Goal: Information Seeking & Learning: Learn about a topic

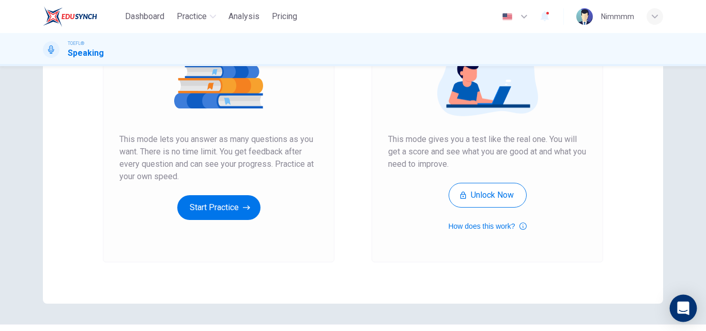
scroll to position [154, 0]
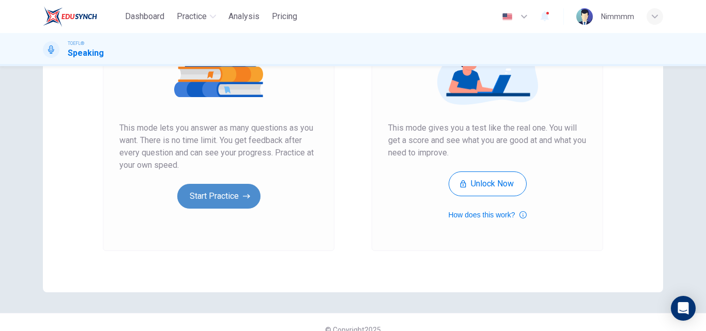
click at [253, 195] on button "Start Practice" at bounding box center [218, 196] width 83 height 25
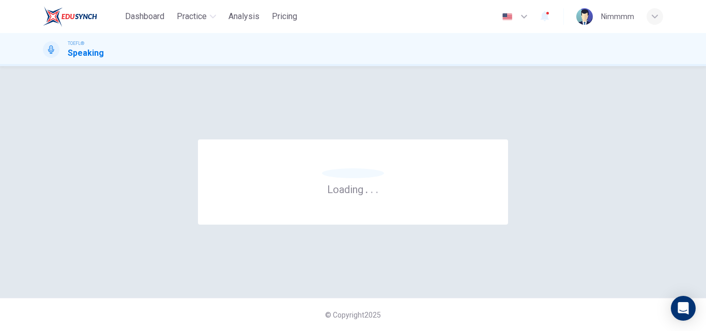
scroll to position [0, 0]
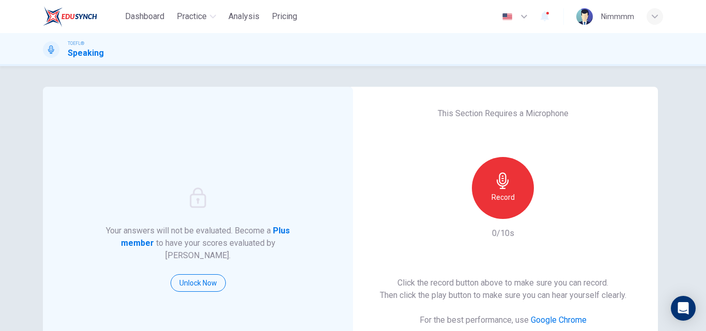
click at [518, 185] on div "Record" at bounding box center [503, 188] width 62 height 62
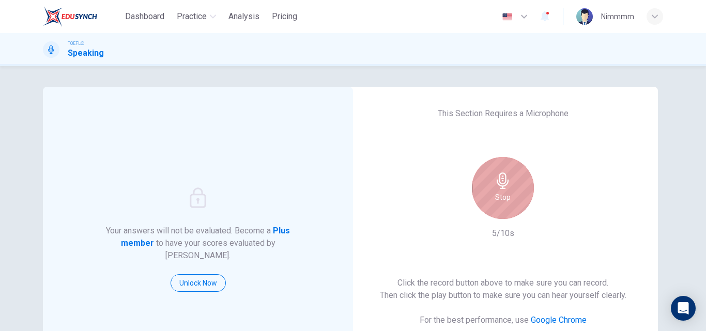
click at [526, 187] on div "Stop" at bounding box center [503, 188] width 62 height 62
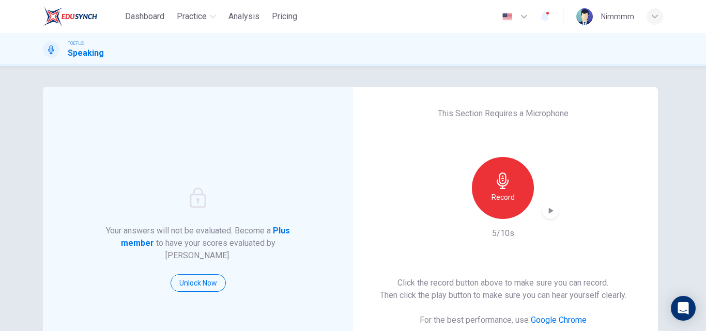
click at [550, 209] on icon "button" at bounding box center [550, 211] width 10 height 10
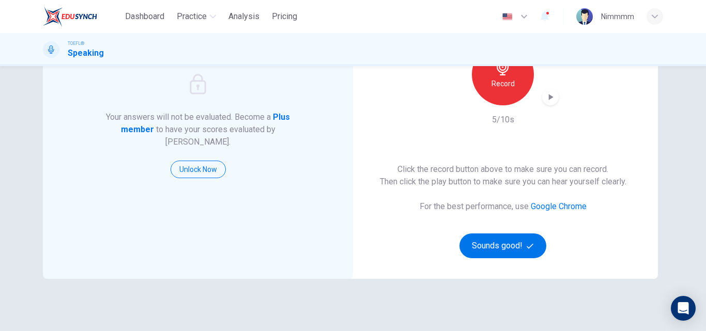
scroll to position [122, 0]
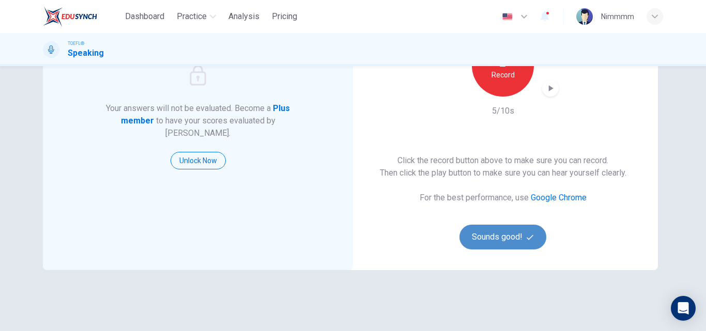
click at [478, 237] on button "Sounds good!" at bounding box center [502, 237] width 87 height 25
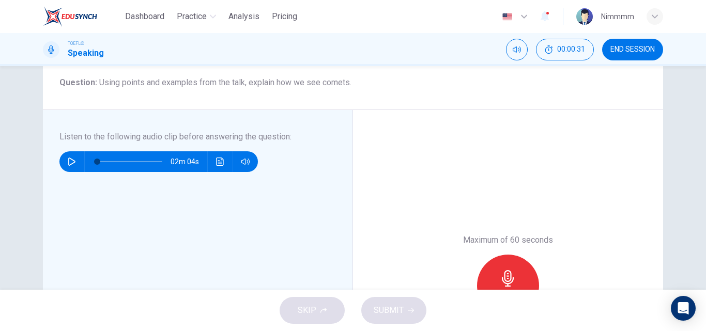
scroll to position [121, 0]
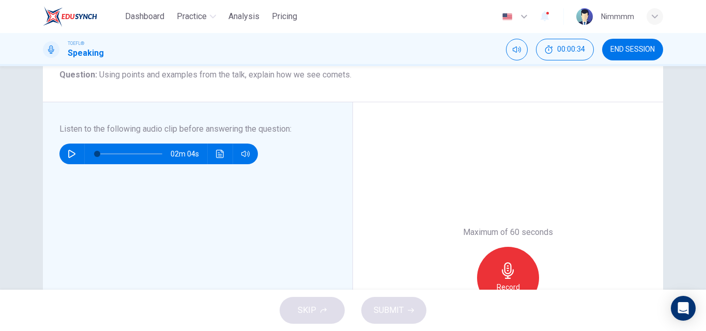
click at [71, 156] on icon "button" at bounding box center [72, 154] width 8 height 8
click at [218, 156] on icon "Click to see the audio transcription" at bounding box center [220, 154] width 8 height 8
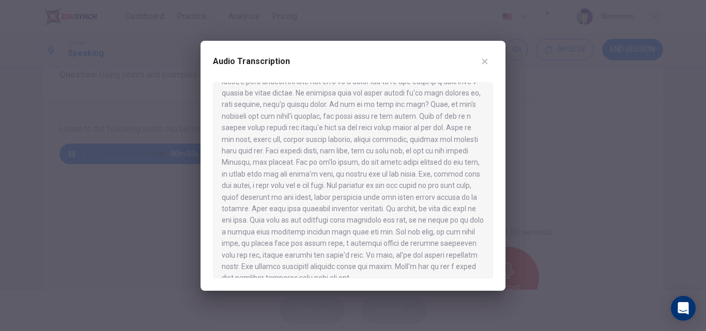
scroll to position [75, 0]
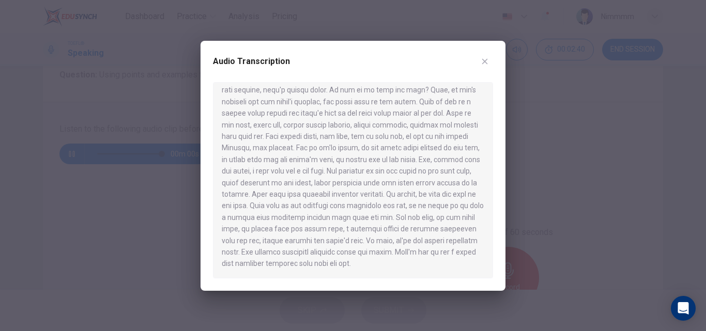
type input "0"
click at [486, 67] on button "button" at bounding box center [485, 61] width 17 height 17
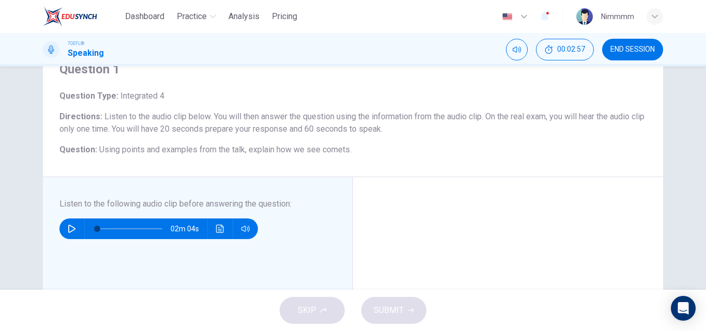
scroll to position [44, 0]
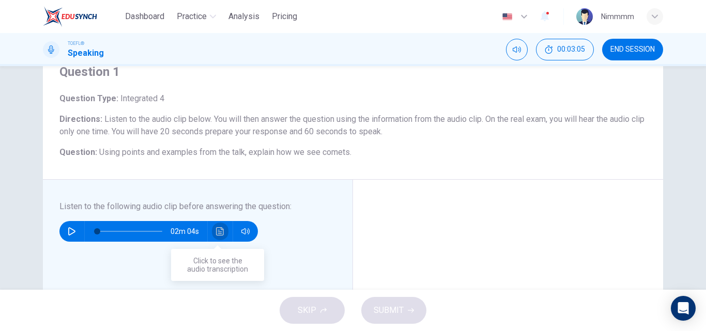
click at [217, 231] on icon "Click to see the audio transcription" at bounding box center [220, 231] width 8 height 8
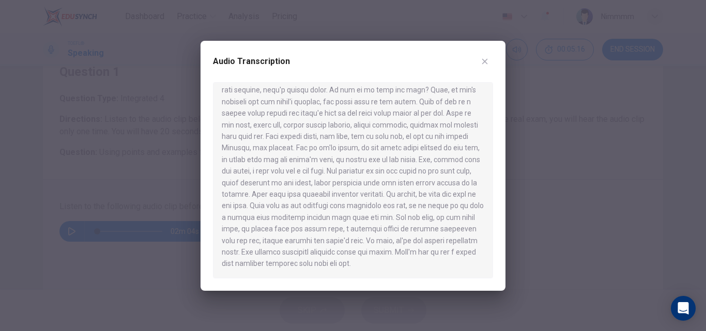
scroll to position [75, 0]
click at [485, 63] on icon "button" at bounding box center [485, 61] width 8 height 8
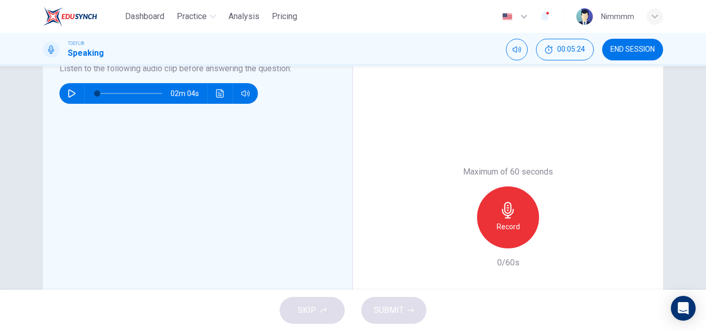
scroll to position [241, 0]
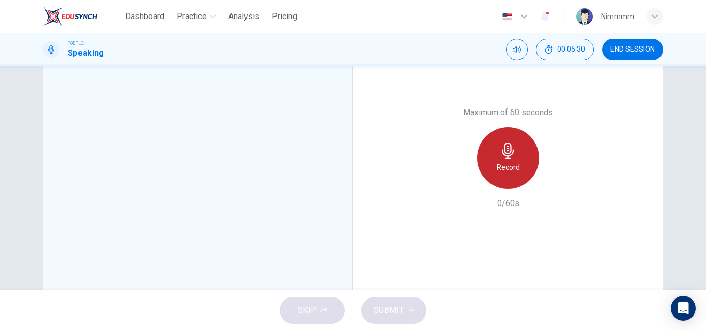
click at [505, 154] on icon "button" at bounding box center [508, 151] width 12 height 17
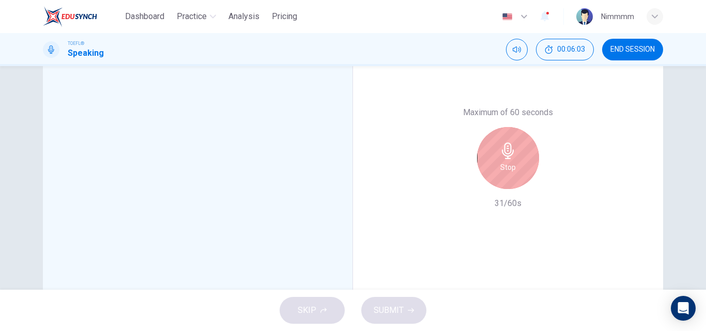
click at [522, 161] on div "Stop" at bounding box center [508, 158] width 62 height 62
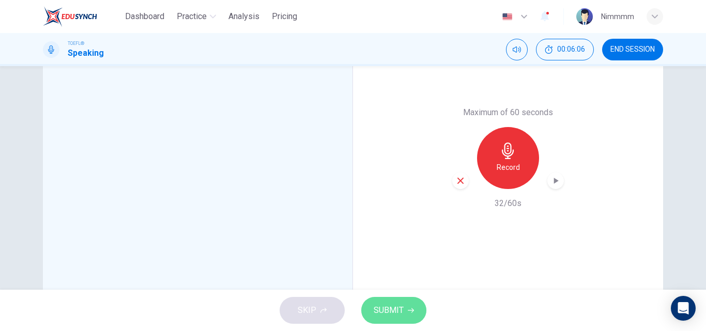
click at [408, 310] on icon "button" at bounding box center [411, 311] width 6 height 6
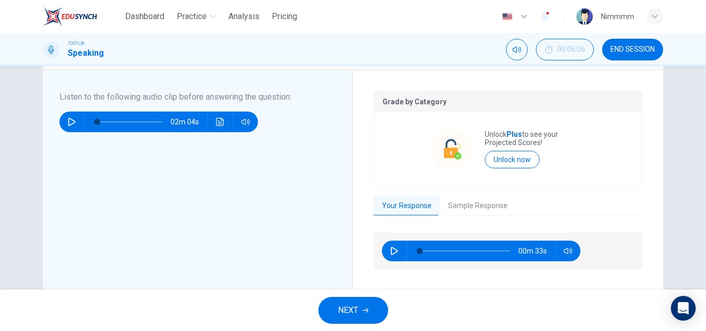
scroll to position [158, 0]
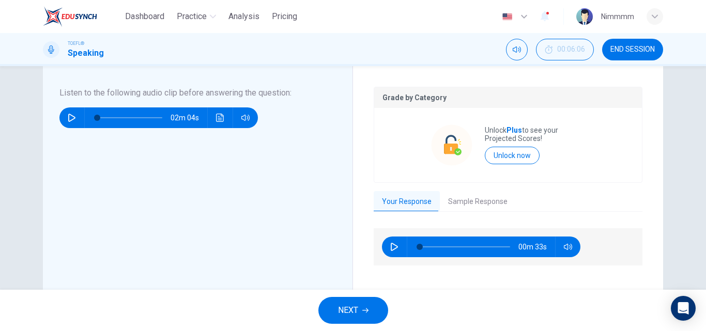
click at [359, 304] on button "NEXT" at bounding box center [353, 310] width 70 height 27
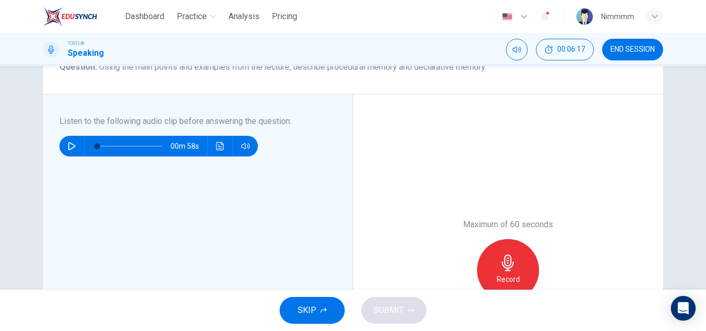
scroll to position [95, 0]
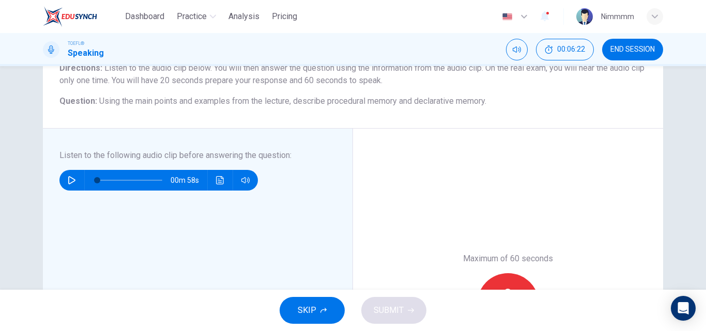
click at [74, 185] on button "button" at bounding box center [72, 180] width 17 height 21
click at [221, 180] on icon "Click to see the audio transcription" at bounding box center [220, 180] width 8 height 8
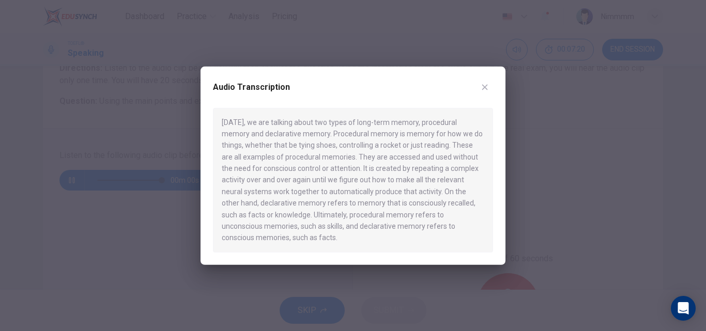
type input "0"
click at [484, 87] on icon "button" at bounding box center [485, 87] width 6 height 6
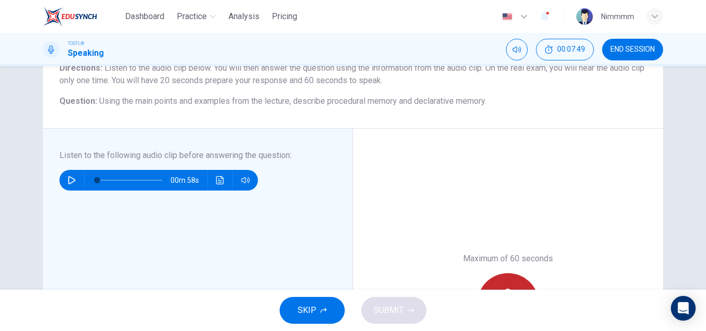
click at [507, 284] on div "Record" at bounding box center [508, 304] width 62 height 62
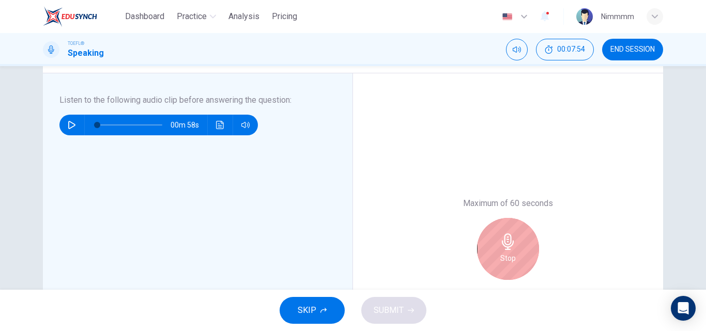
scroll to position [157, 0]
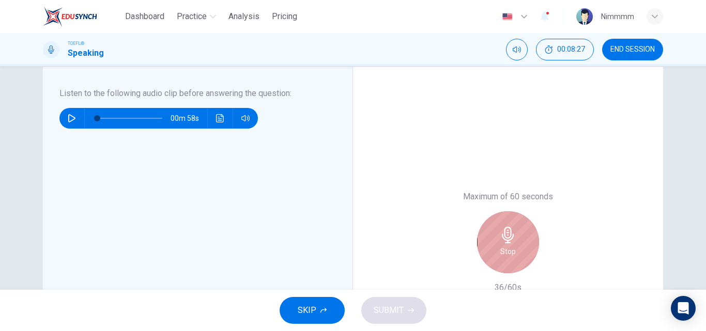
click at [507, 240] on icon "button" at bounding box center [508, 235] width 12 height 17
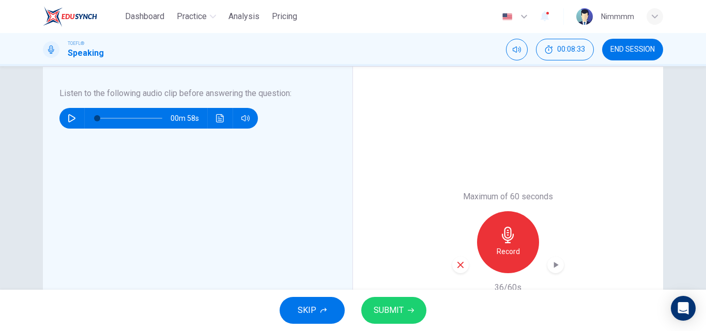
click at [402, 313] on span "SUBMIT" at bounding box center [389, 310] width 30 height 14
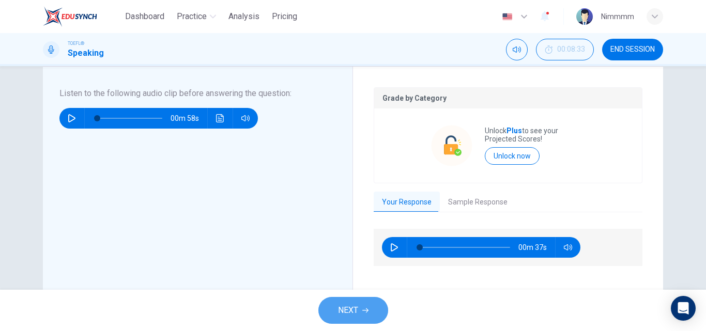
click at [349, 314] on span "NEXT" at bounding box center [348, 310] width 20 height 14
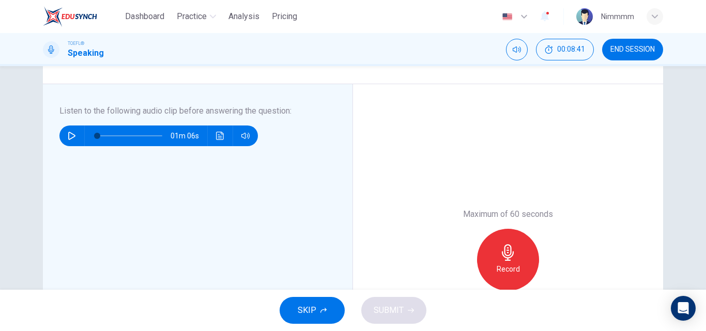
scroll to position [152, 0]
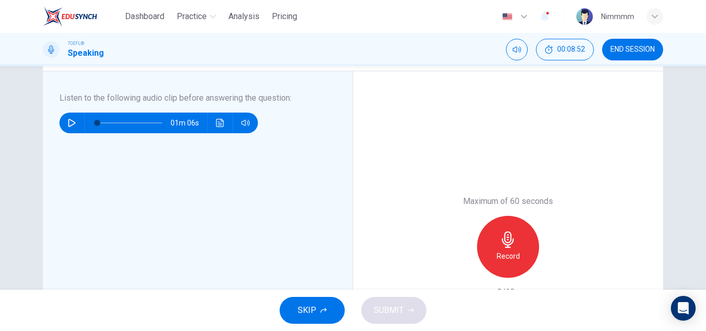
click at [72, 126] on icon "button" at bounding box center [72, 123] width 8 height 8
type input "21"
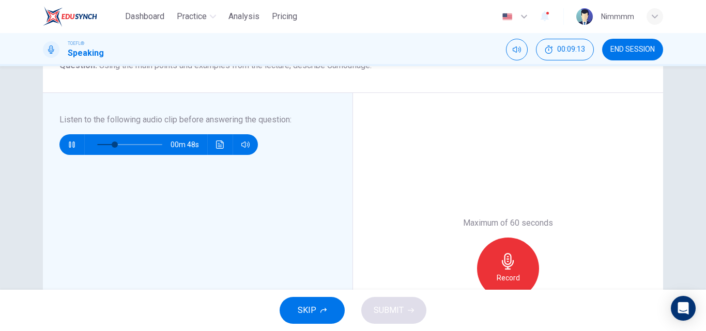
scroll to position [132, 0]
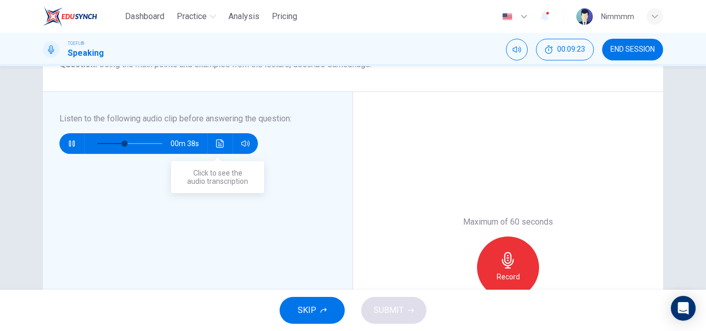
click at [216, 146] on icon "Click to see the audio transcription" at bounding box center [220, 144] width 8 height 8
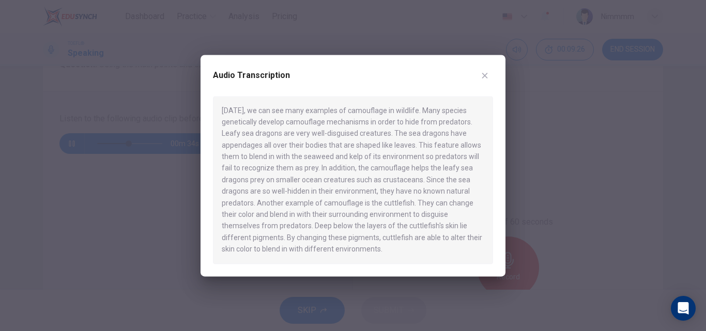
click at [168, 194] on div at bounding box center [353, 165] width 706 height 331
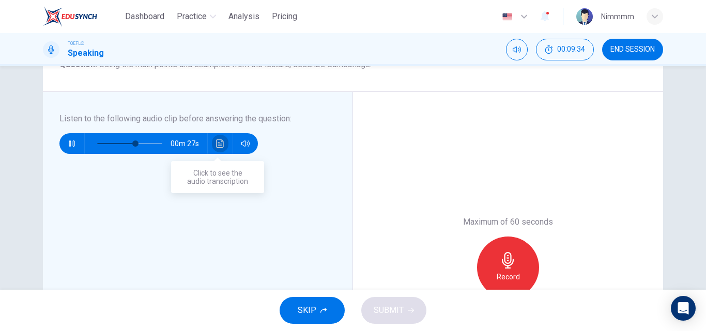
click at [222, 140] on button "Click to see the audio transcription" at bounding box center [220, 143] width 17 height 21
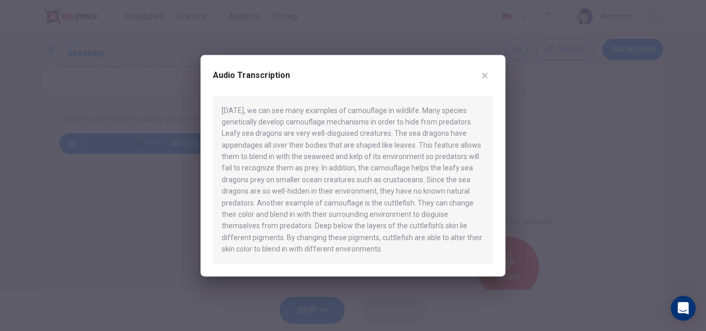
click at [170, 202] on div at bounding box center [353, 165] width 706 height 331
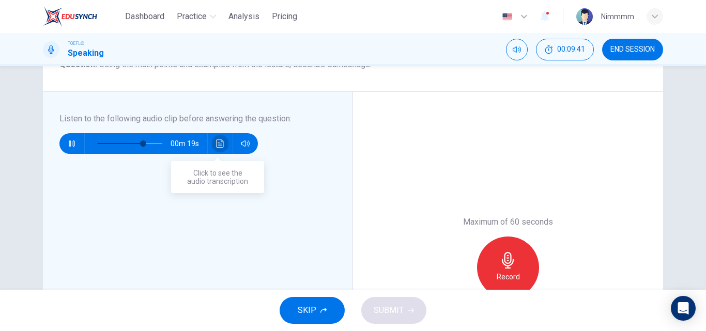
click at [217, 147] on icon "Click to see the audio transcription" at bounding box center [220, 144] width 8 height 8
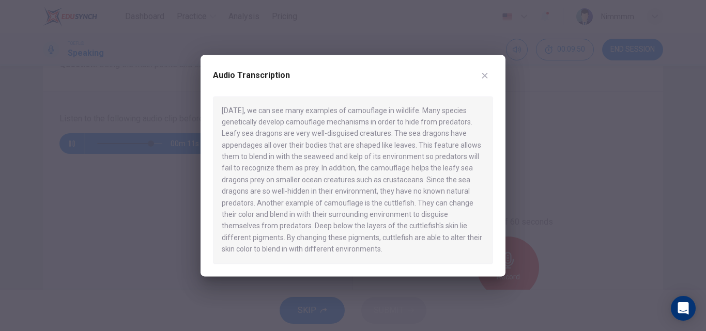
drag, startPoint x: 367, startPoint y: 300, endPoint x: 329, endPoint y: 243, distance: 68.2
click at [329, 243] on div "Audio Transcription Today, we can see many examples of camouflage in wildlife. …" at bounding box center [353, 165] width 706 height 331
click at [573, 226] on div at bounding box center [353, 165] width 706 height 331
type input "0"
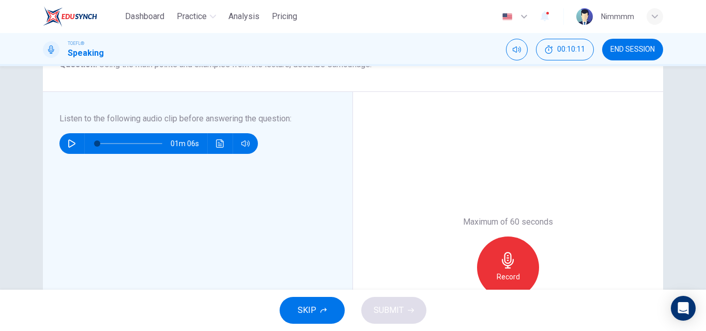
click at [315, 305] on span "SKIP" at bounding box center [307, 310] width 19 height 14
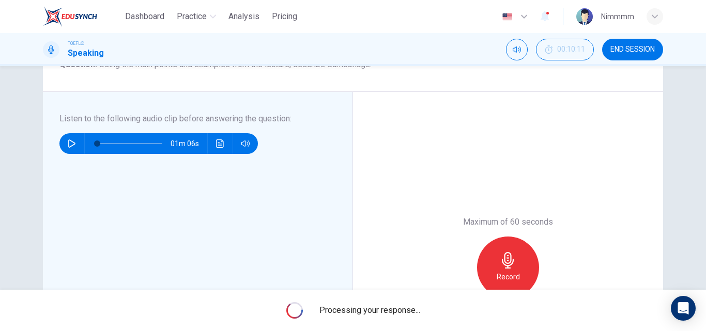
click at [335, 162] on div "Listen to the following audio clip before answering the question : 01m 06s" at bounding box center [201, 268] width 285 height 310
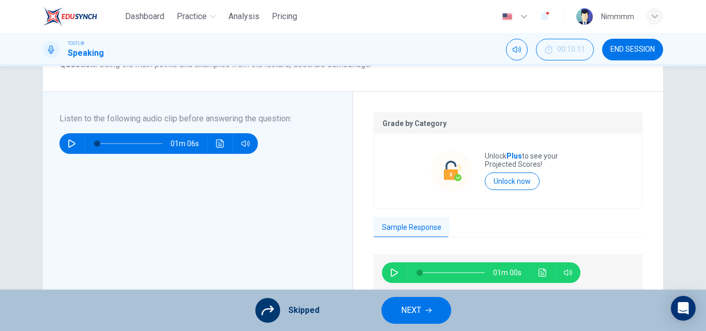
click at [412, 309] on span "NEXT" at bounding box center [411, 310] width 20 height 14
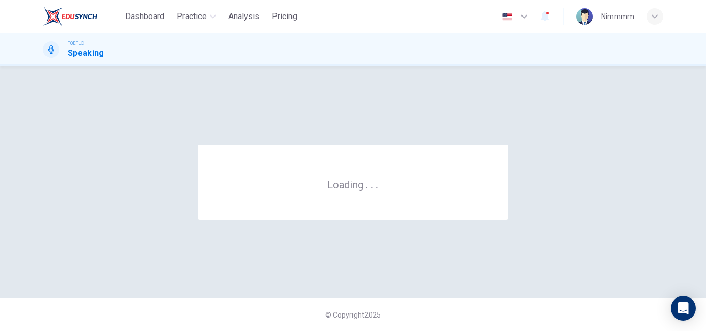
scroll to position [0, 0]
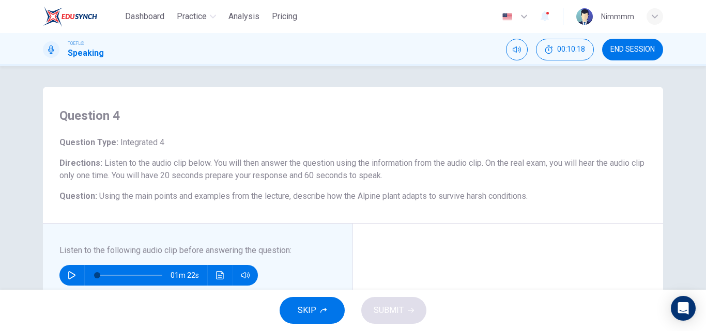
click at [74, 280] on button "button" at bounding box center [72, 275] width 17 height 21
click at [209, 277] on div "01m 04s" at bounding box center [158, 275] width 198 height 21
click at [216, 277] on icon "Click to see the audio transcription" at bounding box center [220, 275] width 8 height 8
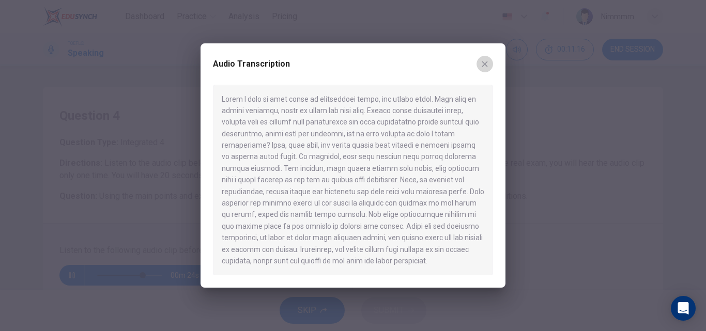
click at [484, 70] on button "button" at bounding box center [485, 64] width 17 height 17
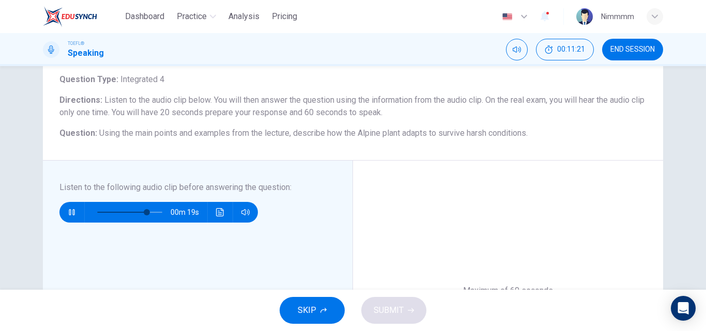
scroll to position [64, 0]
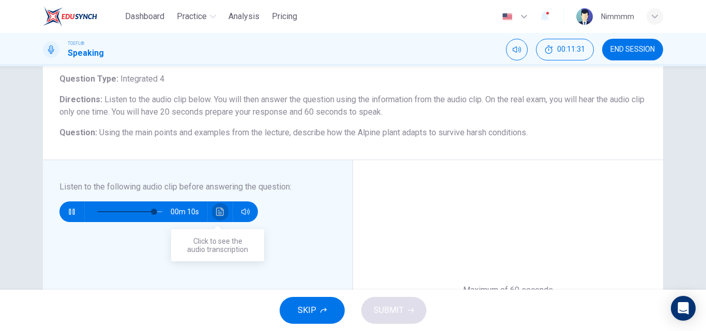
click at [219, 214] on icon "Click to see the audio transcription" at bounding box center [220, 212] width 8 height 8
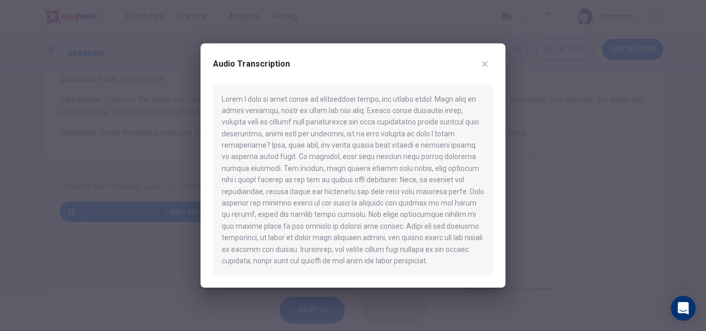
type input "0"
click at [325, 305] on div at bounding box center [353, 165] width 706 height 331
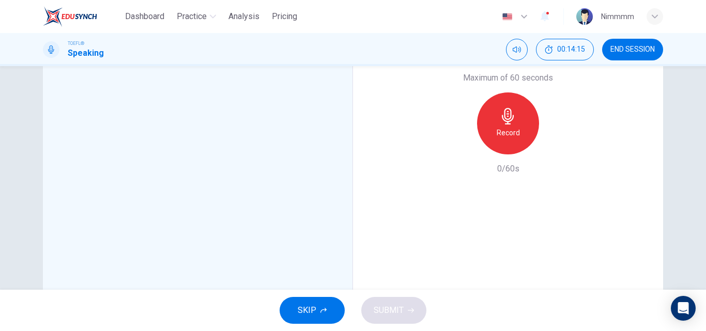
scroll to position [279, 0]
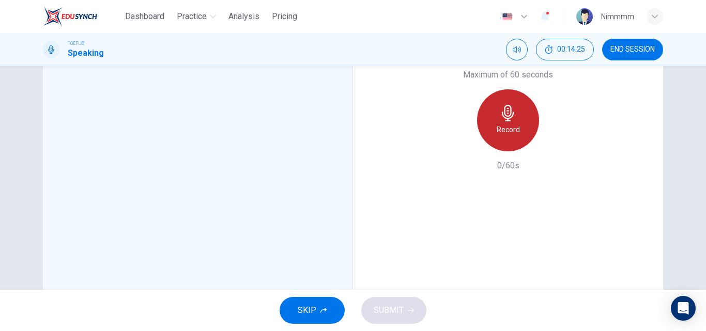
click at [520, 105] on div "Record" at bounding box center [508, 120] width 62 height 62
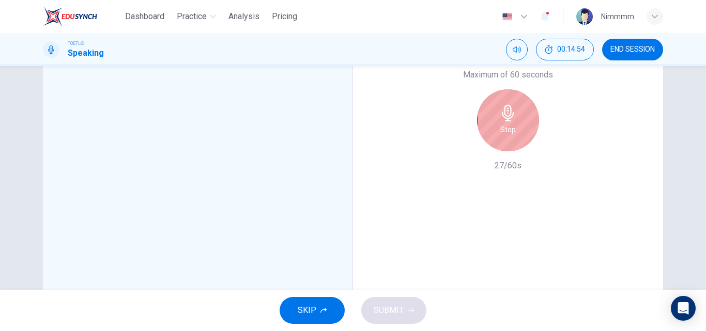
click at [516, 115] on div "Stop" at bounding box center [508, 120] width 62 height 62
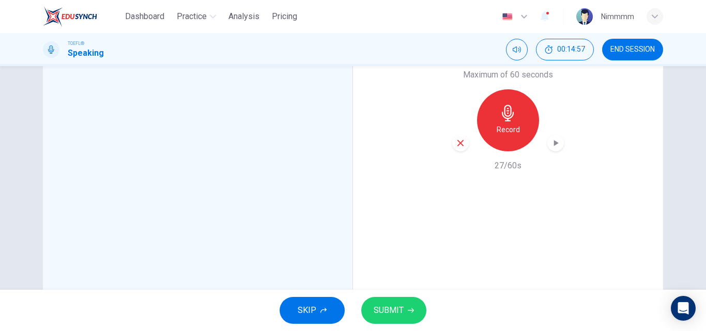
click at [404, 300] on button "SUBMIT" at bounding box center [393, 310] width 65 height 27
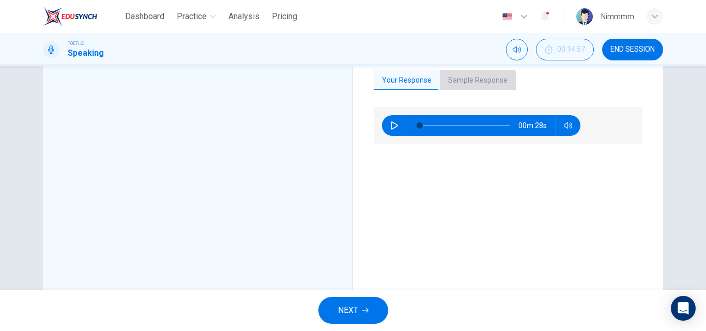
click at [484, 85] on button "Sample Response" at bounding box center [478, 81] width 76 height 22
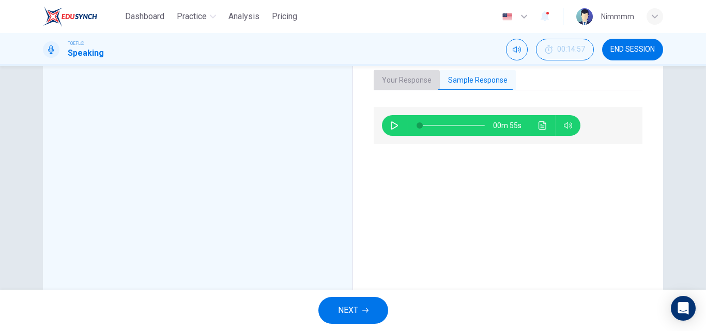
click at [420, 75] on button "Your Response" at bounding box center [407, 81] width 66 height 22
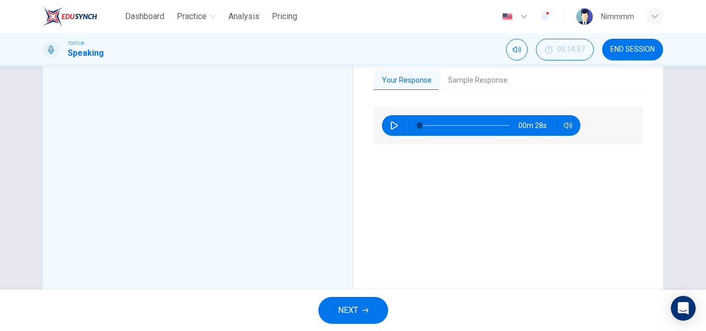
click at [355, 307] on span "NEXT" at bounding box center [348, 310] width 20 height 14
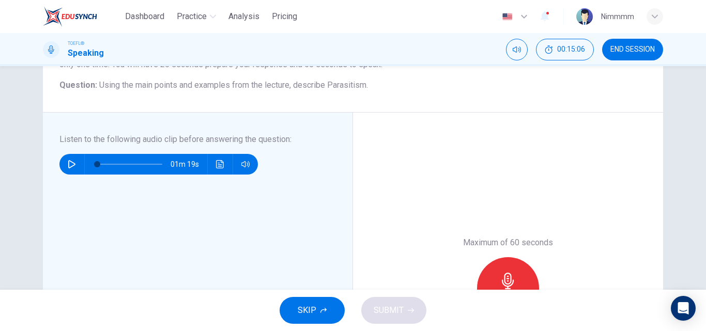
scroll to position [114, 0]
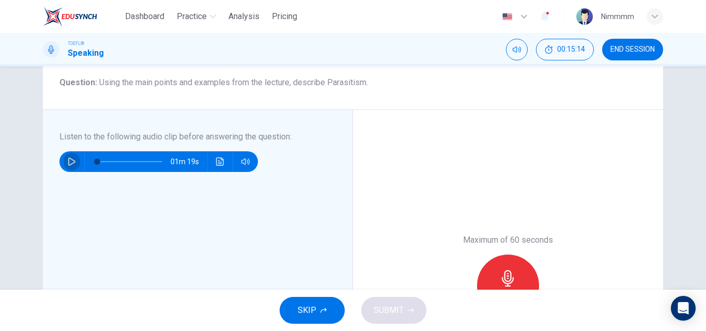
click at [68, 159] on icon "button" at bounding box center [72, 162] width 8 height 8
click at [213, 157] on button "Click to see the audio transcription" at bounding box center [220, 161] width 17 height 21
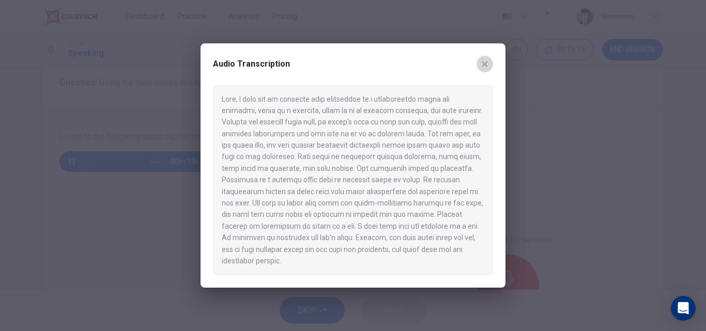
click at [483, 68] on button "button" at bounding box center [485, 64] width 17 height 17
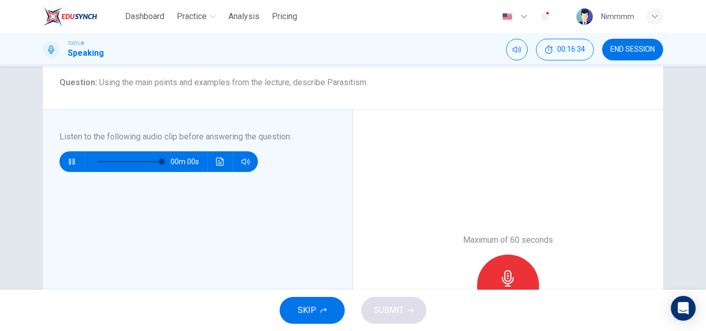
type input "0"
click at [510, 276] on icon "button" at bounding box center [508, 278] width 17 height 17
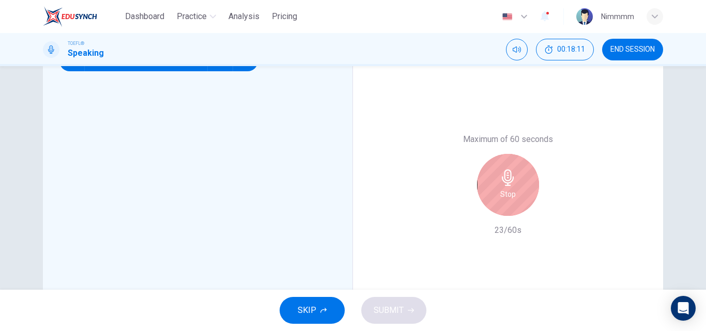
scroll to position [225, 0]
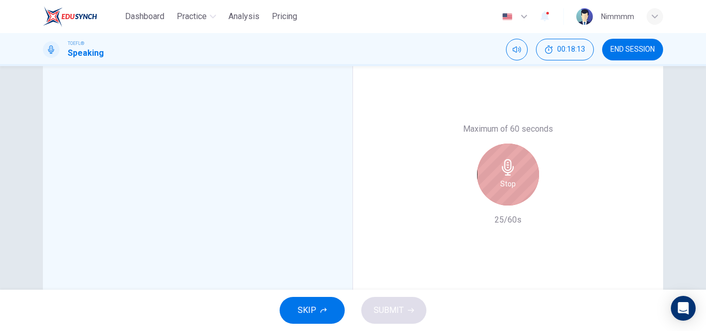
click at [518, 180] on div "Stop" at bounding box center [508, 175] width 62 height 62
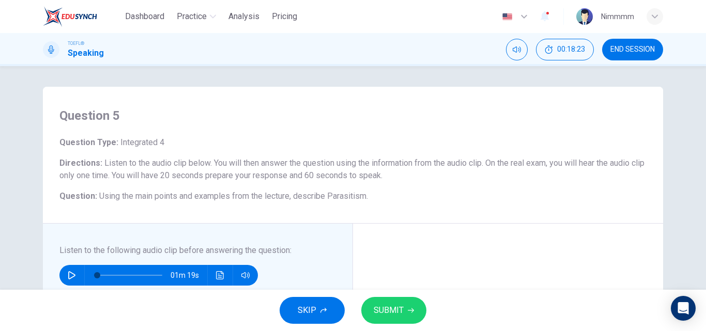
scroll to position [195, 0]
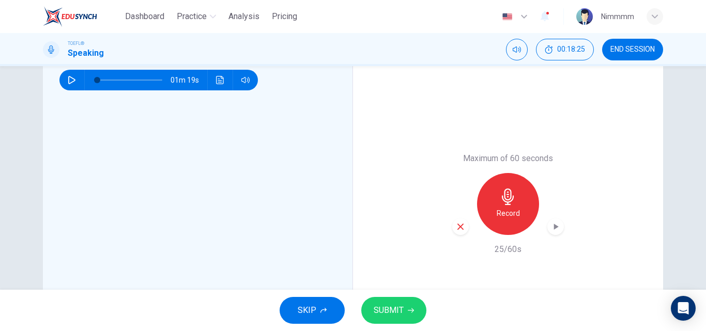
click at [381, 302] on button "SUBMIT" at bounding box center [393, 310] width 65 height 27
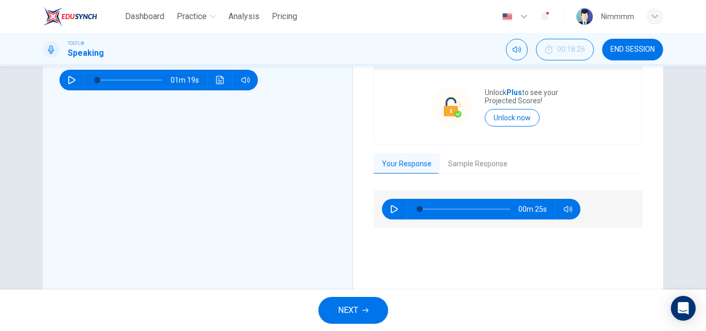
click at [360, 312] on button "NEXT" at bounding box center [353, 310] width 70 height 27
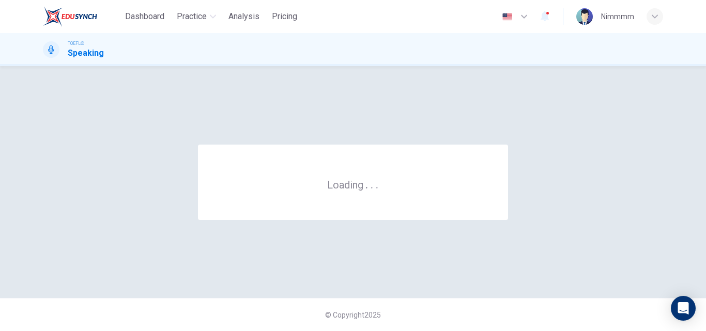
scroll to position [0, 0]
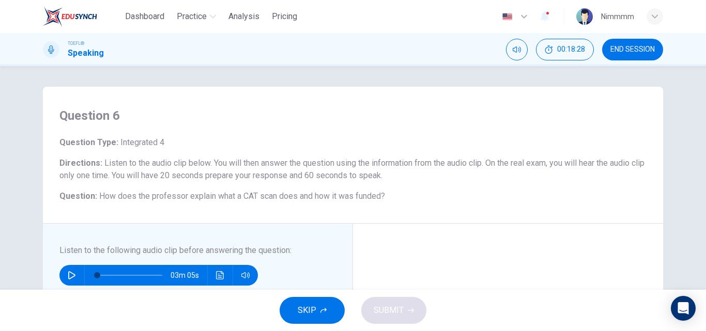
click at [614, 48] on span "END SESSION" at bounding box center [632, 49] width 44 height 8
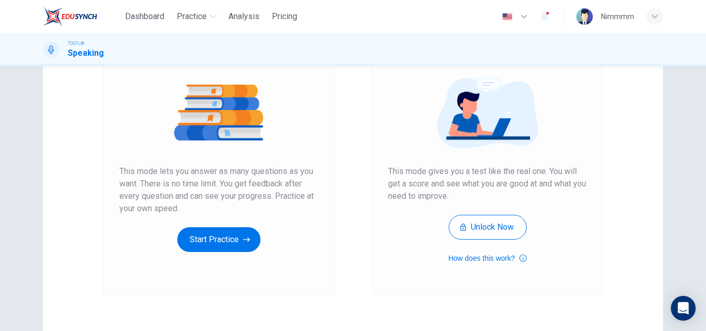
scroll to position [151, 0]
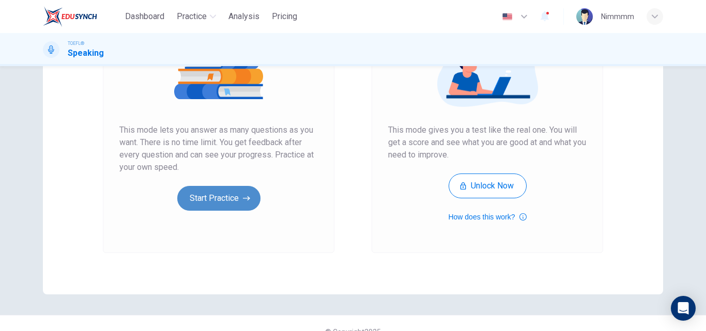
click at [232, 191] on button "Start Practice" at bounding box center [218, 198] width 83 height 25
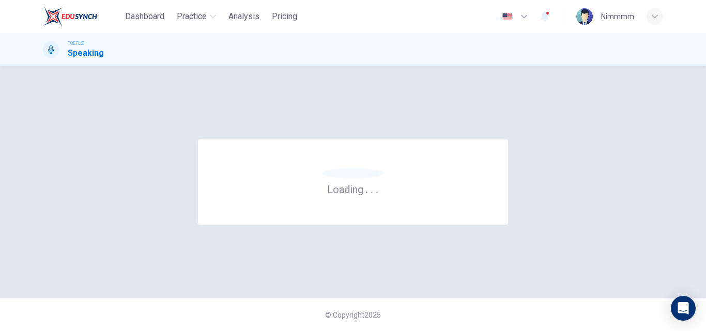
scroll to position [0, 0]
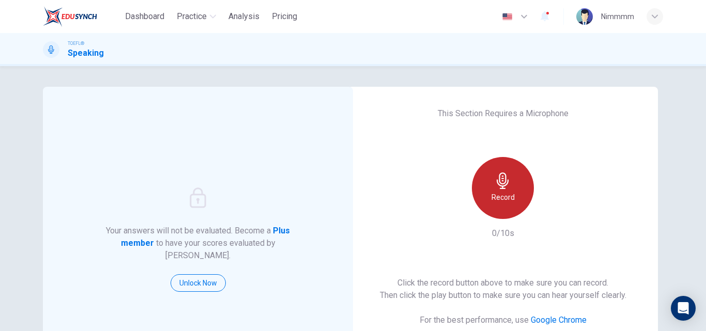
click at [492, 198] on h6 "Record" at bounding box center [503, 197] width 23 height 12
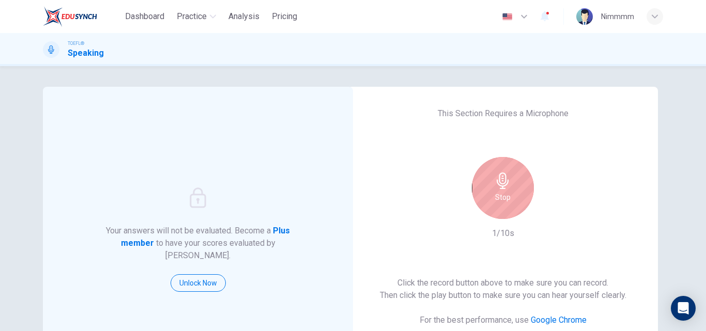
click at [509, 192] on div "Stop" at bounding box center [503, 188] width 62 height 62
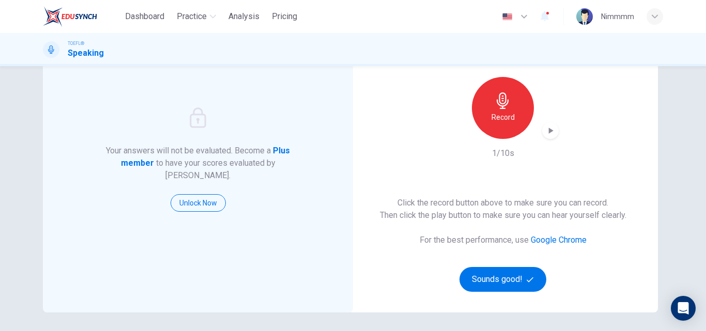
scroll to position [117, 0]
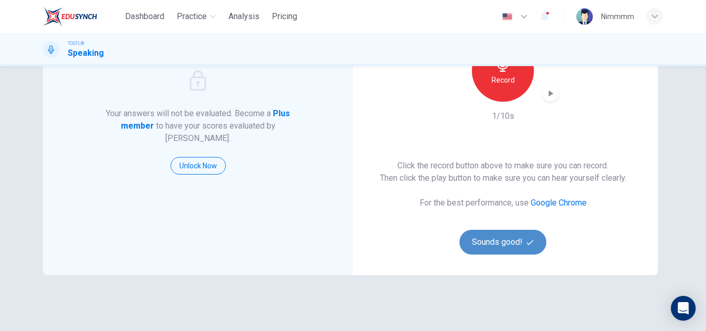
click at [511, 240] on button "Sounds good!" at bounding box center [502, 242] width 87 height 25
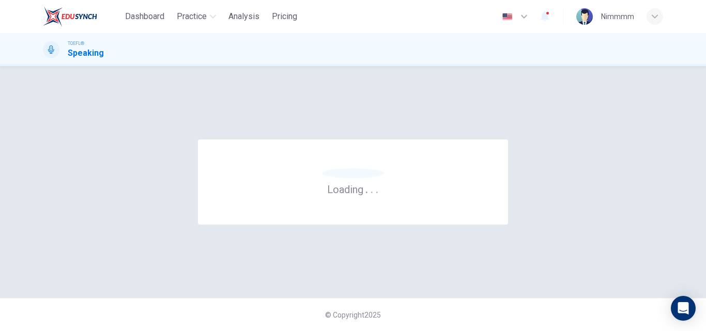
scroll to position [0, 0]
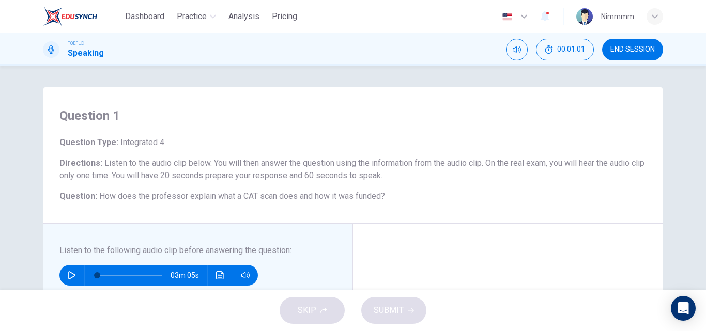
click at [482, 218] on div "Question 1 Question Type : Integrated 4 Directions : Listen to the audio clip b…" at bounding box center [353, 155] width 620 height 137
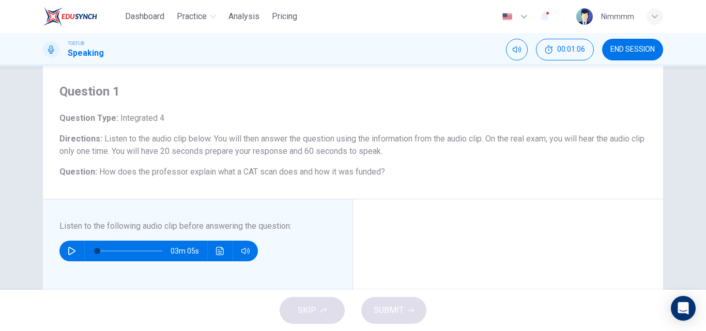
scroll to position [28, 0]
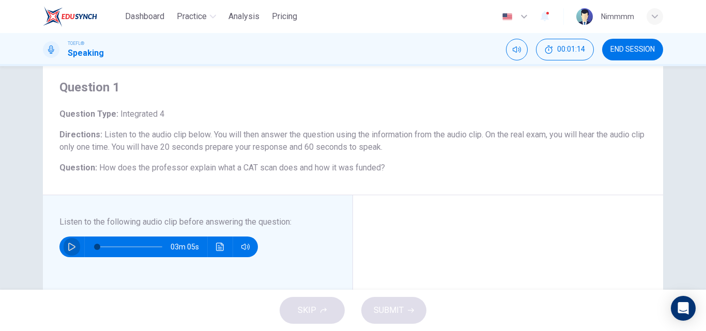
click at [64, 245] on button "button" at bounding box center [72, 247] width 17 height 21
click at [221, 247] on icon "Click to see the audio transcription" at bounding box center [220, 247] width 8 height 8
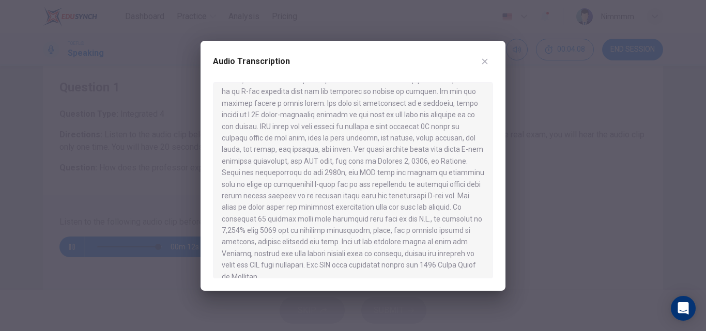
scroll to position [133, 0]
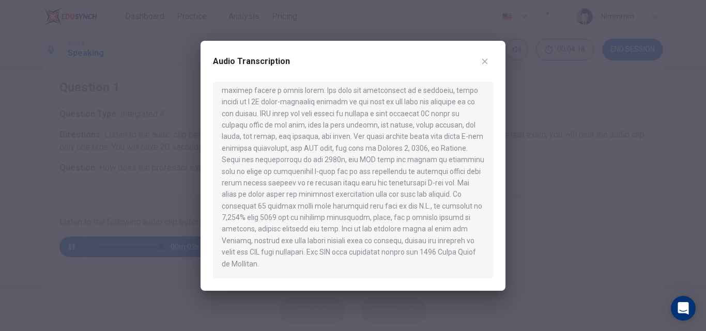
click at [514, 202] on div at bounding box center [353, 165] width 706 height 331
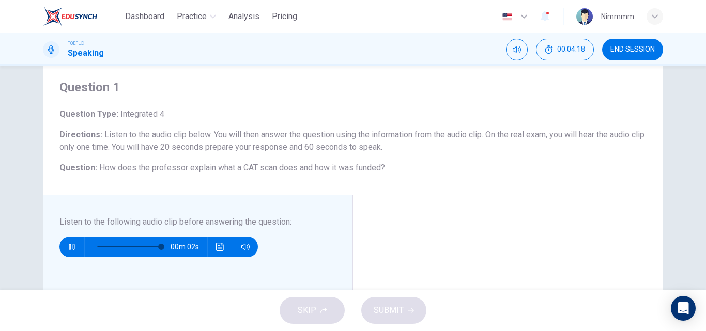
type input "0"
click at [217, 242] on button "Click to see the audio transcription" at bounding box center [220, 247] width 17 height 21
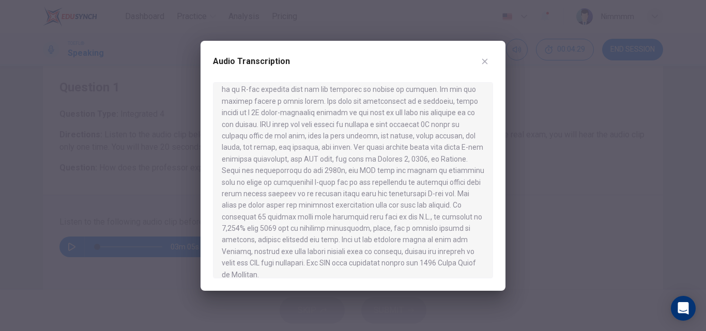
scroll to position [129, 0]
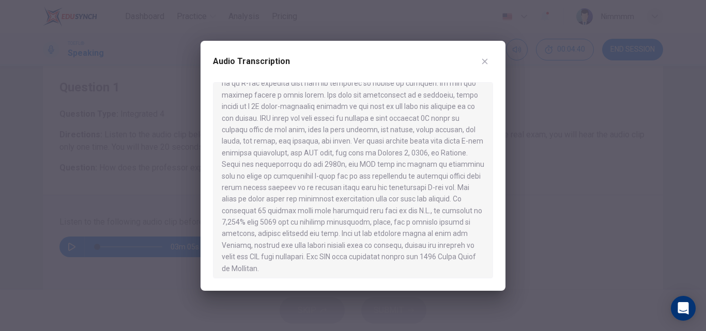
click at [518, 192] on div at bounding box center [353, 165] width 706 height 331
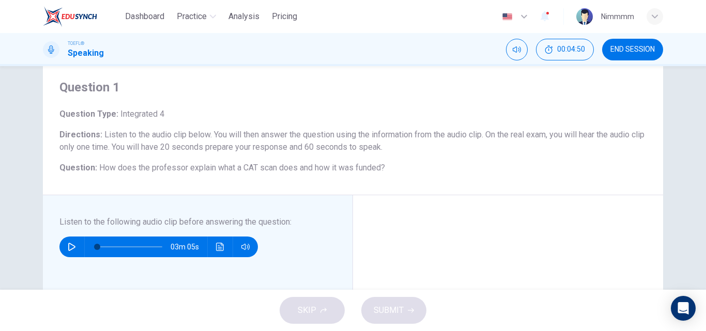
click at [456, 167] on h6 "Question : How does the professor explain what a CAT scan does and how it was f…" at bounding box center [352, 168] width 587 height 12
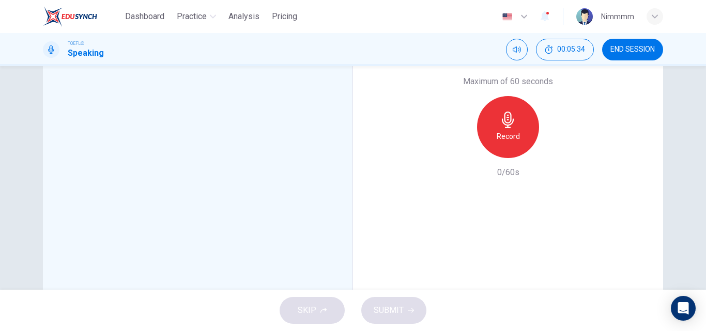
scroll to position [292, 0]
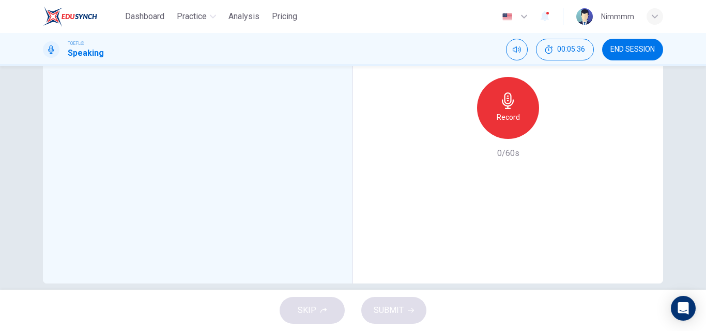
click at [309, 309] on div "SKIP SUBMIT" at bounding box center [353, 310] width 706 height 41
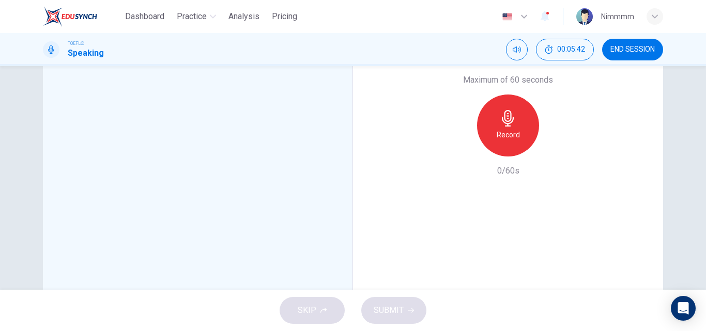
scroll to position [306, 0]
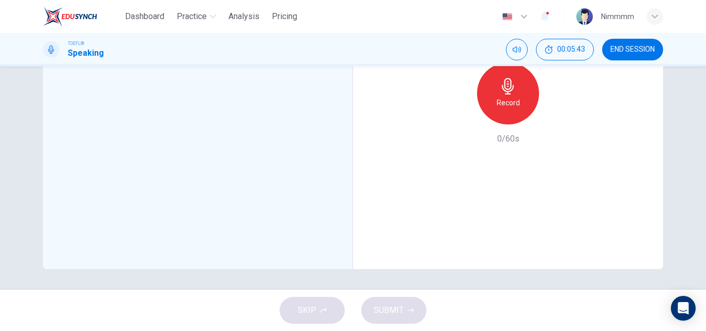
click at [507, 102] on h6 "Record" at bounding box center [508, 103] width 23 height 12
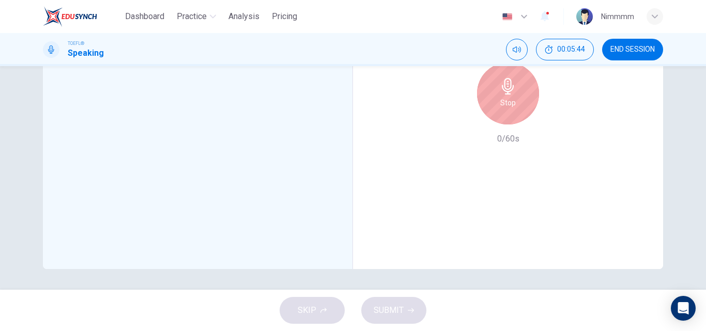
click at [507, 102] on h6 "Stop" at bounding box center [508, 103] width 16 height 12
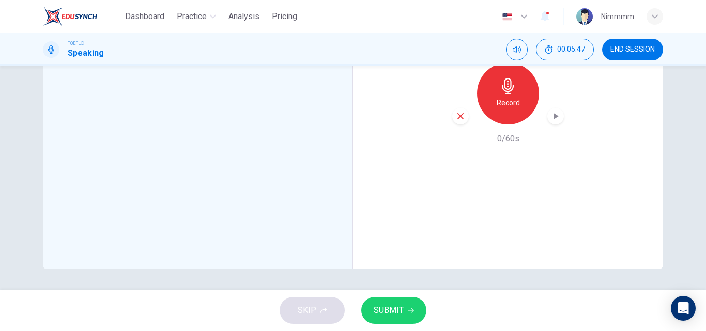
click at [378, 306] on span "SUBMIT" at bounding box center [389, 310] width 30 height 14
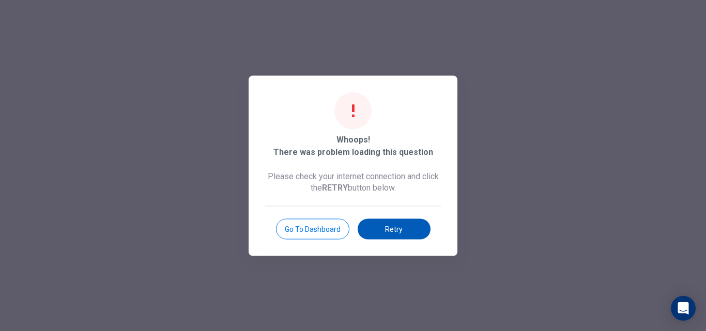
click at [377, 232] on button "Retry" at bounding box center [394, 229] width 73 height 21
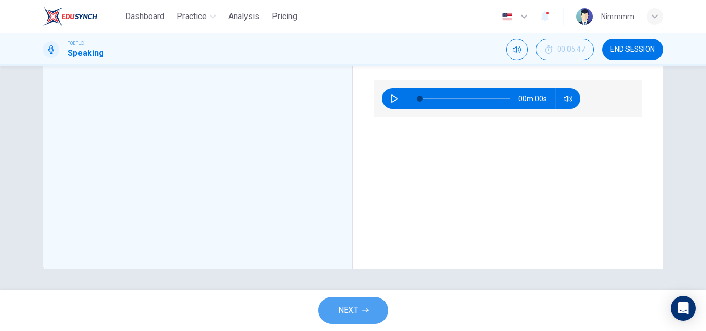
click at [351, 300] on button "NEXT" at bounding box center [353, 310] width 70 height 27
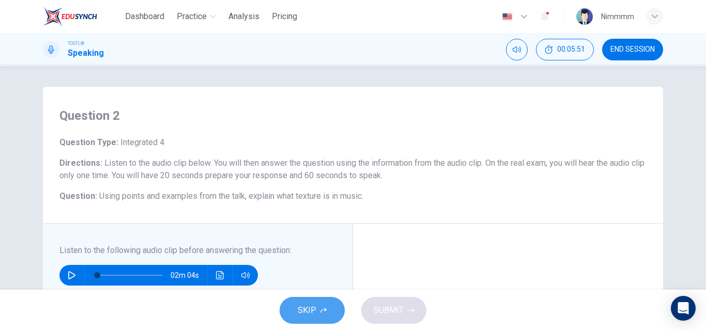
click at [305, 300] on button "SKIP" at bounding box center [312, 310] width 65 height 27
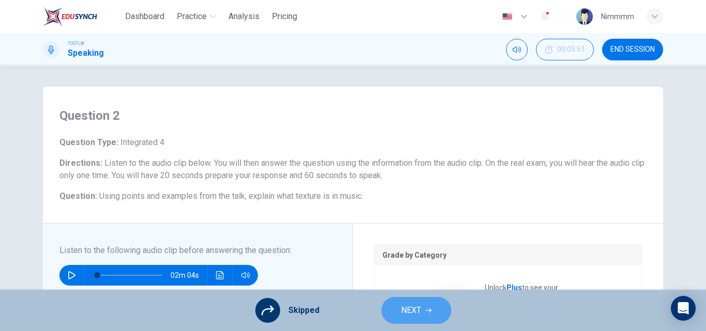
click at [397, 309] on button "NEXT" at bounding box center [416, 310] width 70 height 27
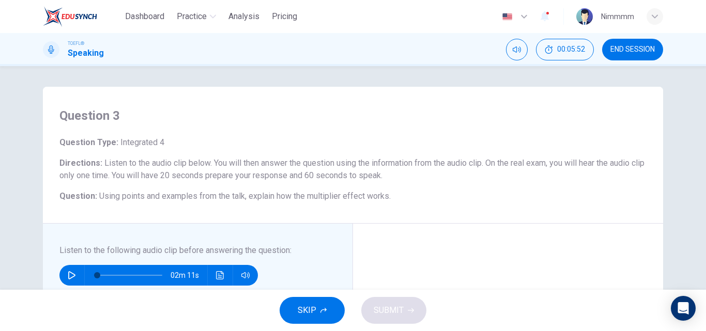
click at [313, 317] on span "SKIP" at bounding box center [307, 310] width 19 height 14
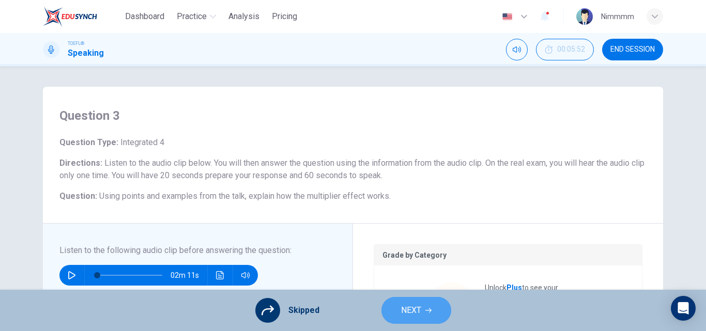
click at [410, 308] on span "NEXT" at bounding box center [411, 310] width 20 height 14
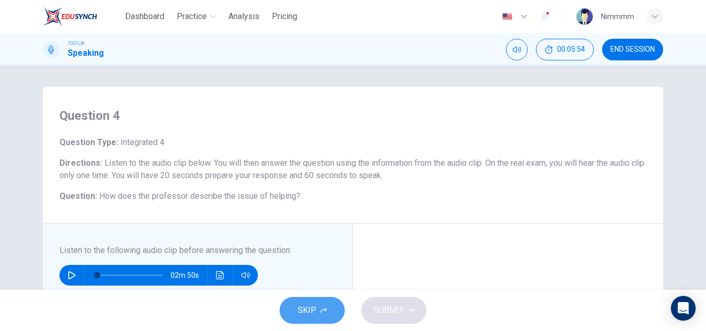
click at [322, 314] on button "SKIP" at bounding box center [312, 310] width 65 height 27
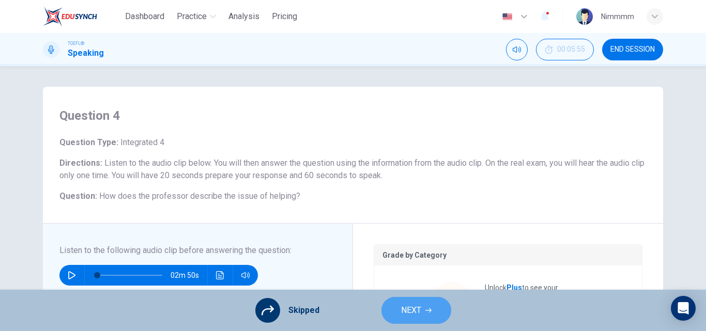
click at [391, 312] on button "NEXT" at bounding box center [416, 310] width 70 height 27
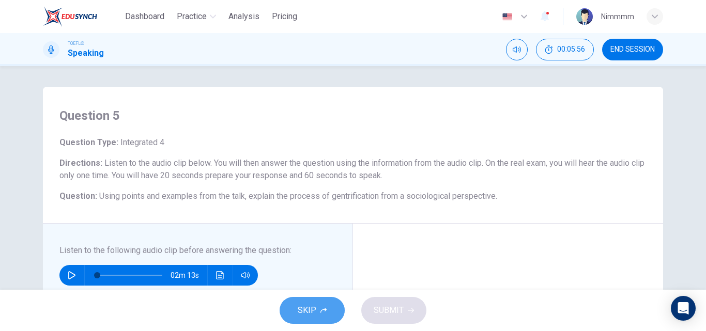
click at [324, 310] on icon "button" at bounding box center [323, 310] width 6 height 5
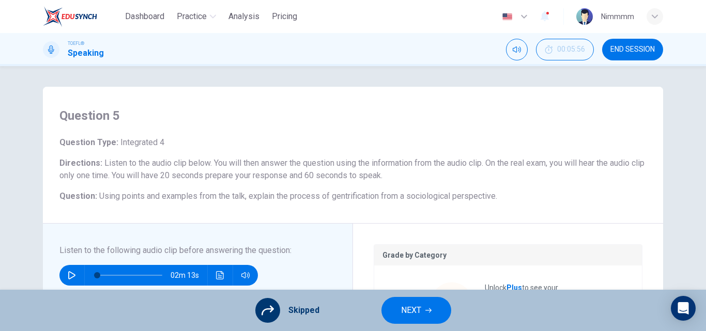
click at [412, 307] on span "NEXT" at bounding box center [411, 310] width 20 height 14
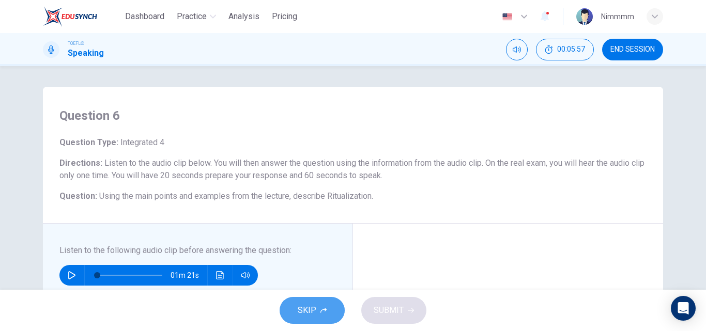
click at [305, 305] on span "SKIP" at bounding box center [307, 310] width 19 height 14
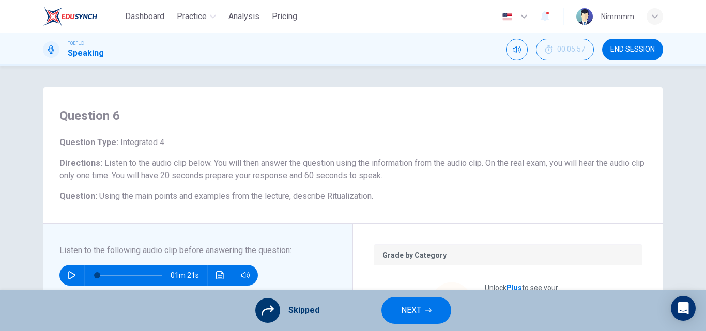
click at [388, 305] on button "NEXT" at bounding box center [416, 310] width 70 height 27
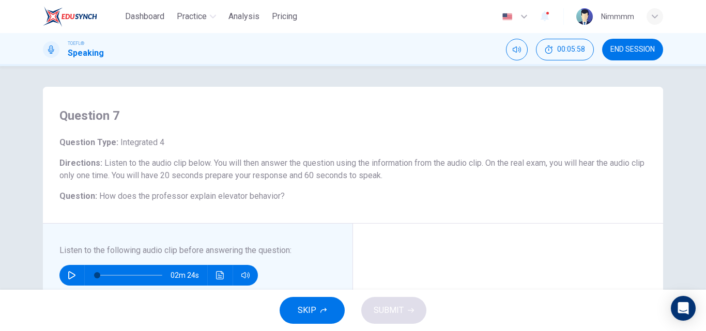
click at [311, 308] on span "SKIP" at bounding box center [307, 310] width 19 height 14
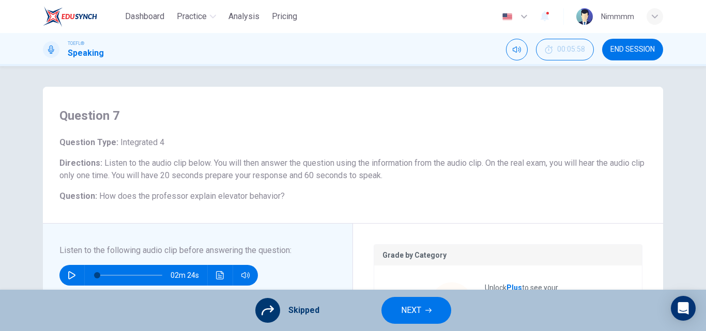
click at [403, 316] on span "NEXT" at bounding box center [411, 310] width 20 height 14
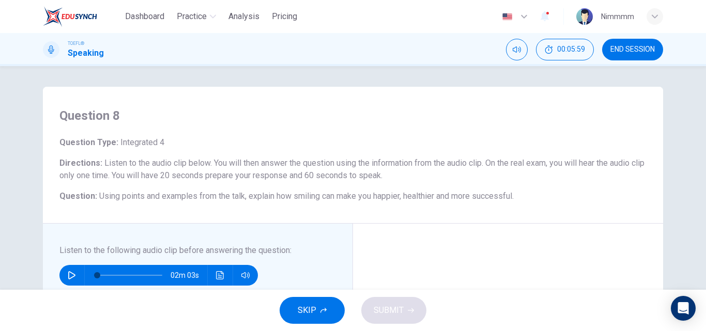
click at [323, 302] on button "SKIP" at bounding box center [312, 310] width 65 height 27
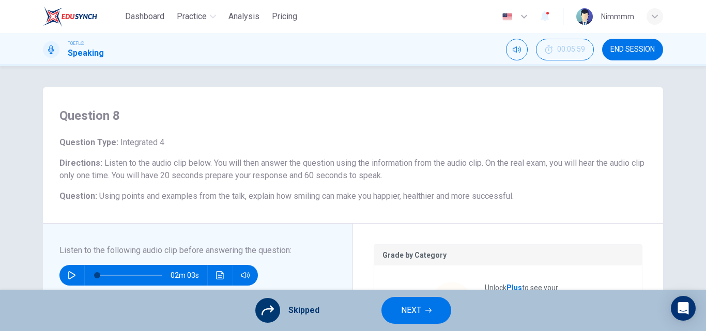
click at [404, 312] on span "NEXT" at bounding box center [411, 310] width 20 height 14
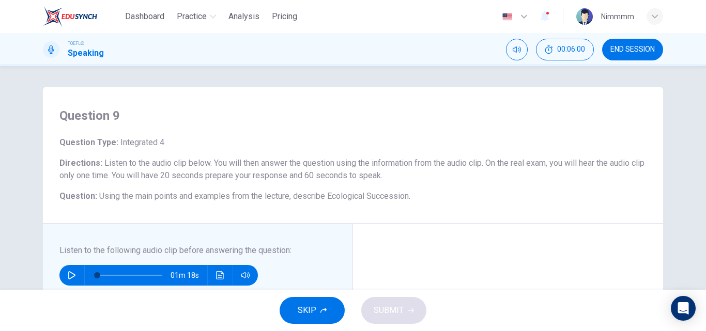
click at [310, 305] on span "SKIP" at bounding box center [307, 310] width 19 height 14
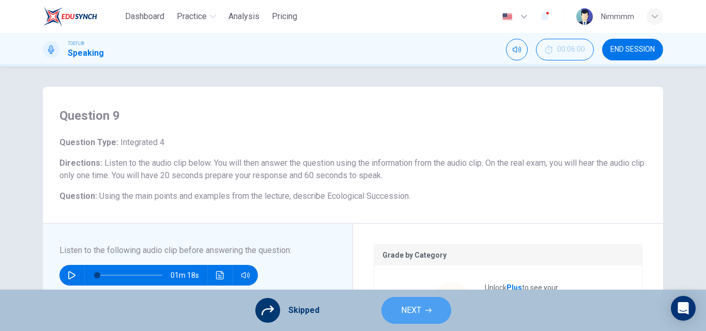
click at [399, 308] on button "NEXT" at bounding box center [416, 310] width 70 height 27
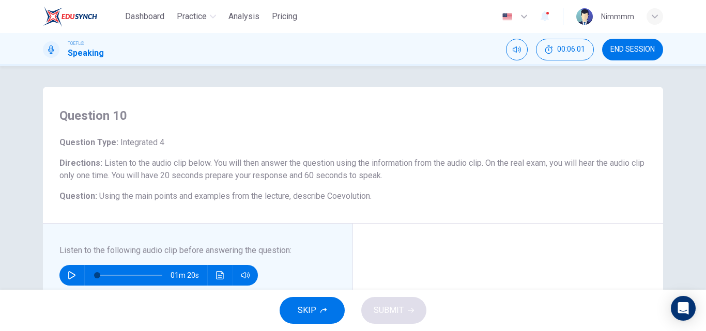
click at [316, 306] on button "SKIP" at bounding box center [312, 310] width 65 height 27
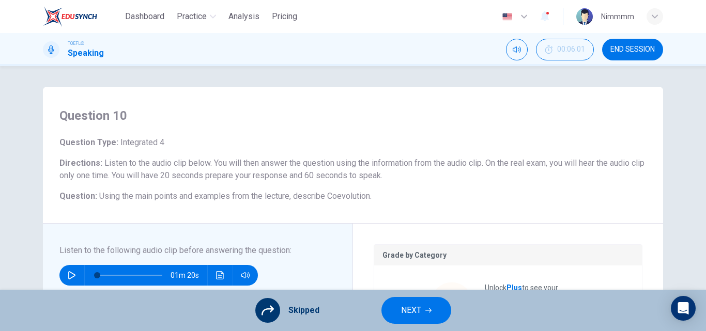
click at [396, 313] on button "NEXT" at bounding box center [416, 310] width 70 height 27
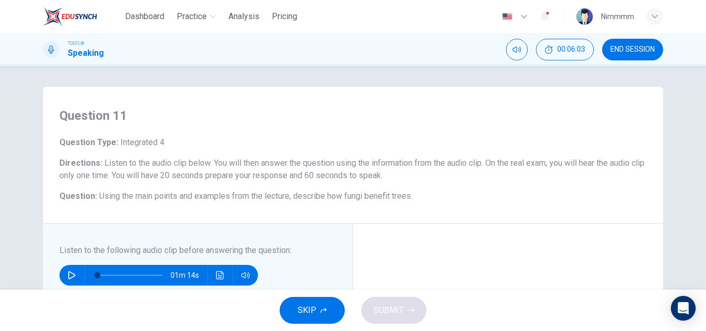
click at [309, 312] on span "SKIP" at bounding box center [307, 310] width 19 height 14
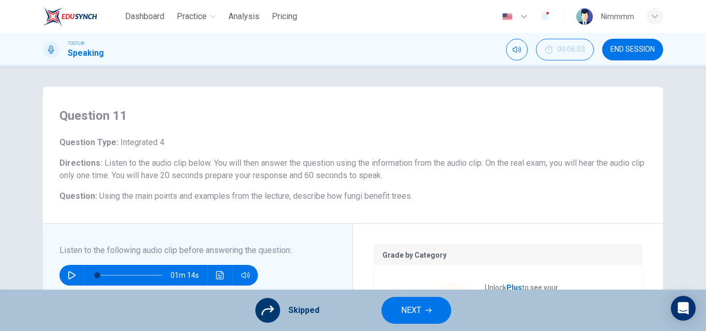
click at [406, 315] on span "NEXT" at bounding box center [411, 310] width 20 height 14
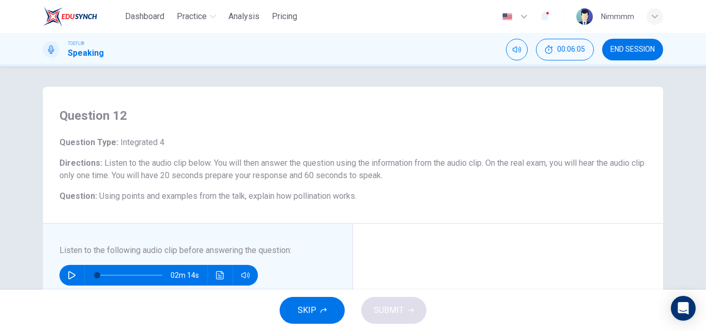
click at [298, 317] on span "SKIP" at bounding box center [307, 310] width 19 height 14
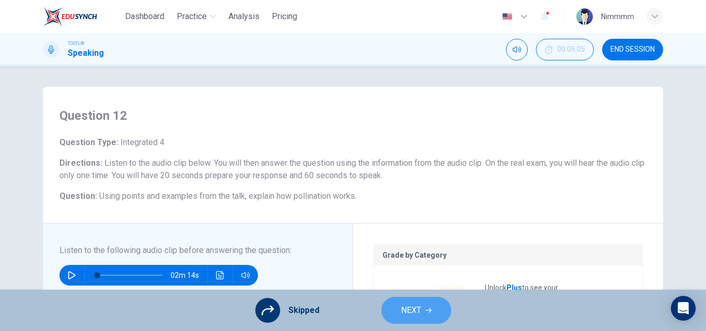
click at [383, 310] on button "NEXT" at bounding box center [416, 310] width 70 height 27
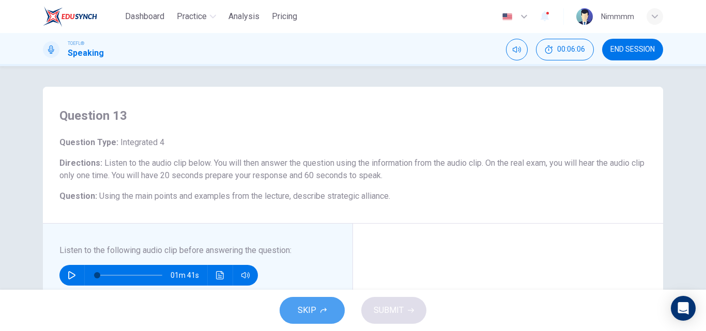
click at [310, 305] on span "SKIP" at bounding box center [307, 310] width 19 height 14
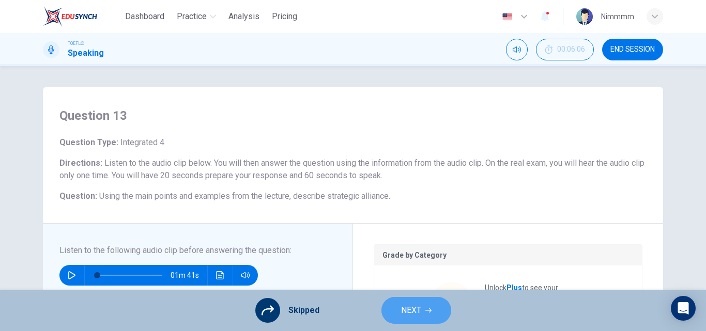
click at [406, 302] on button "NEXT" at bounding box center [416, 310] width 70 height 27
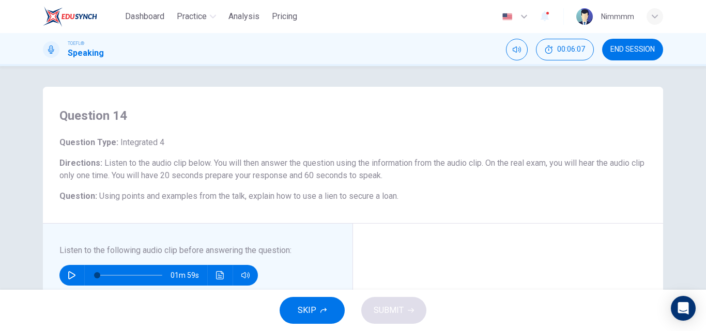
click at [303, 302] on button "SKIP" at bounding box center [312, 310] width 65 height 27
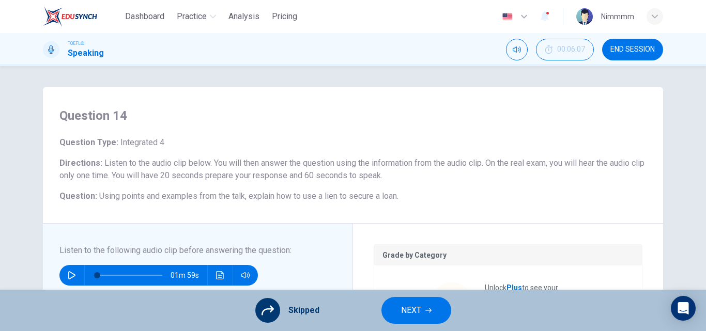
click at [392, 309] on button "NEXT" at bounding box center [416, 310] width 70 height 27
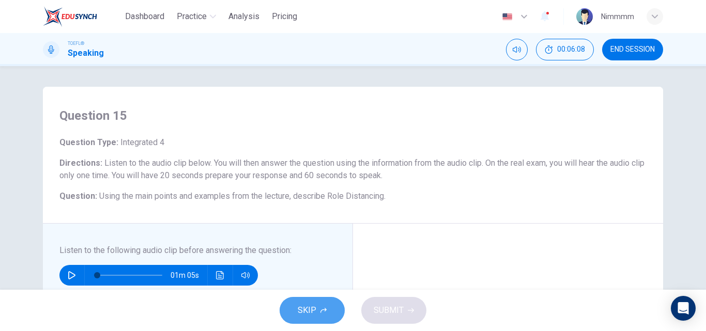
click at [327, 302] on button "SKIP" at bounding box center [312, 310] width 65 height 27
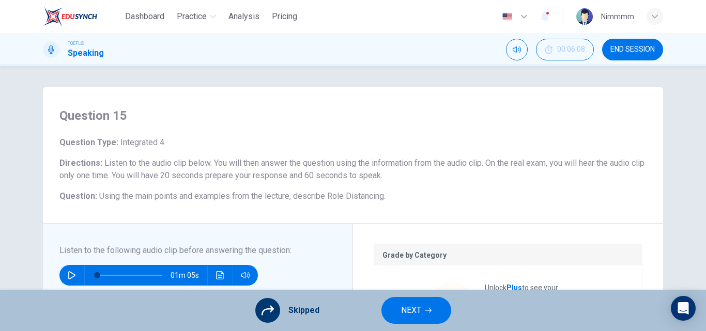
click at [409, 307] on span "NEXT" at bounding box center [411, 310] width 20 height 14
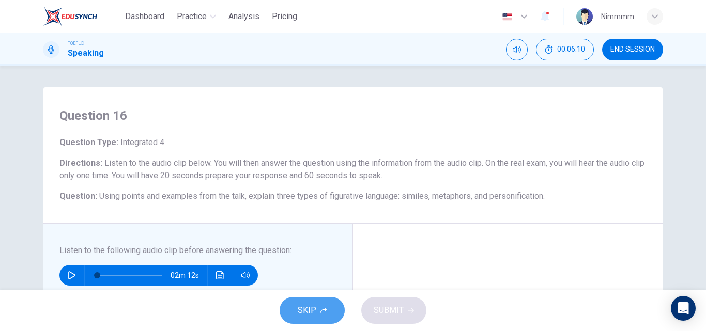
click at [304, 305] on span "SKIP" at bounding box center [307, 310] width 19 height 14
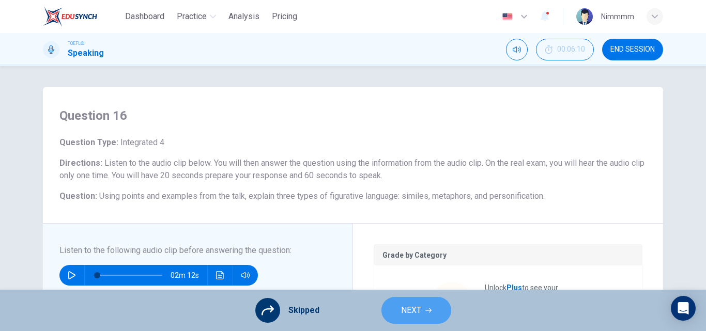
click at [395, 305] on button "NEXT" at bounding box center [416, 310] width 70 height 27
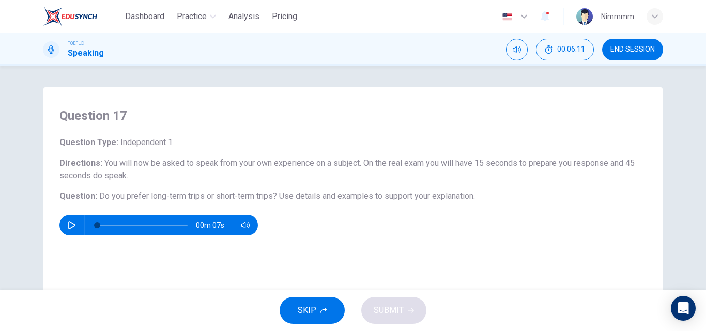
click at [321, 311] on icon "button" at bounding box center [323, 310] width 6 height 5
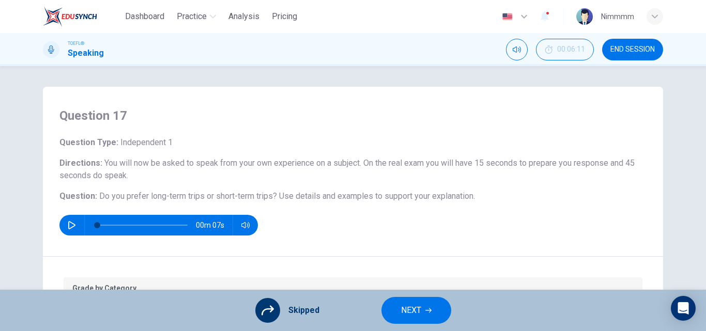
click at [357, 216] on div "00m 07s" at bounding box center [352, 225] width 587 height 21
click at [407, 316] on span "NEXT" at bounding box center [411, 310] width 20 height 14
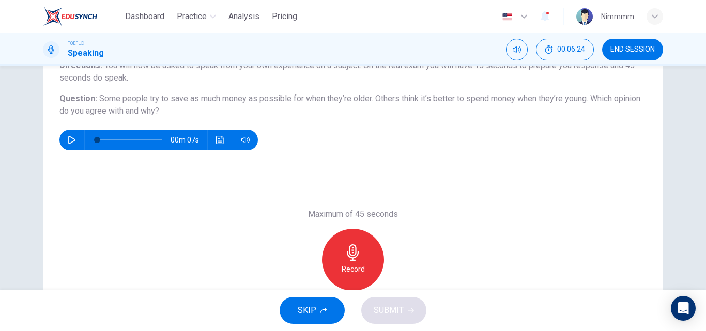
scroll to position [117, 0]
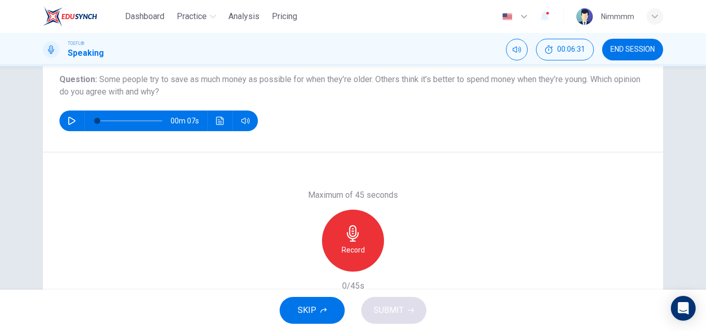
drag, startPoint x: 699, startPoint y: 205, endPoint x: 703, endPoint y: 195, distance: 10.7
click at [703, 195] on div "Question 18 Question Type : Independent 1 Directions : You will now be asked to…" at bounding box center [353, 178] width 706 height 224
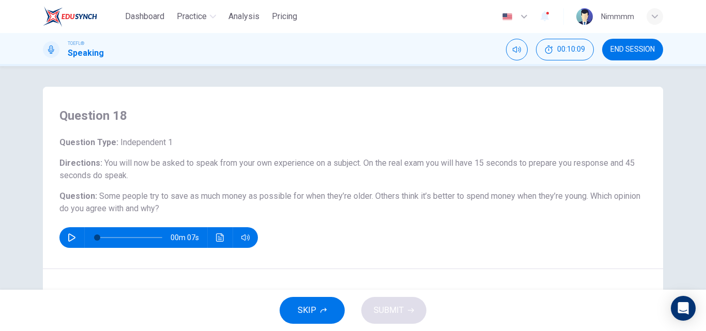
click at [480, 230] on div "00m 07s" at bounding box center [352, 237] width 587 height 21
click at [314, 312] on span "SKIP" at bounding box center [307, 310] width 19 height 14
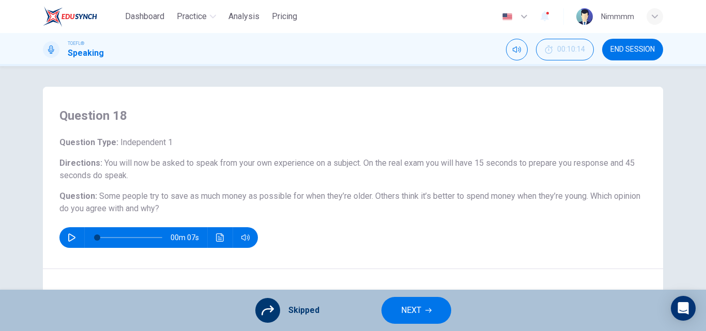
click at [394, 305] on button "NEXT" at bounding box center [416, 310] width 70 height 27
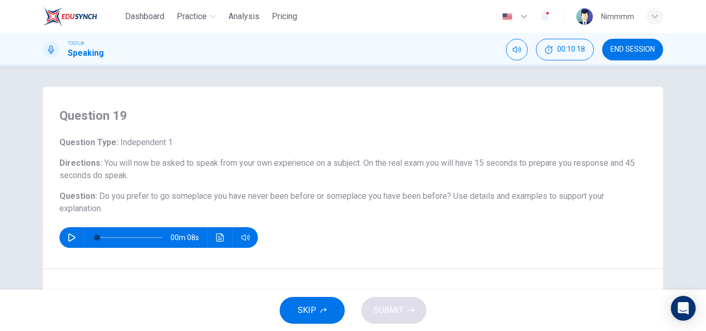
click at [327, 314] on button "SKIP" at bounding box center [312, 310] width 65 height 27
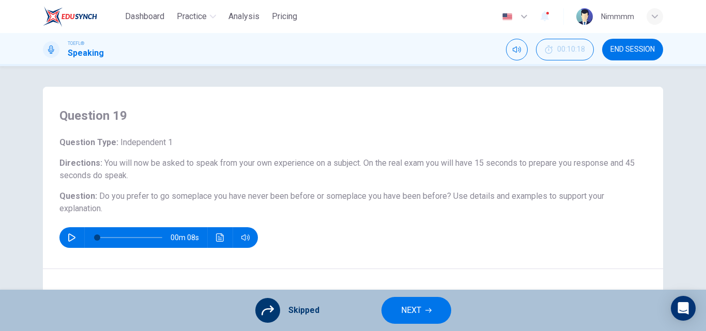
click at [402, 307] on span "NEXT" at bounding box center [411, 310] width 20 height 14
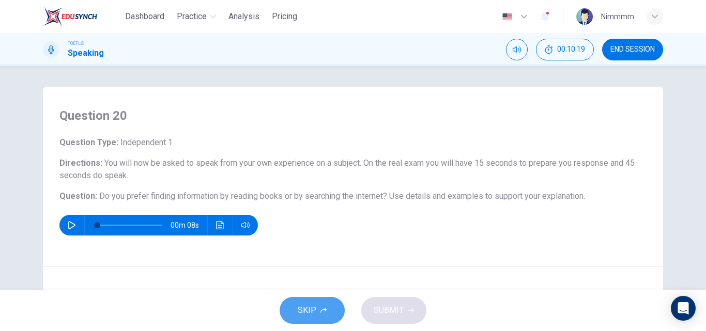
click at [296, 314] on button "SKIP" at bounding box center [312, 310] width 65 height 27
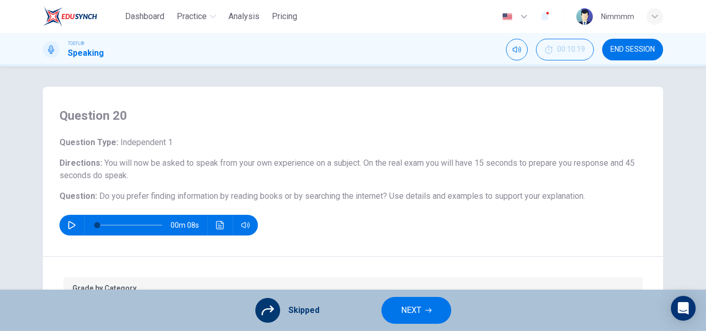
click at [415, 306] on span "NEXT" at bounding box center [411, 310] width 20 height 14
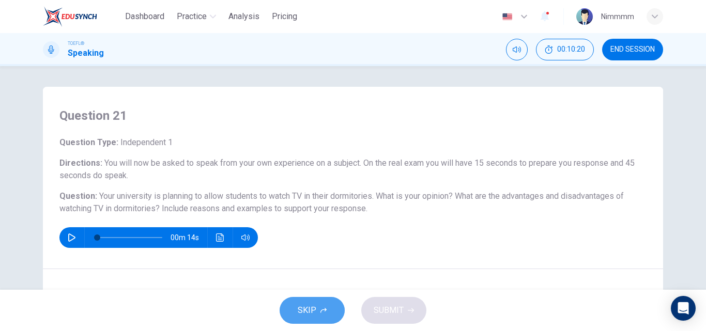
click at [318, 319] on button "SKIP" at bounding box center [312, 310] width 65 height 27
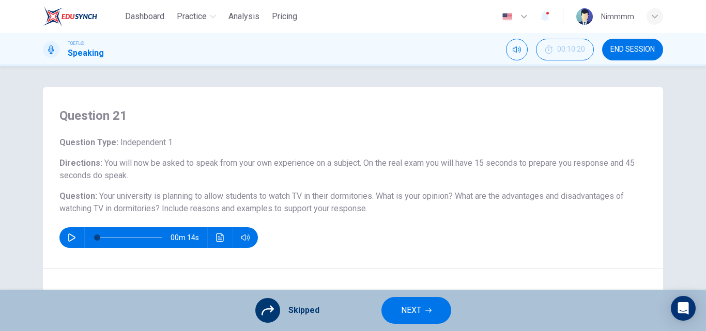
click at [429, 304] on button "NEXT" at bounding box center [416, 310] width 70 height 27
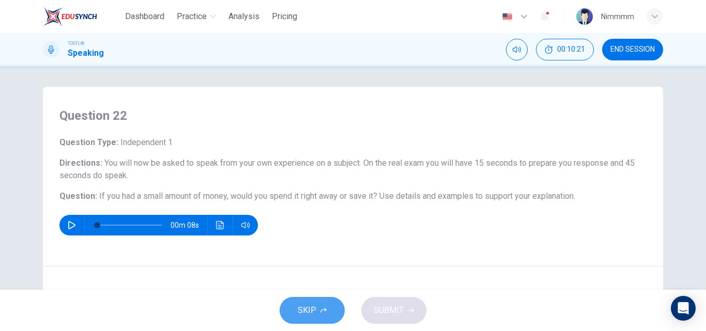
click at [313, 315] on span "SKIP" at bounding box center [307, 310] width 19 height 14
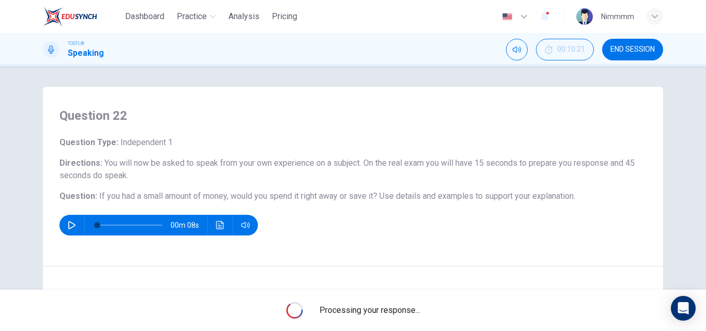
click at [295, 308] on icon at bounding box center [294, 310] width 19 height 19
click at [295, 309] on icon at bounding box center [294, 311] width 18 height 18
click at [295, 309] on icon at bounding box center [294, 310] width 22 height 22
click at [295, 309] on icon at bounding box center [294, 310] width 21 height 21
click at [295, 309] on icon at bounding box center [294, 310] width 23 height 23
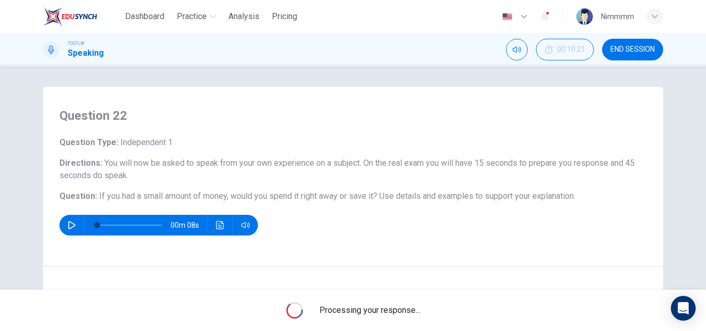
click at [295, 309] on icon at bounding box center [294, 310] width 21 height 21
click at [295, 312] on icon at bounding box center [294, 311] width 22 height 22
click at [295, 312] on icon at bounding box center [294, 310] width 18 height 18
click at [518, 51] on icon "Mute" at bounding box center [517, 49] width 8 height 8
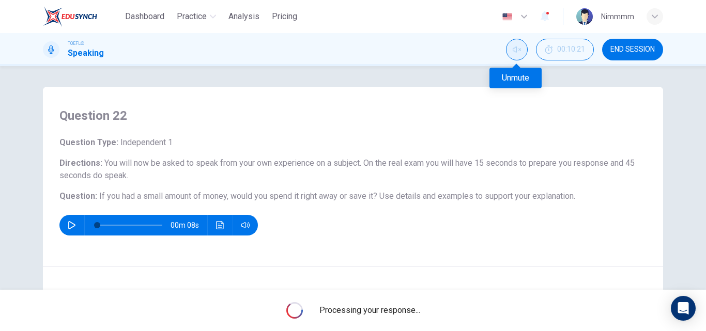
click at [518, 51] on icon "Unmute" at bounding box center [517, 49] width 8 height 8
click at [216, 227] on icon "Click to see the audio transcription" at bounding box center [220, 225] width 8 height 8
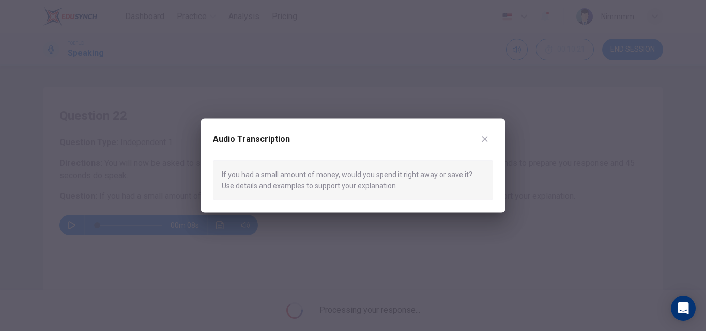
click at [486, 138] on icon "button" at bounding box center [485, 139] width 6 height 6
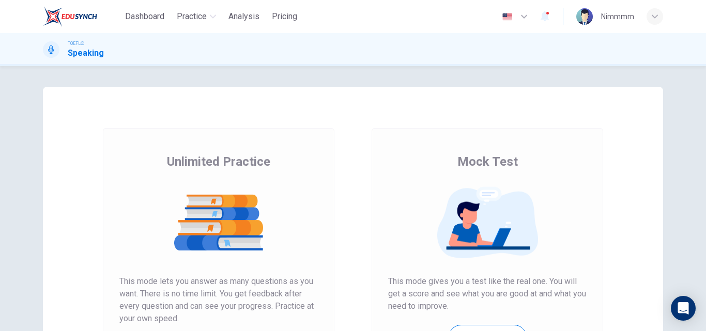
scroll to position [150, 0]
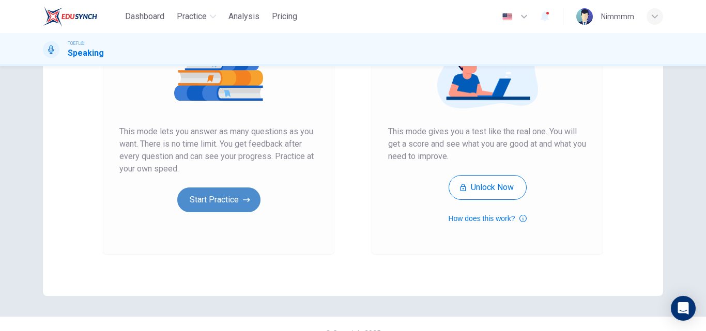
click at [250, 203] on button "Start Practice" at bounding box center [218, 200] width 83 height 25
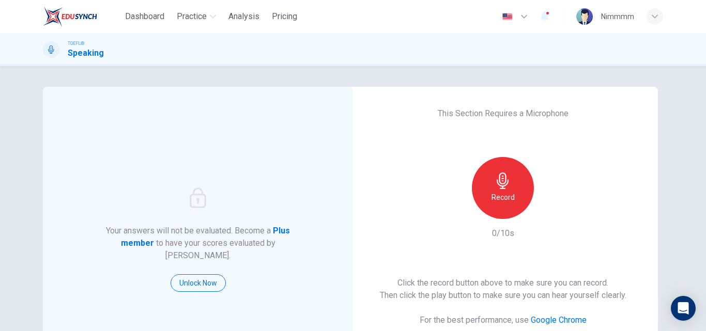
click at [505, 198] on h6 "Record" at bounding box center [503, 197] width 23 height 12
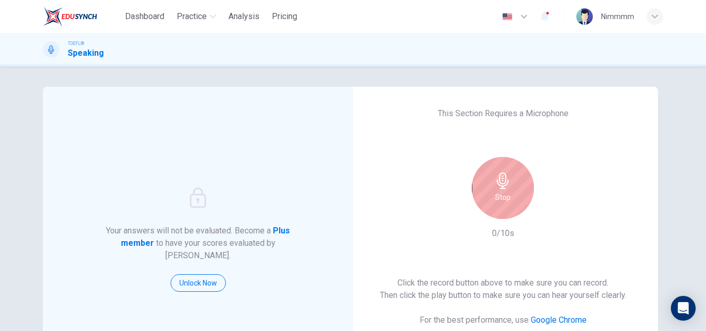
click at [504, 198] on h6 "Stop" at bounding box center [503, 197] width 16 height 12
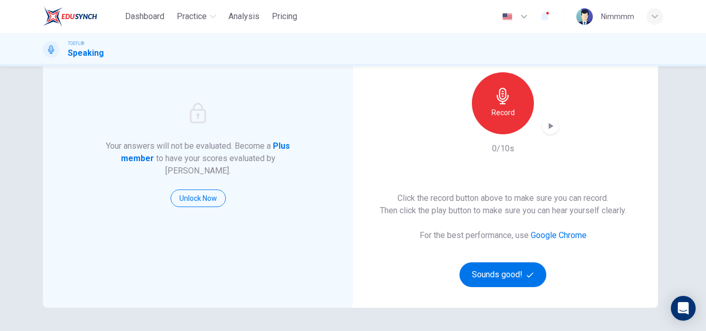
scroll to position [95, 0]
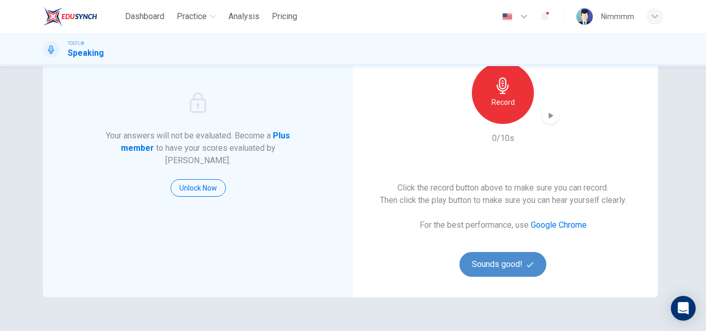
click at [485, 268] on button "Sounds good!" at bounding box center [502, 264] width 87 height 25
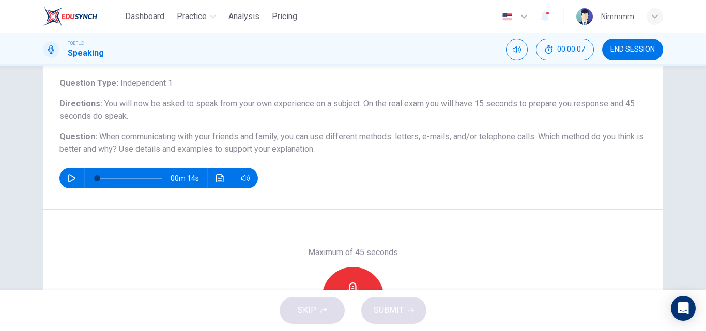
scroll to position [83, 0]
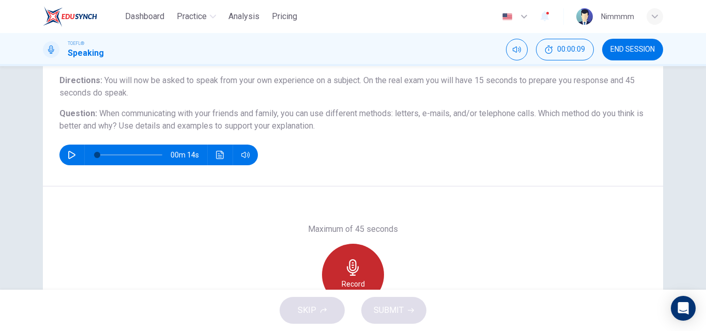
click at [360, 281] on h6 "Record" at bounding box center [353, 284] width 23 height 12
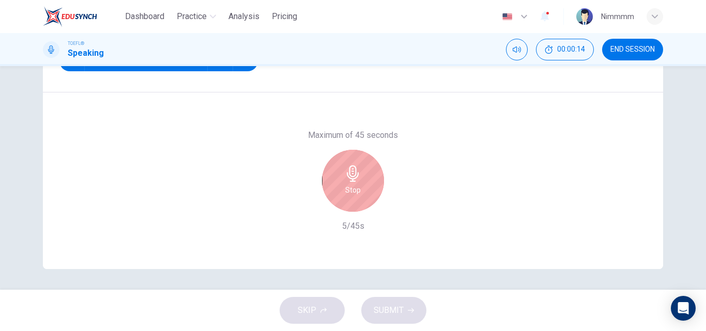
click at [338, 188] on div "Stop" at bounding box center [353, 181] width 62 height 62
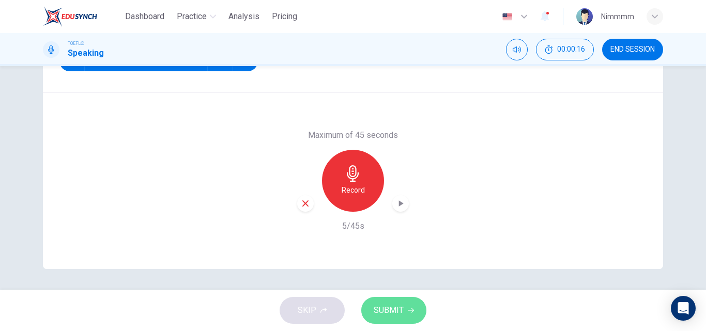
click at [404, 298] on button "SUBMIT" at bounding box center [393, 310] width 65 height 27
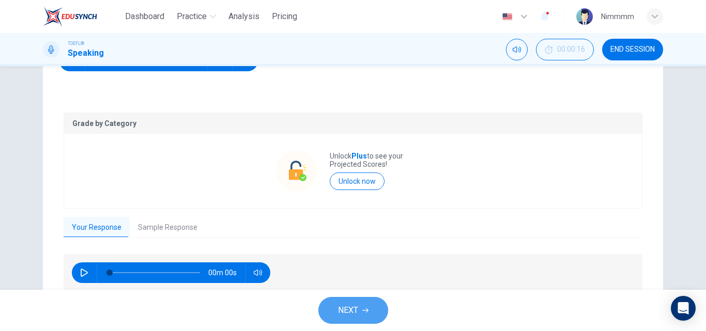
click at [357, 311] on span "NEXT" at bounding box center [348, 310] width 20 height 14
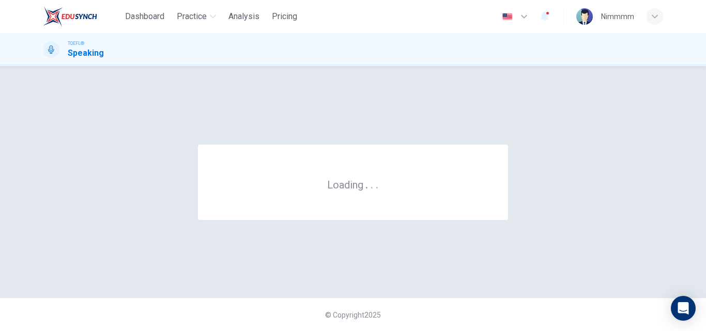
scroll to position [0, 0]
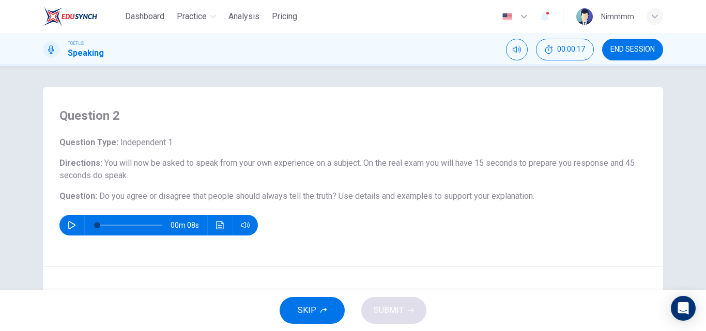
click at [317, 311] on button "SKIP" at bounding box center [312, 310] width 65 height 27
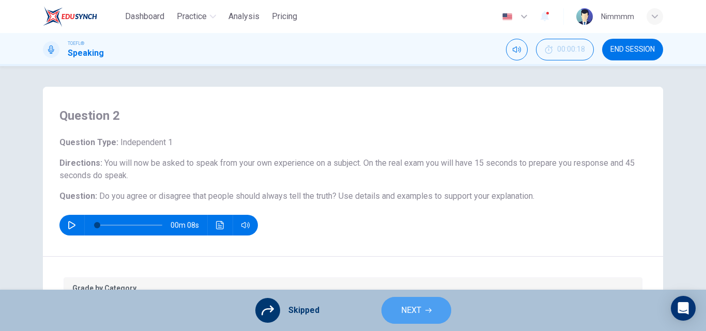
click at [385, 302] on button "NEXT" at bounding box center [416, 310] width 70 height 27
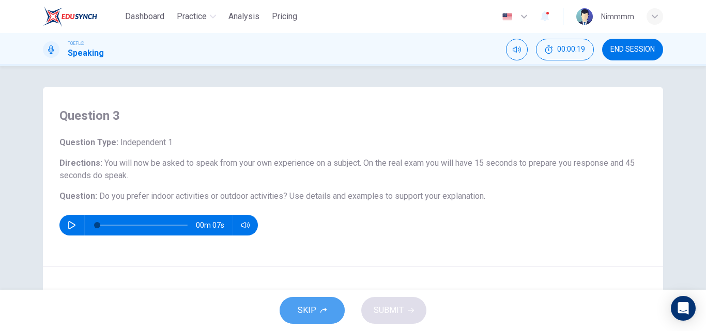
click at [317, 316] on button "SKIP" at bounding box center [312, 310] width 65 height 27
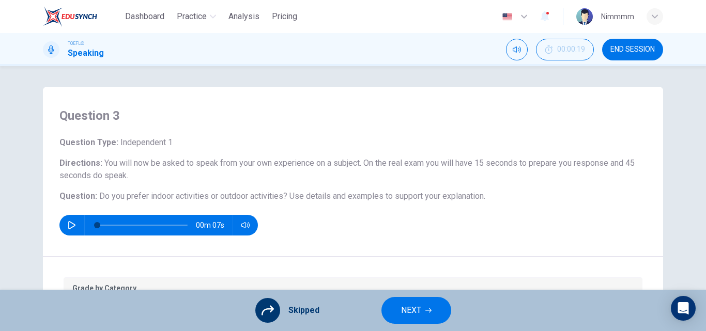
click at [397, 301] on button "NEXT" at bounding box center [416, 310] width 70 height 27
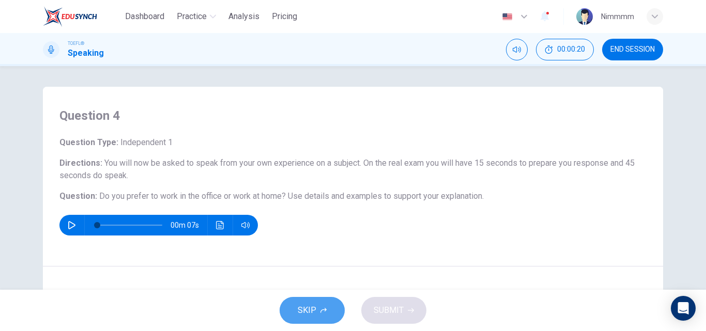
click at [302, 315] on span "SKIP" at bounding box center [307, 310] width 19 height 14
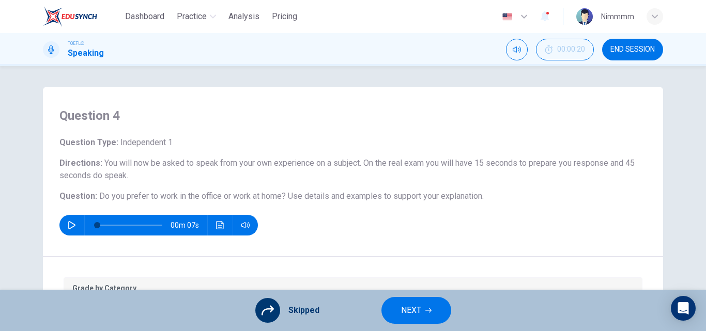
click at [412, 317] on span "NEXT" at bounding box center [411, 310] width 20 height 14
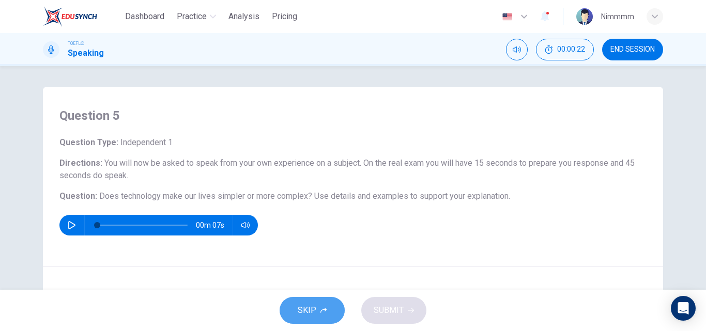
click at [314, 305] on span "SKIP" at bounding box center [307, 310] width 19 height 14
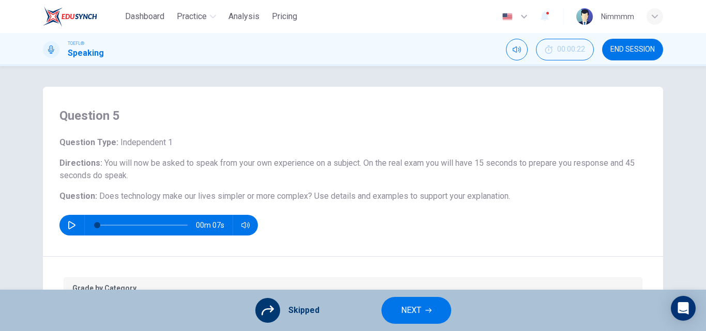
click at [395, 311] on button "NEXT" at bounding box center [416, 310] width 70 height 27
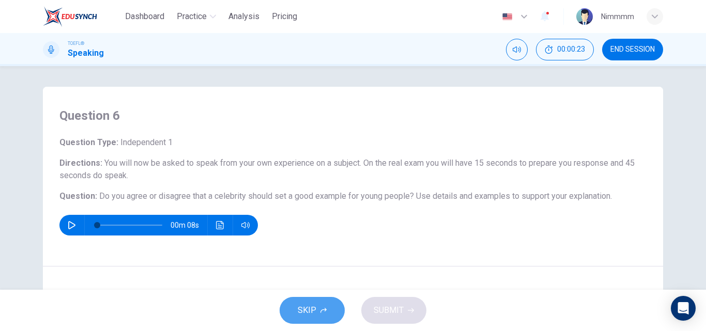
click at [327, 308] on button "SKIP" at bounding box center [312, 310] width 65 height 27
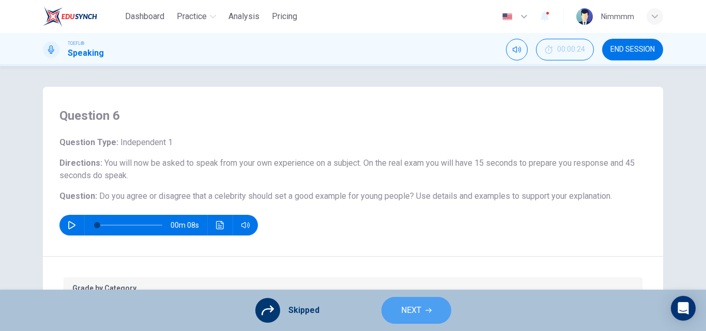
click at [392, 317] on button "NEXT" at bounding box center [416, 310] width 70 height 27
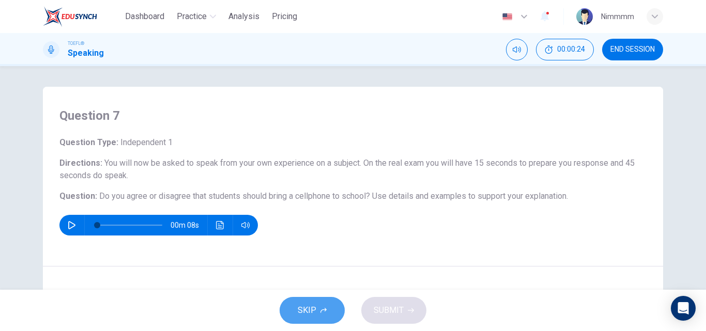
click at [296, 303] on button "SKIP" at bounding box center [312, 310] width 65 height 27
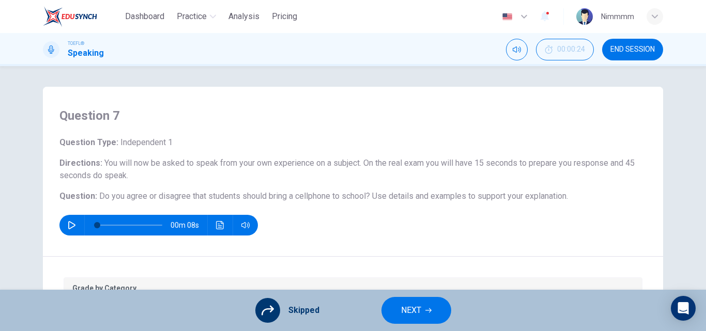
click at [398, 313] on button "NEXT" at bounding box center [416, 310] width 70 height 27
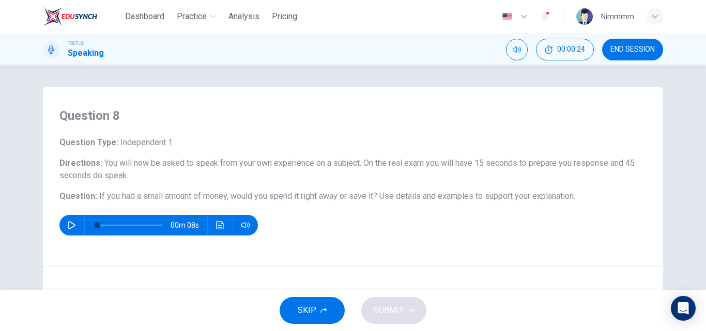
click at [329, 304] on button "SKIP" at bounding box center [312, 310] width 65 height 27
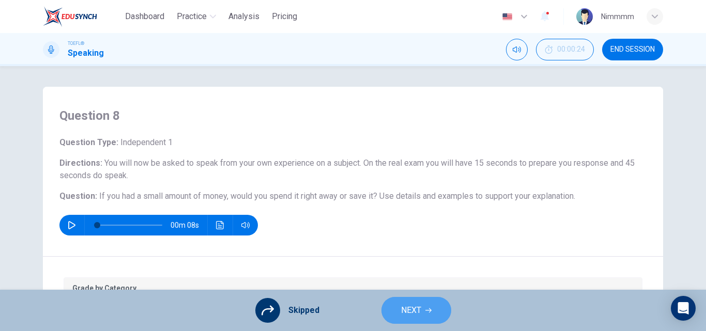
click at [408, 310] on span "NEXT" at bounding box center [411, 310] width 20 height 14
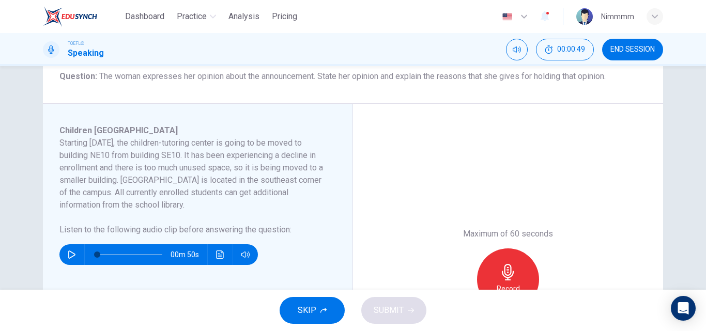
scroll to position [133, 0]
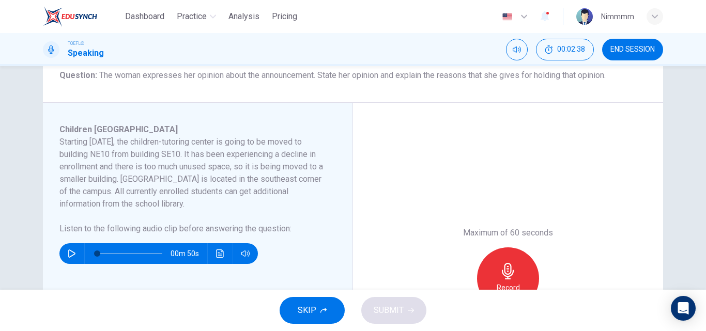
click at [75, 251] on button "button" at bounding box center [72, 253] width 17 height 21
click at [217, 250] on icon "Click to see the audio transcription" at bounding box center [220, 254] width 8 height 8
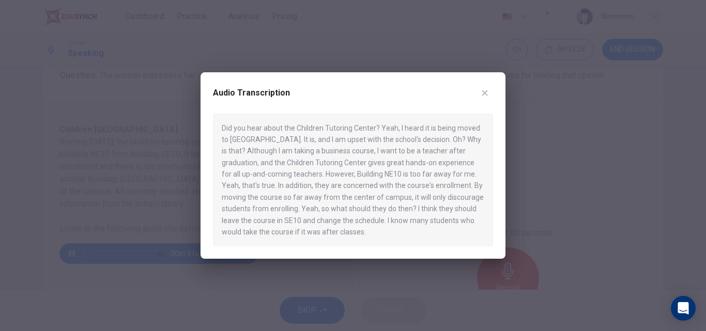
type input "0"
click at [486, 91] on icon "button" at bounding box center [485, 93] width 8 height 8
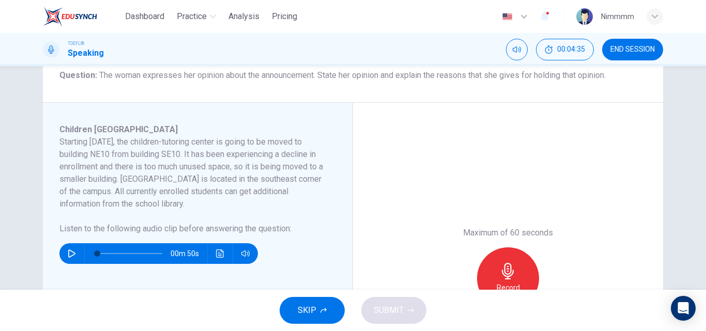
click at [520, 191] on div "Maximum of 60 seconds Record 0/60s" at bounding box center [508, 278] width 310 height 351
click at [317, 311] on button "SKIP" at bounding box center [312, 310] width 65 height 27
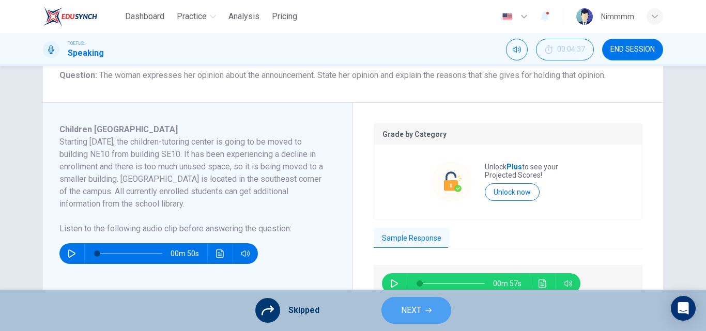
click at [407, 311] on span "NEXT" at bounding box center [411, 310] width 20 height 14
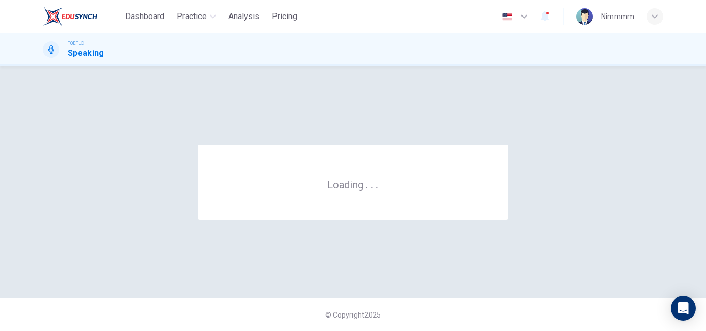
scroll to position [0, 0]
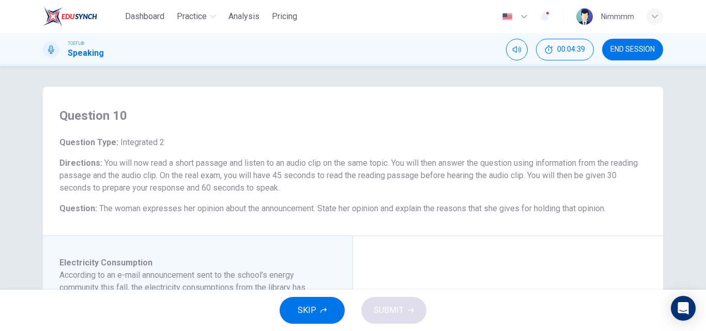
click at [304, 309] on span "SKIP" at bounding box center [307, 310] width 19 height 14
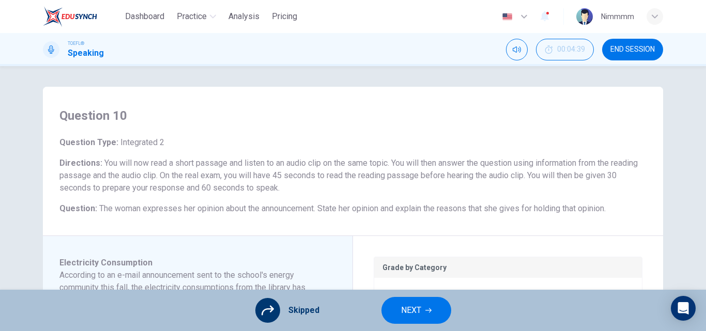
click at [402, 304] on span "NEXT" at bounding box center [411, 310] width 20 height 14
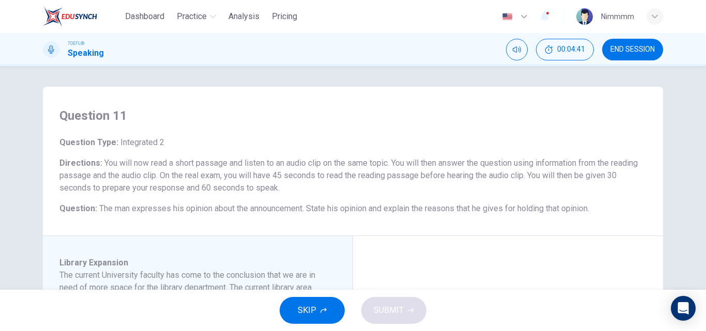
click at [320, 310] on icon "button" at bounding box center [323, 311] width 6 height 6
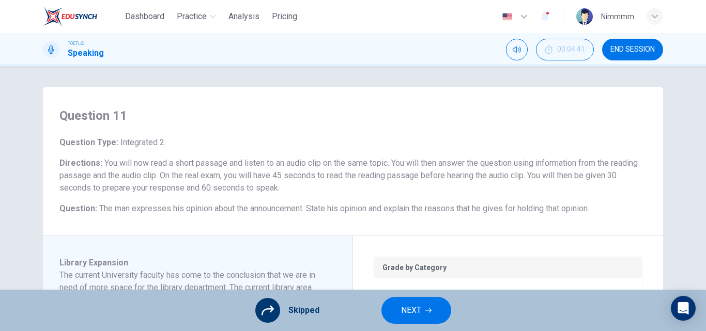
click at [428, 312] on icon "button" at bounding box center [428, 311] width 6 height 6
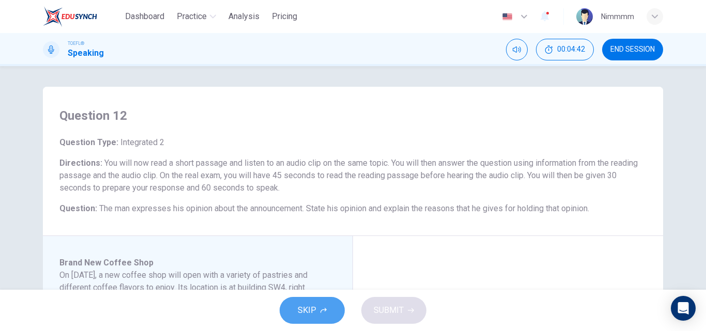
click at [338, 303] on button "SKIP" at bounding box center [312, 310] width 65 height 27
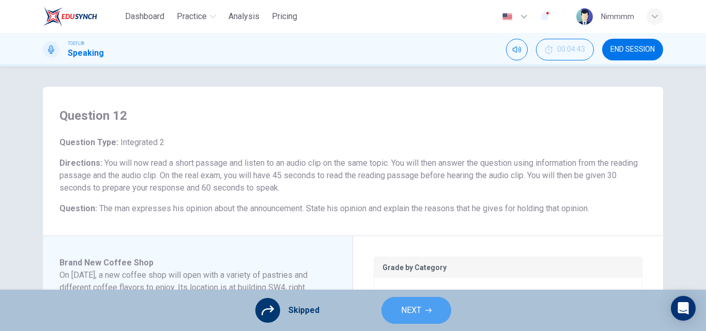
click at [401, 308] on span "NEXT" at bounding box center [411, 310] width 20 height 14
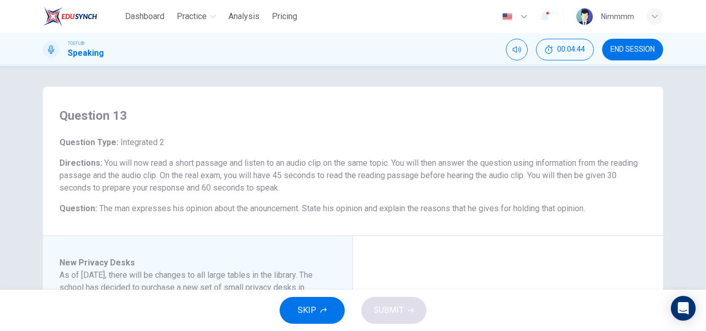
click at [295, 314] on button "SKIP" at bounding box center [312, 310] width 65 height 27
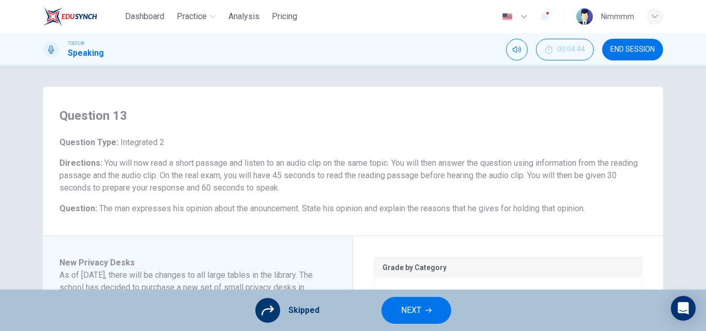
click at [413, 305] on span "NEXT" at bounding box center [411, 310] width 20 height 14
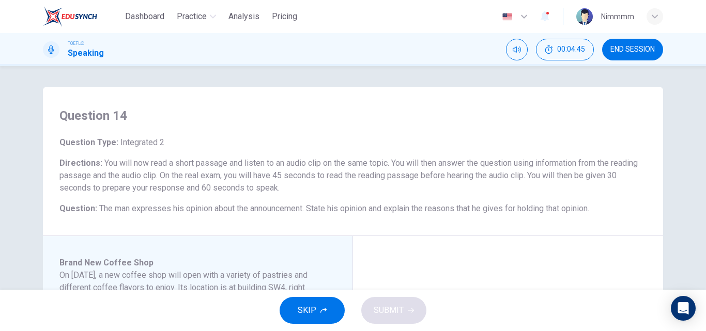
click at [297, 306] on button "SKIP" at bounding box center [312, 310] width 65 height 27
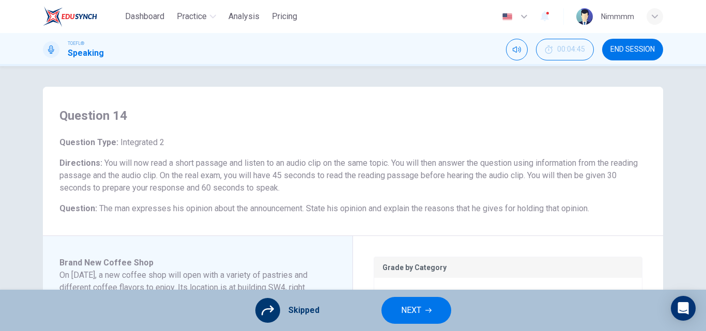
click at [413, 315] on span "NEXT" at bounding box center [411, 310] width 20 height 14
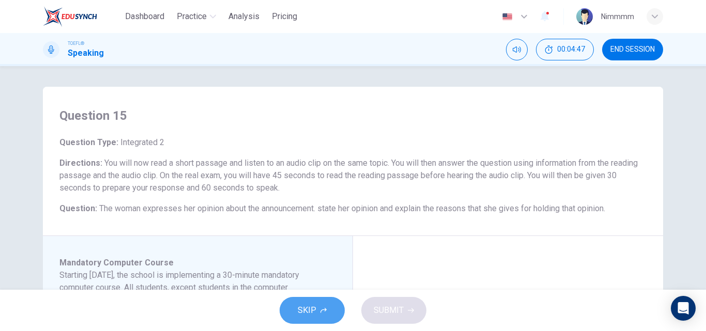
click at [328, 317] on button "SKIP" at bounding box center [312, 310] width 65 height 27
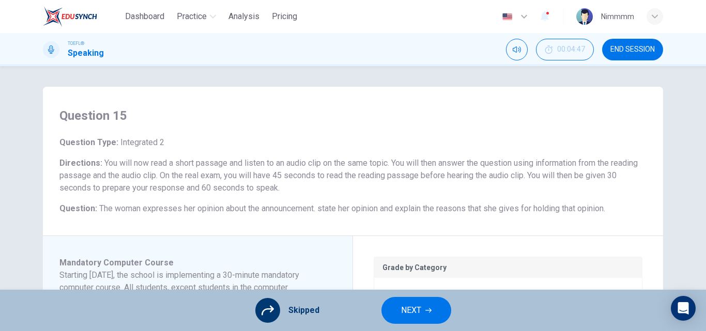
click at [396, 315] on button "NEXT" at bounding box center [416, 310] width 70 height 27
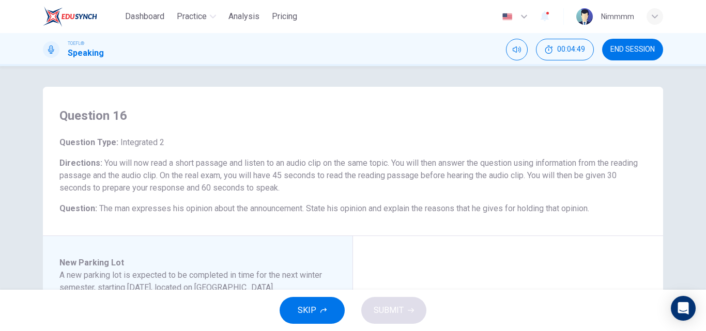
click at [302, 314] on span "SKIP" at bounding box center [307, 310] width 19 height 14
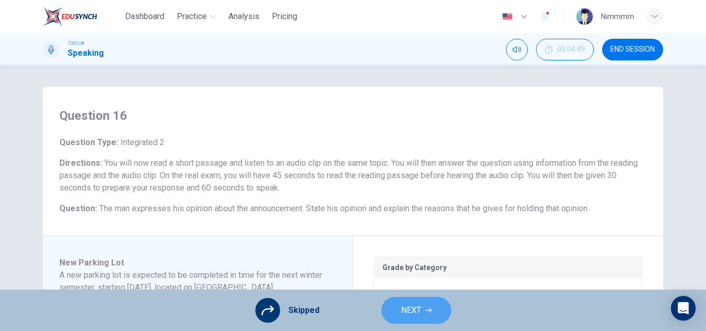
click at [404, 302] on button "NEXT" at bounding box center [416, 310] width 70 height 27
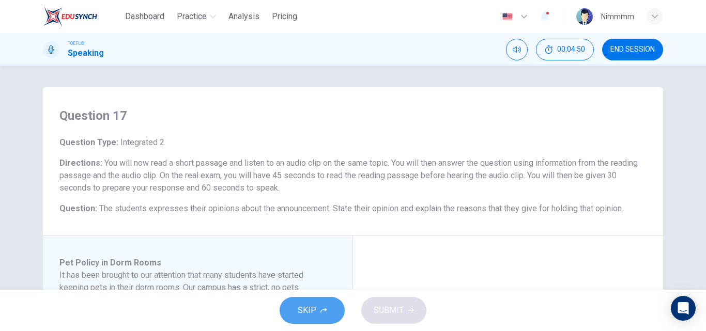
click at [320, 319] on button "SKIP" at bounding box center [312, 310] width 65 height 27
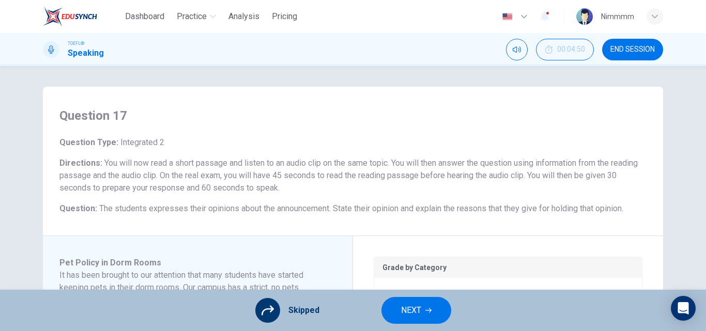
click at [402, 310] on span "NEXT" at bounding box center [411, 310] width 20 height 14
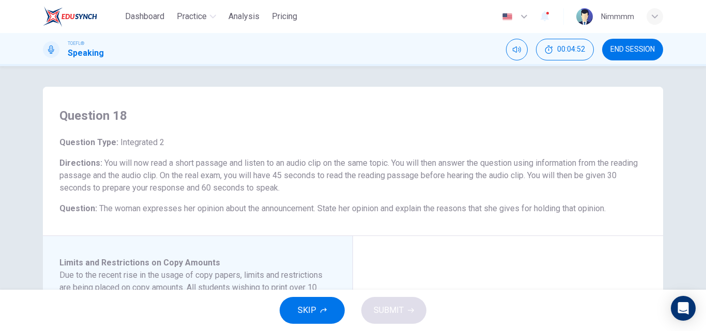
click at [317, 313] on button "SKIP" at bounding box center [312, 310] width 65 height 27
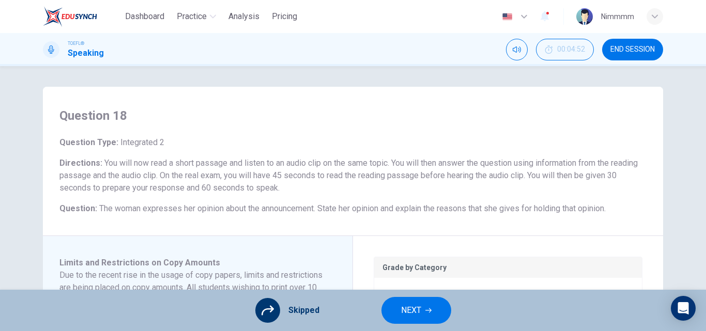
click at [423, 315] on button "NEXT" at bounding box center [416, 310] width 70 height 27
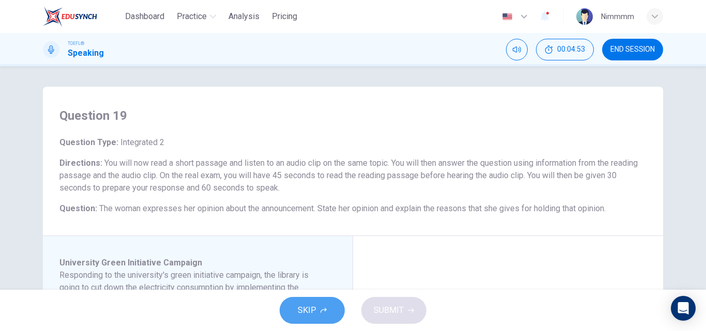
click at [294, 312] on button "SKIP" at bounding box center [312, 310] width 65 height 27
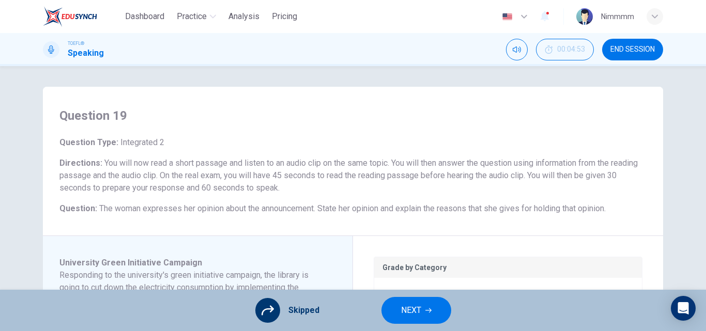
click at [423, 309] on button "NEXT" at bounding box center [416, 310] width 70 height 27
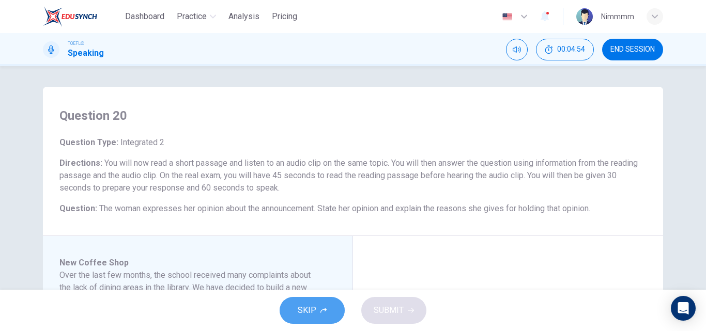
click at [298, 310] on span "SKIP" at bounding box center [307, 310] width 19 height 14
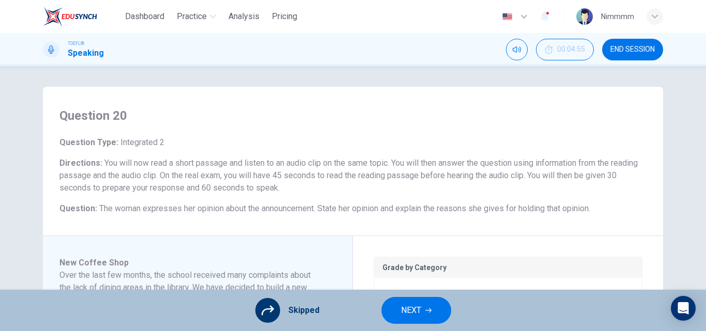
click at [415, 306] on span "NEXT" at bounding box center [411, 310] width 20 height 14
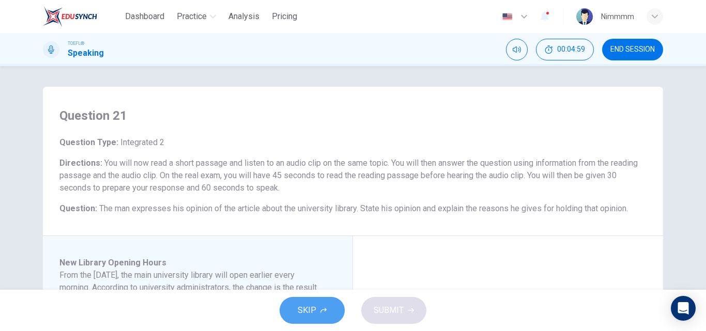
click at [324, 309] on icon "button" at bounding box center [323, 311] width 6 height 6
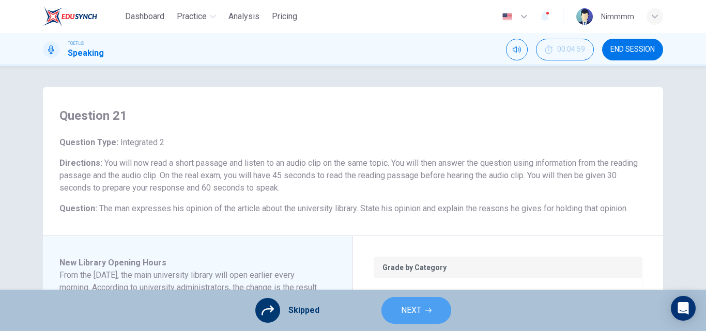
click at [388, 313] on button "NEXT" at bounding box center [416, 310] width 70 height 27
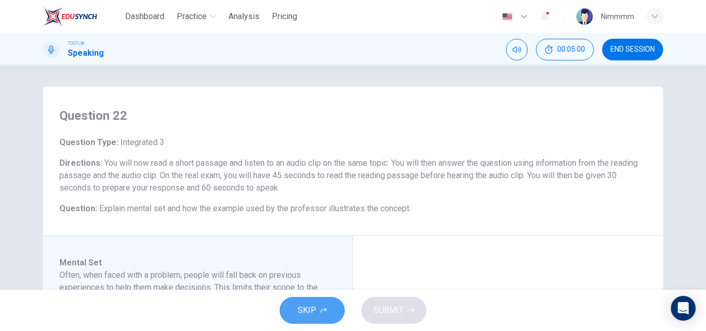
click at [300, 304] on span "SKIP" at bounding box center [307, 310] width 19 height 14
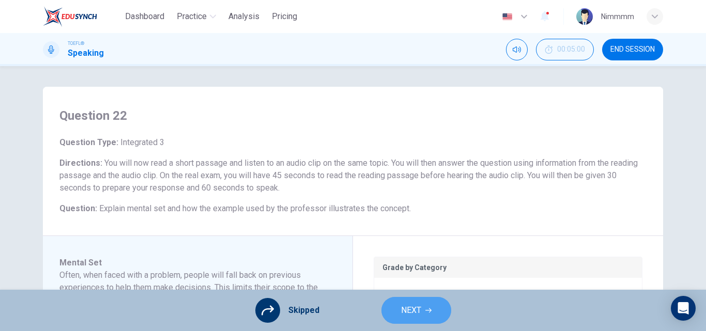
click at [401, 317] on span "NEXT" at bounding box center [411, 310] width 20 height 14
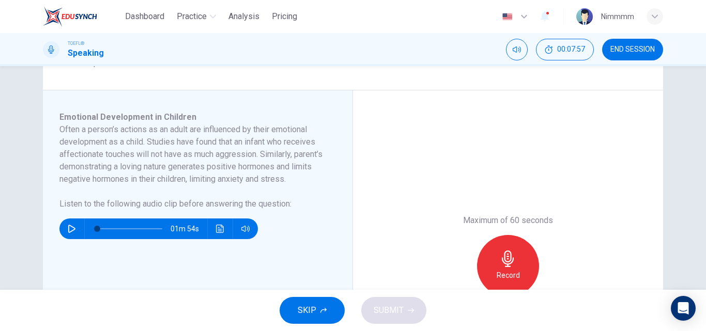
scroll to position [228, 0]
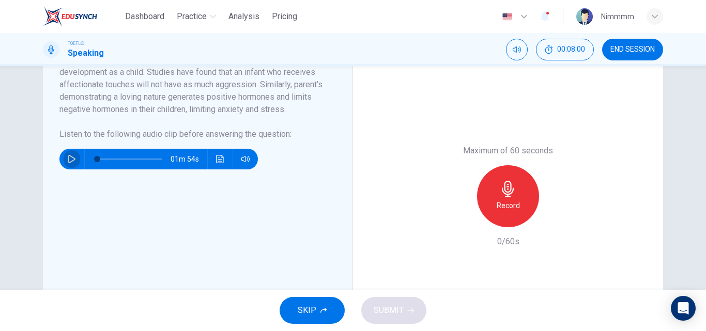
click at [64, 170] on button "button" at bounding box center [72, 159] width 17 height 21
click at [220, 163] on icon "Click to see the audio transcription" at bounding box center [220, 159] width 8 height 8
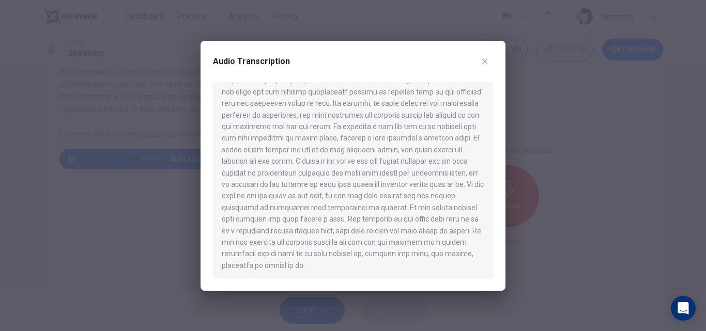
scroll to position [75, 0]
click at [481, 65] on icon "button" at bounding box center [485, 61] width 8 height 8
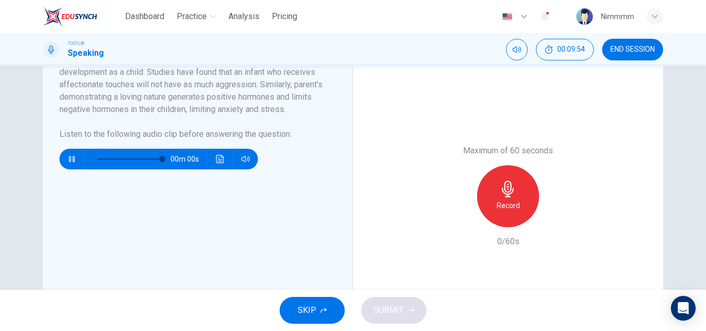
type input "0"
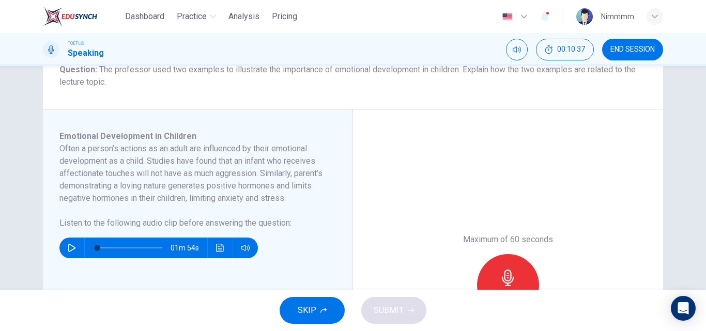
scroll to position [227, 0]
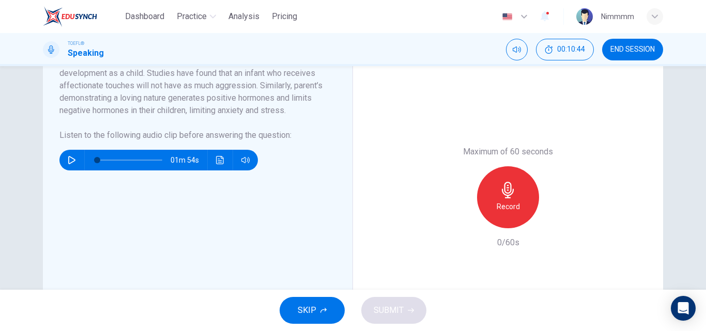
click at [544, 212] on div "Record" at bounding box center [508, 197] width 112 height 62
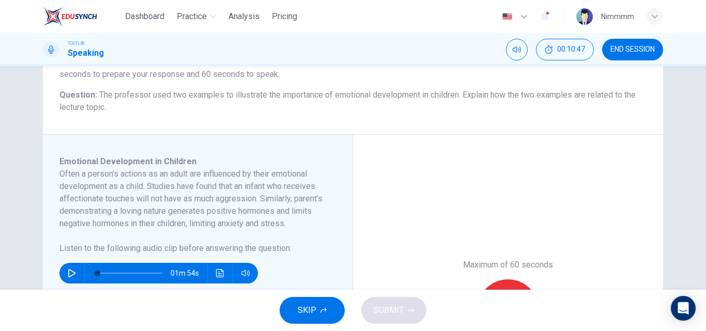
scroll to position [109, 0]
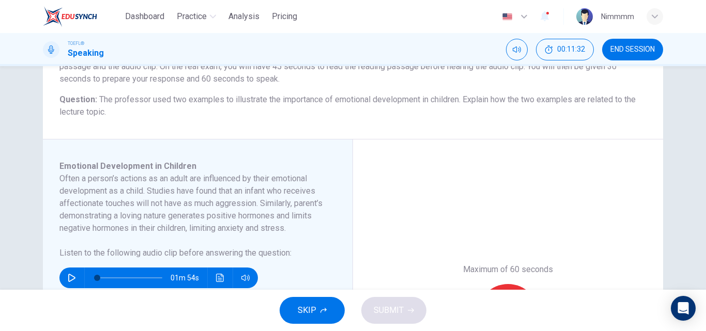
click at [557, 223] on div "Maximum of 60 seconds Record 0/60s" at bounding box center [508, 315] width 310 height 351
click at [471, 194] on div "Maximum of 60 seconds Record 0/60s" at bounding box center [508, 315] width 310 height 351
click at [470, 155] on div "Maximum of 60 seconds Record 0/60s" at bounding box center [508, 315] width 310 height 351
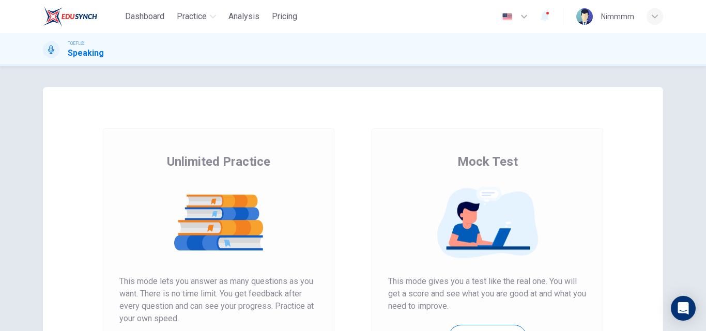
click at [560, 147] on div "Mock Test This mode gives you a test like the real one. You will get a score an…" at bounding box center [488, 266] width 232 height 277
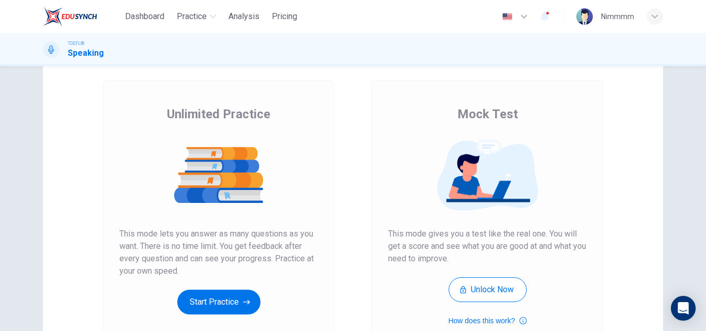
scroll to position [100, 0]
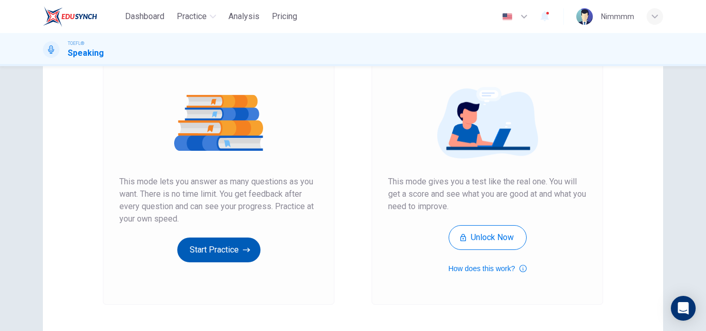
click at [252, 243] on button "Start Practice" at bounding box center [218, 250] width 83 height 25
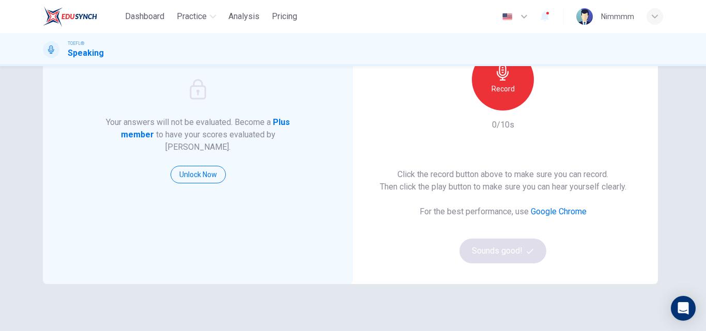
scroll to position [110, 0]
click at [508, 77] on icon "button" at bounding box center [503, 71] width 17 height 17
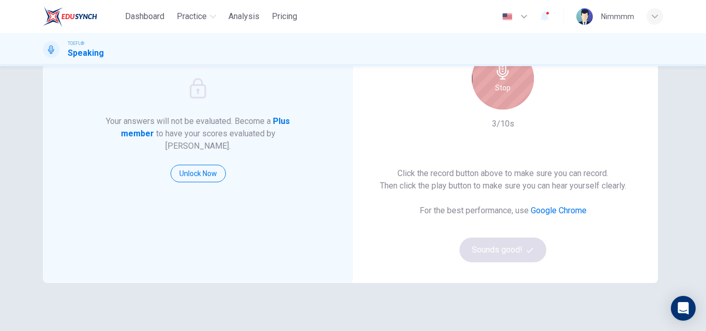
click at [511, 86] on div "Stop" at bounding box center [503, 79] width 62 height 62
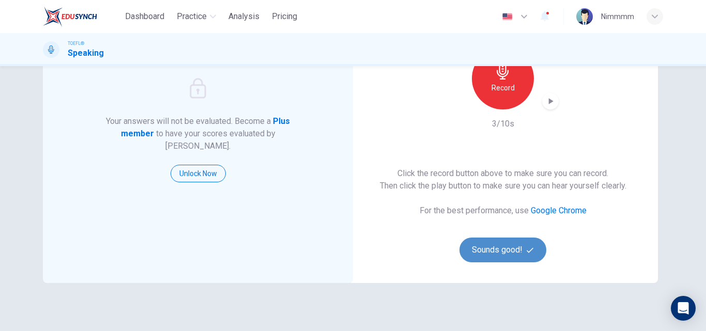
click at [496, 261] on button "Sounds good!" at bounding box center [502, 250] width 87 height 25
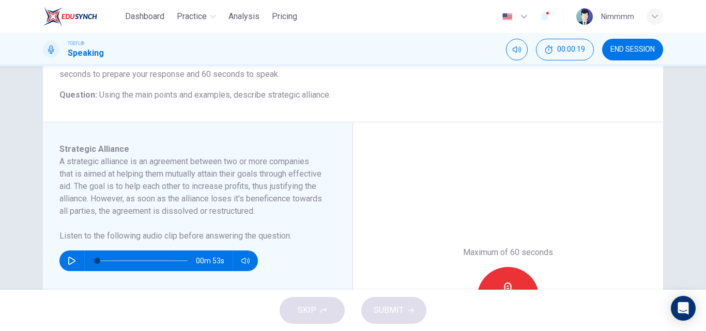
scroll to position [120, 0]
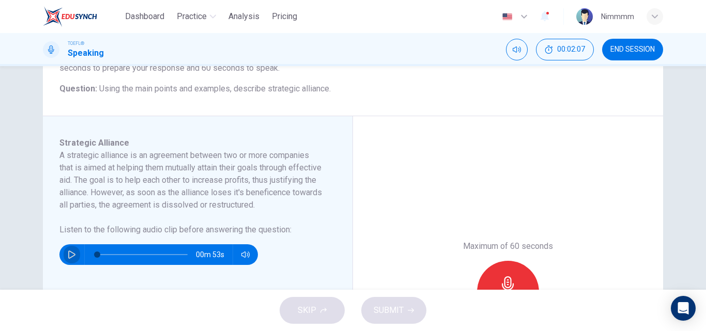
click at [68, 259] on icon "button" at bounding box center [72, 255] width 8 height 8
drag, startPoint x: 143, startPoint y: 268, endPoint x: 99, endPoint y: 269, distance: 43.4
click at [112, 258] on span at bounding box center [115, 255] width 6 height 6
click at [98, 262] on span at bounding box center [142, 255] width 90 height 14
drag, startPoint x: 179, startPoint y: 267, endPoint x: 55, endPoint y: 289, distance: 126.1
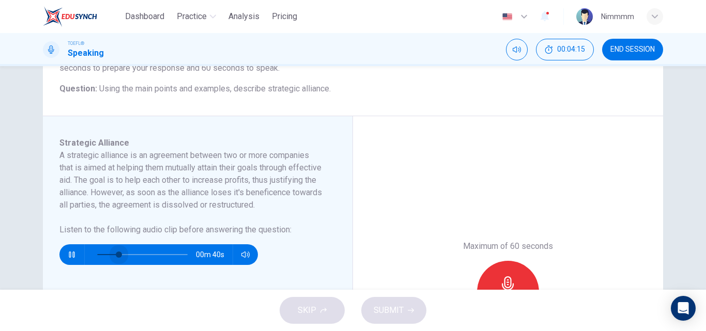
click at [55, 289] on div "Strategic Alliance A strategic alliance is an agreement between two or more com…" at bounding box center [198, 291] width 310 height 351
click at [73, 259] on icon "button" at bounding box center [72, 255] width 8 height 8
type input "0"
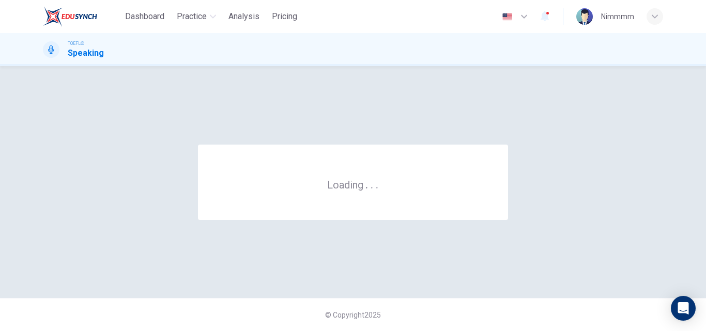
scroll to position [0, 0]
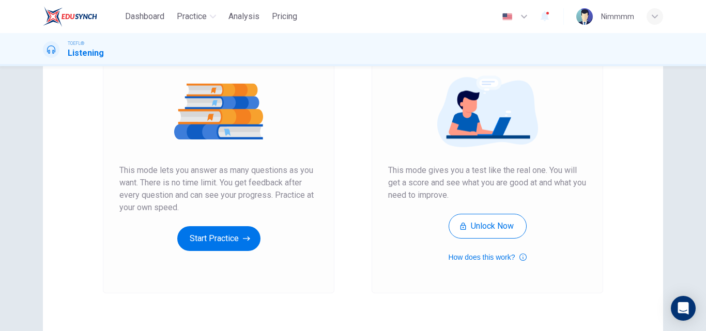
scroll to position [124, 0]
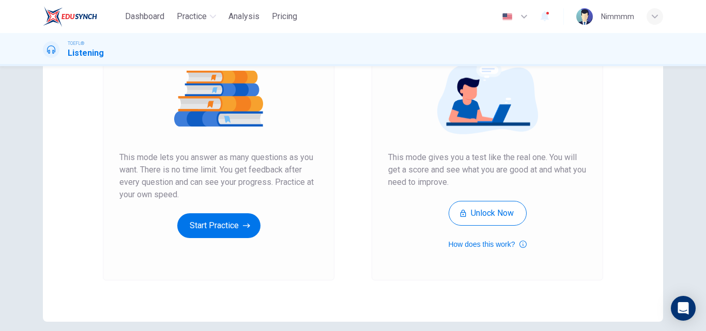
click at [243, 238] on div "Unlimited Practice This mode lets you answer as many questions as you want. The…" at bounding box center [219, 142] width 232 height 277
click at [246, 232] on button "Start Practice" at bounding box center [218, 225] width 83 height 25
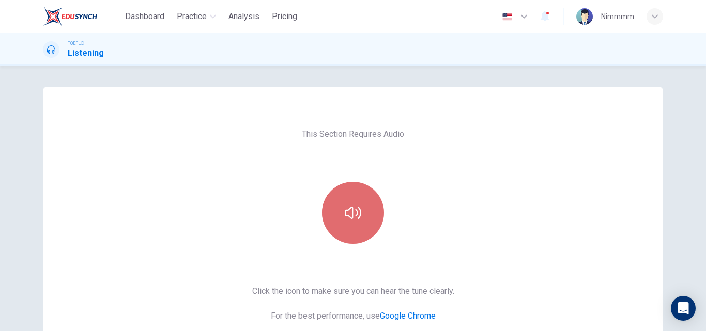
click at [347, 226] on button "button" at bounding box center [353, 213] width 62 height 62
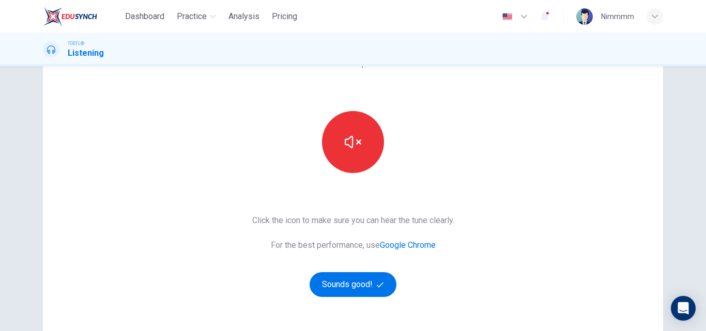
scroll to position [168, 0]
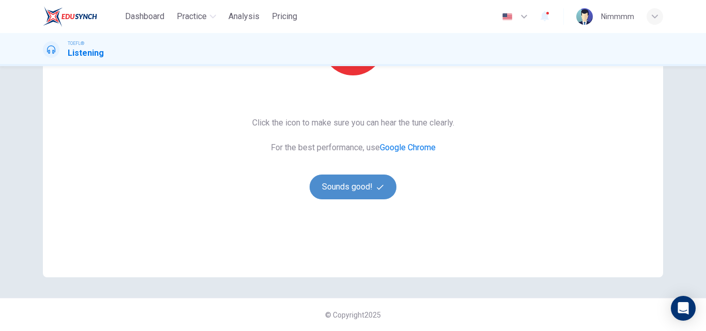
click at [374, 194] on button "Sounds good!" at bounding box center [353, 187] width 87 height 25
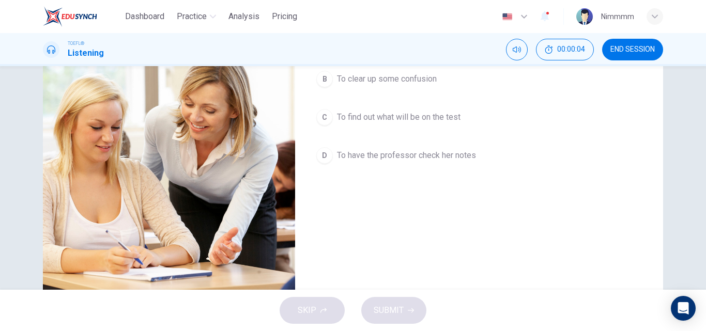
scroll to position [0, 0]
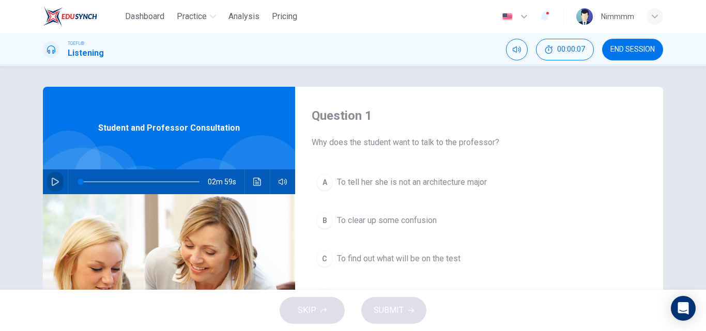
click at [56, 183] on icon "button" at bounding box center [55, 182] width 8 height 8
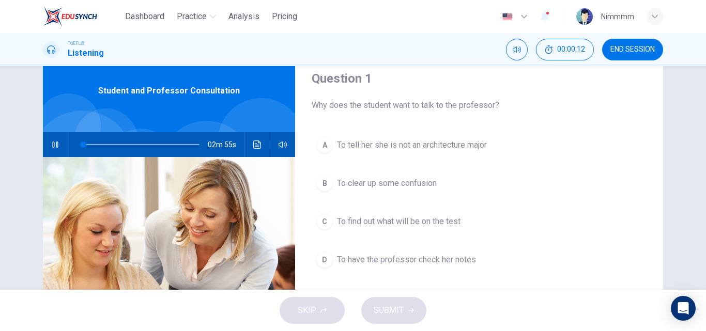
scroll to position [42, 0]
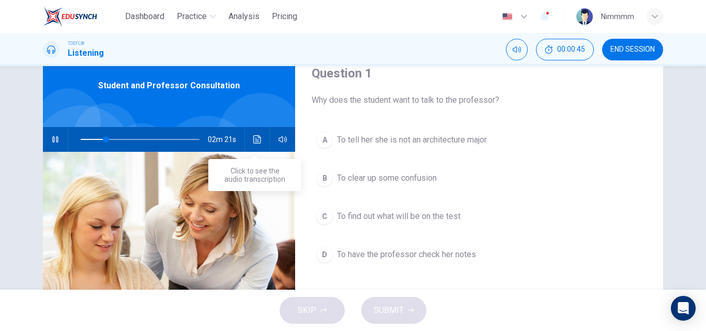
click at [249, 137] on button "Click to see the audio transcription" at bounding box center [257, 139] width 17 height 25
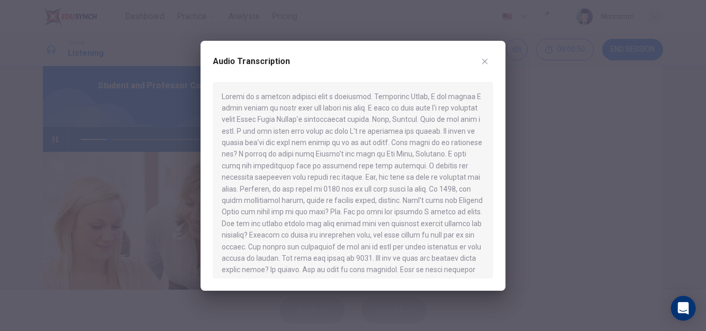
click at [487, 63] on icon "button" at bounding box center [485, 61] width 8 height 8
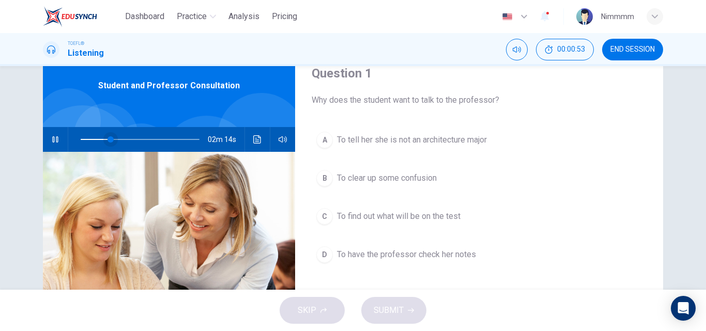
click at [108, 143] on span at bounding box center [111, 139] width 6 height 6
drag, startPoint x: 112, startPoint y: 139, endPoint x: 36, endPoint y: 128, distance: 77.2
click at [36, 128] on div "Question 1 Why does the student want to talk to the professor? A To tell her sh…" at bounding box center [352, 223] width 653 height 359
drag, startPoint x: 81, startPoint y: 142, endPoint x: 70, endPoint y: 142, distance: 10.9
click at [78, 142] on span at bounding box center [81, 139] width 6 height 6
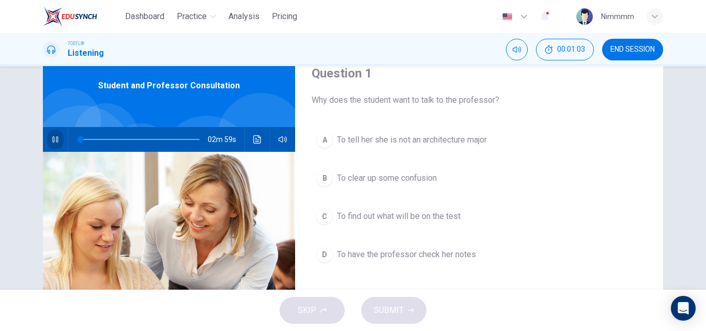
click at [54, 143] on icon "button" at bounding box center [55, 139] width 8 height 8
click at [253, 140] on icon "Click to see the audio transcription" at bounding box center [257, 139] width 8 height 8
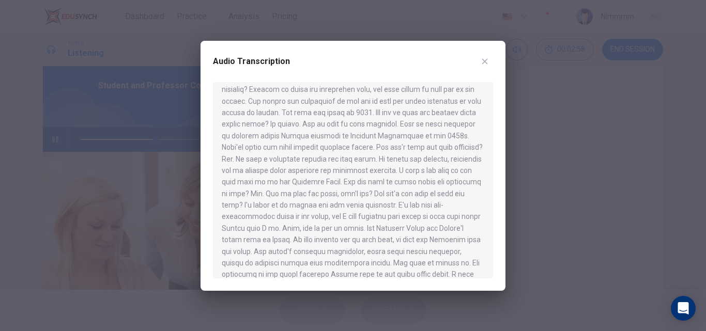
scroll to position [168, 0]
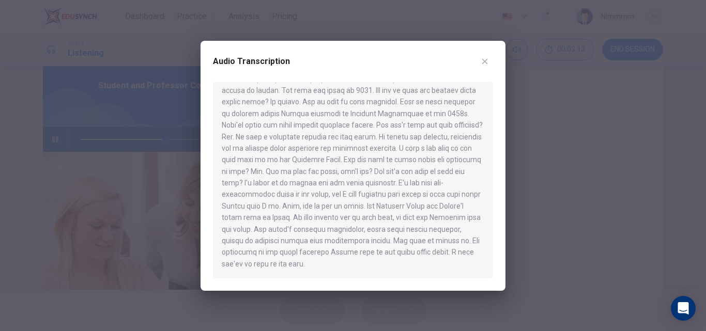
click at [156, 198] on div at bounding box center [353, 165] width 706 height 331
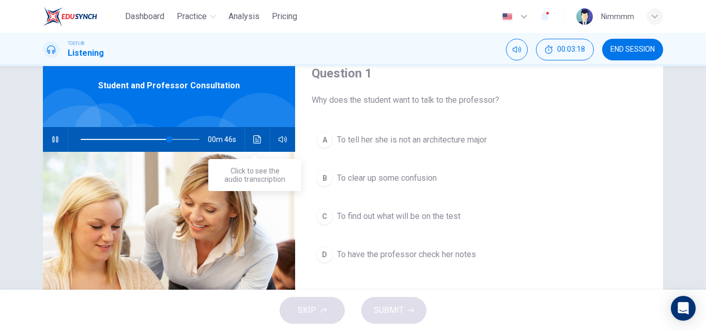
click at [249, 145] on button "Click to see the audio transcription" at bounding box center [257, 139] width 17 height 25
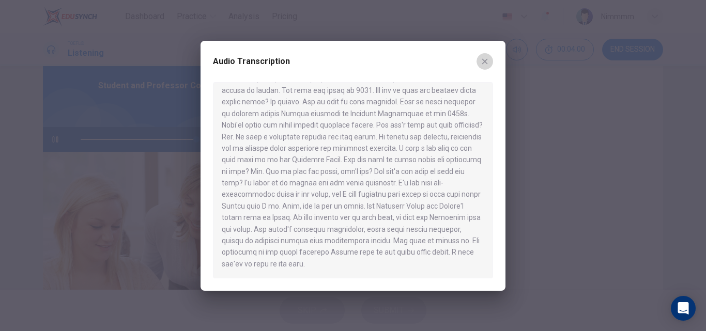
click at [485, 67] on button "button" at bounding box center [485, 61] width 17 height 17
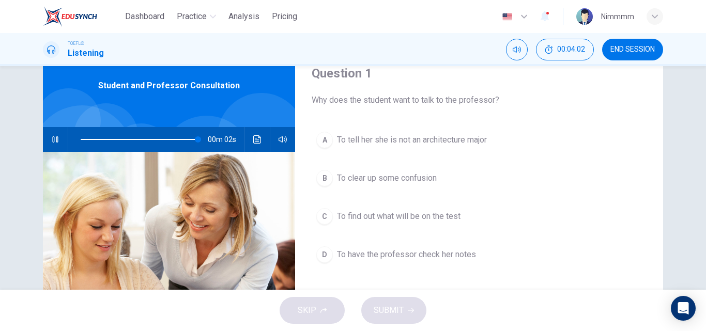
click at [369, 179] on span "To clear up some confusion" at bounding box center [387, 178] width 100 height 12
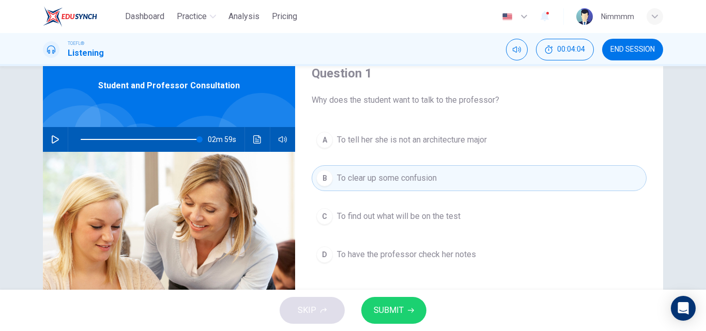
type input "0"
click at [383, 297] on button "SUBMIT" at bounding box center [393, 310] width 65 height 27
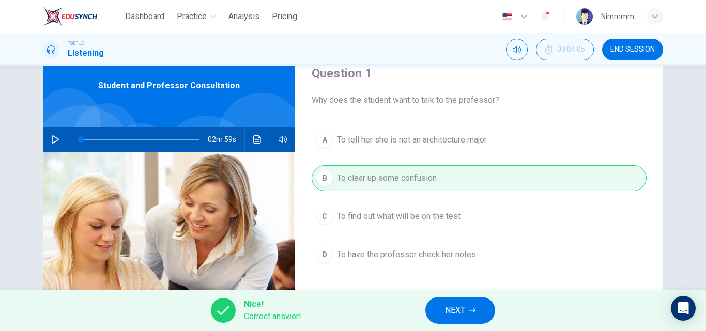
click at [444, 303] on button "NEXT" at bounding box center [460, 310] width 70 height 27
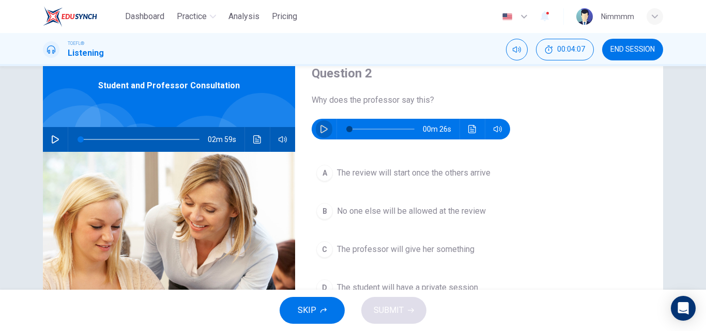
click at [325, 128] on icon "button" at bounding box center [324, 129] width 8 height 8
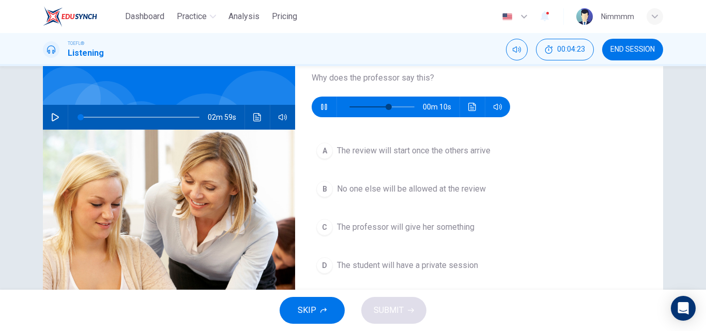
scroll to position [67, 0]
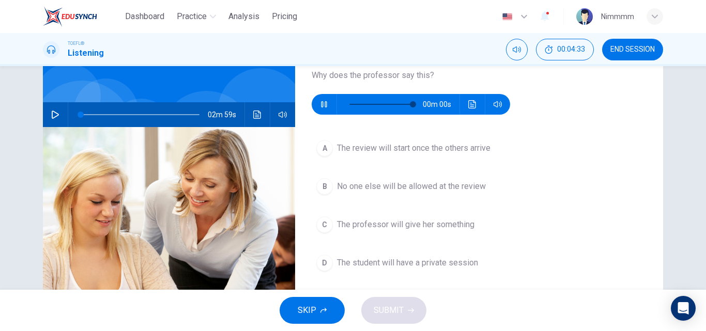
type input "0"
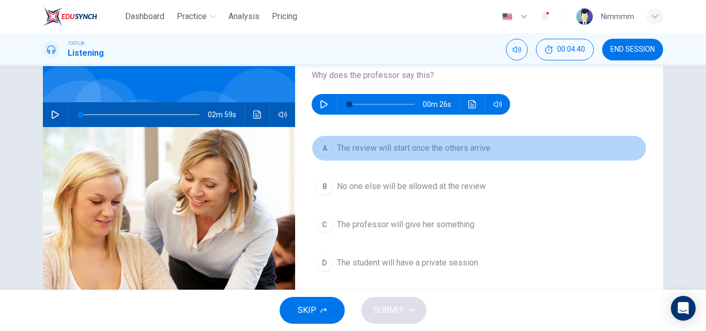
click at [397, 142] on button "A The review will start once the others arrive" at bounding box center [479, 148] width 335 height 26
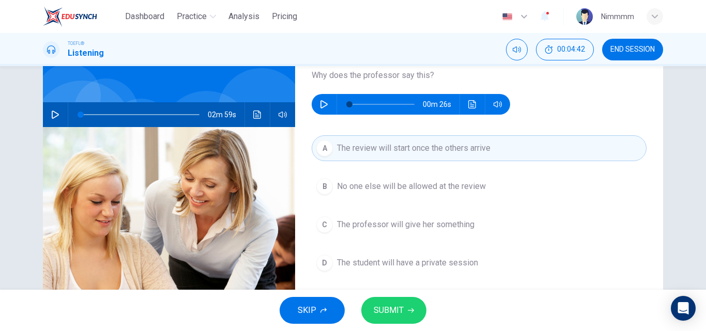
click at [393, 188] on span "No one else will be allowed at the review" at bounding box center [411, 186] width 149 height 12
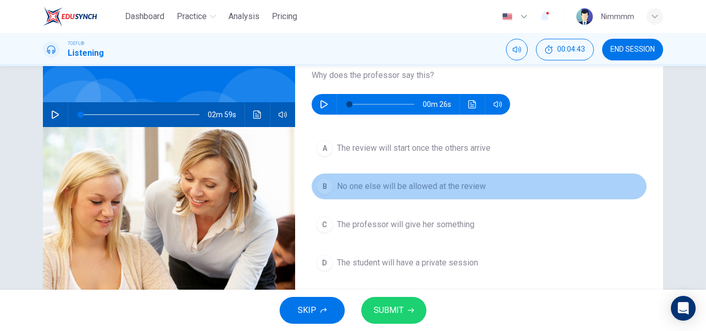
click at [393, 188] on span "No one else will be allowed at the review" at bounding box center [411, 186] width 149 height 12
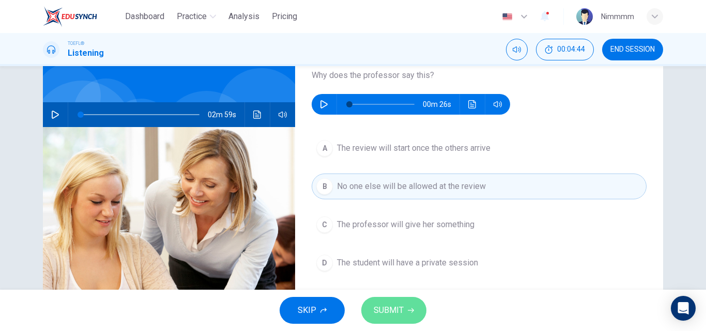
click at [384, 300] on button "SUBMIT" at bounding box center [393, 310] width 65 height 27
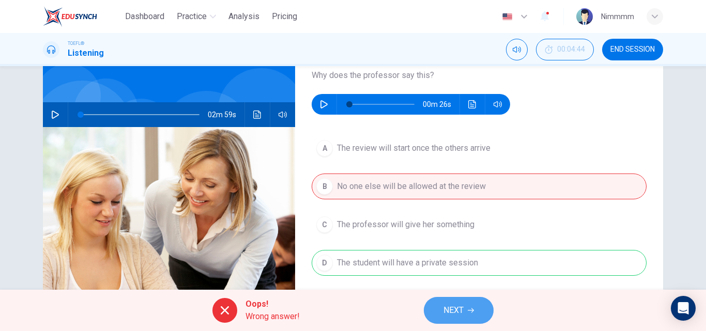
click at [437, 309] on button "NEXT" at bounding box center [459, 310] width 70 height 27
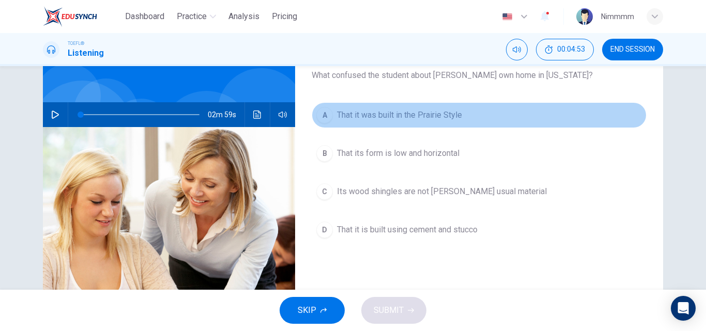
click at [410, 127] on button "A That it was built in the Prairie Style" at bounding box center [479, 115] width 335 height 26
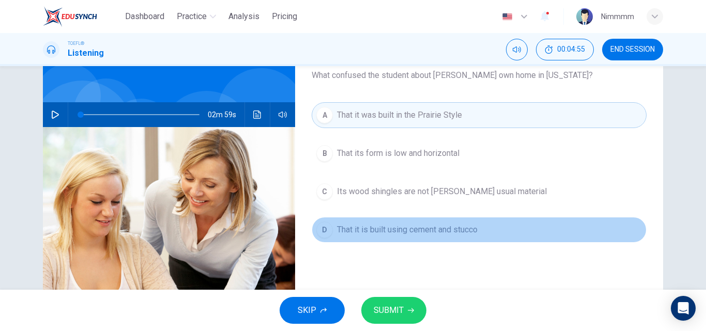
click at [381, 233] on span "That it is built using cement and stucco" at bounding box center [407, 230] width 141 height 12
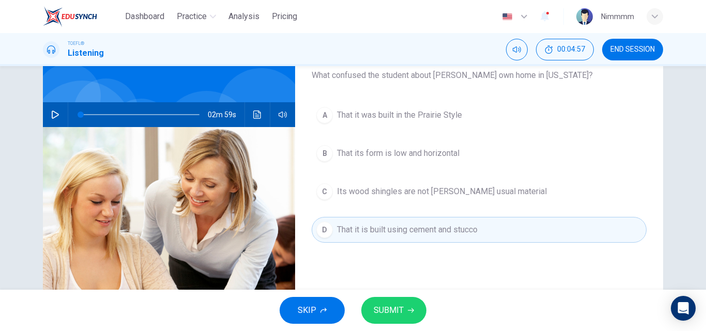
click at [376, 301] on button "SUBMIT" at bounding box center [393, 310] width 65 height 27
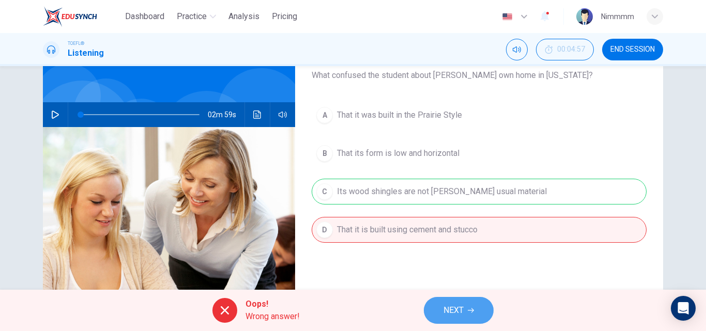
click at [464, 301] on button "NEXT" at bounding box center [459, 310] width 70 height 27
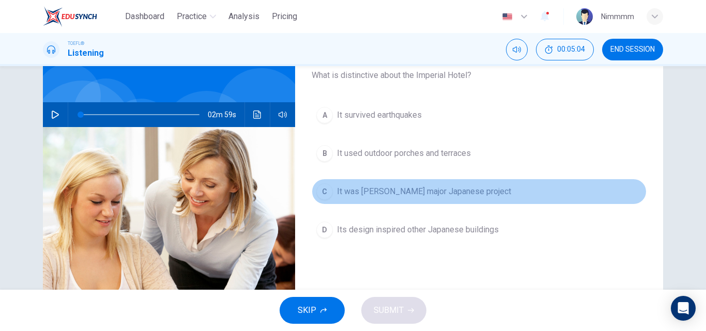
click at [430, 193] on span "It was Wright's major Japanese project" at bounding box center [424, 192] width 174 height 12
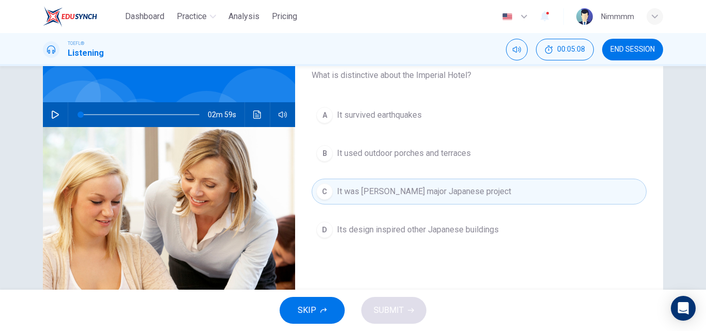
click at [415, 196] on span "It was Wright's major Japanese project" at bounding box center [424, 192] width 174 height 12
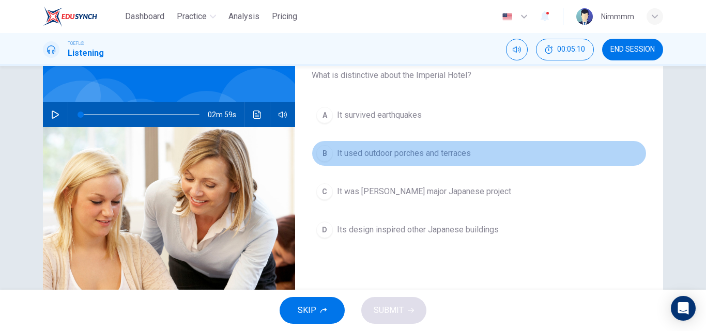
click at [416, 161] on button "B It used outdoor porches and terraces" at bounding box center [479, 154] width 335 height 26
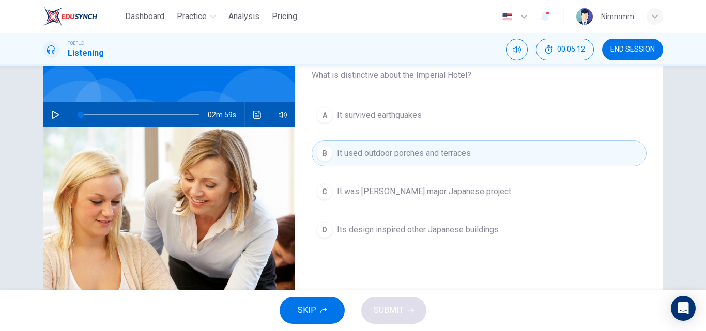
click at [415, 127] on button "A It survived earthquakes" at bounding box center [479, 115] width 335 height 26
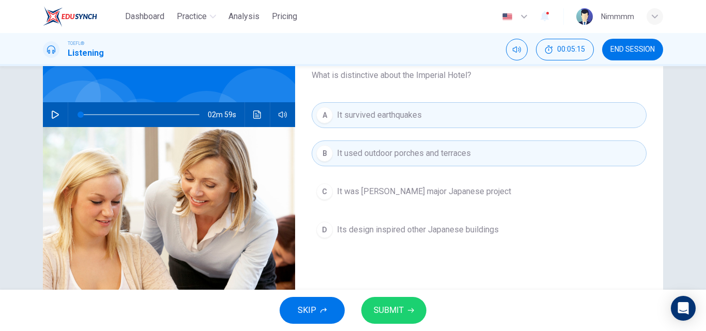
click at [413, 123] on button "A It survived earthquakes" at bounding box center [479, 115] width 335 height 26
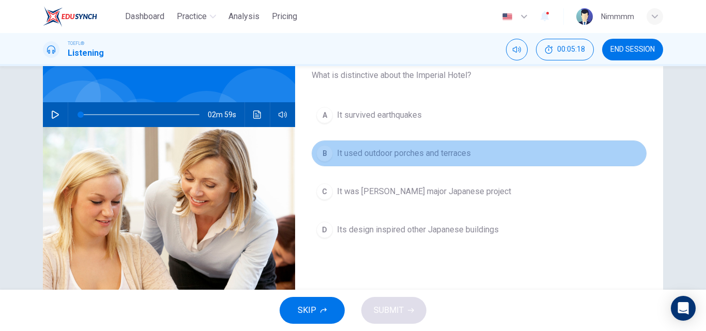
click at [408, 160] on button "B It used outdoor porches and terraces" at bounding box center [479, 154] width 335 height 26
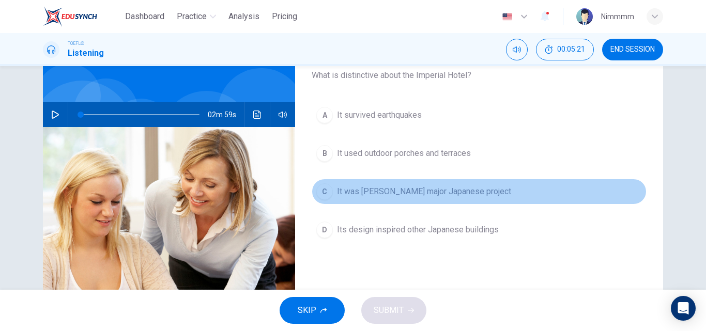
click at [392, 194] on span "It was Wright's major Japanese project" at bounding box center [424, 192] width 174 height 12
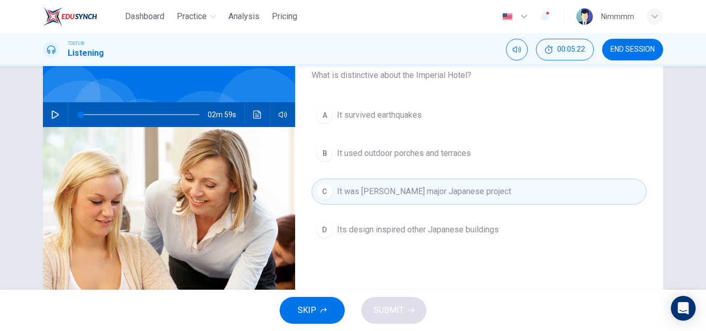
click at [392, 194] on span "It was Wright's major Japanese project" at bounding box center [424, 192] width 174 height 12
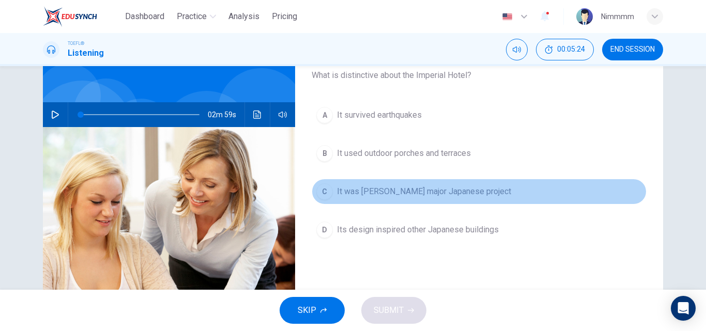
click at [392, 190] on span "It was Wright's major Japanese project" at bounding box center [424, 192] width 174 height 12
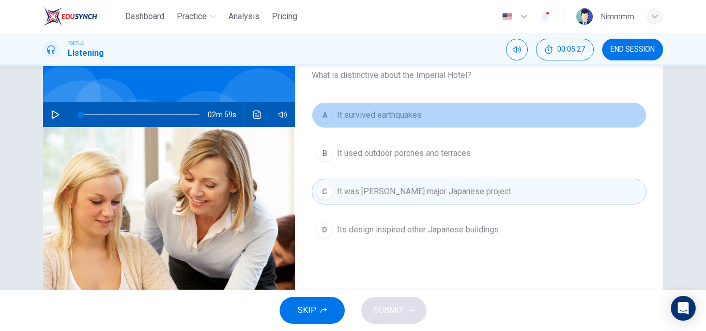
click at [395, 119] on span "It survived earthquakes" at bounding box center [379, 115] width 85 height 12
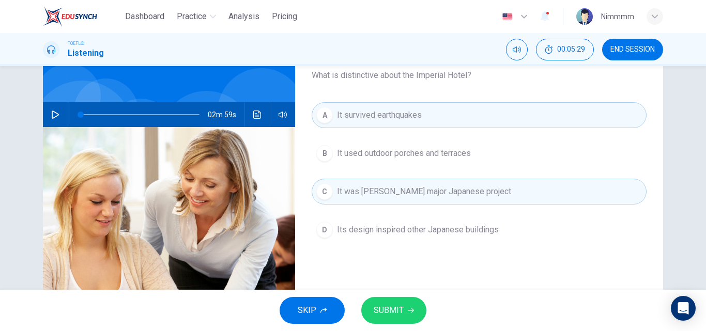
click at [384, 309] on span "SUBMIT" at bounding box center [389, 310] width 30 height 14
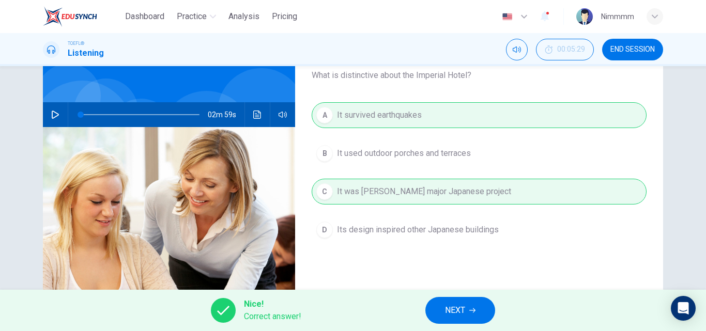
click at [447, 306] on span "NEXT" at bounding box center [455, 310] width 20 height 14
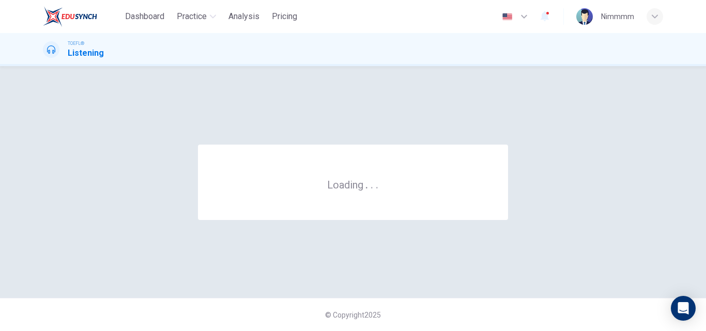
scroll to position [0, 0]
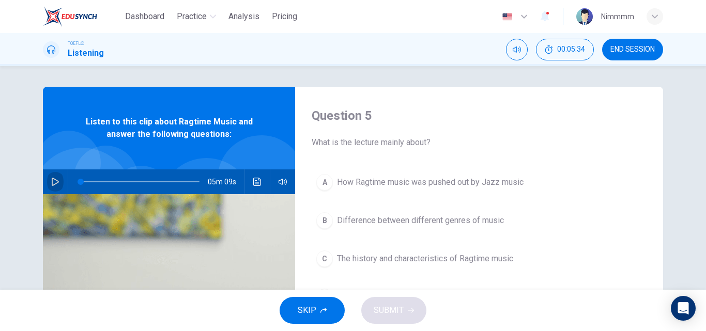
click at [54, 178] on icon "button" at bounding box center [55, 182] width 8 height 8
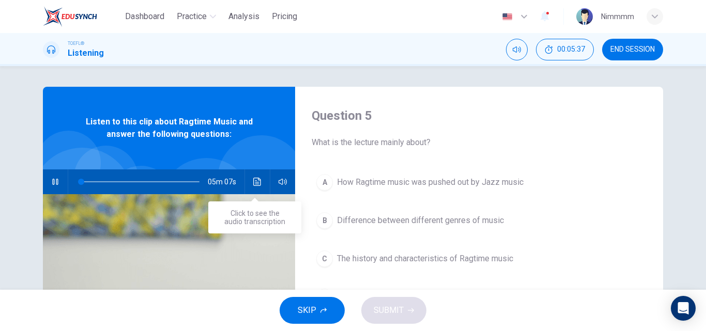
click at [253, 178] on icon "Click to see the audio transcription" at bounding box center [257, 182] width 8 height 8
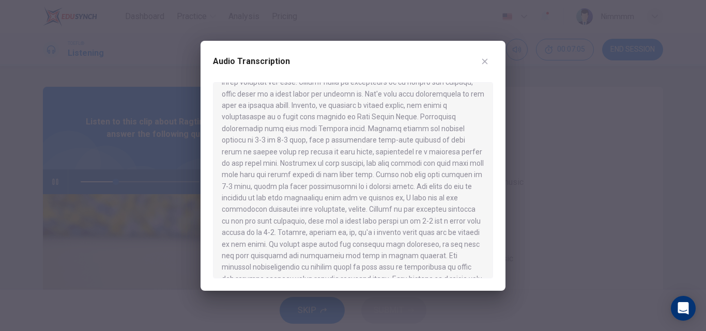
scroll to position [190, 0]
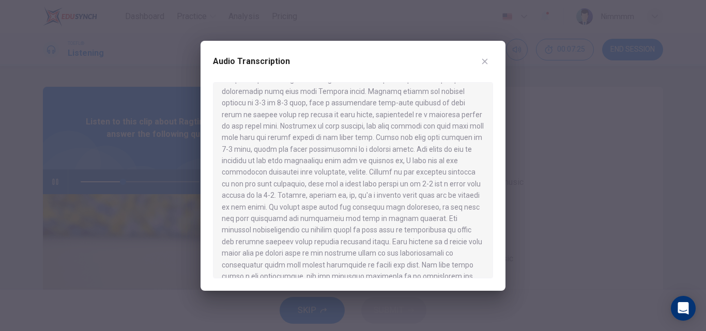
click at [526, 156] on div at bounding box center [353, 165] width 706 height 331
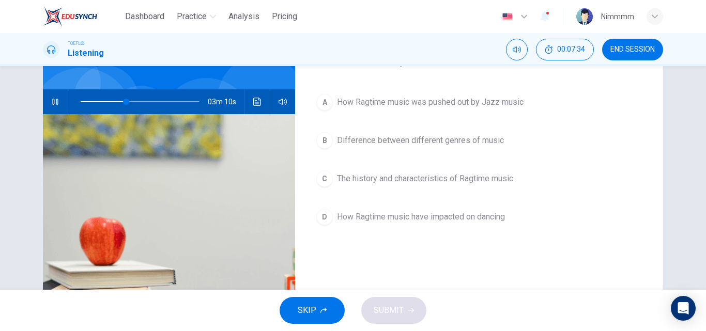
scroll to position [85, 0]
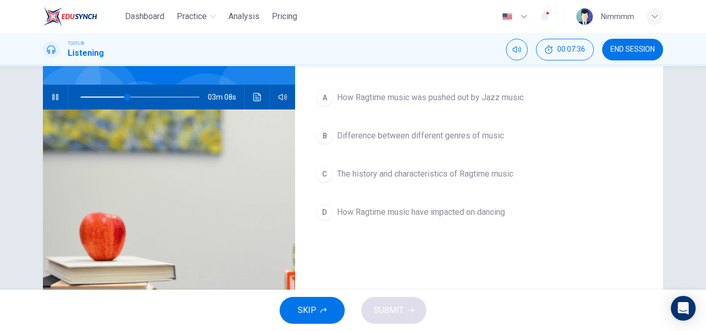
click at [504, 177] on span "The history and characteristics of Ragtime music" at bounding box center [425, 174] width 176 height 12
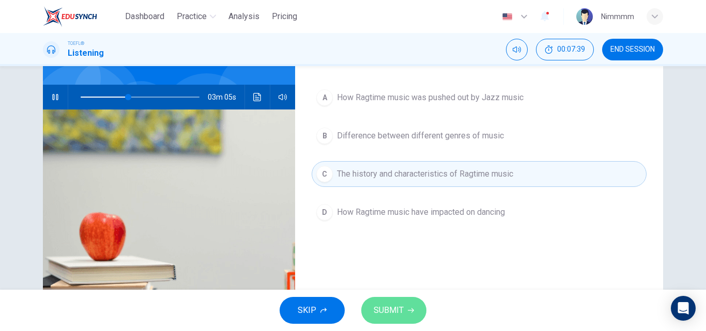
click at [375, 308] on span "SUBMIT" at bounding box center [389, 310] width 30 height 14
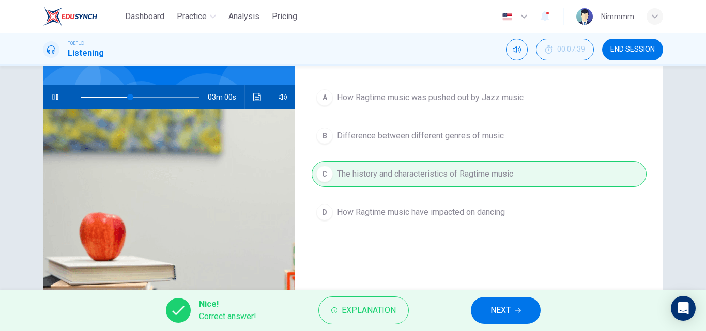
click at [484, 304] on button "NEXT" at bounding box center [506, 310] width 70 height 27
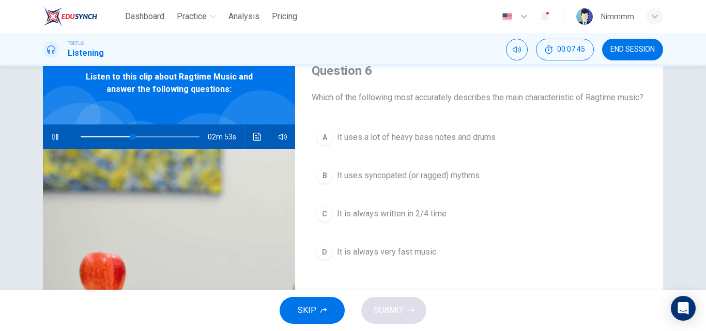
scroll to position [102, 0]
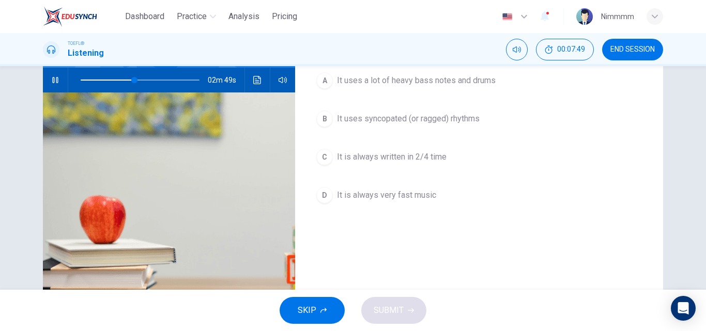
click at [450, 125] on span "It uses syncopated (or ragged) rhythms" at bounding box center [408, 119] width 143 height 12
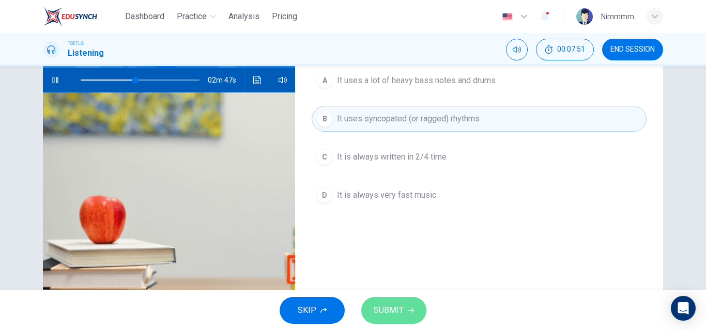
click at [397, 297] on button "SUBMIT" at bounding box center [393, 310] width 65 height 27
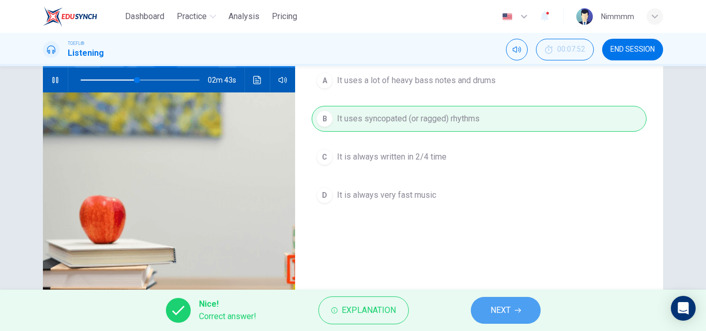
click at [501, 299] on button "NEXT" at bounding box center [506, 310] width 70 height 27
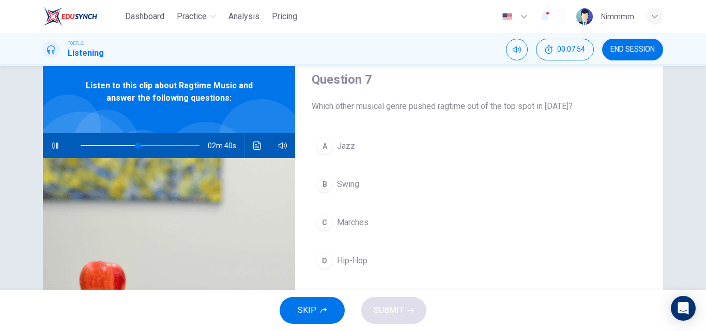
scroll to position [14, 0]
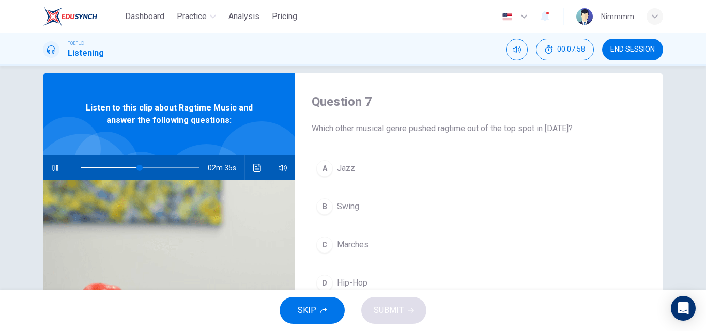
click at [360, 245] on span "Marches" at bounding box center [353, 245] width 32 height 12
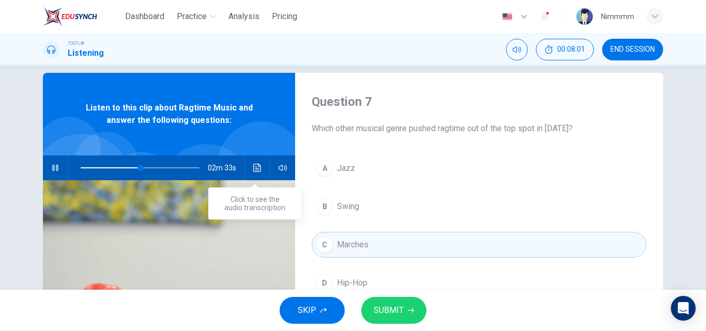
click at [248, 159] on div "02m 33s" at bounding box center [169, 168] width 252 height 25
click at [255, 164] on icon "Click to see the audio transcription" at bounding box center [257, 168] width 8 height 8
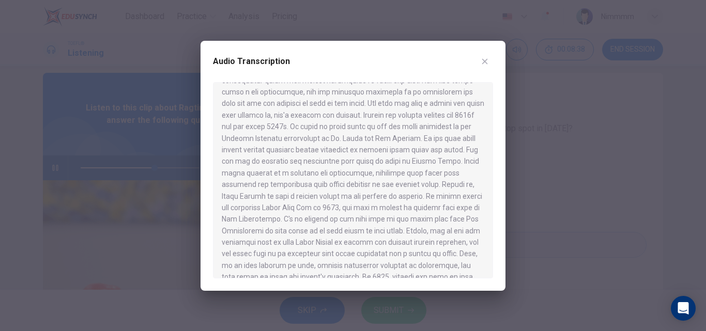
scroll to position [388, 0]
click at [555, 149] on div at bounding box center [353, 165] width 706 height 331
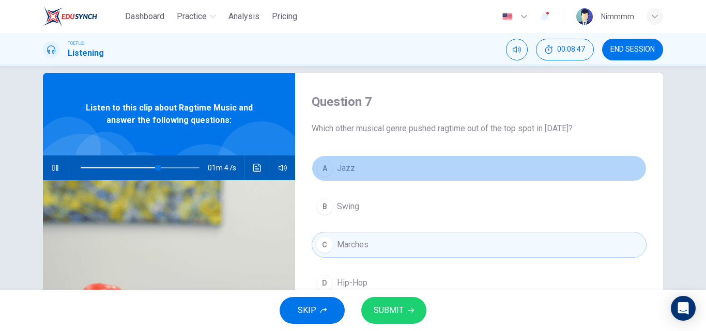
click at [388, 165] on button "A Jazz" at bounding box center [479, 169] width 335 height 26
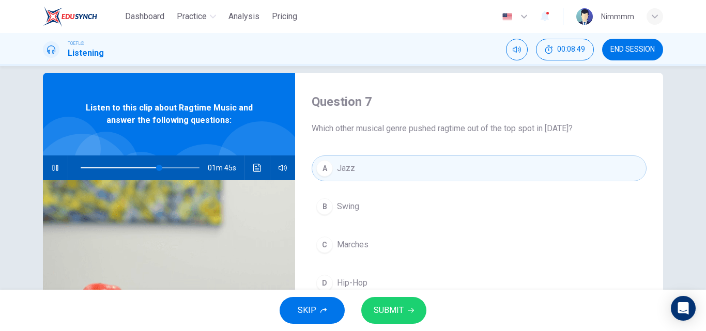
click at [386, 315] on span "SUBMIT" at bounding box center [389, 310] width 30 height 14
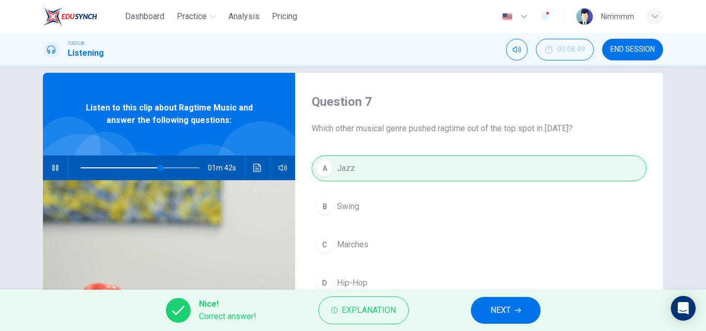
click at [484, 311] on button "NEXT" at bounding box center [506, 310] width 70 height 27
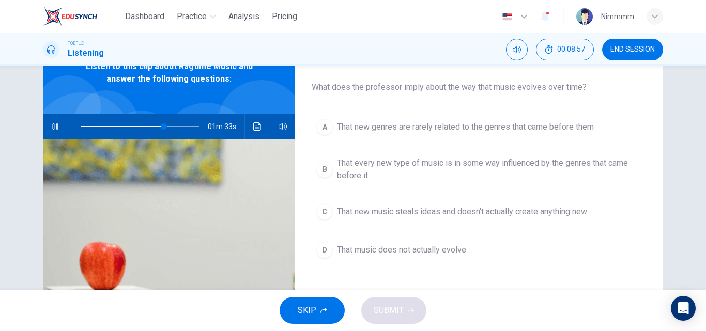
scroll to position [62, 0]
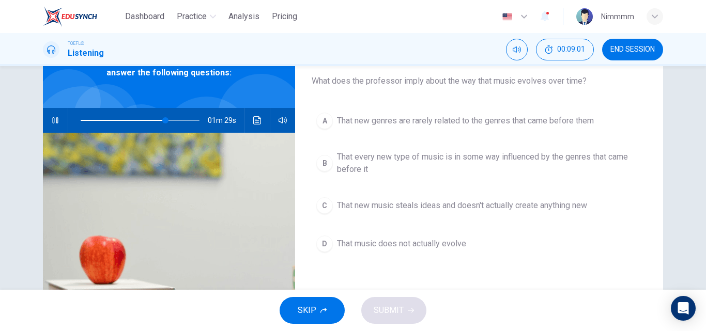
click at [402, 249] on span "That music does not actually evolve" at bounding box center [401, 244] width 129 height 12
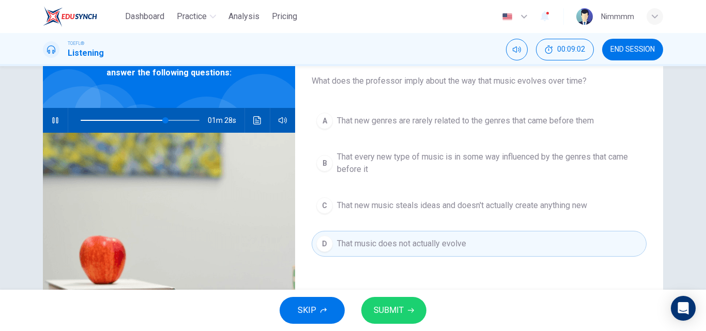
click at [389, 303] on span "SUBMIT" at bounding box center [389, 310] width 30 height 14
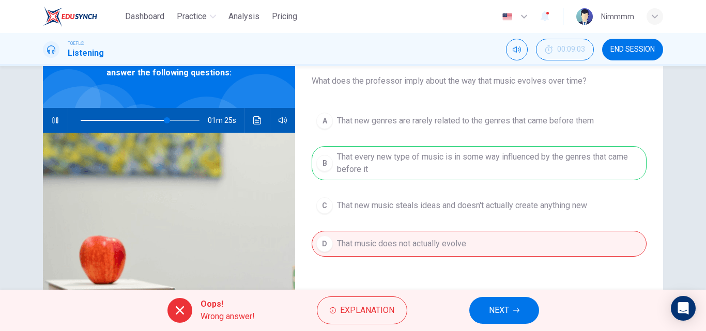
click at [500, 312] on span "NEXT" at bounding box center [499, 310] width 20 height 14
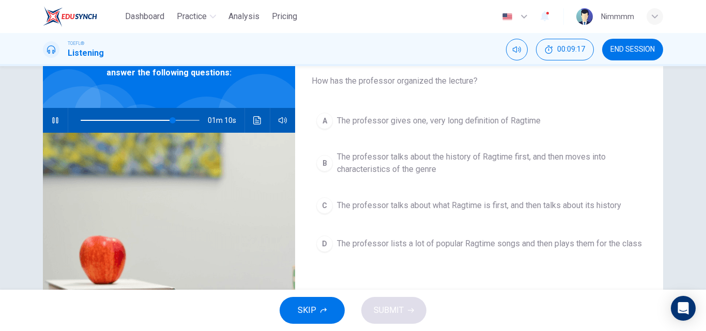
click at [423, 219] on div "A The professor gives one, very long definition of Ragtime B The professor talk…" at bounding box center [479, 193] width 335 height 170
click at [428, 211] on span "The professor talks about what Ragtime is first, and then talks about its histo…" at bounding box center [479, 206] width 284 height 12
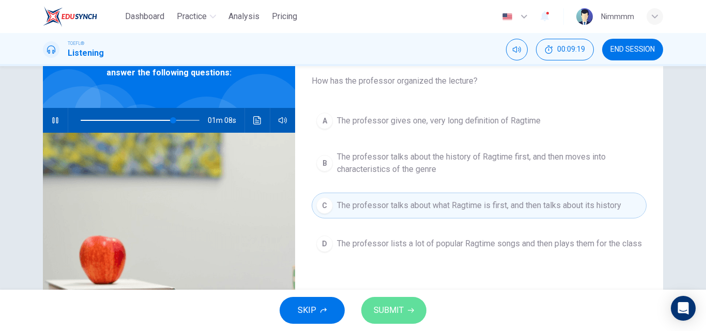
click at [405, 307] on button "SUBMIT" at bounding box center [393, 310] width 65 height 27
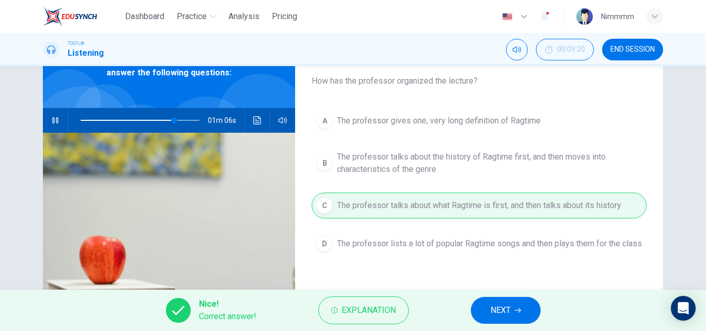
type input "79"
click at [496, 309] on span "NEXT" at bounding box center [501, 310] width 20 height 14
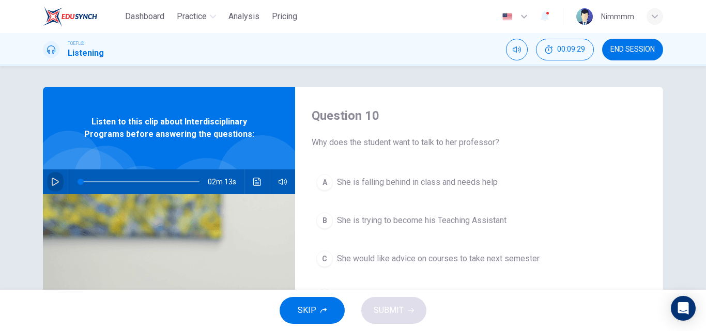
click at [50, 189] on button "button" at bounding box center [55, 182] width 17 height 25
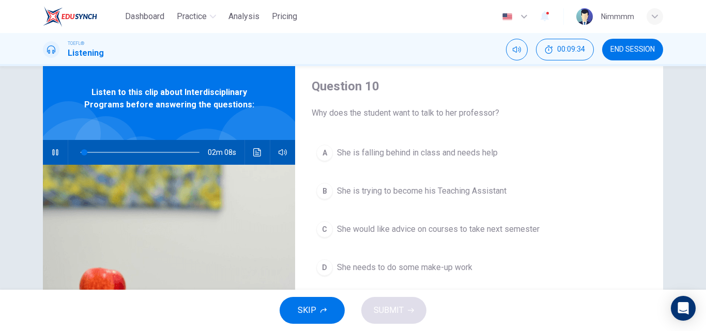
scroll to position [26, 0]
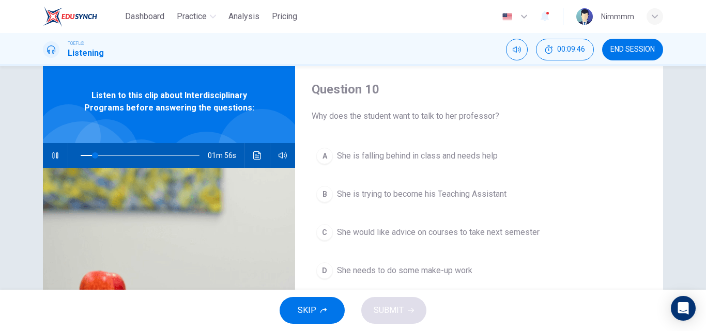
click at [325, 234] on div "C" at bounding box center [324, 232] width 17 height 17
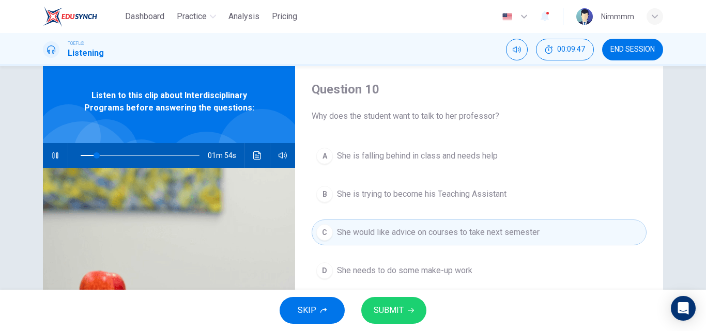
click at [392, 311] on span "SUBMIT" at bounding box center [389, 310] width 30 height 14
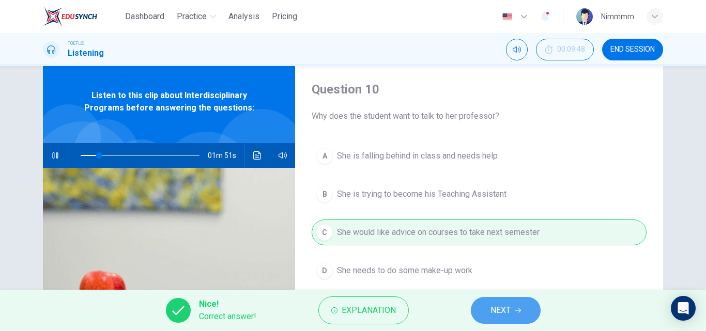
click at [497, 316] on span "NEXT" at bounding box center [501, 310] width 20 height 14
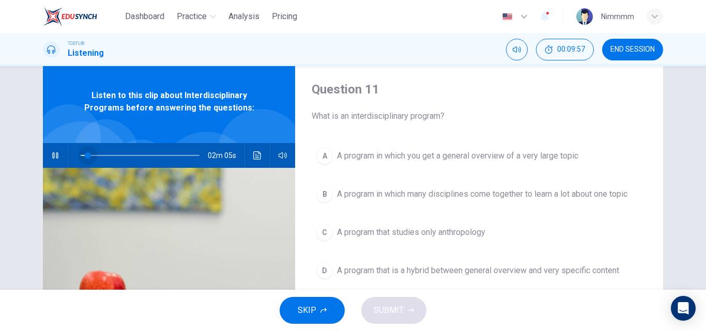
drag, startPoint x: 104, startPoint y: 156, endPoint x: 75, endPoint y: 159, distance: 29.1
click at [85, 159] on span at bounding box center [88, 155] width 6 height 6
click at [389, 158] on span "A program in which you get a general overview of a very large topic" at bounding box center [457, 156] width 241 height 12
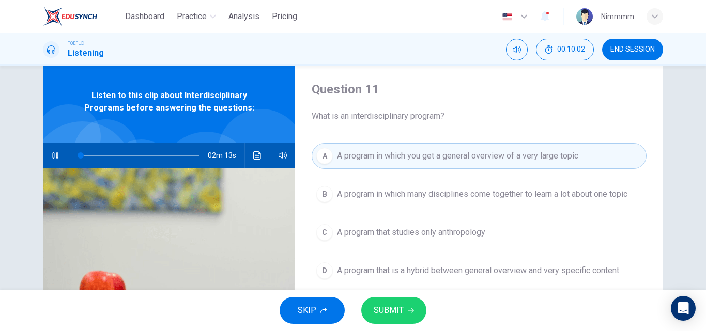
click at [52, 157] on icon "button" at bounding box center [55, 155] width 8 height 8
click at [400, 314] on span "SUBMIT" at bounding box center [389, 310] width 30 height 14
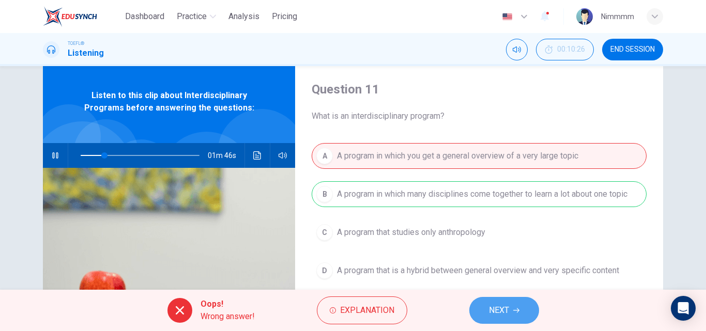
click at [492, 301] on button "NEXT" at bounding box center [504, 310] width 70 height 27
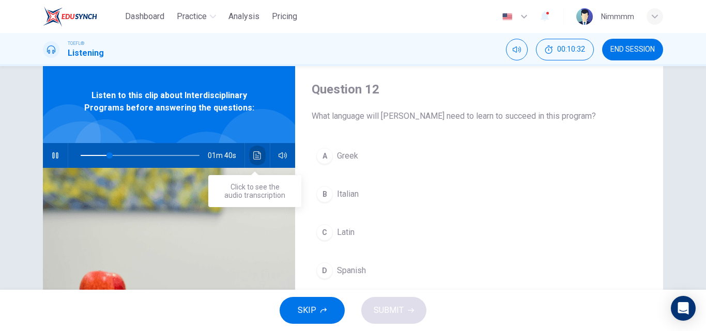
click at [253, 152] on icon "Click to see the audio transcription" at bounding box center [257, 155] width 8 height 8
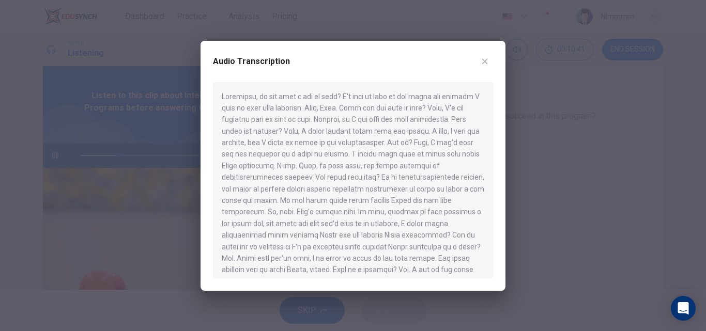
click at [487, 66] on button "button" at bounding box center [485, 61] width 17 height 17
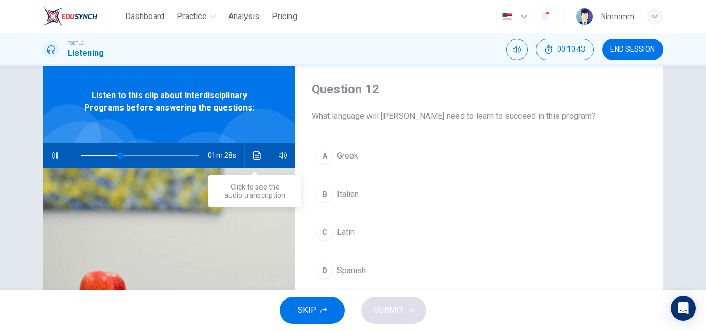
click at [257, 160] on button "Click to see the audio transcription" at bounding box center [257, 155] width 17 height 25
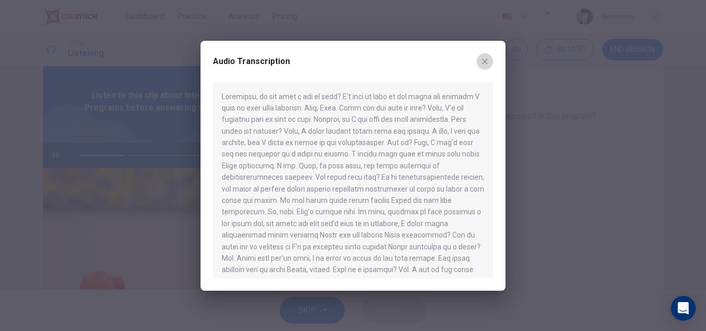
click at [487, 62] on icon "button" at bounding box center [485, 61] width 8 height 8
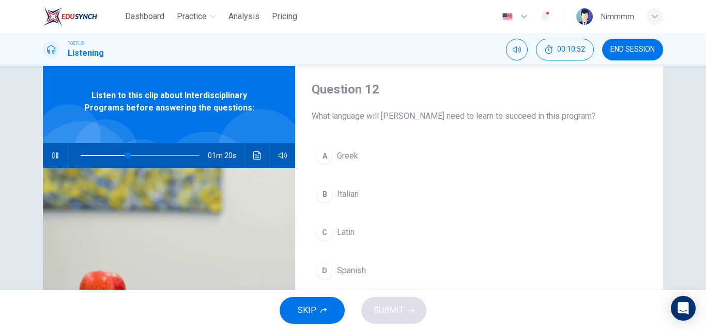
click at [366, 161] on button "A Greek" at bounding box center [479, 156] width 335 height 26
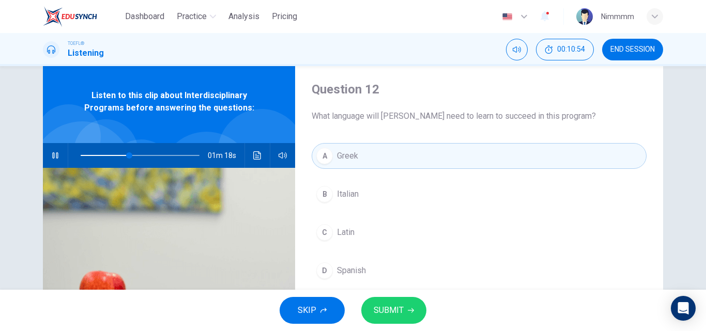
click at [396, 315] on span "SUBMIT" at bounding box center [389, 310] width 30 height 14
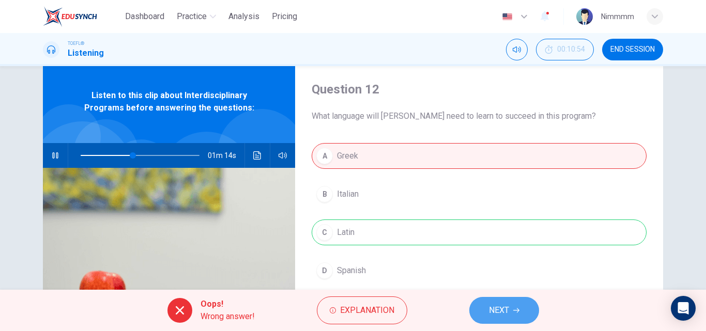
click at [499, 304] on span "NEXT" at bounding box center [499, 310] width 20 height 14
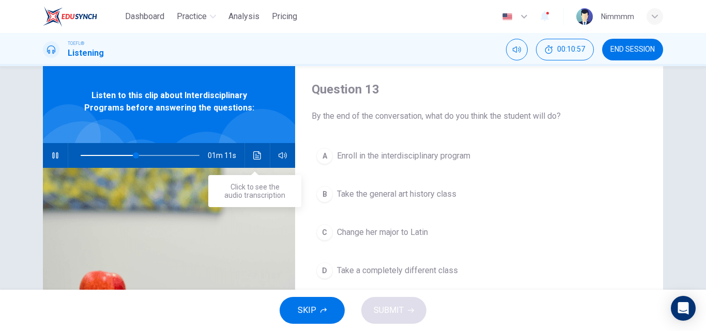
click at [255, 153] on icon "Click to see the audio transcription" at bounding box center [257, 155] width 8 height 8
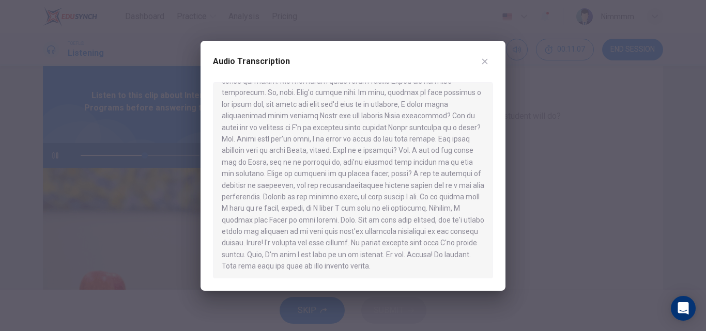
scroll to position [120, 0]
click at [483, 65] on icon "button" at bounding box center [485, 61] width 8 height 8
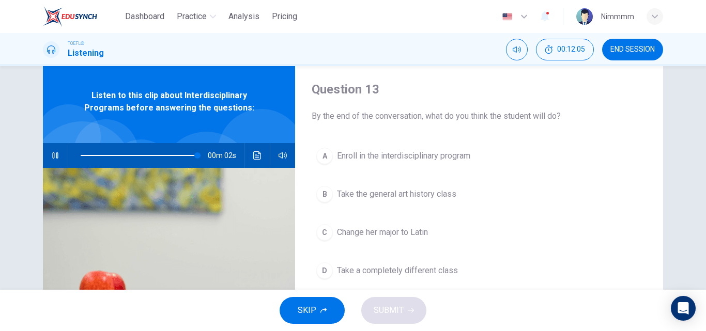
click at [395, 158] on span "Enroll in the interdisciplinary program" at bounding box center [403, 156] width 133 height 12
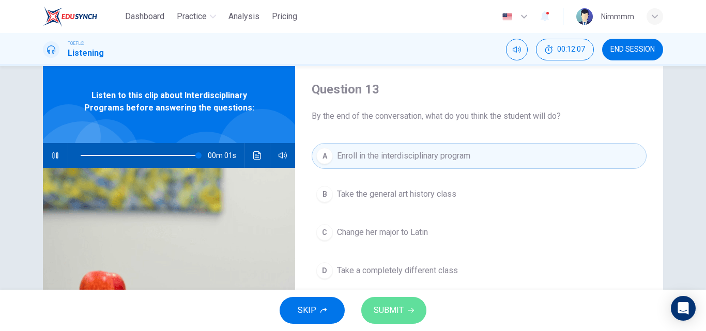
click at [391, 317] on span "SUBMIT" at bounding box center [389, 310] width 30 height 14
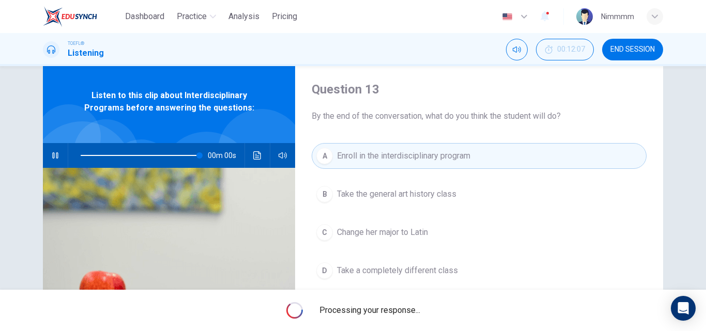
type input "0"
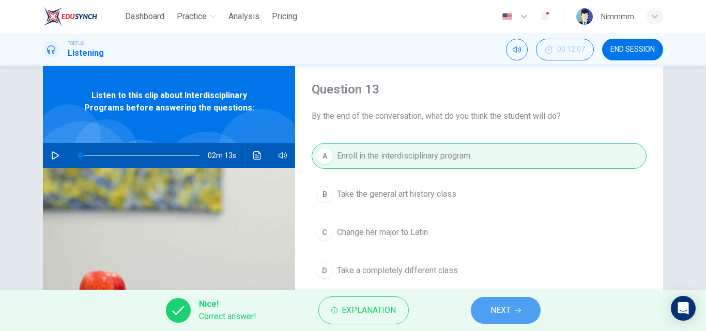
click at [502, 321] on button "NEXT" at bounding box center [506, 310] width 70 height 27
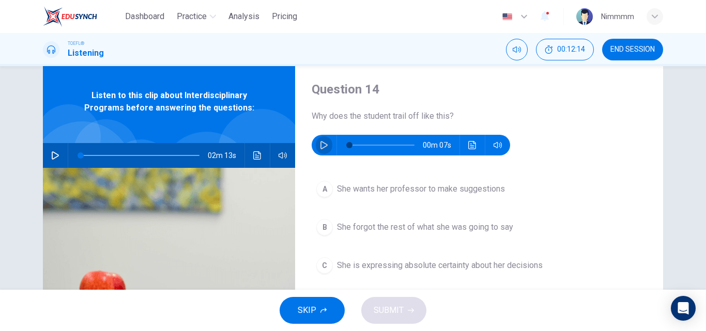
click at [322, 148] on icon "button" at bounding box center [324, 145] width 8 height 8
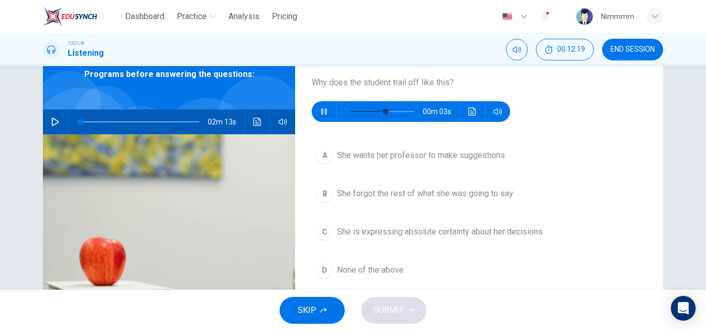
scroll to position [62, 0]
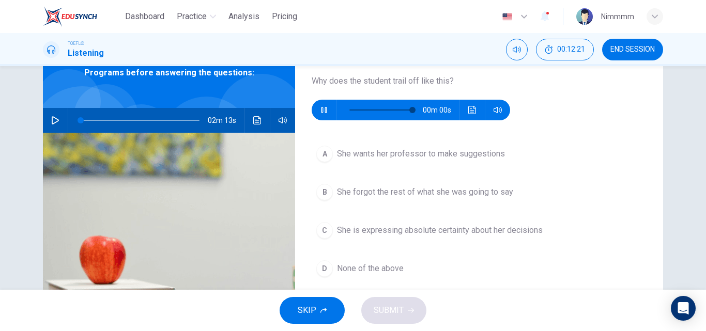
type input "0"
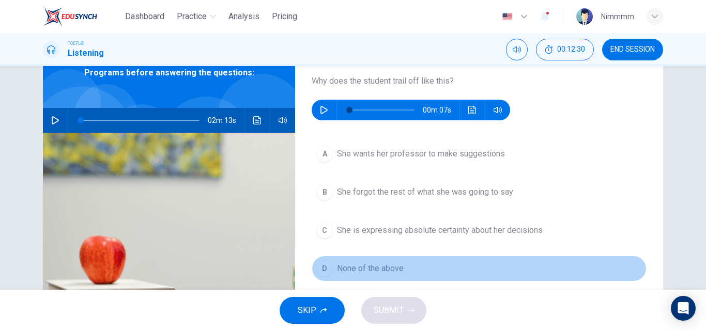
click at [385, 272] on span "None of the above" at bounding box center [370, 269] width 67 height 12
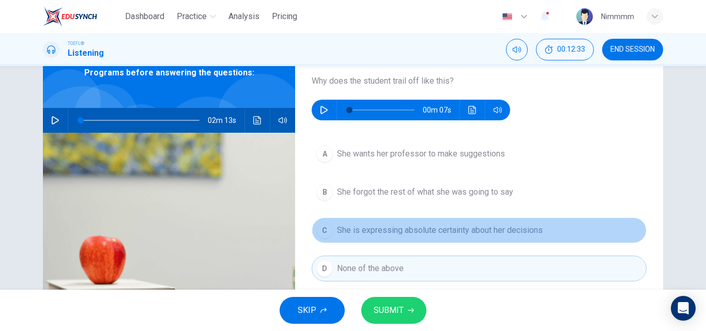
click at [421, 227] on span "She is expressing absolute certainty about her decisions" at bounding box center [440, 230] width 206 height 12
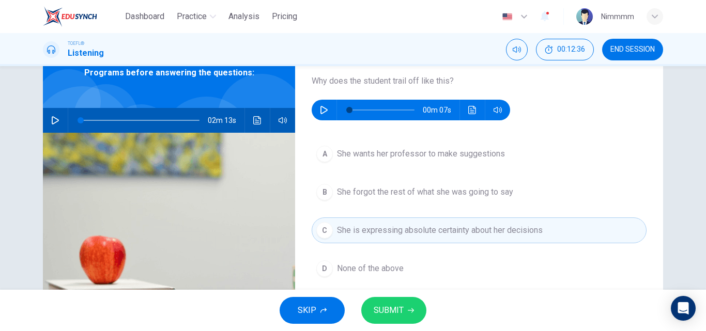
click at [407, 189] on span "She forgot the rest of what she was going to say" at bounding box center [425, 192] width 176 height 12
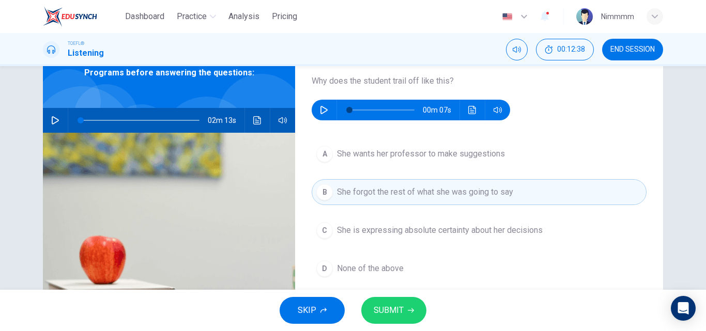
click at [399, 238] on button "C She is expressing absolute certainty about her decisions" at bounding box center [479, 231] width 335 height 26
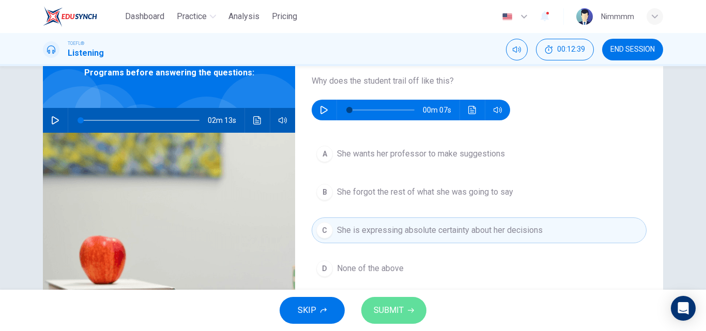
click at [390, 302] on button "SUBMIT" at bounding box center [393, 310] width 65 height 27
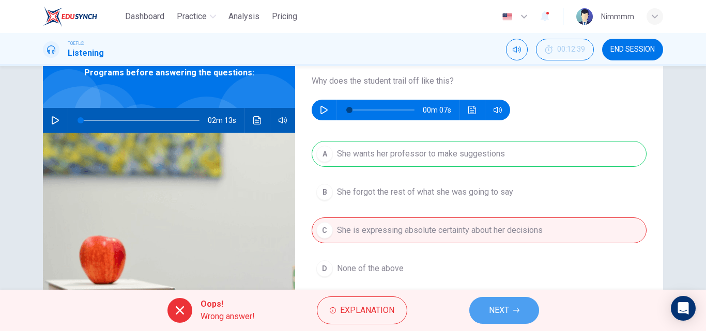
click at [500, 305] on span "NEXT" at bounding box center [499, 310] width 20 height 14
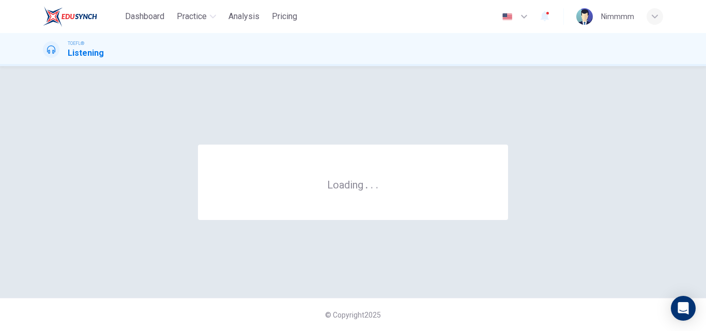
scroll to position [0, 0]
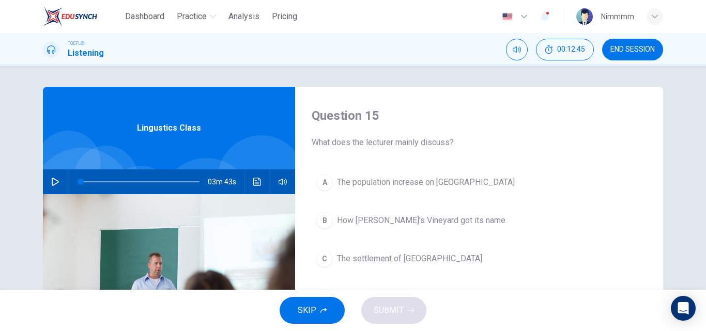
click at [701, 183] on div "Question 15 What does the lecturer mainly discuss? A The population increase on…" at bounding box center [353, 178] width 706 height 224
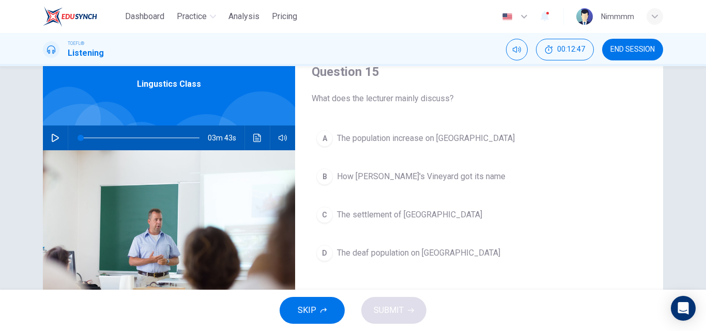
scroll to position [47, 0]
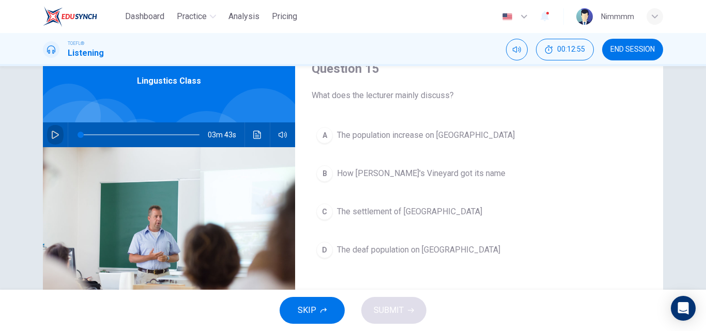
click at [56, 137] on icon "button" at bounding box center [55, 135] width 8 height 8
click at [254, 140] on button "Click to see the audio transcription" at bounding box center [257, 134] width 17 height 25
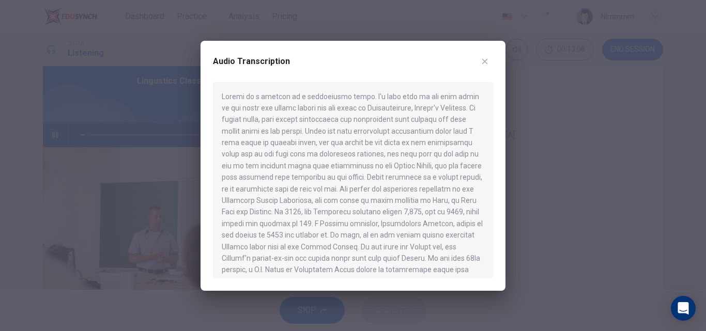
click at [360, 142] on div at bounding box center [353, 180] width 280 height 196
click at [487, 67] on button "button" at bounding box center [485, 61] width 17 height 17
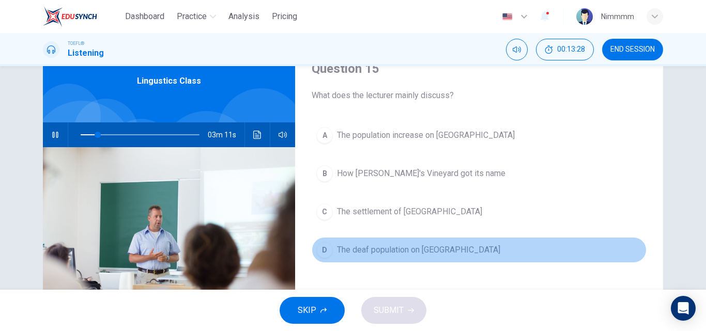
click at [432, 245] on span "The deaf population on Martha's Vineyard" at bounding box center [418, 250] width 163 height 12
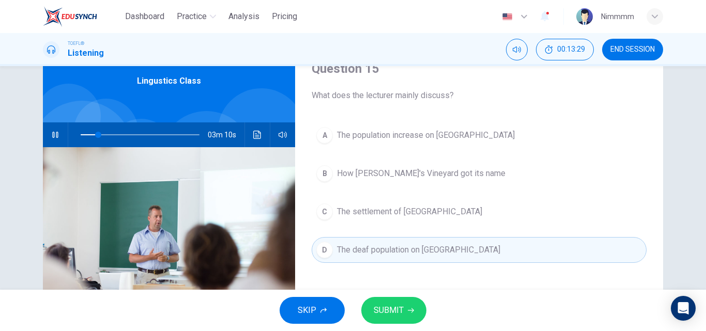
click at [398, 318] on button "SUBMIT" at bounding box center [393, 310] width 65 height 27
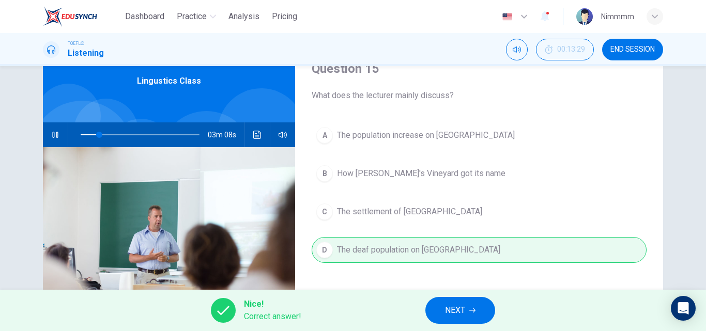
click at [466, 315] on button "NEXT" at bounding box center [460, 310] width 70 height 27
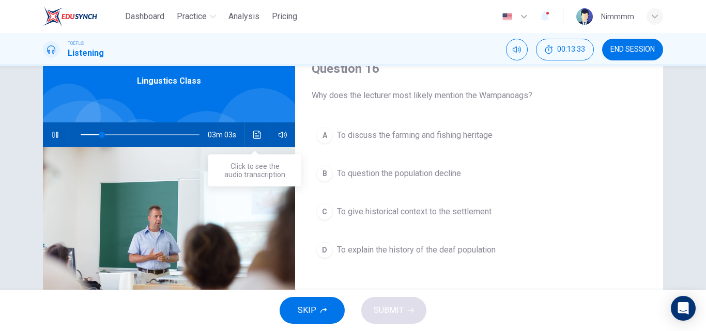
click at [262, 140] on button "Click to see the audio transcription" at bounding box center [257, 134] width 17 height 25
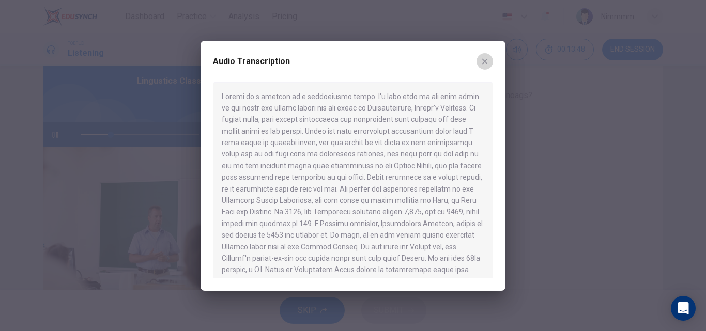
click at [481, 67] on button "button" at bounding box center [485, 61] width 17 height 17
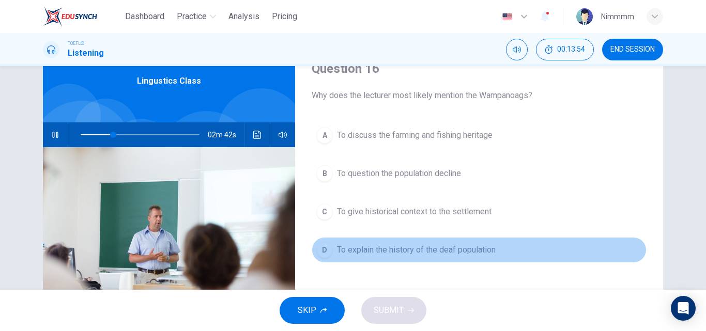
click at [424, 254] on span "To explain the history of the deaf population" at bounding box center [416, 250] width 159 height 12
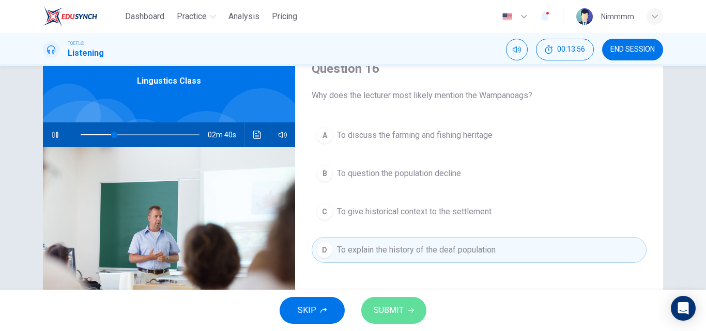
click at [414, 305] on button "SUBMIT" at bounding box center [393, 310] width 65 height 27
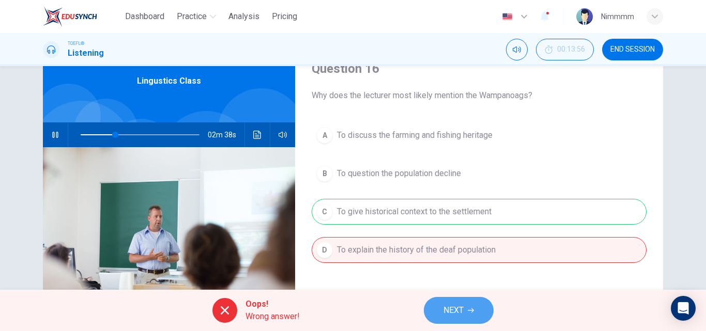
click at [449, 307] on span "NEXT" at bounding box center [453, 310] width 20 height 14
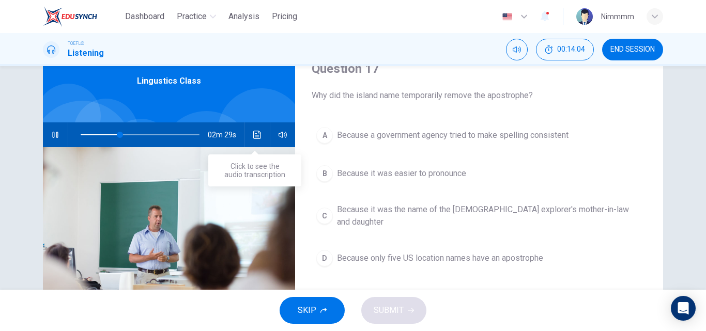
click at [263, 132] on button "Click to see the audio transcription" at bounding box center [257, 134] width 17 height 25
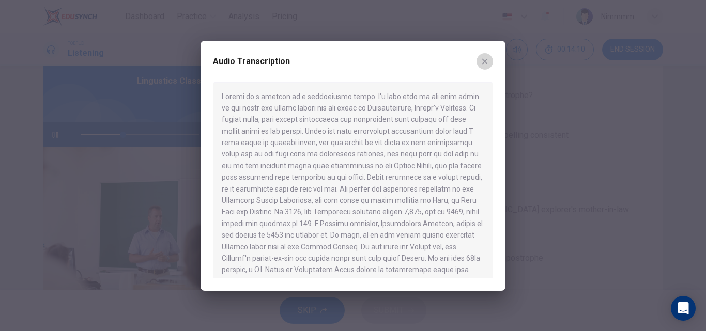
click at [485, 59] on icon "button" at bounding box center [485, 61] width 8 height 8
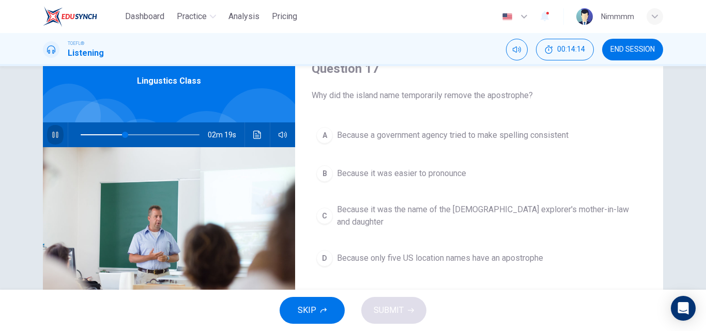
click at [53, 139] on icon "button" at bounding box center [55, 135] width 8 height 8
click at [56, 135] on icon "button" at bounding box center [55, 135] width 7 height 8
click at [251, 140] on button "Click to see the audio transcription" at bounding box center [257, 134] width 17 height 25
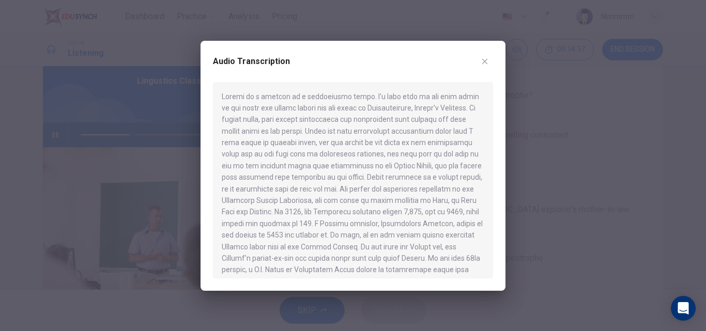
click at [492, 158] on div at bounding box center [353, 180] width 280 height 196
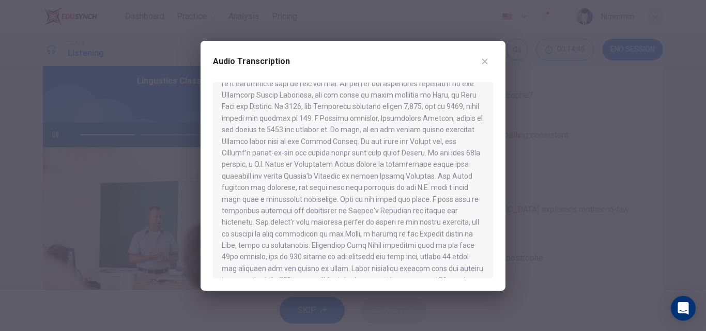
scroll to position [111, 0]
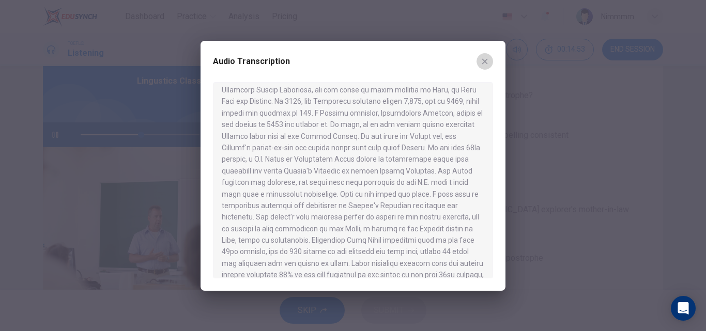
click at [484, 60] on icon "button" at bounding box center [485, 61] width 6 height 6
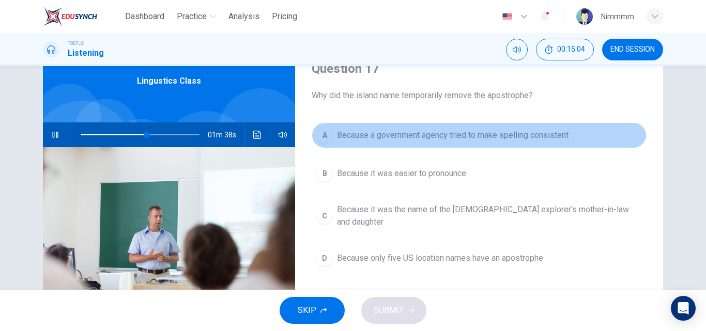
click at [431, 136] on span "Because a government agency tried to make spelling consistent" at bounding box center [453, 135] width 232 height 12
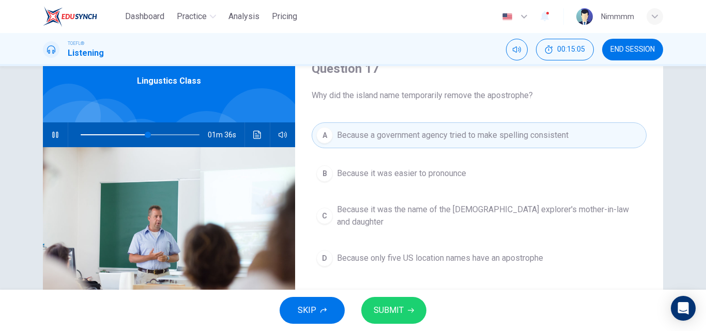
click at [392, 312] on span "SUBMIT" at bounding box center [389, 310] width 30 height 14
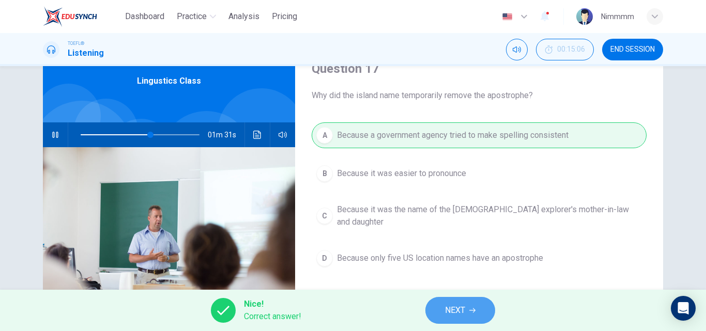
click at [443, 309] on button "NEXT" at bounding box center [460, 310] width 70 height 27
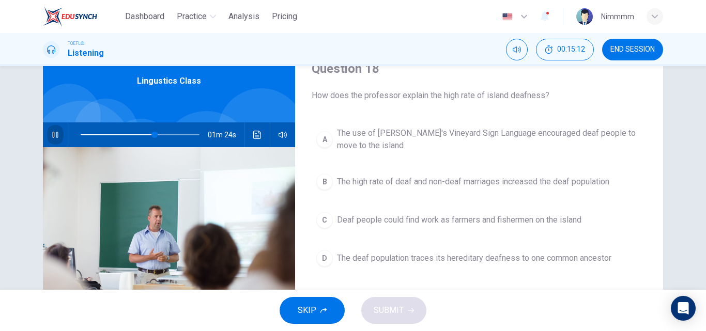
click at [55, 133] on icon "button" at bounding box center [55, 135] width 6 height 6
click at [38, 127] on div "Question 18 How does the professor explain the high rate of island deafness? A …" at bounding box center [352, 219] width 653 height 359
click at [249, 129] on button "Click to see the audio transcription" at bounding box center [257, 134] width 17 height 25
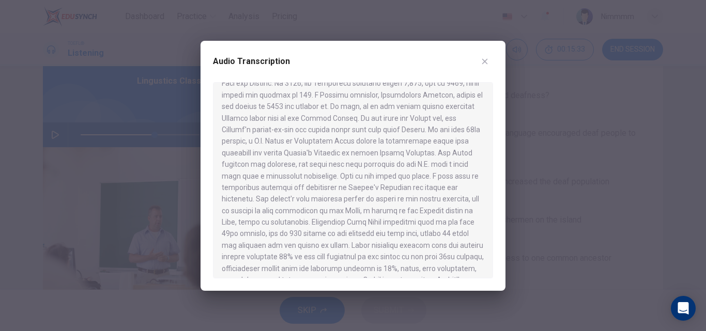
scroll to position [137, 0]
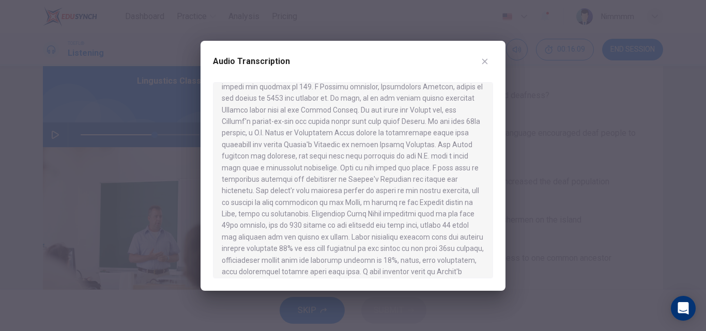
click at [195, 238] on div at bounding box center [353, 165] width 706 height 331
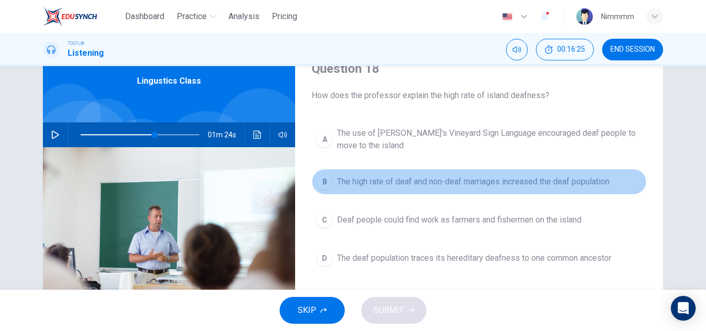
click at [371, 182] on span "The high rate of deaf and non-deaf marriages increased the deaf population" at bounding box center [473, 182] width 272 height 12
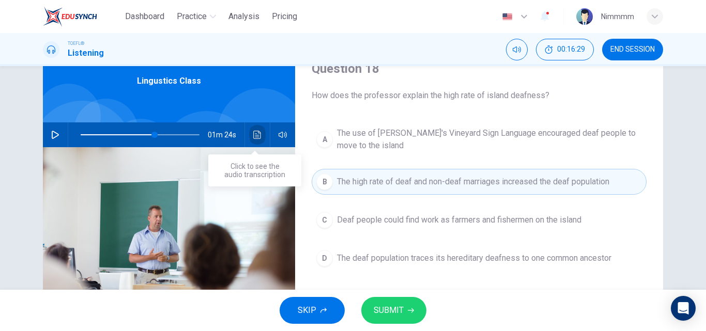
click at [259, 141] on button "Click to see the audio transcription" at bounding box center [257, 134] width 17 height 25
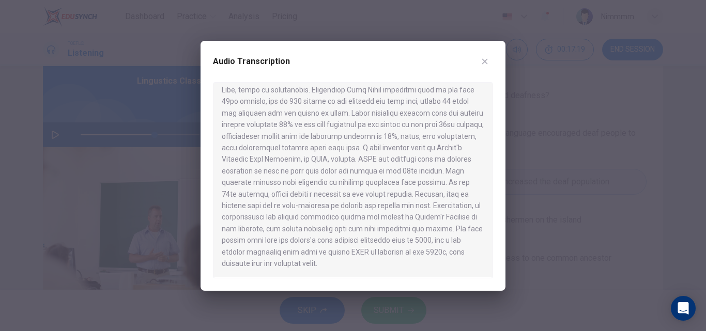
scroll to position [272, 0]
click at [491, 68] on div "Audio Transcription" at bounding box center [353, 67] width 280 height 29
click at [489, 67] on button "button" at bounding box center [485, 61] width 17 height 17
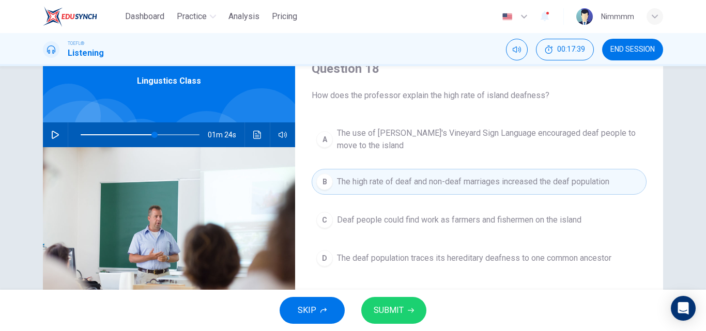
click at [413, 315] on button "SUBMIT" at bounding box center [393, 310] width 65 height 27
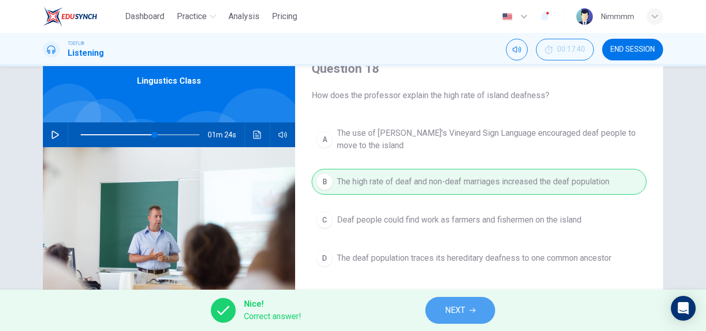
click at [443, 308] on button "NEXT" at bounding box center [460, 310] width 70 height 27
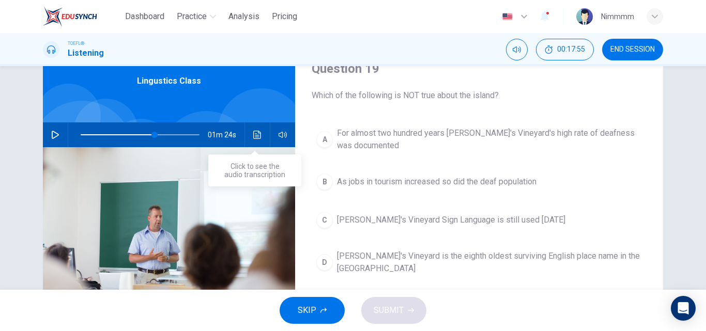
click at [255, 135] on icon "Click to see the audio transcription" at bounding box center [257, 135] width 8 height 8
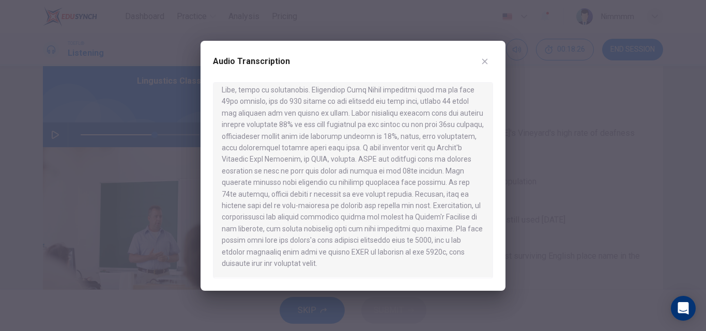
click at [486, 57] on icon "button" at bounding box center [485, 61] width 8 height 8
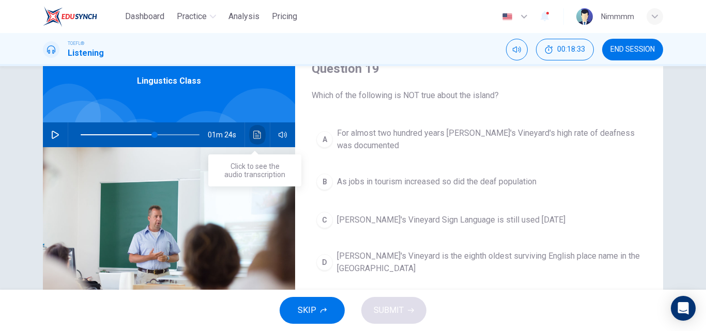
click at [253, 131] on icon "Click to see the audio transcription" at bounding box center [257, 135] width 8 height 8
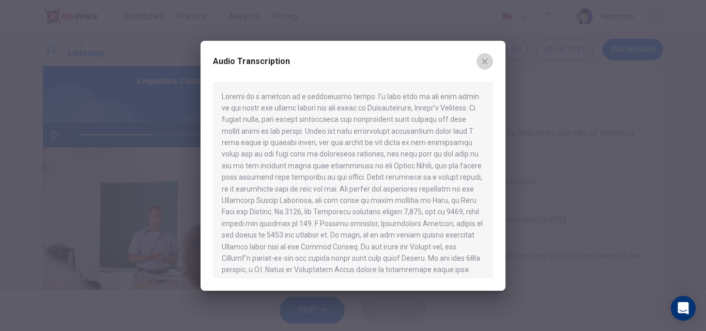
click at [490, 64] on button "button" at bounding box center [485, 61] width 17 height 17
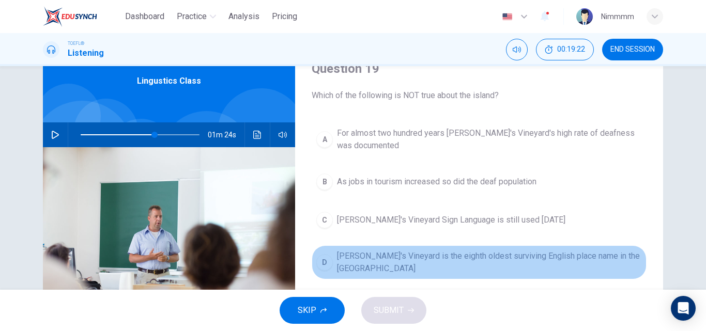
click at [393, 253] on span "Martha's Vineyard is the eighth oldest surviving English place name in the US" at bounding box center [489, 262] width 305 height 25
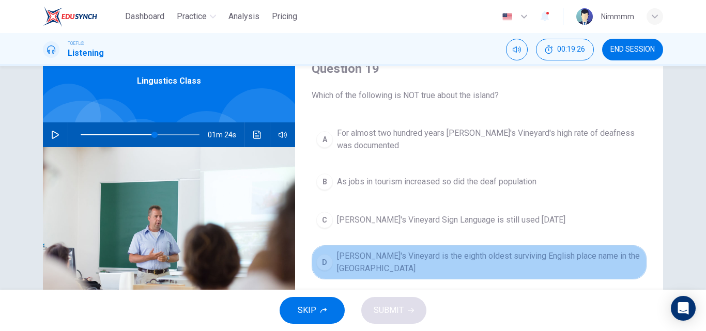
click at [395, 260] on span "Martha's Vineyard is the eighth oldest surviving English place name in the US" at bounding box center [489, 262] width 305 height 25
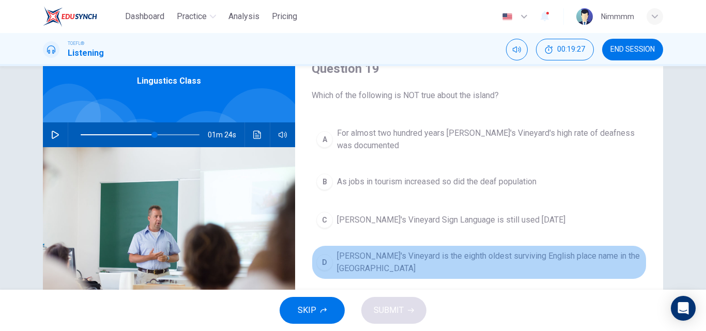
click at [395, 260] on span "Martha's Vineyard is the eighth oldest surviving English place name in the US" at bounding box center [489, 262] width 305 height 25
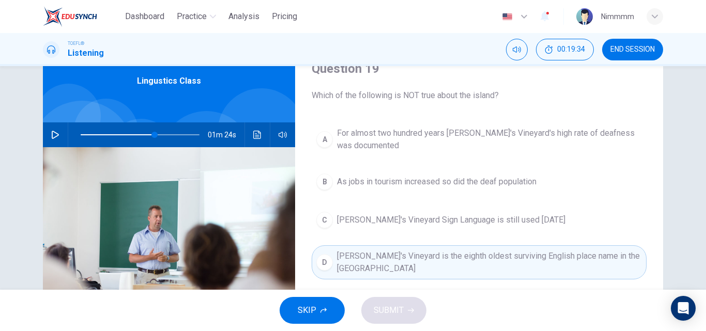
click at [418, 142] on span "For almost two hundred years Martha's Vineyard's high rate of deafness was docu…" at bounding box center [489, 139] width 305 height 25
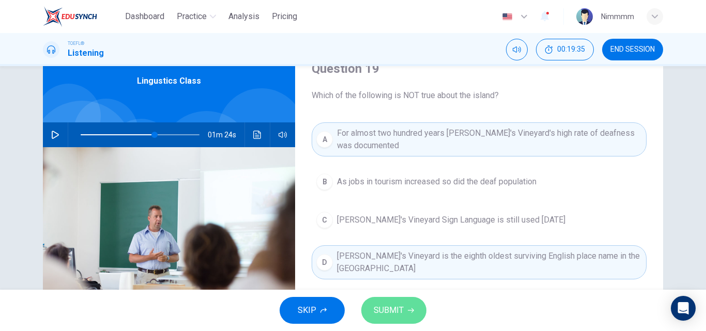
click at [382, 313] on span "SUBMIT" at bounding box center [389, 310] width 30 height 14
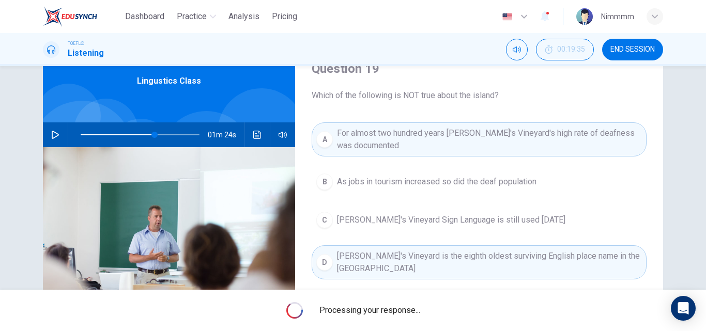
type input "62"
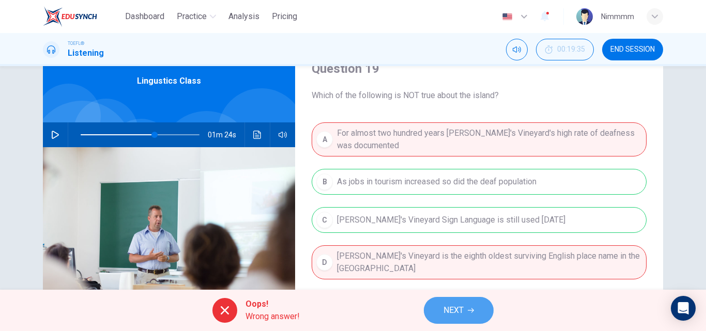
click at [440, 307] on button "NEXT" at bounding box center [459, 310] width 70 height 27
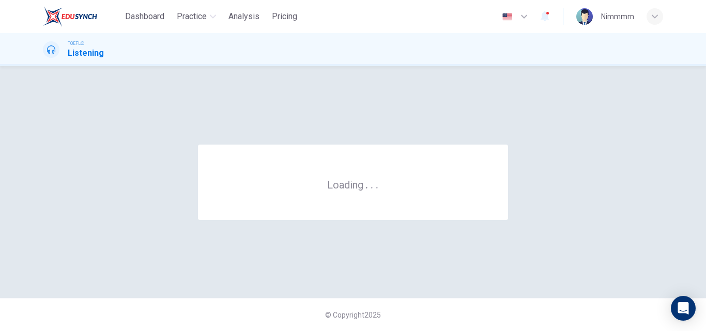
scroll to position [0, 0]
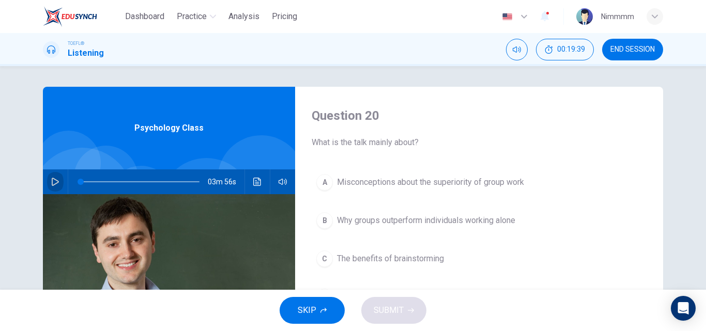
click at [56, 186] on icon "button" at bounding box center [55, 182] width 8 height 8
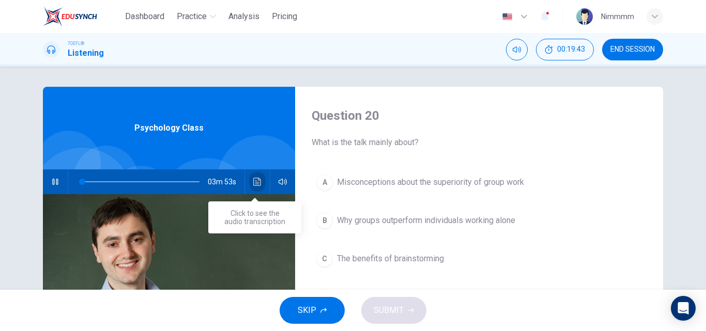
click at [255, 178] on icon "Click to see the audio transcription" at bounding box center [257, 182] width 8 height 8
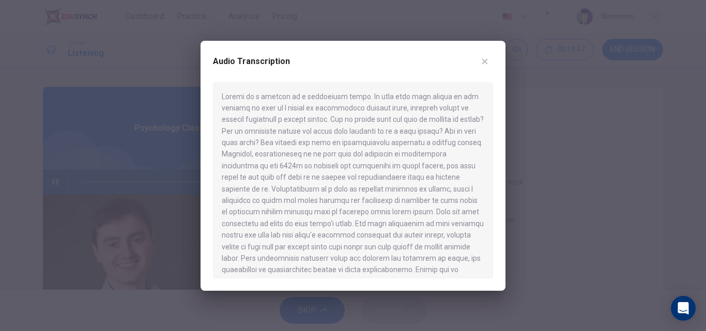
click at [486, 66] on button "button" at bounding box center [485, 61] width 17 height 17
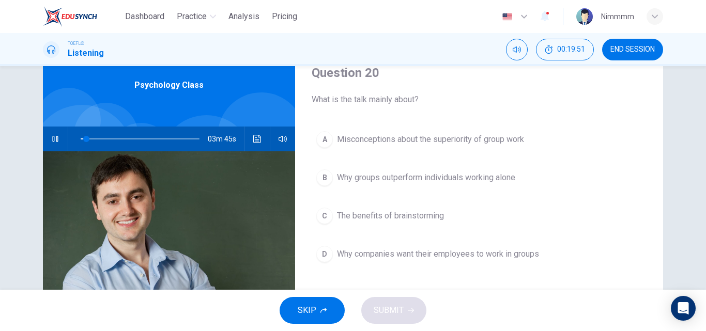
scroll to position [46, 0]
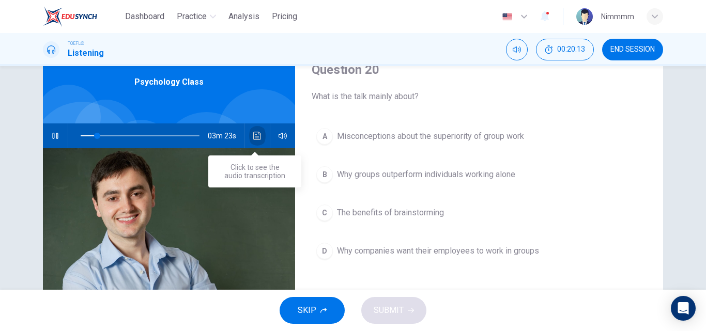
click at [257, 139] on icon "Click to see the audio transcription" at bounding box center [257, 136] width 8 height 8
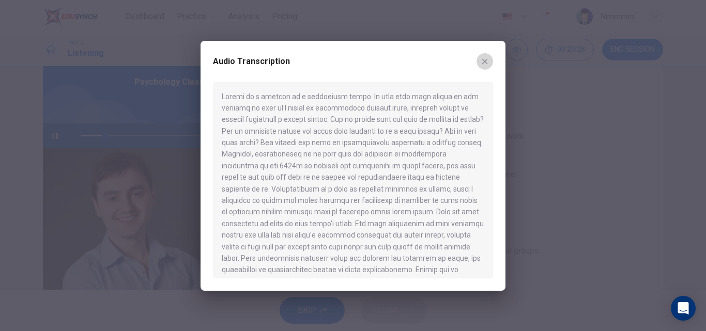
click at [485, 66] on button "button" at bounding box center [485, 61] width 17 height 17
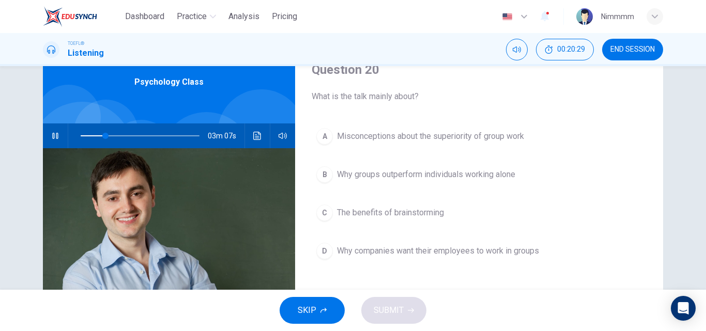
click at [415, 213] on span "The benefits of brainstorming" at bounding box center [390, 213] width 107 height 12
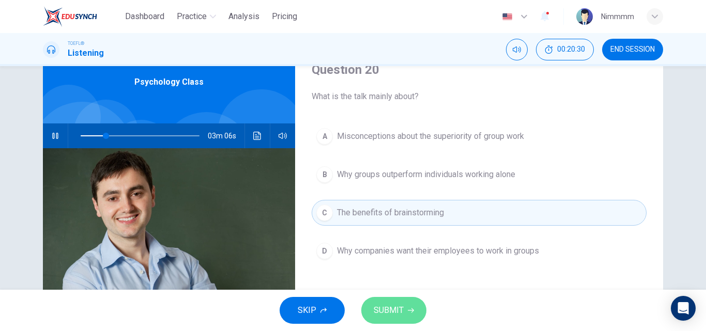
click at [399, 305] on span "SUBMIT" at bounding box center [389, 310] width 30 height 14
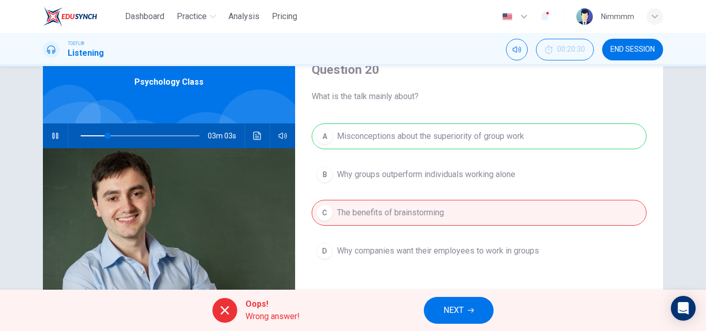
click at [446, 307] on span "NEXT" at bounding box center [453, 310] width 20 height 14
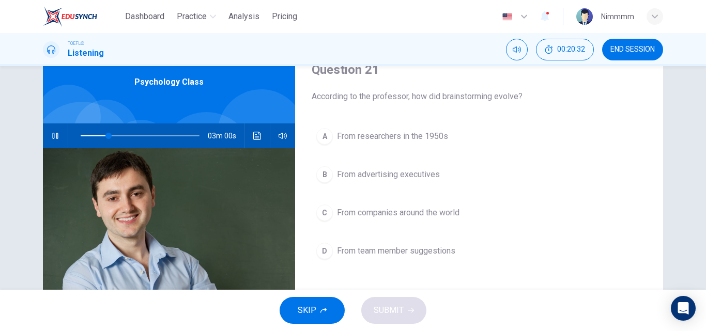
type input "24"
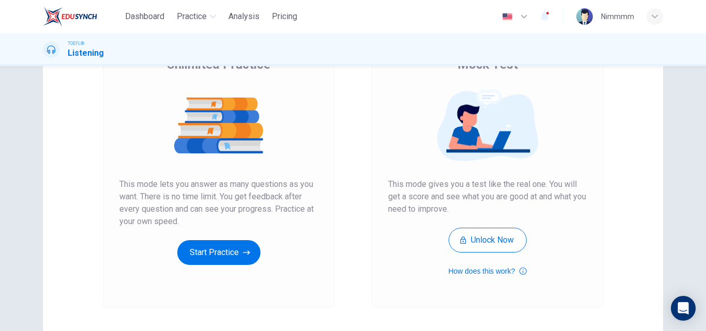
scroll to position [115, 0]
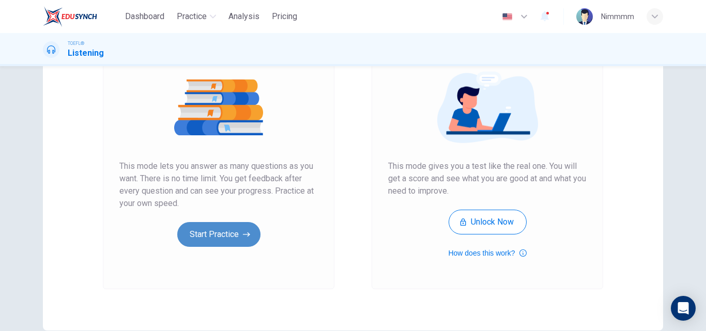
click at [243, 225] on button "Start Practice" at bounding box center [218, 234] width 83 height 25
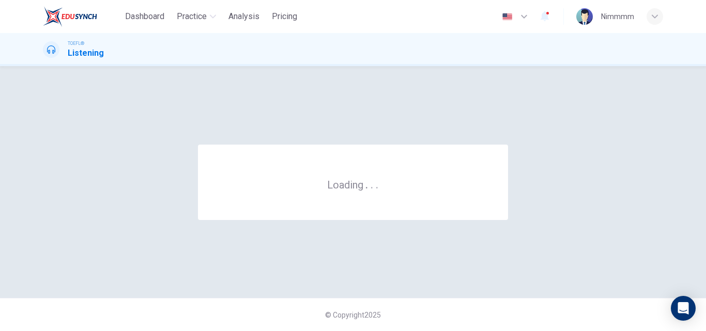
scroll to position [0, 0]
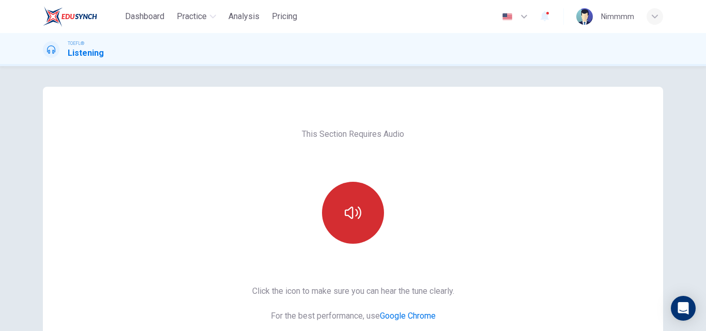
click at [342, 203] on button "button" at bounding box center [353, 213] width 62 height 62
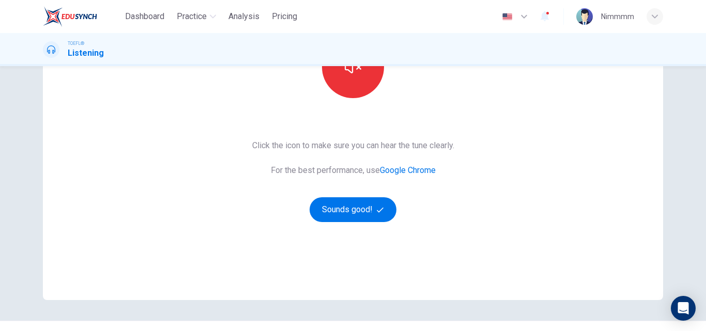
scroll to position [155, 0]
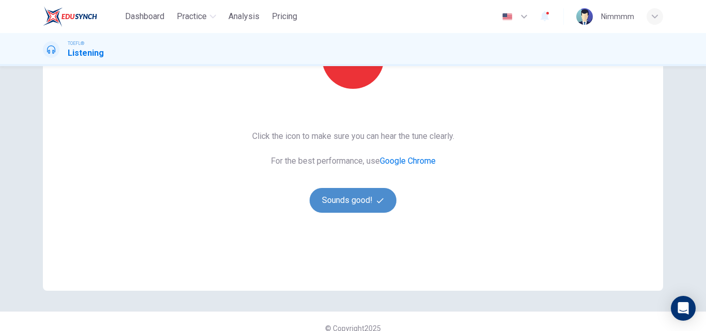
click at [373, 197] on button "Sounds good!" at bounding box center [353, 200] width 87 height 25
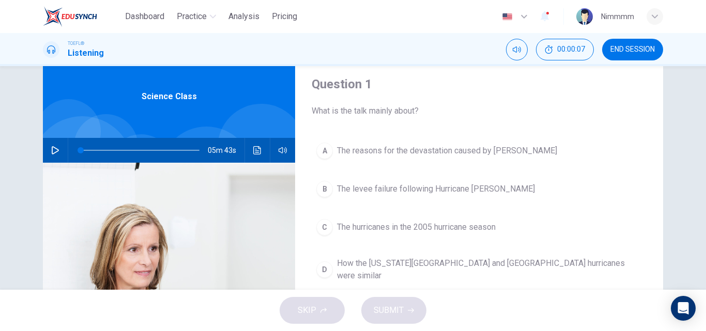
scroll to position [22, 0]
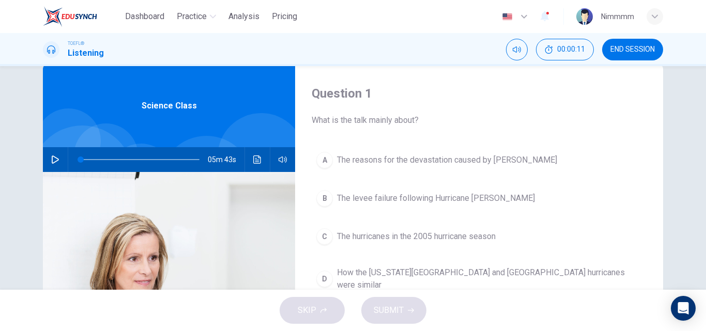
click at [53, 161] on icon "button" at bounding box center [55, 160] width 7 height 8
click at [254, 156] on icon "Click to see the audio transcription" at bounding box center [257, 160] width 8 height 8
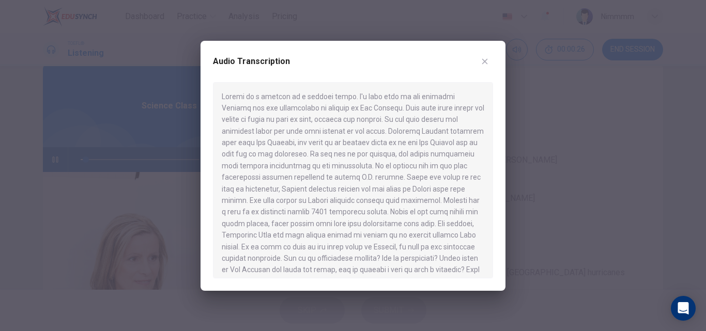
click at [176, 136] on div at bounding box center [353, 165] width 706 height 331
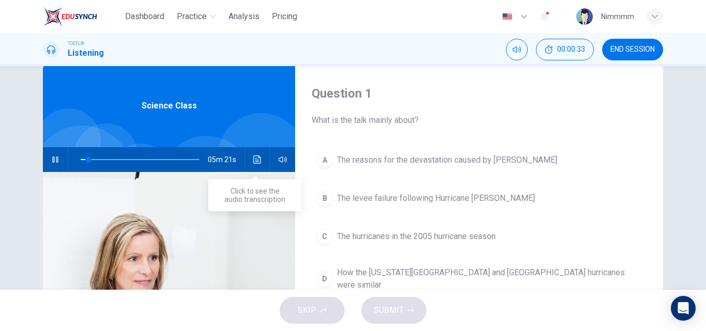
click at [249, 159] on button "Click to see the audio transcription" at bounding box center [257, 159] width 17 height 25
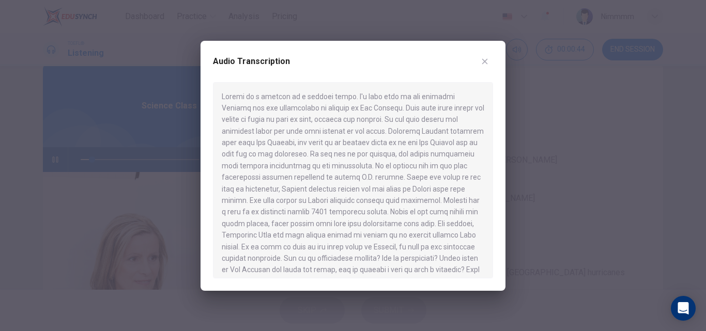
click at [180, 192] on div at bounding box center [353, 165] width 706 height 331
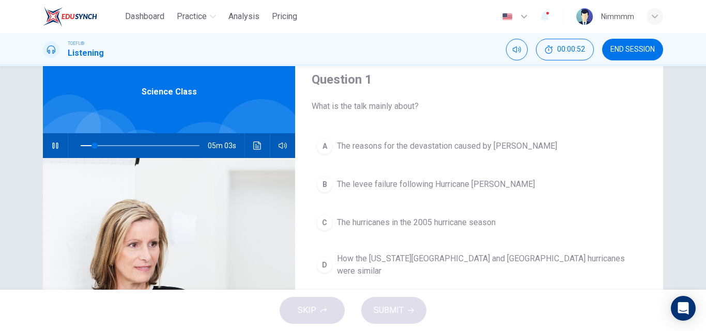
scroll to position [60, 0]
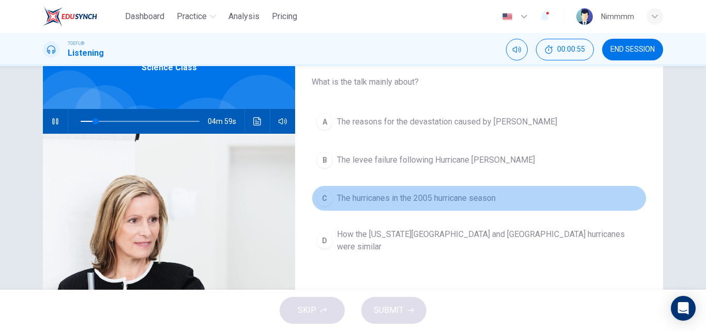
click at [468, 202] on span "The hurricanes in the 2005 hurricane season" at bounding box center [416, 198] width 159 height 12
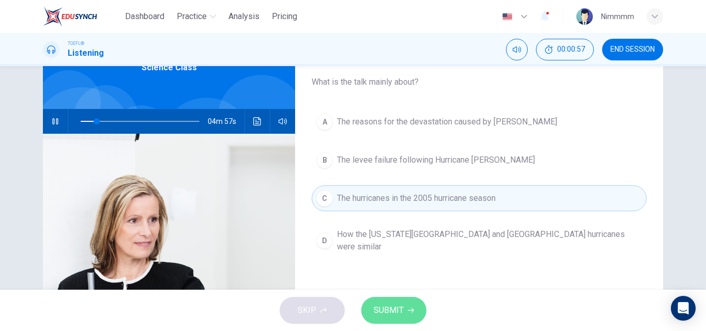
click at [401, 310] on span "SUBMIT" at bounding box center [389, 310] width 30 height 14
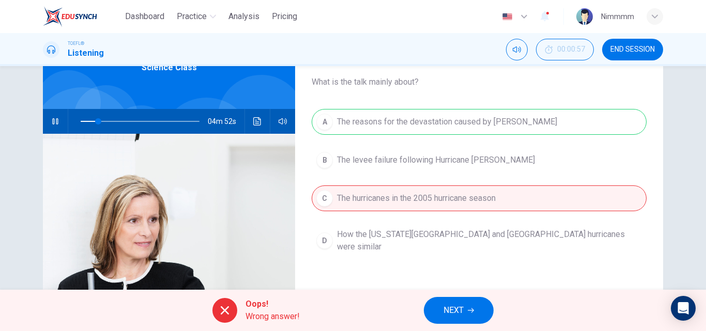
click at [477, 305] on button "NEXT" at bounding box center [459, 310] width 70 height 27
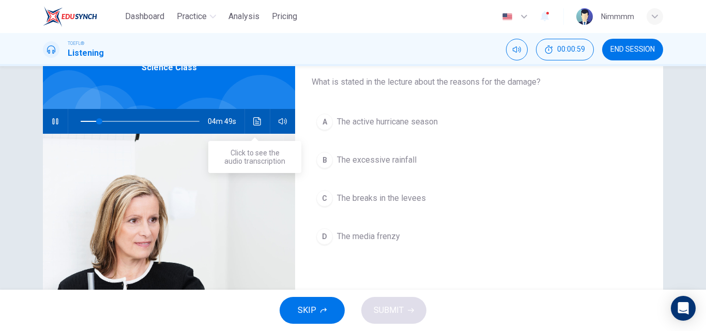
click at [254, 123] on icon "Click to see the audio transcription" at bounding box center [257, 121] width 8 height 8
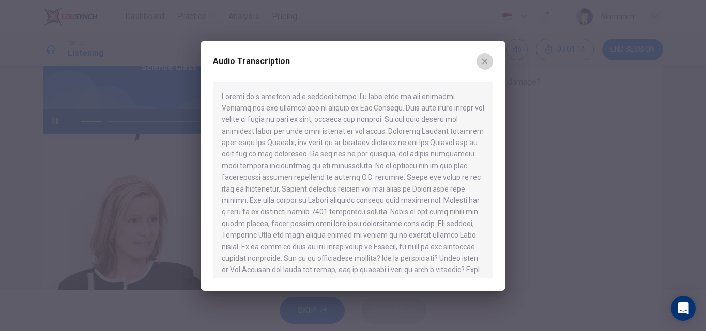
click at [483, 65] on icon "button" at bounding box center [485, 61] width 8 height 8
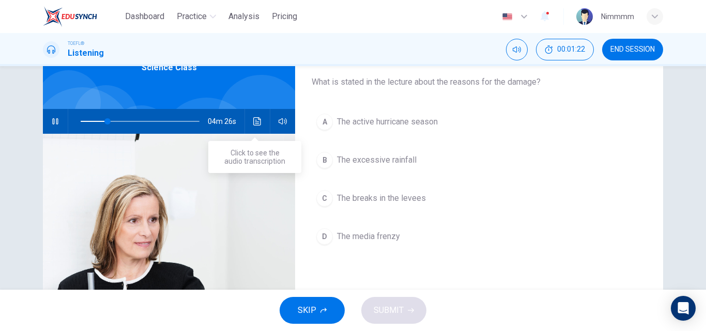
click at [259, 124] on button "Click to see the audio transcription" at bounding box center [257, 121] width 17 height 25
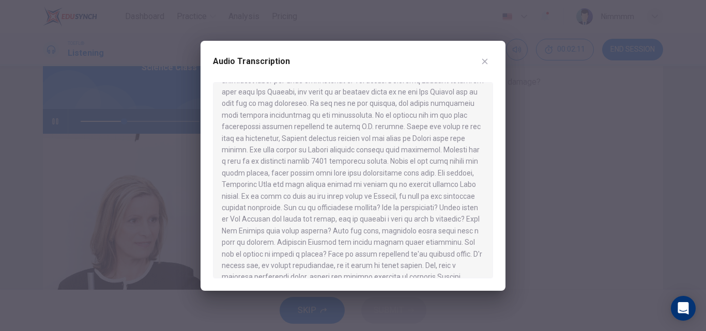
scroll to position [54, 0]
click at [484, 52] on div "Audio Transcription" at bounding box center [353, 166] width 305 height 250
click at [486, 59] on icon "button" at bounding box center [485, 61] width 8 height 8
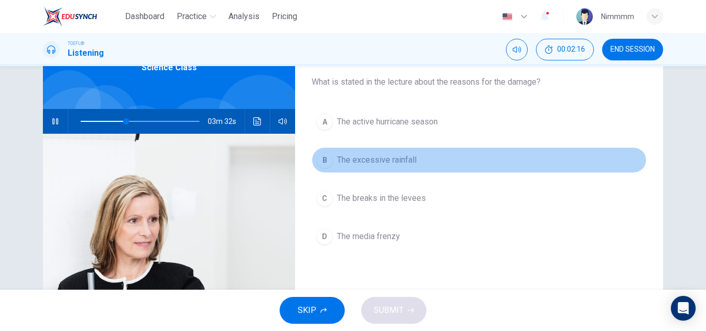
click at [416, 163] on button "B The excessive rainfall" at bounding box center [479, 160] width 335 height 26
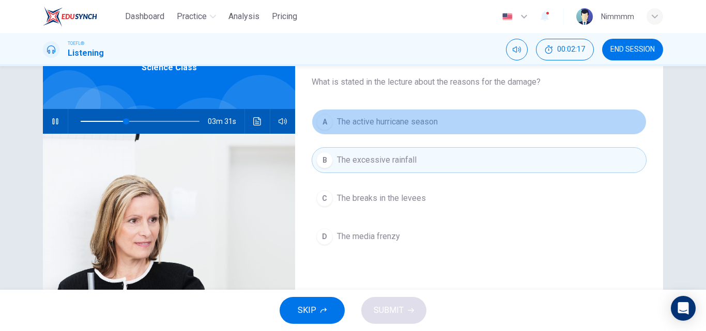
click at [412, 121] on span "The active hurricane season" at bounding box center [387, 122] width 101 height 12
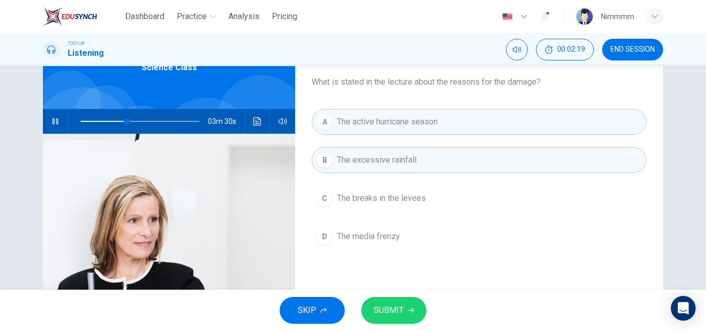
click at [402, 312] on span "SUBMIT" at bounding box center [389, 310] width 30 height 14
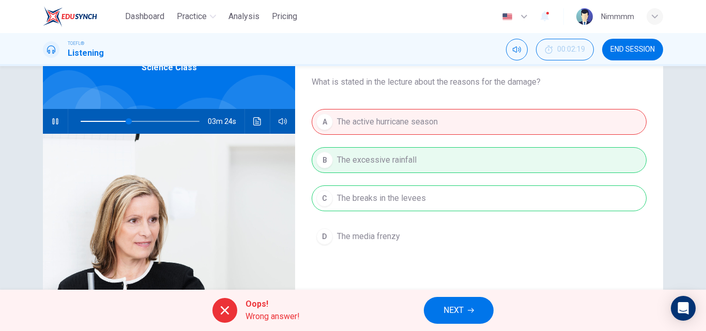
click at [466, 304] on button "NEXT" at bounding box center [459, 310] width 70 height 27
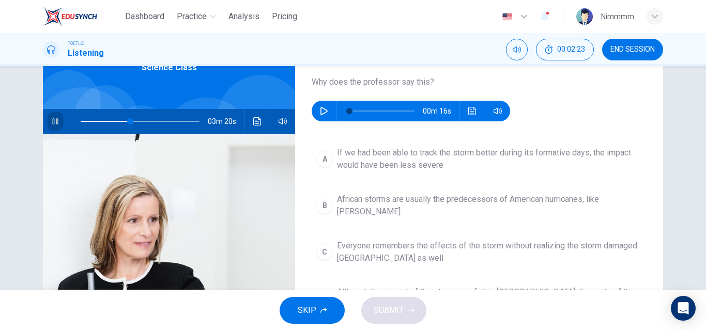
click at [59, 124] on button "button" at bounding box center [55, 121] width 17 height 25
type input "42"
click at [326, 118] on button "button" at bounding box center [324, 111] width 17 height 21
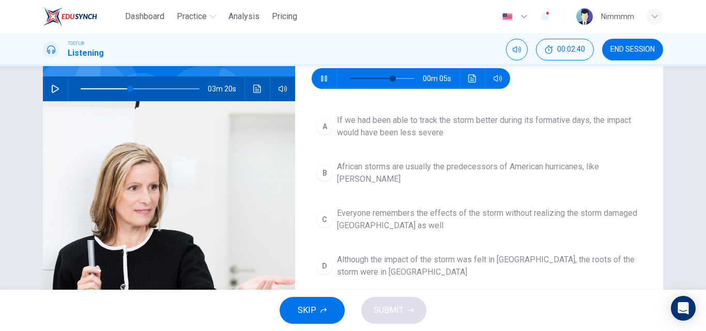
scroll to position [88, 0]
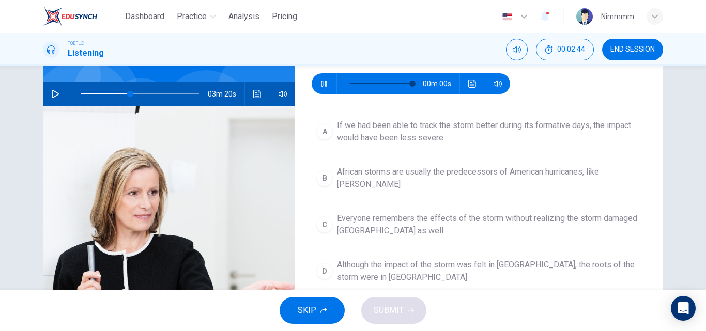
type input "0"
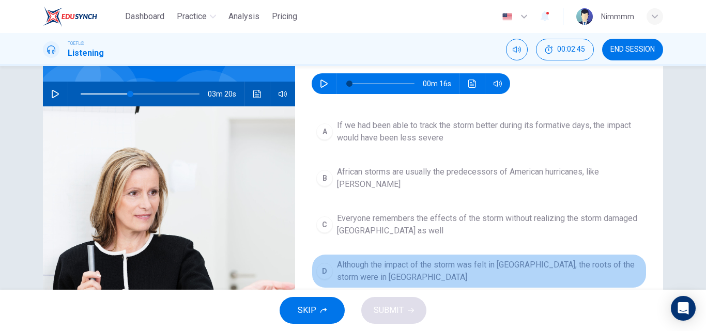
click at [417, 260] on span "Although the impact of the storm was felt in [GEOGRAPHIC_DATA], the roots of th…" at bounding box center [489, 271] width 305 height 25
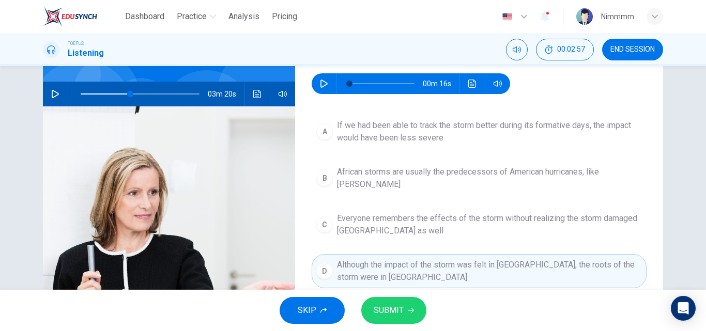
click at [400, 303] on span "SUBMIT" at bounding box center [389, 310] width 30 height 14
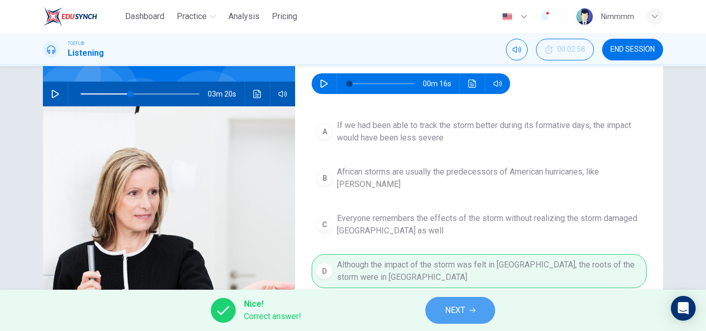
click at [491, 312] on button "NEXT" at bounding box center [460, 310] width 70 height 27
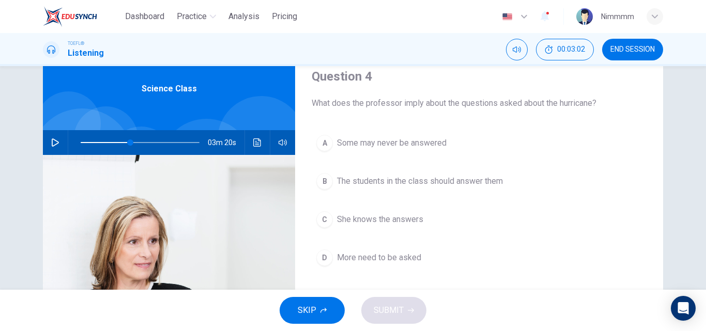
scroll to position [41, 0]
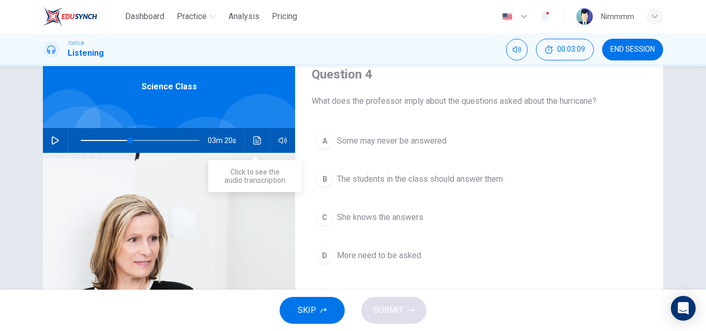
click at [255, 138] on icon "Click to see the audio transcription" at bounding box center [257, 140] width 8 height 8
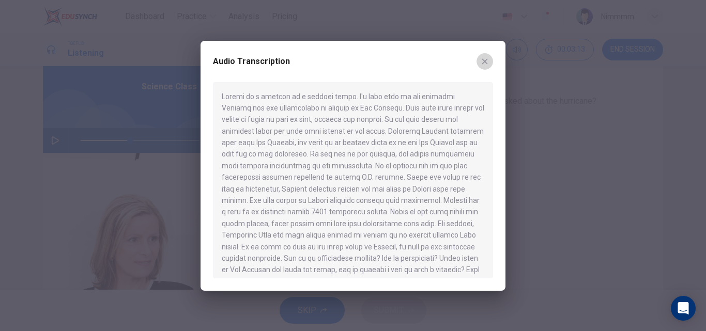
click at [486, 62] on icon "button" at bounding box center [485, 61] width 8 height 8
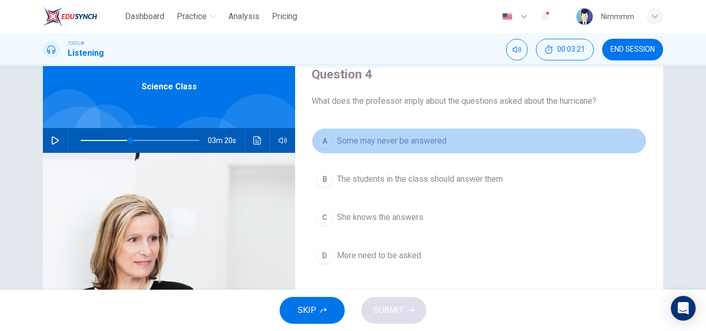
click at [392, 132] on button "A Some may never be answered" at bounding box center [479, 141] width 335 height 26
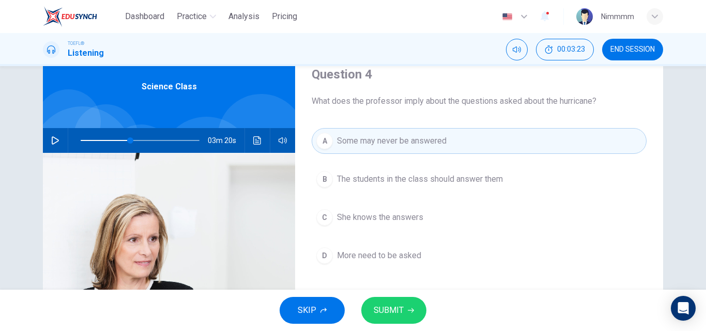
drag, startPoint x: 381, startPoint y: 294, endPoint x: 384, endPoint y: 299, distance: 5.6
click at [384, 299] on div "SKIP SUBMIT" at bounding box center [353, 310] width 706 height 41
click at [384, 300] on button "SUBMIT" at bounding box center [393, 310] width 65 height 27
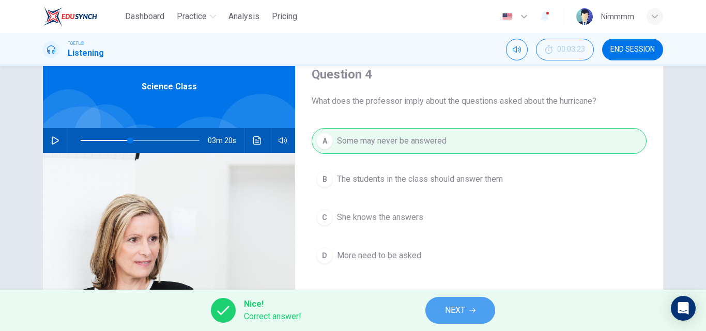
click at [467, 311] on button "NEXT" at bounding box center [460, 310] width 70 height 27
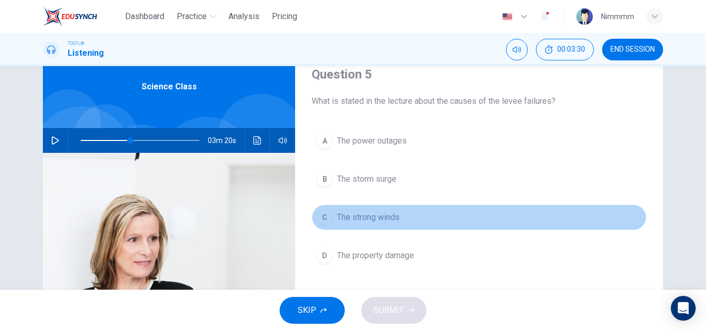
click at [361, 227] on button "C The strong winds" at bounding box center [479, 218] width 335 height 26
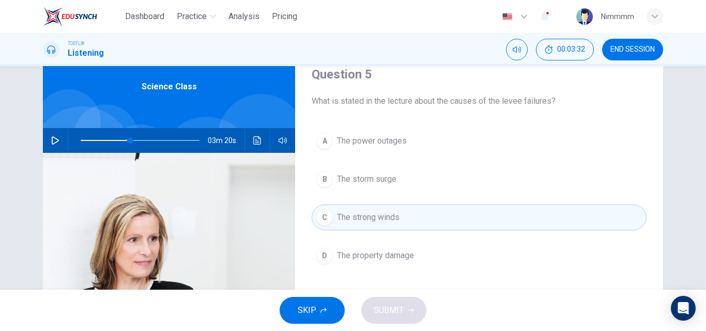
click at [400, 308] on div "SKIP SUBMIT" at bounding box center [353, 310] width 706 height 41
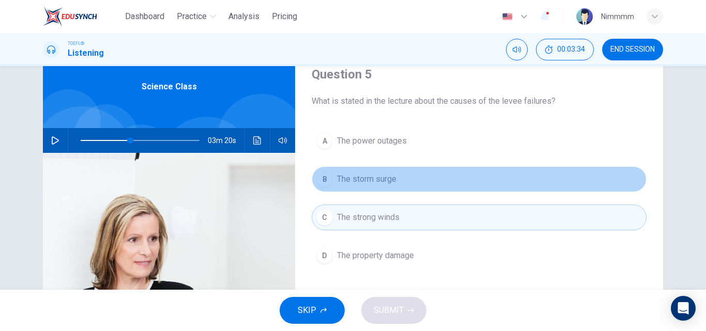
click at [380, 174] on span "The storm surge" at bounding box center [366, 179] width 59 height 12
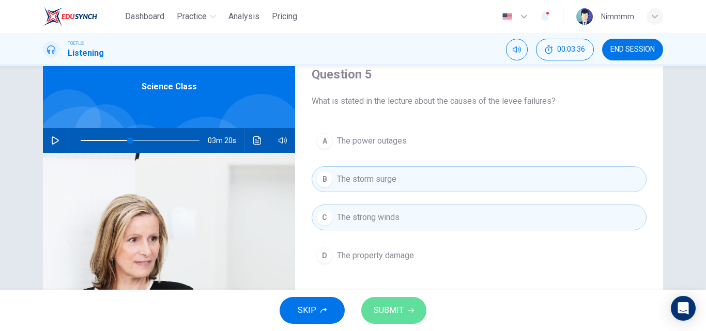
click at [387, 308] on span "SUBMIT" at bounding box center [389, 310] width 30 height 14
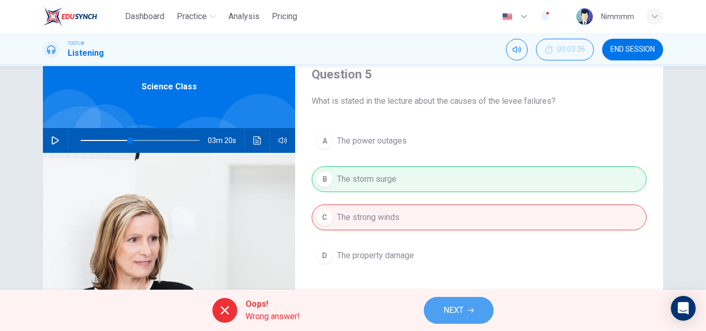
click at [453, 305] on span "NEXT" at bounding box center [453, 310] width 20 height 14
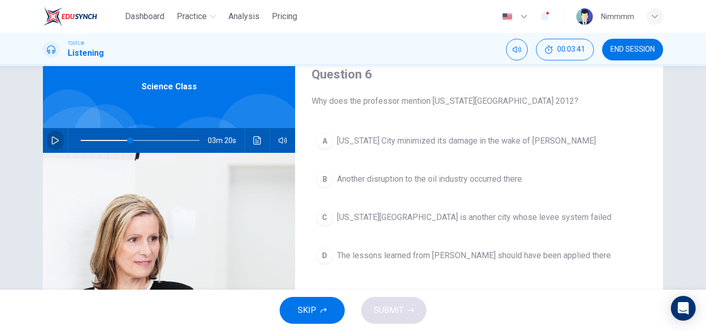
click at [53, 138] on icon "button" at bounding box center [55, 140] width 8 height 8
click at [47, 142] on button "button" at bounding box center [55, 140] width 17 height 25
click at [256, 141] on icon "Click to see the audio transcription" at bounding box center [257, 140] width 8 height 8
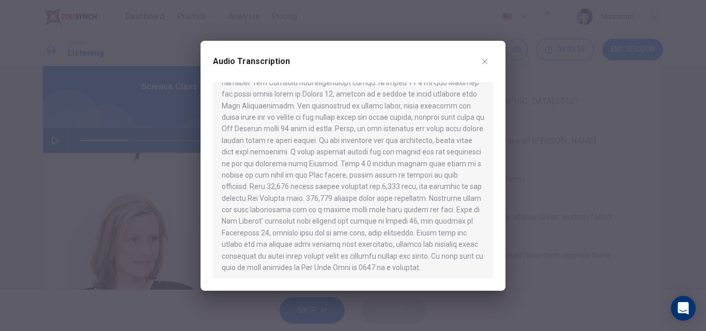
scroll to position [423, 0]
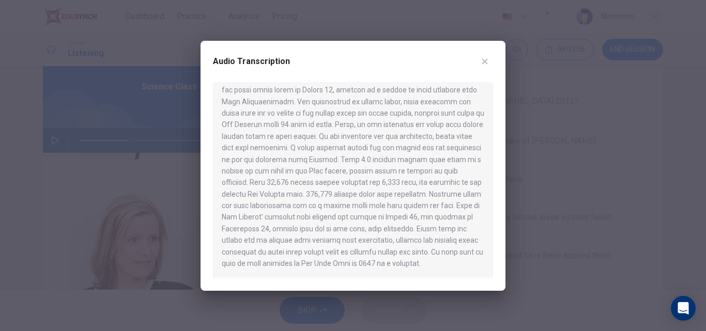
click at [497, 248] on div "Audio Transcription" at bounding box center [353, 166] width 305 height 250
click at [485, 60] on icon "button" at bounding box center [485, 61] width 6 height 6
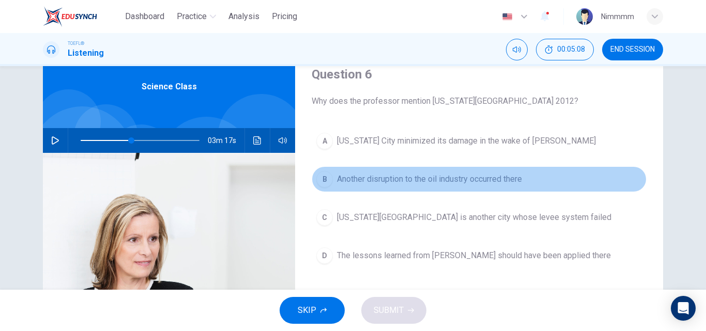
click at [419, 182] on span "Another disruption to the oil industry occurred there" at bounding box center [429, 179] width 185 height 12
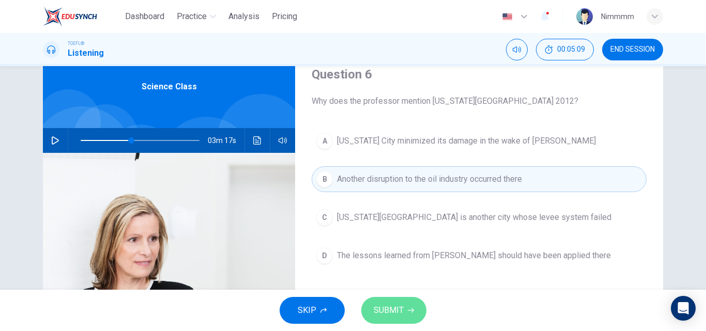
click at [374, 314] on span "SUBMIT" at bounding box center [389, 310] width 30 height 14
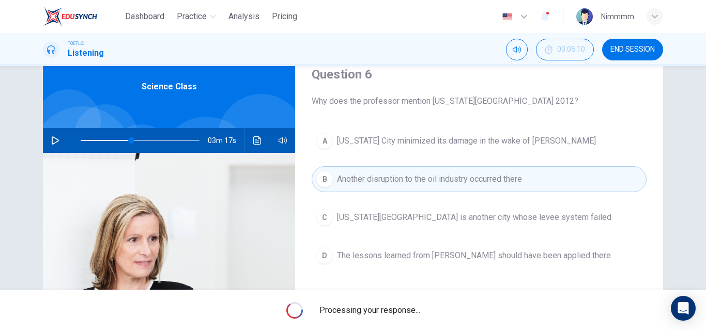
type input "43"
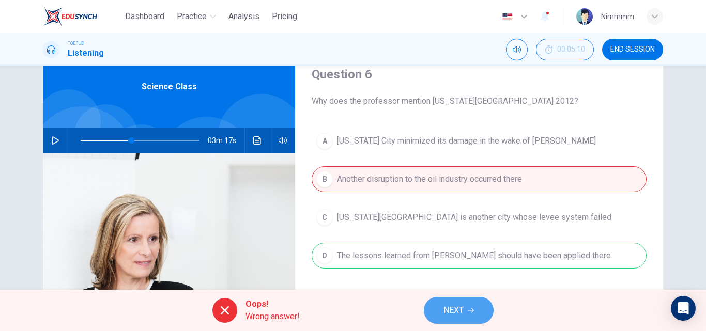
click at [464, 311] on span "NEXT" at bounding box center [453, 310] width 20 height 14
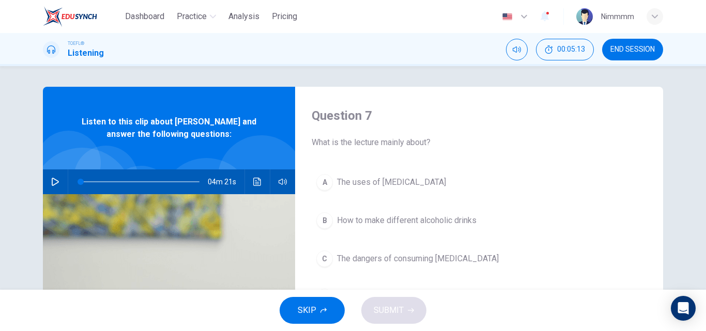
click at [53, 179] on icon "button" at bounding box center [55, 182] width 8 height 8
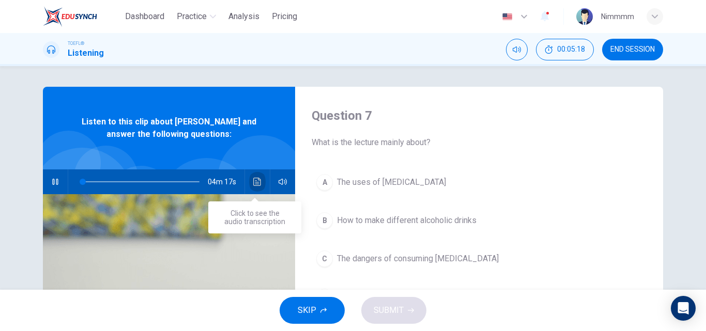
click at [253, 179] on icon "Click to see the audio transcription" at bounding box center [257, 182] width 8 height 8
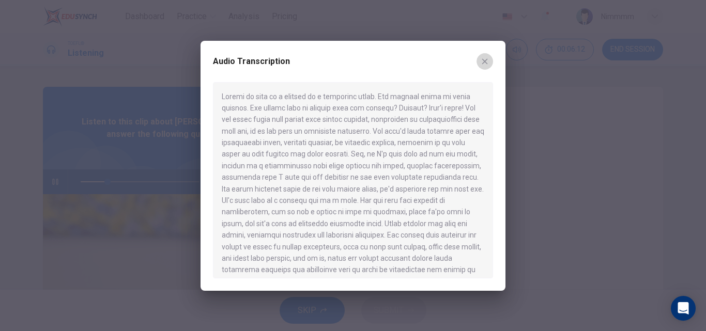
click at [481, 64] on icon "button" at bounding box center [485, 61] width 8 height 8
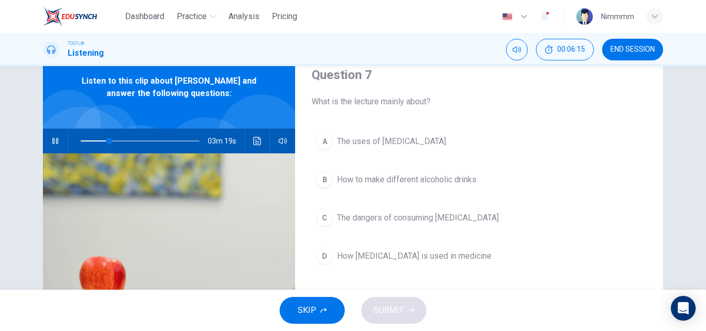
scroll to position [44, 0]
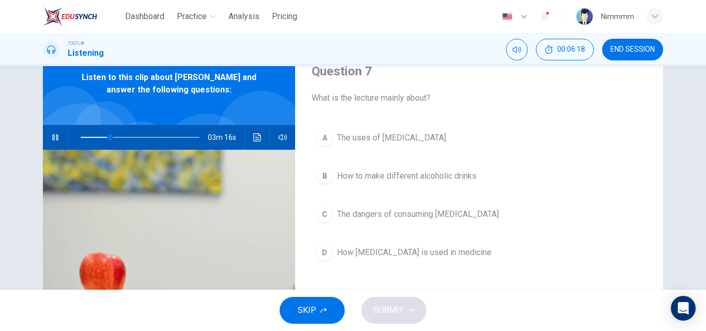
click at [397, 144] on span "The uses of ethanol" at bounding box center [391, 138] width 109 height 12
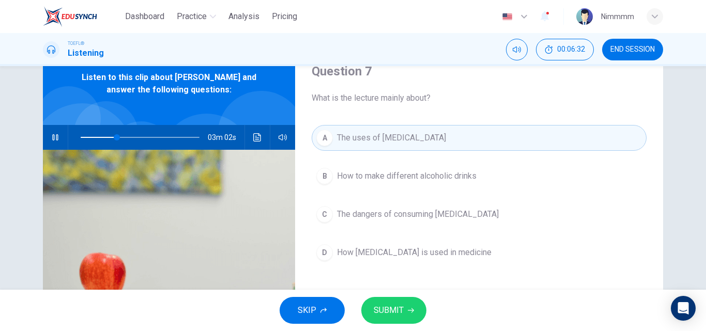
click at [388, 302] on button "SUBMIT" at bounding box center [393, 310] width 65 height 27
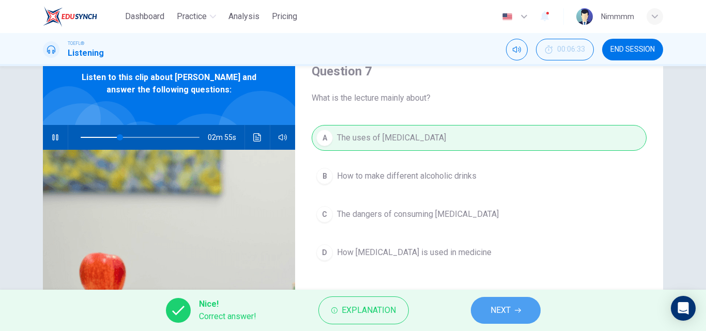
click at [484, 304] on button "NEXT" at bounding box center [506, 310] width 70 height 27
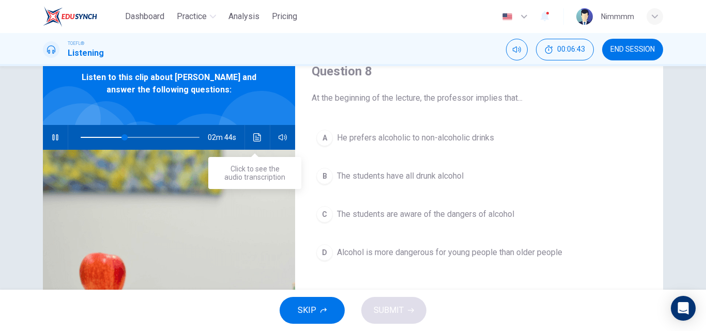
click at [261, 136] on button "Click to see the audio transcription" at bounding box center [257, 137] width 17 height 25
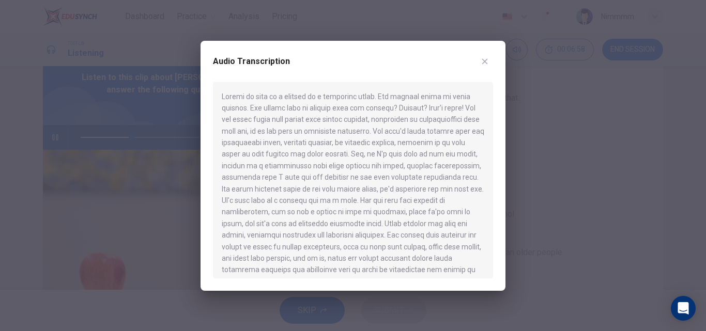
click at [165, 197] on div at bounding box center [353, 165] width 706 height 331
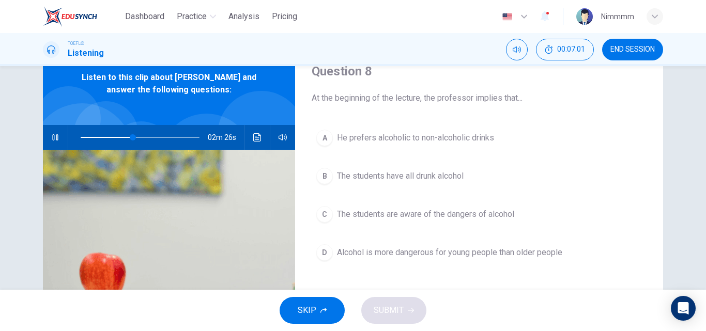
click at [394, 216] on span "The students are aware of the dangers of alcohol" at bounding box center [425, 214] width 177 height 12
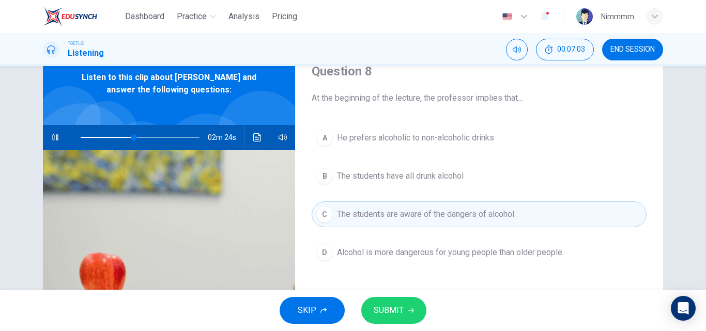
click at [381, 307] on span "SUBMIT" at bounding box center [389, 310] width 30 height 14
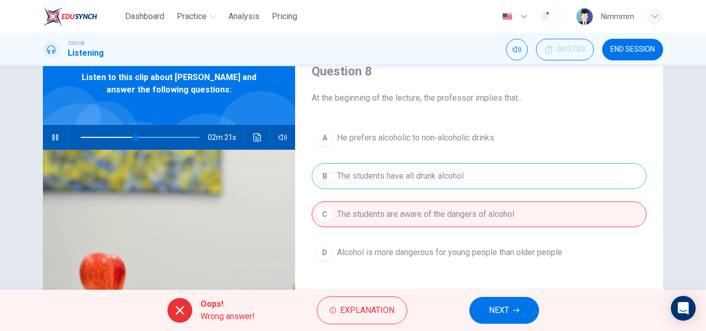
click at [500, 323] on button "NEXT" at bounding box center [504, 310] width 70 height 27
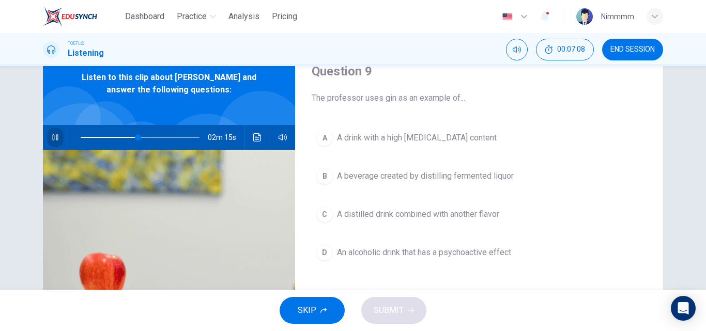
click at [57, 137] on button "button" at bounding box center [55, 137] width 17 height 25
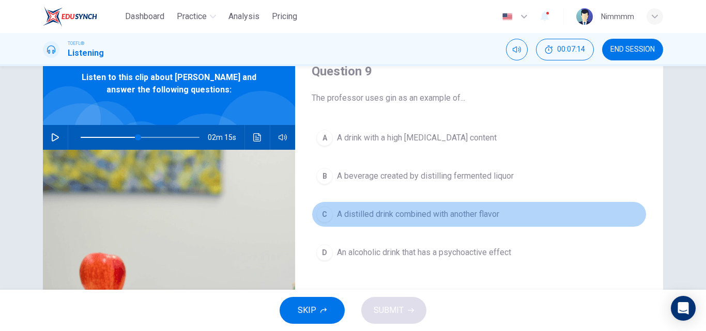
click at [447, 216] on span "A distilled drink combined with another flavor" at bounding box center [418, 214] width 162 height 12
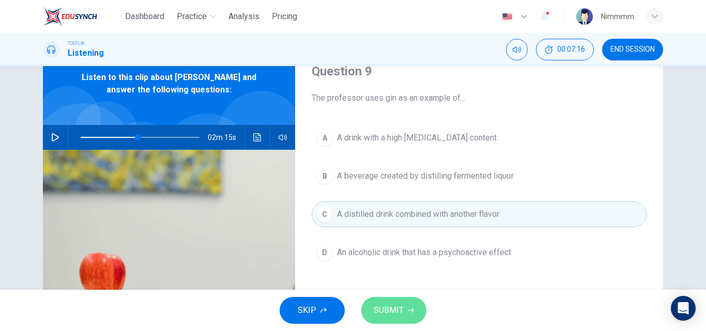
click at [409, 302] on button "SUBMIT" at bounding box center [393, 310] width 65 height 27
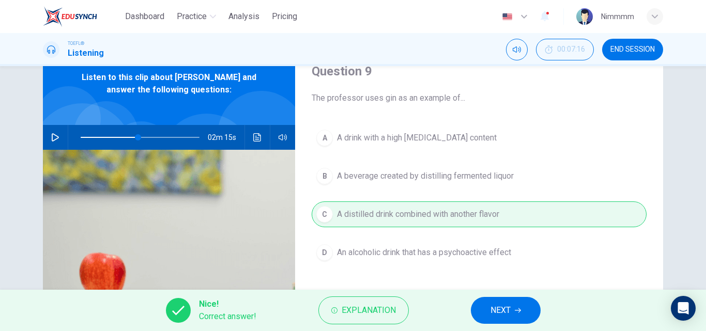
click at [507, 302] on button "NEXT" at bounding box center [506, 310] width 70 height 27
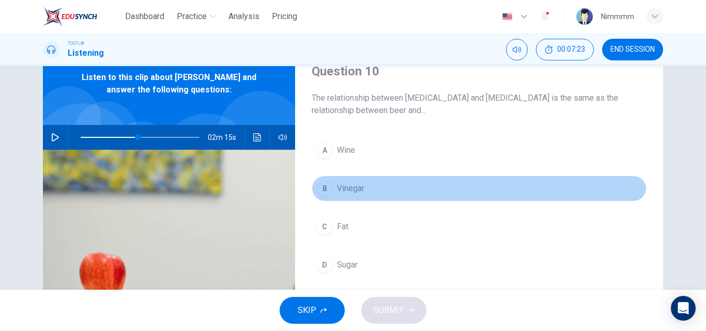
click at [344, 183] on span "Vinegar" at bounding box center [350, 188] width 27 height 12
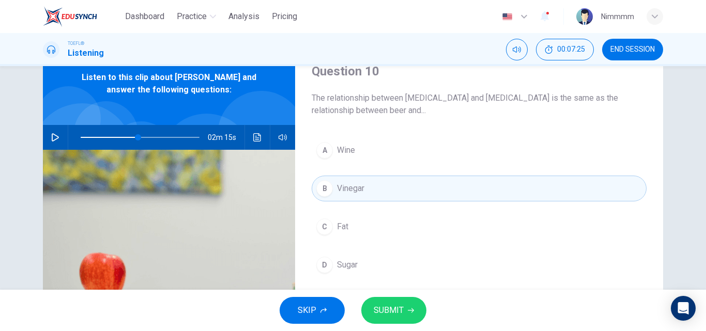
click at [401, 314] on span "SUBMIT" at bounding box center [389, 310] width 30 height 14
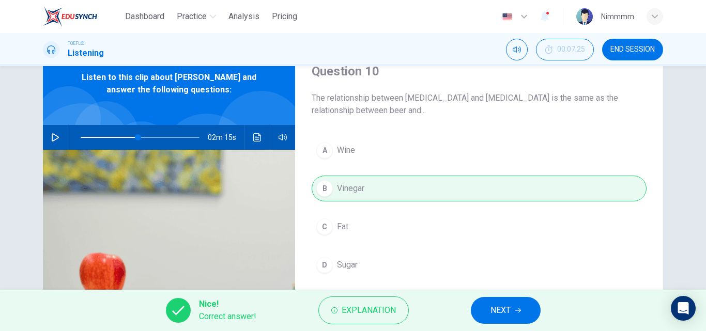
click at [499, 316] on span "NEXT" at bounding box center [501, 310] width 20 height 14
type input "48"
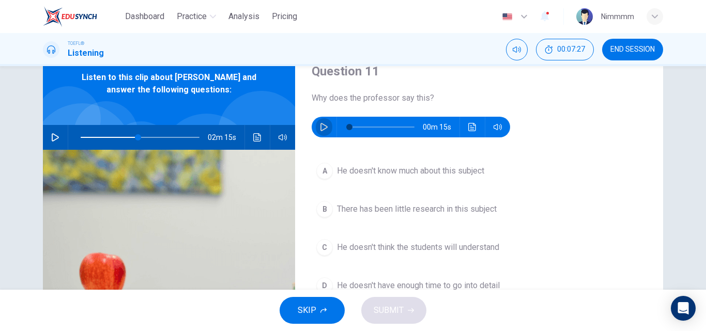
click at [323, 121] on button "button" at bounding box center [324, 127] width 17 height 21
type input "0"
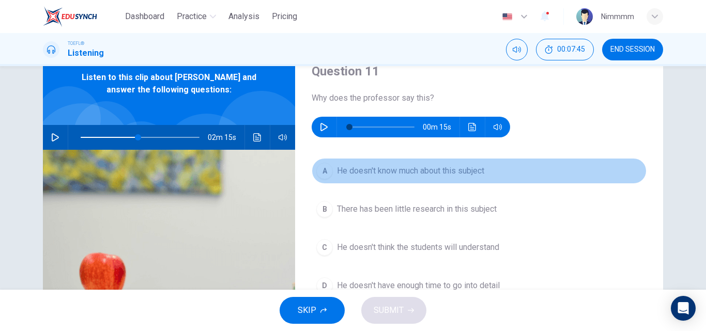
click at [419, 176] on span "He doesn't know much about this subject" at bounding box center [410, 171] width 147 height 12
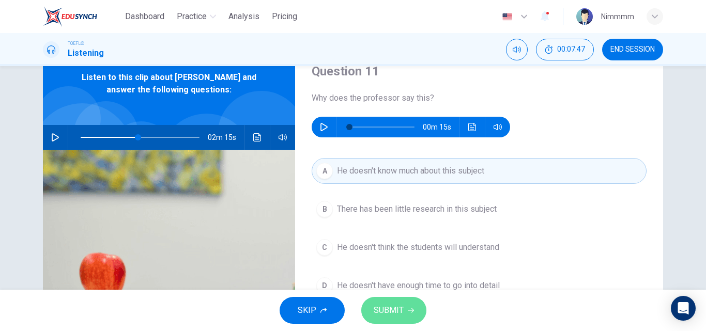
click at [390, 314] on span "SUBMIT" at bounding box center [389, 310] width 30 height 14
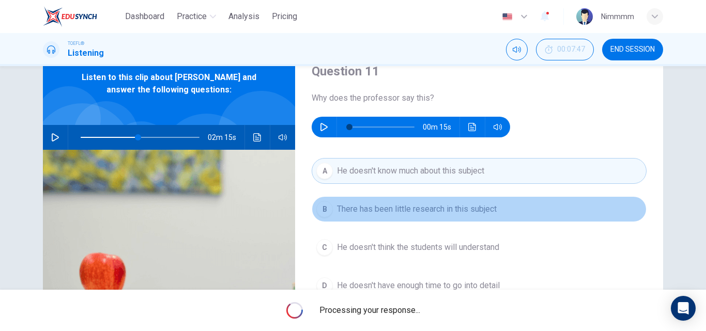
click at [445, 207] on span "There has been little research in this subject" at bounding box center [417, 209] width 160 height 12
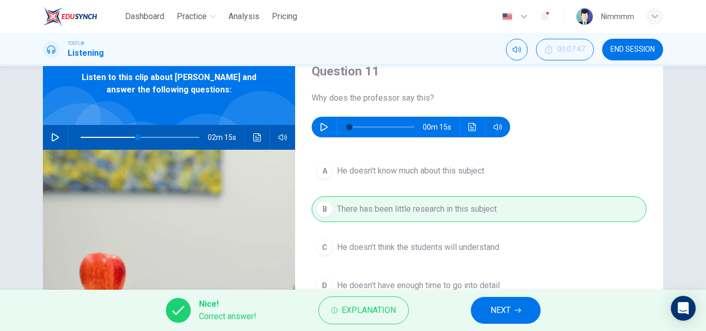
type input "48"
click at [501, 315] on span "NEXT" at bounding box center [501, 310] width 20 height 14
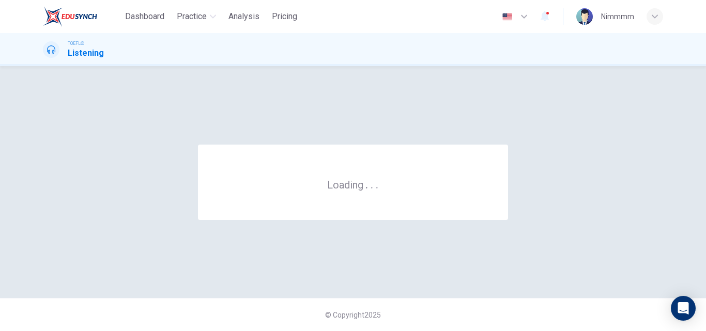
scroll to position [0, 0]
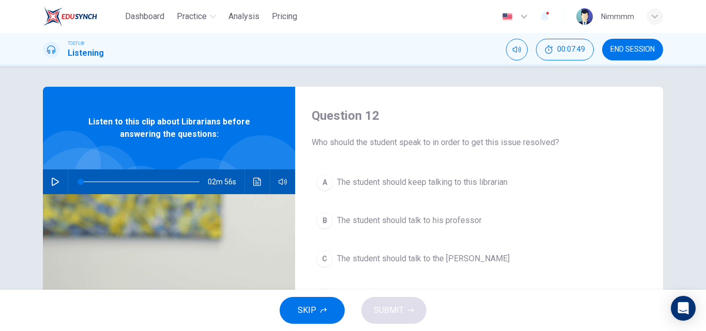
click at [52, 183] on icon "button" at bounding box center [55, 182] width 7 height 8
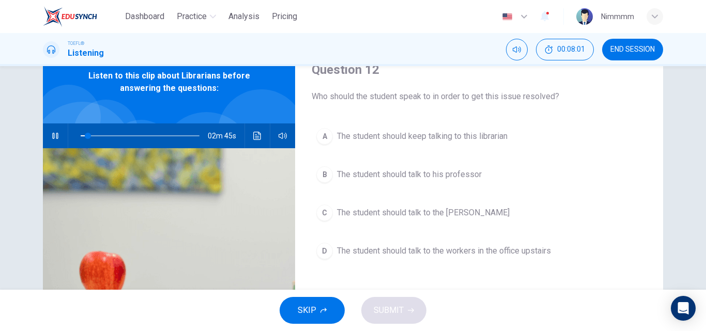
scroll to position [47, 0]
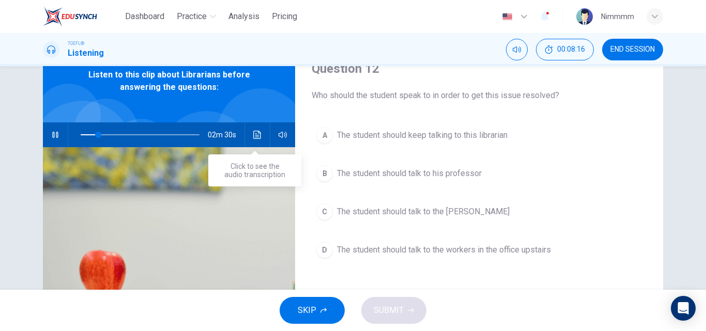
click at [253, 136] on icon "Click to see the audio transcription" at bounding box center [257, 135] width 8 height 8
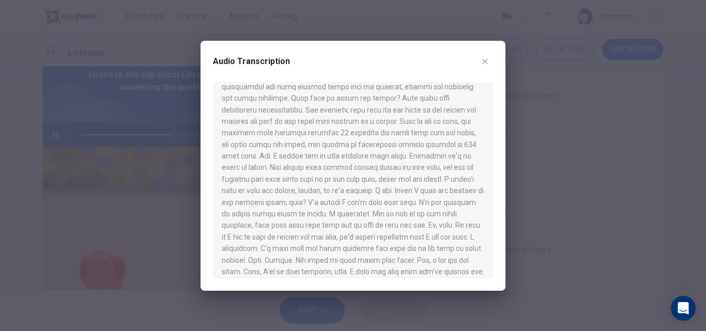
scroll to position [203, 0]
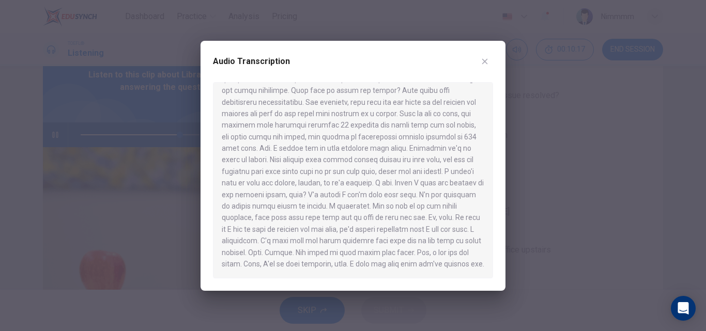
click at [532, 177] on div at bounding box center [353, 165] width 706 height 331
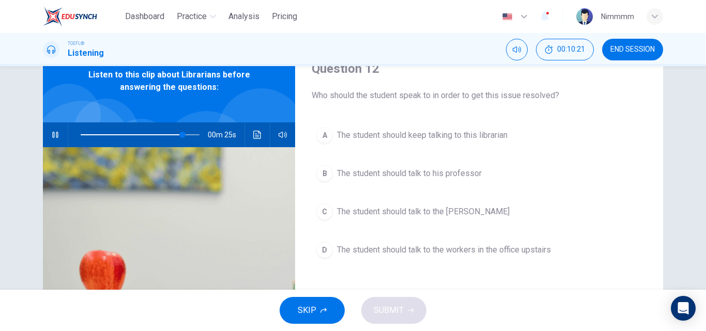
click at [412, 253] on span "The student should talk to the workers in the office upstairs" at bounding box center [444, 250] width 214 height 12
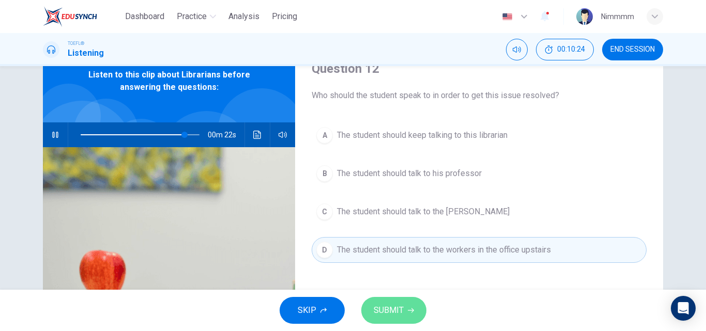
click at [401, 300] on button "SUBMIT" at bounding box center [393, 310] width 65 height 27
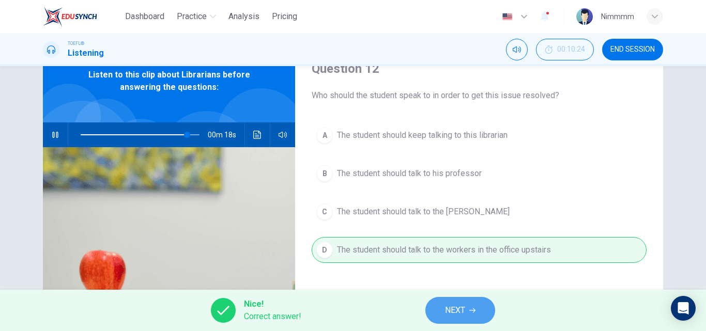
click at [461, 308] on span "NEXT" at bounding box center [455, 310] width 20 height 14
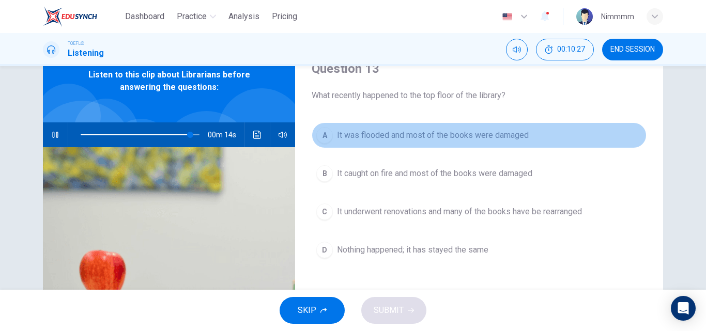
click at [415, 134] on span "It was flooded and most of the books were damaged" at bounding box center [433, 135] width 192 height 12
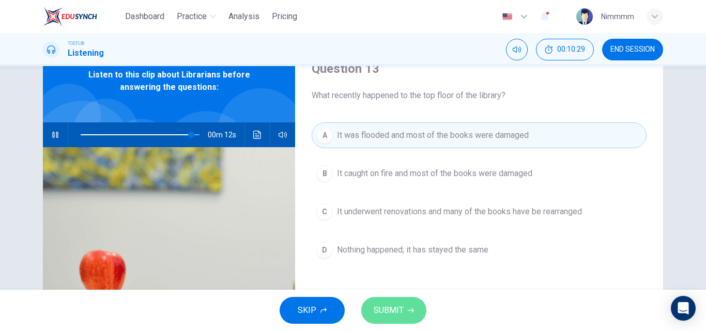
click at [391, 305] on span "SUBMIT" at bounding box center [389, 310] width 30 height 14
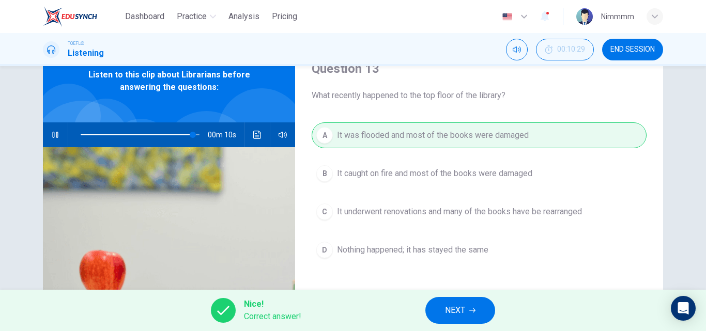
click at [448, 309] on span "NEXT" at bounding box center [455, 310] width 20 height 14
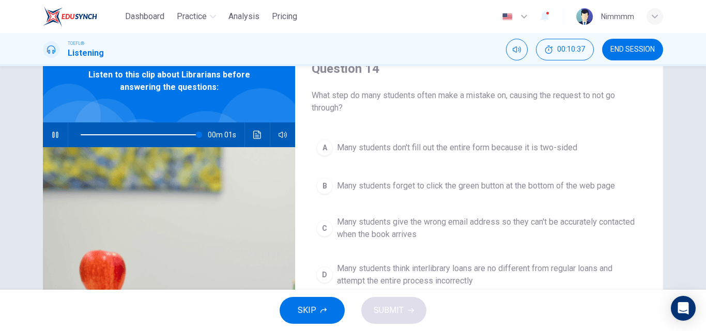
click at [509, 186] on span "Many students forget to click the green button at the bottom of the web page" at bounding box center [476, 186] width 278 height 12
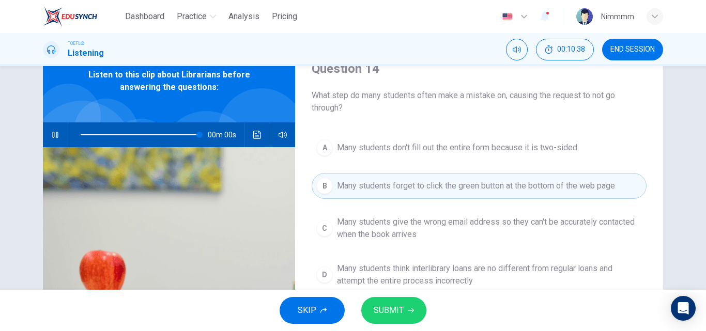
type input "0"
click at [388, 310] on span "SUBMIT" at bounding box center [389, 310] width 30 height 14
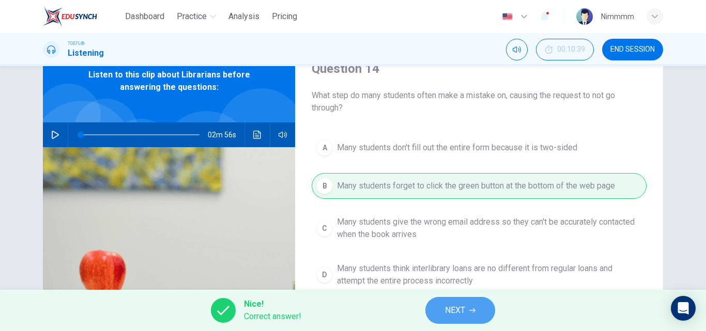
click at [449, 311] on span "NEXT" at bounding box center [455, 310] width 20 height 14
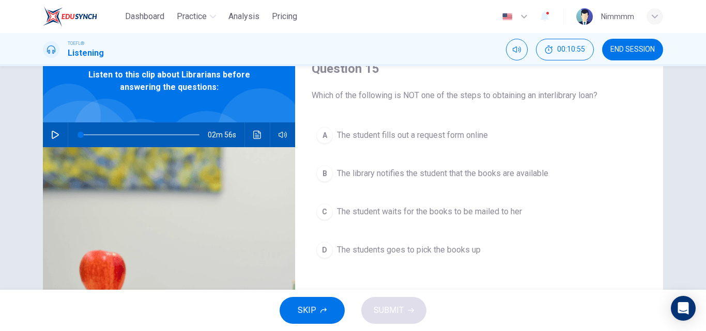
click at [403, 247] on span "The students goes to pick the books up" at bounding box center [409, 250] width 144 height 12
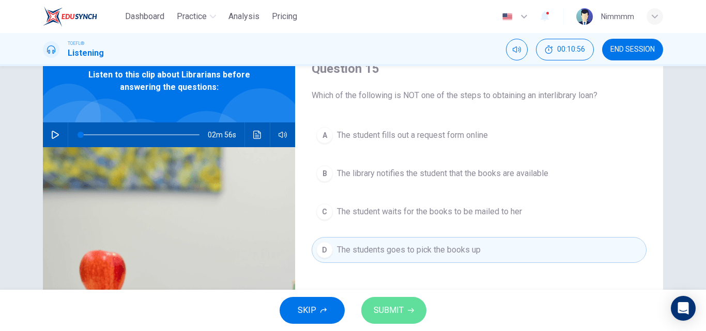
click at [396, 298] on button "SUBMIT" at bounding box center [393, 310] width 65 height 27
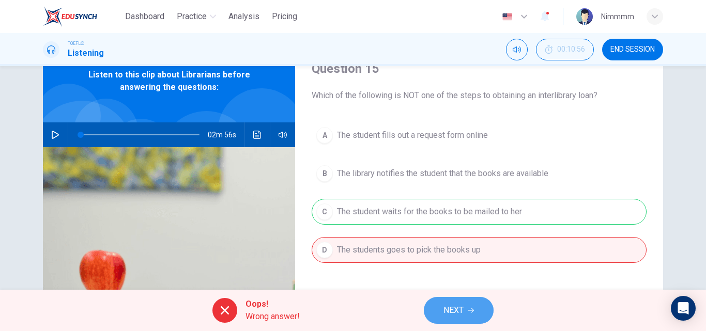
click at [449, 308] on span "NEXT" at bounding box center [453, 310] width 20 height 14
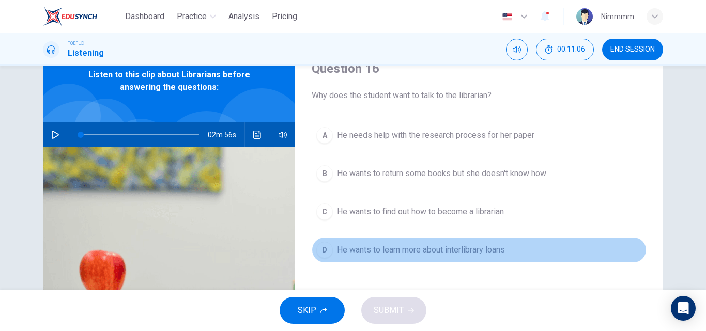
click at [435, 254] on span "He wants to learn more about interlibrary loans" at bounding box center [421, 250] width 168 height 12
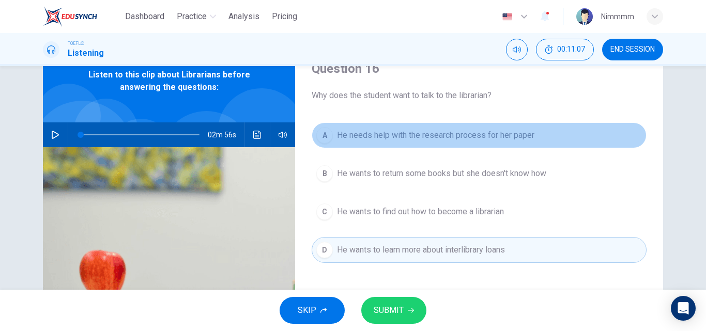
click at [430, 136] on span "He needs help with the research process for her paper" at bounding box center [435, 135] width 197 height 12
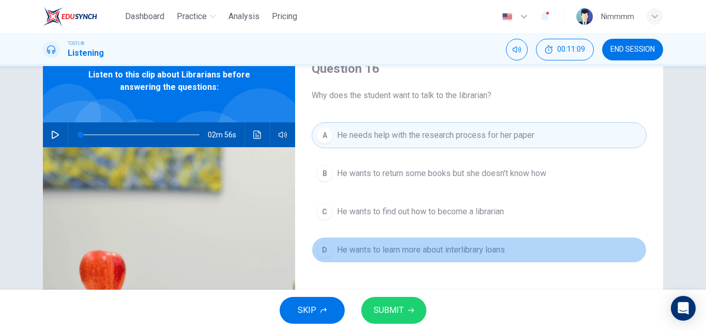
click at [396, 257] on button "D He wants to learn more about interlibrary loans" at bounding box center [479, 250] width 335 height 26
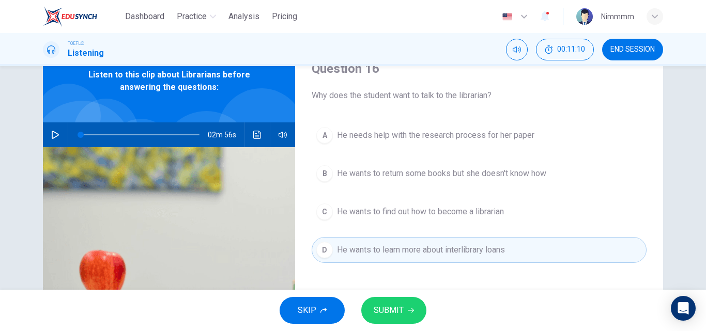
click at [385, 316] on span "SUBMIT" at bounding box center [389, 310] width 30 height 14
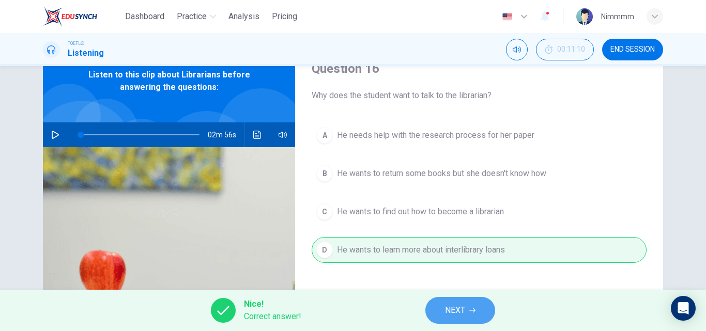
click at [453, 314] on span "NEXT" at bounding box center [455, 310] width 20 height 14
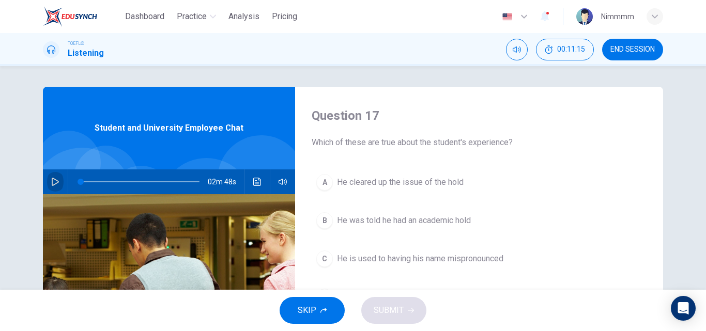
click at [60, 185] on button "button" at bounding box center [55, 182] width 17 height 25
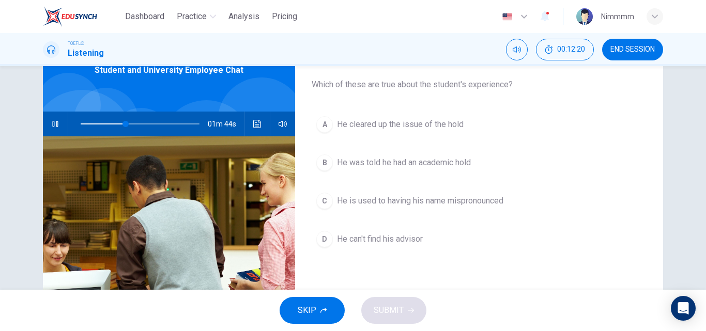
scroll to position [58, 0]
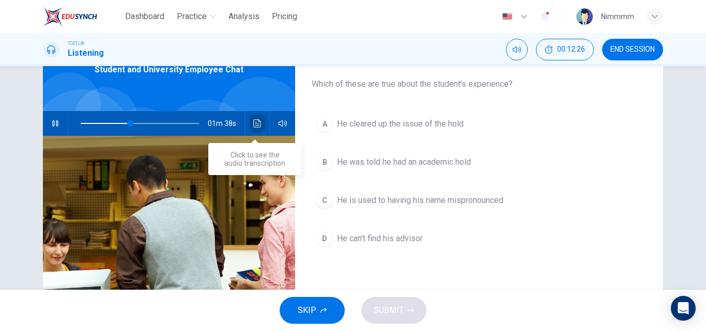
click at [254, 128] on button "Click to see the audio transcription" at bounding box center [257, 123] width 17 height 25
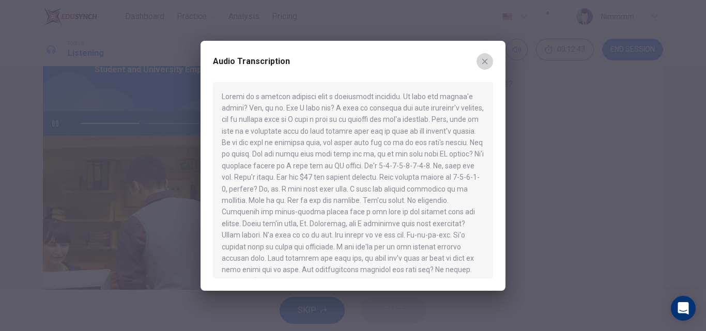
click at [487, 67] on button "button" at bounding box center [485, 61] width 17 height 17
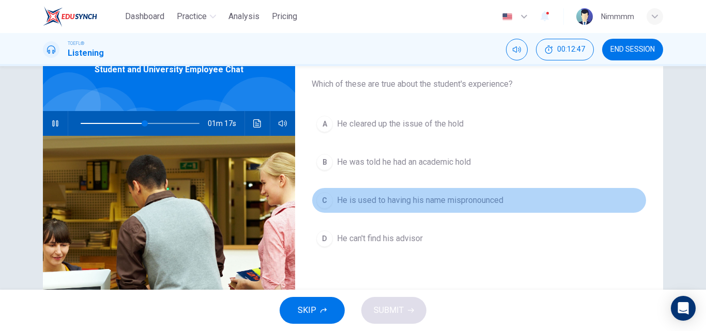
click at [409, 198] on span "He is used to having his name mispronounced" at bounding box center [420, 200] width 166 height 12
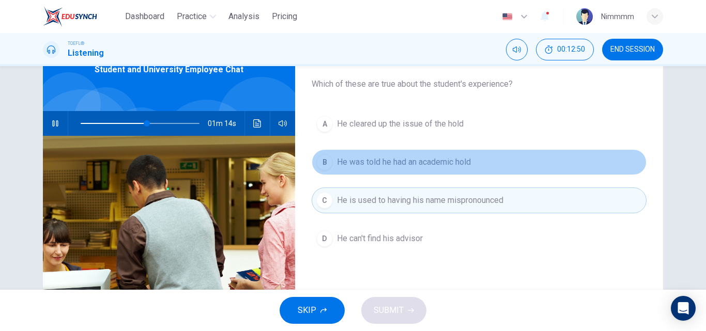
click at [407, 165] on span "He was told he had an academic hold" at bounding box center [404, 162] width 134 height 12
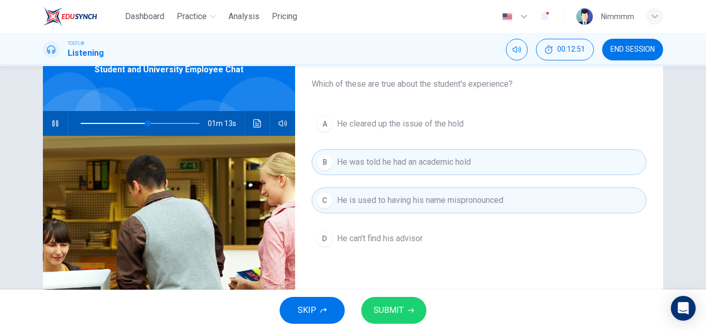
click at [393, 319] on button "SUBMIT" at bounding box center [393, 310] width 65 height 27
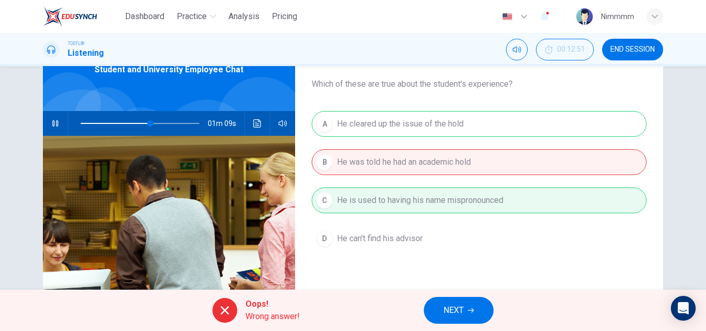
click at [445, 308] on span "NEXT" at bounding box center [453, 310] width 20 height 14
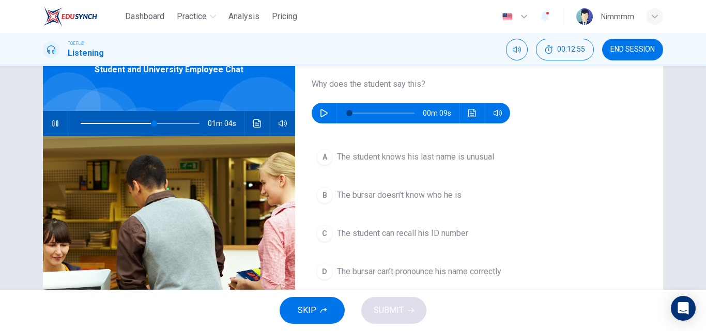
click at [51, 125] on icon "button" at bounding box center [55, 123] width 8 height 8
type input "62"
click at [320, 116] on icon "button" at bounding box center [323, 113] width 7 height 8
type input "0"
click at [352, 153] on span "The student knows his last name is unusual" at bounding box center [415, 157] width 157 height 12
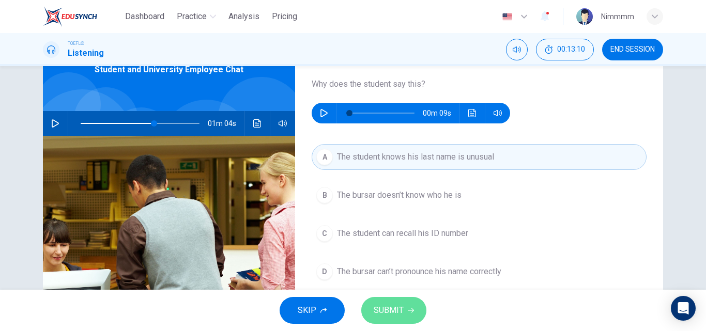
click at [378, 318] on button "SUBMIT" at bounding box center [393, 310] width 65 height 27
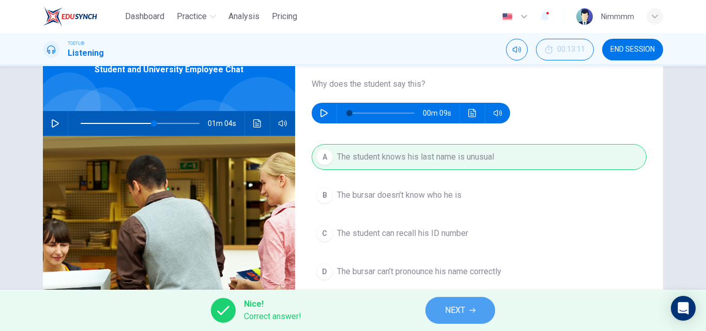
click at [454, 300] on button "NEXT" at bounding box center [460, 310] width 70 height 27
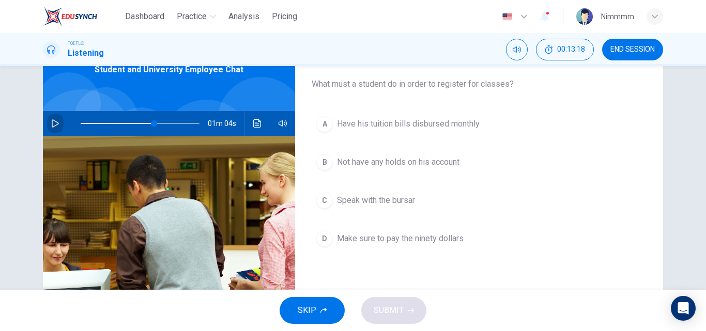
click at [58, 126] on button "button" at bounding box center [55, 123] width 17 height 25
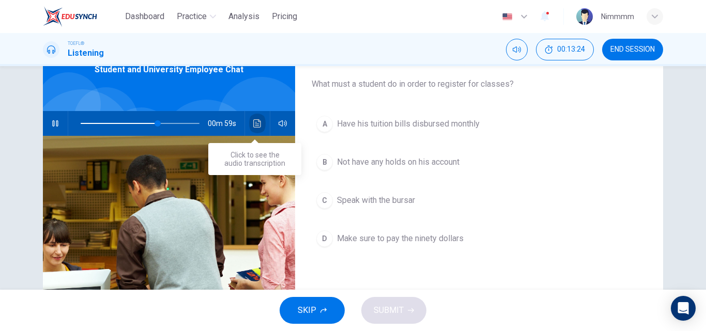
click at [259, 119] on button "Click to see the audio transcription" at bounding box center [257, 123] width 17 height 25
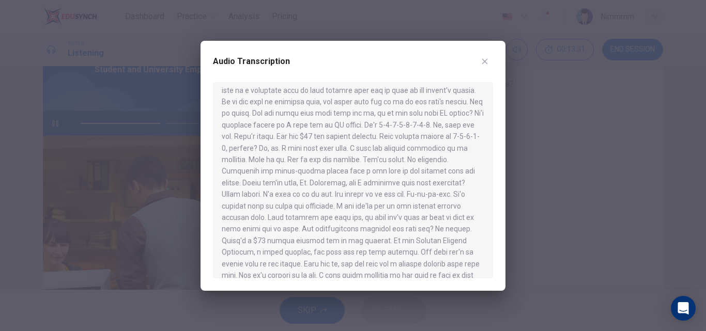
scroll to position [40, 0]
click at [483, 64] on icon "button" at bounding box center [485, 61] width 8 height 8
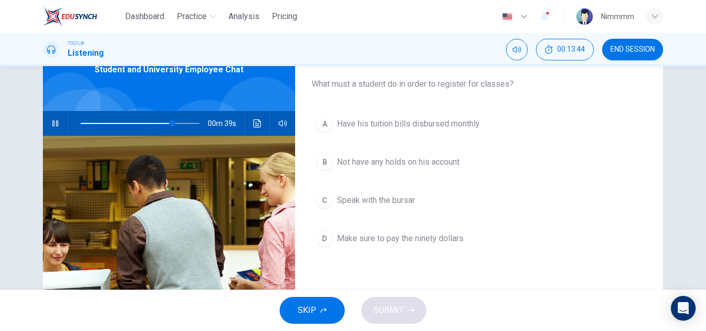
click at [379, 241] on span "Make sure to pay the ninety dollars" at bounding box center [400, 239] width 127 height 12
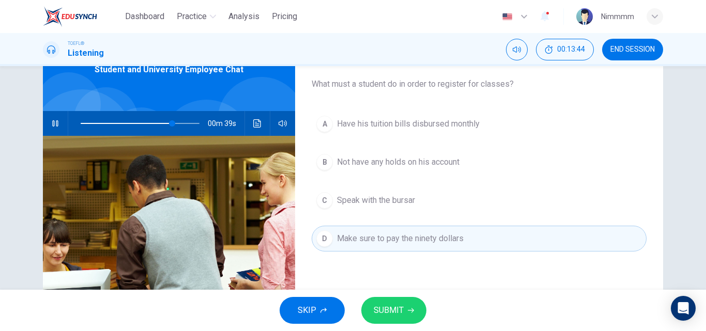
click at [379, 241] on span "Make sure to pay the ninety dollars" at bounding box center [400, 239] width 127 height 12
click at [385, 298] on button "SUBMIT" at bounding box center [393, 310] width 65 height 27
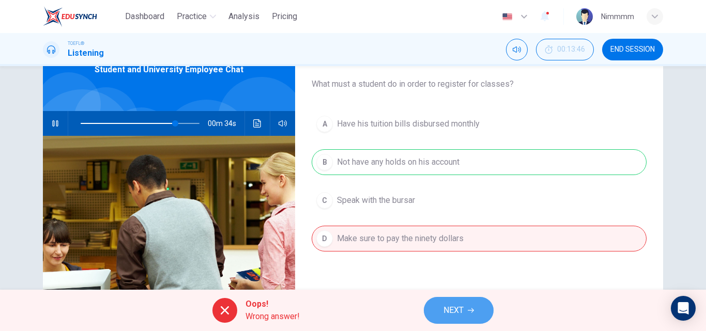
click at [462, 324] on button "NEXT" at bounding box center [459, 310] width 70 height 27
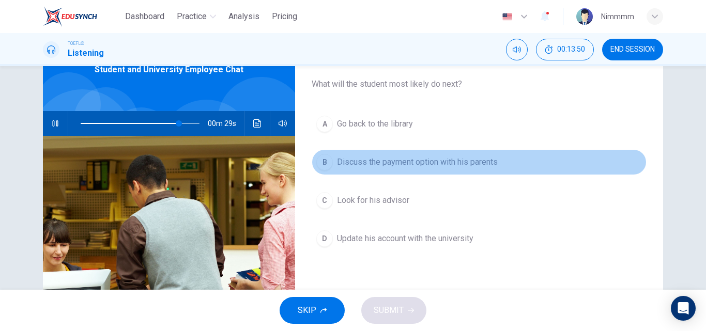
click at [433, 167] on span "Discuss the payment option with his parents" at bounding box center [417, 162] width 161 height 12
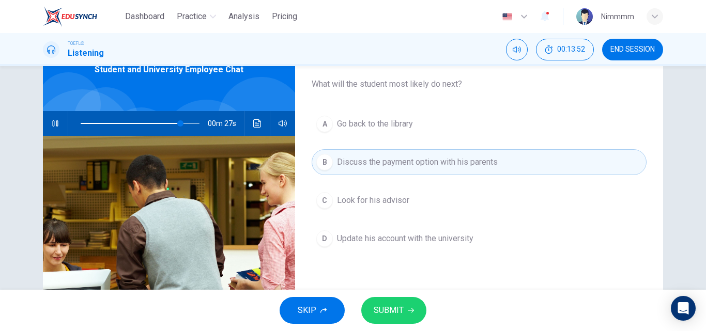
click at [405, 309] on button "SUBMIT" at bounding box center [393, 310] width 65 height 27
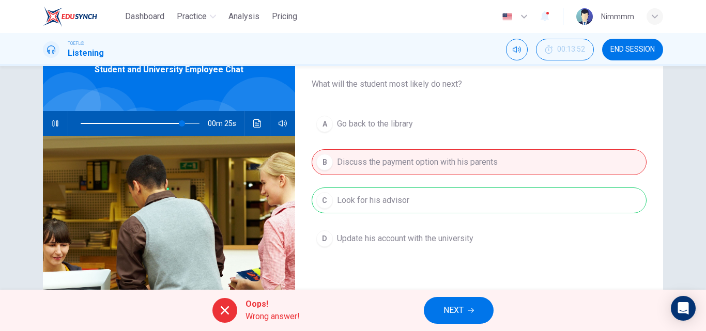
click at [452, 299] on button "NEXT" at bounding box center [459, 310] width 70 height 27
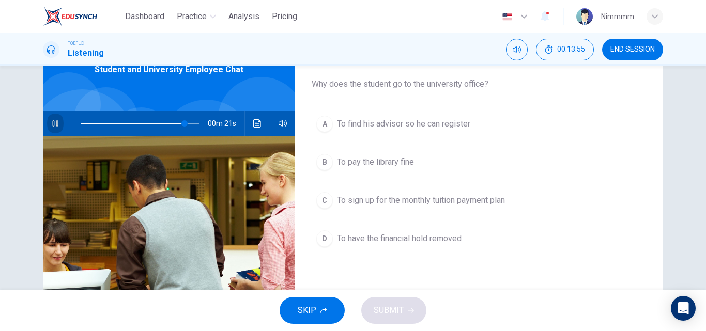
click at [53, 129] on button "button" at bounding box center [55, 123] width 17 height 25
click at [441, 211] on button "C To sign up for the monthly tuition payment plan" at bounding box center [479, 201] width 335 height 26
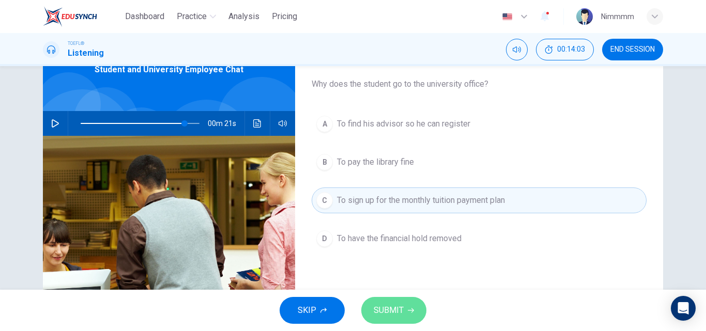
click at [404, 314] on button "SUBMIT" at bounding box center [393, 310] width 65 height 27
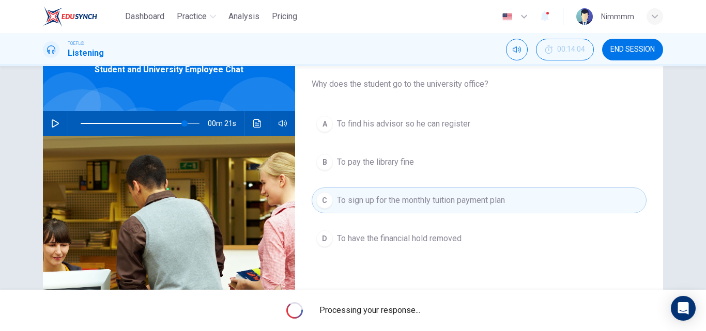
type input "87"
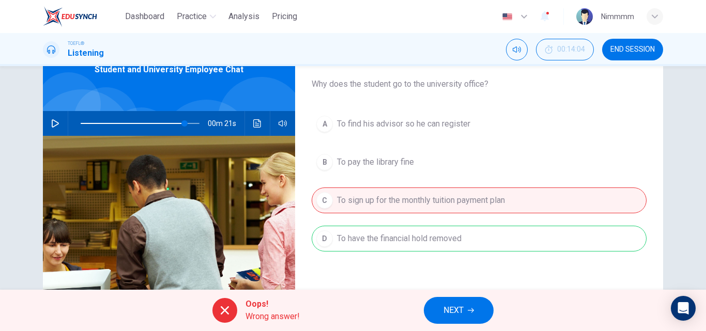
click at [441, 299] on button "NEXT" at bounding box center [459, 310] width 70 height 27
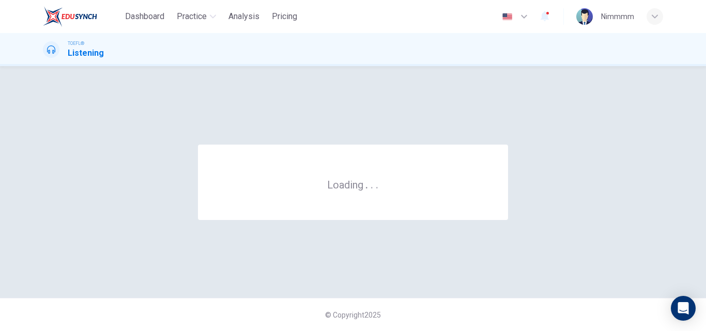
scroll to position [0, 0]
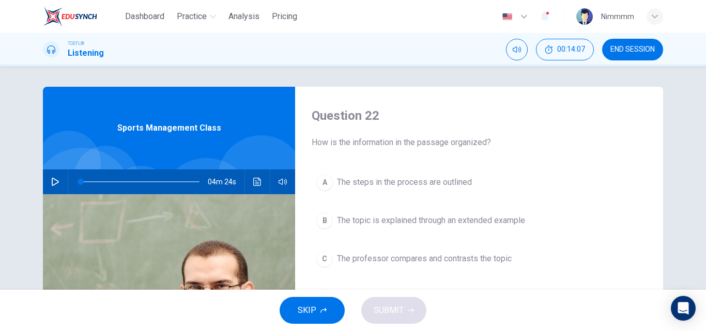
click at [58, 181] on button "button" at bounding box center [55, 182] width 17 height 25
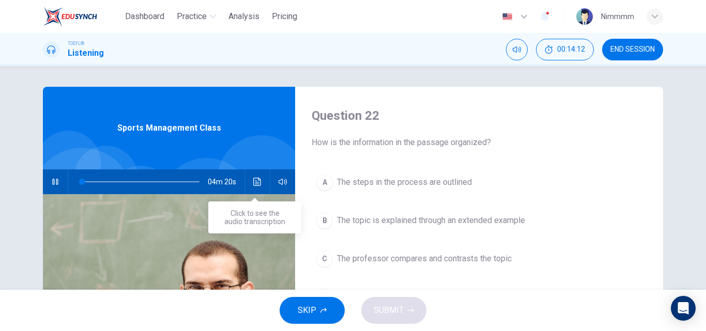
click at [255, 180] on icon "Click to see the audio transcription" at bounding box center [257, 182] width 8 height 8
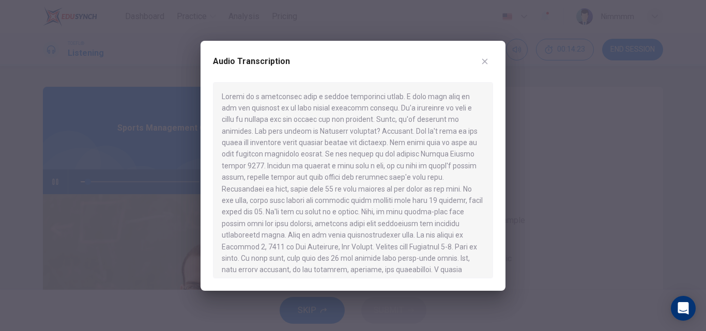
click at [541, 165] on div at bounding box center [353, 165] width 706 height 331
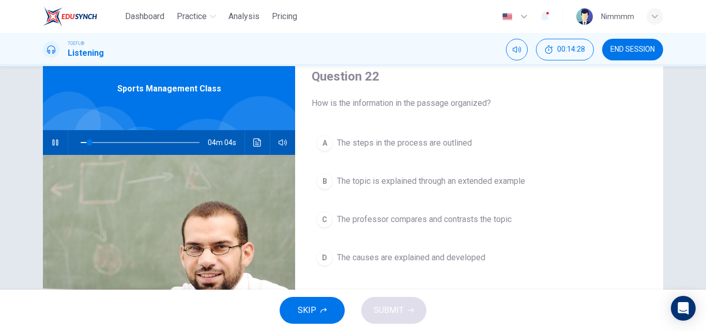
scroll to position [44, 0]
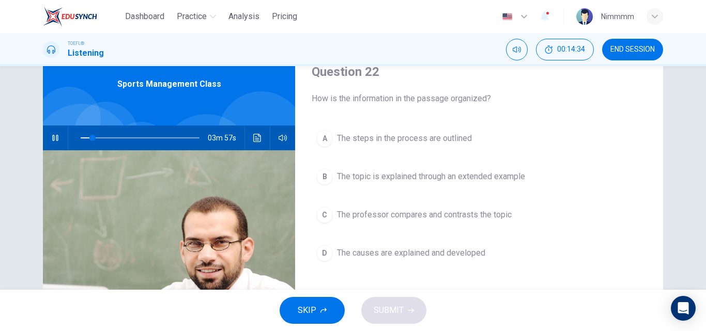
click at [439, 167] on button "B The topic is explained through an extended example" at bounding box center [479, 177] width 335 height 26
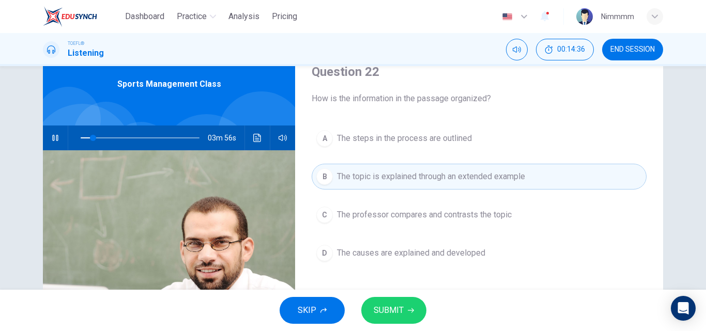
click at [385, 311] on span "SUBMIT" at bounding box center [389, 310] width 30 height 14
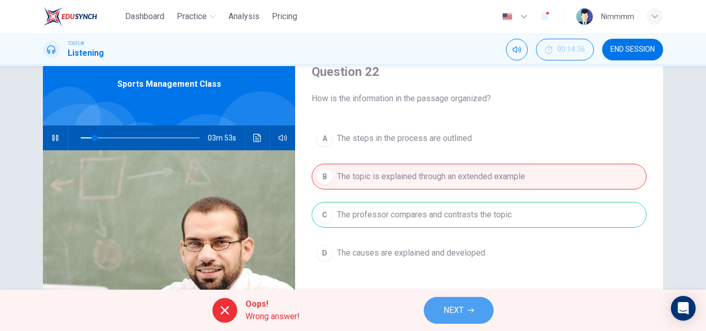
click at [455, 304] on span "NEXT" at bounding box center [453, 310] width 20 height 14
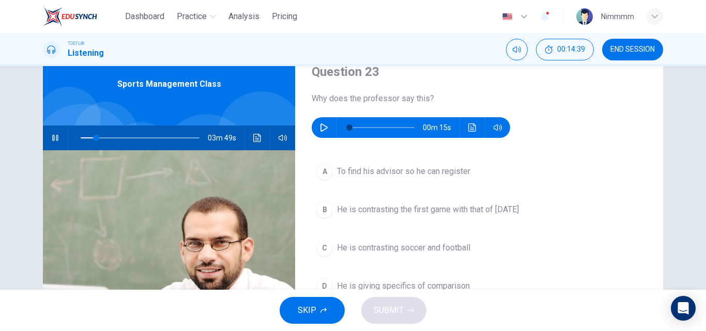
click at [55, 136] on icon "button" at bounding box center [55, 138] width 6 height 6
type input "13"
click at [320, 128] on icon "button" at bounding box center [324, 128] width 8 height 8
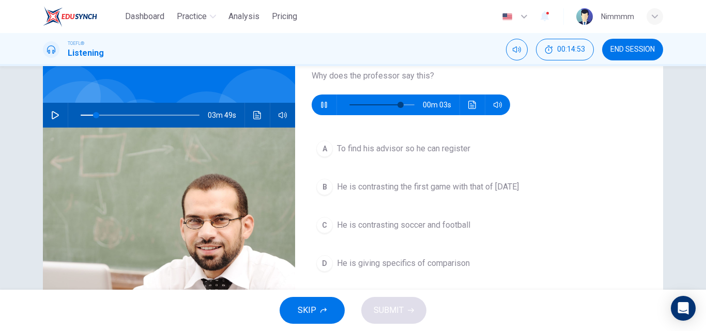
scroll to position [72, 0]
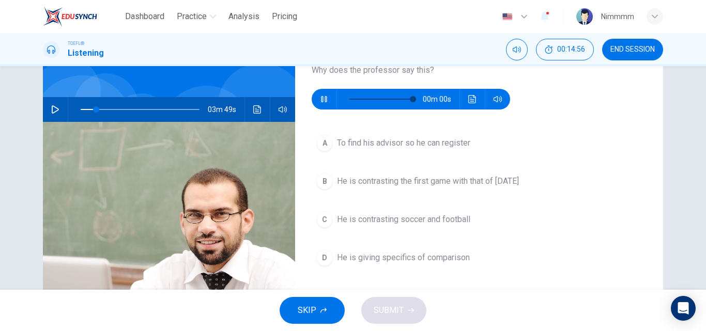
type input "0"
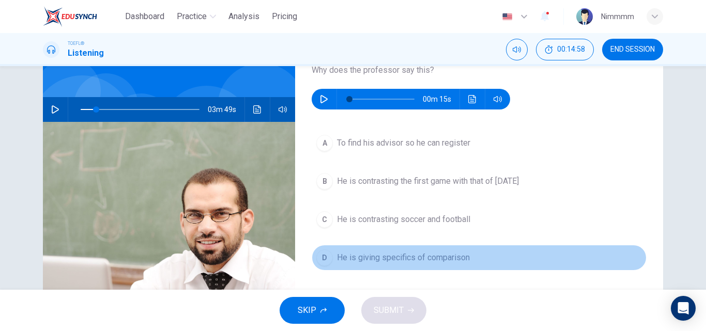
click at [420, 258] on span "He is giving specifics of comparison" at bounding box center [403, 258] width 133 height 12
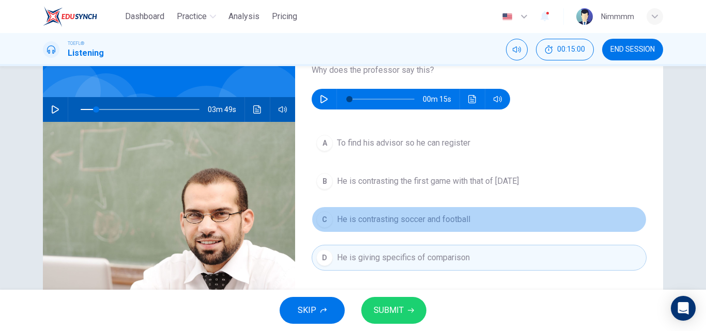
click at [421, 223] on span "He is contrasting soccer and football" at bounding box center [403, 219] width 133 height 12
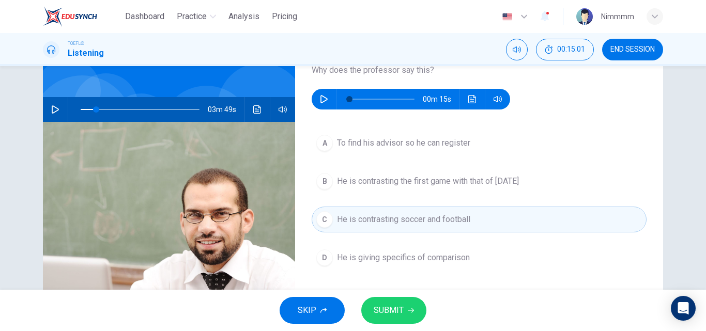
click at [399, 312] on span "SUBMIT" at bounding box center [389, 310] width 30 height 14
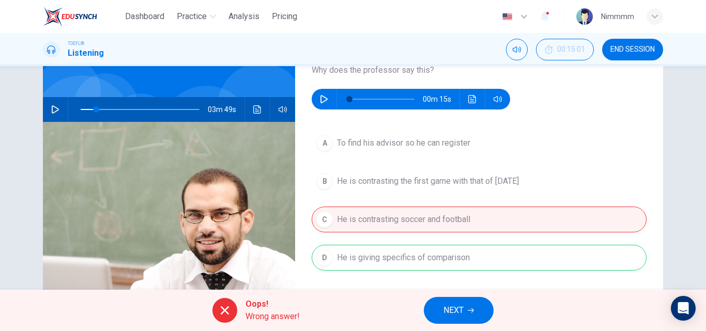
click at [447, 308] on span "NEXT" at bounding box center [453, 310] width 20 height 14
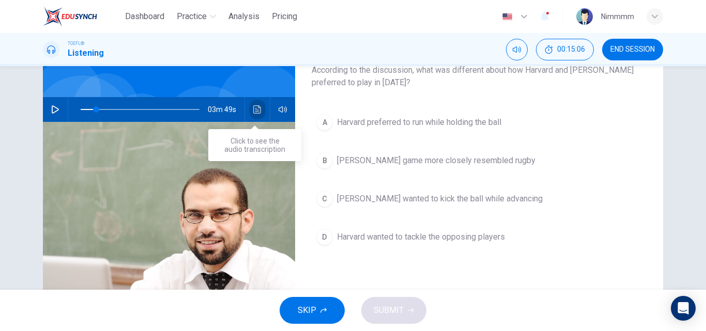
click at [259, 110] on button "Click to see the audio transcription" at bounding box center [257, 109] width 17 height 25
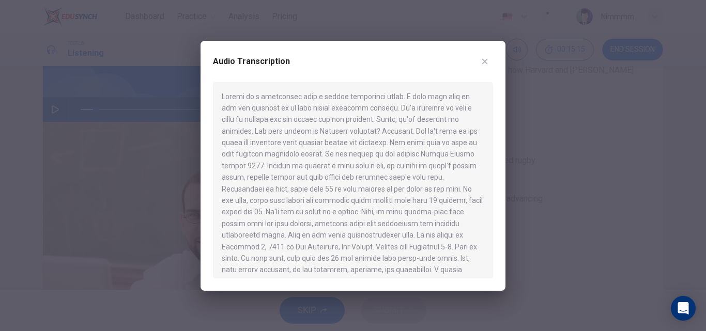
click at [486, 67] on button "button" at bounding box center [485, 61] width 17 height 17
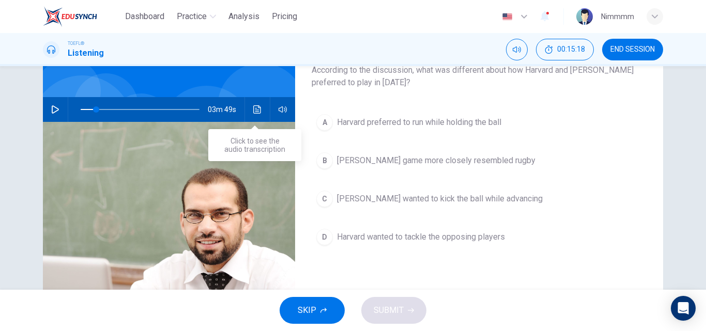
click at [255, 106] on icon "Click to see the audio transcription" at bounding box center [257, 109] width 8 height 8
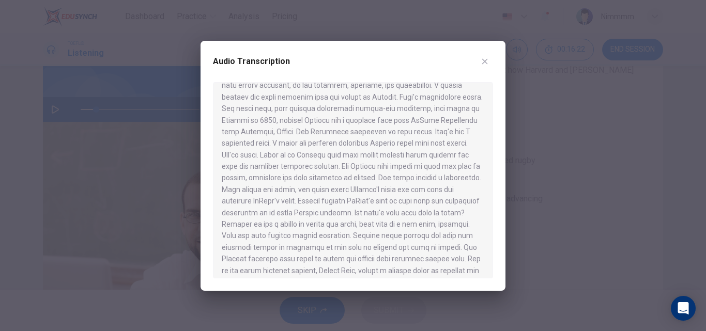
scroll to position [200, 0]
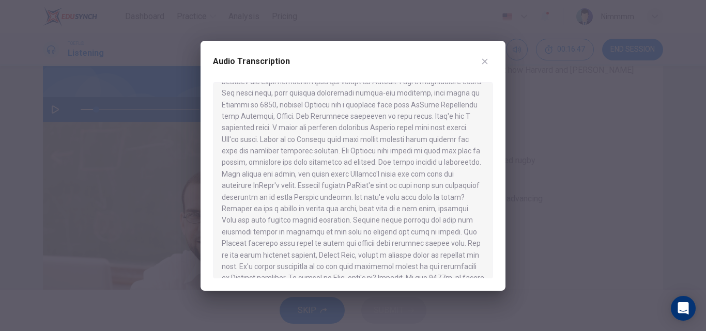
click at [527, 172] on div at bounding box center [353, 165] width 706 height 331
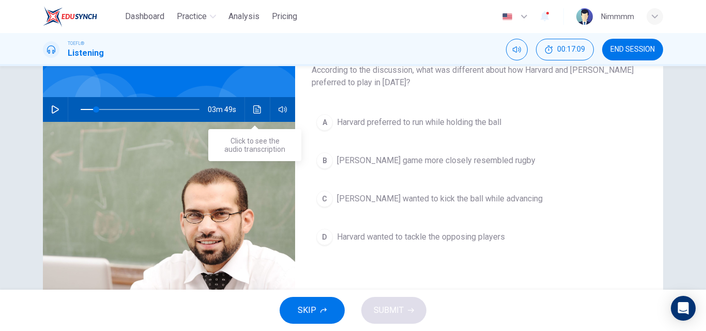
click at [253, 109] on icon "Click to see the audio transcription" at bounding box center [257, 109] width 8 height 8
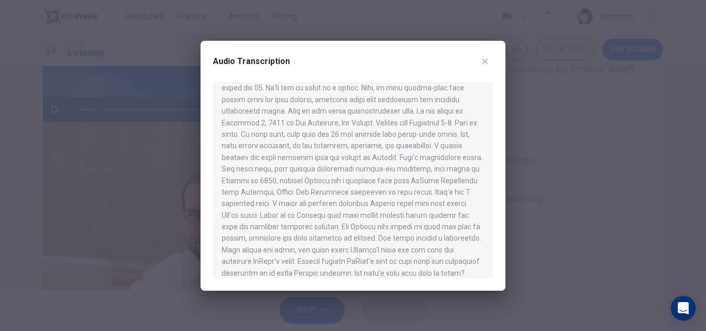
scroll to position [135, 0]
drag, startPoint x: 494, startPoint y: 159, endPoint x: 494, endPoint y: 166, distance: 6.7
click at [494, 166] on div "Audio Transcription" at bounding box center [353, 166] width 305 height 250
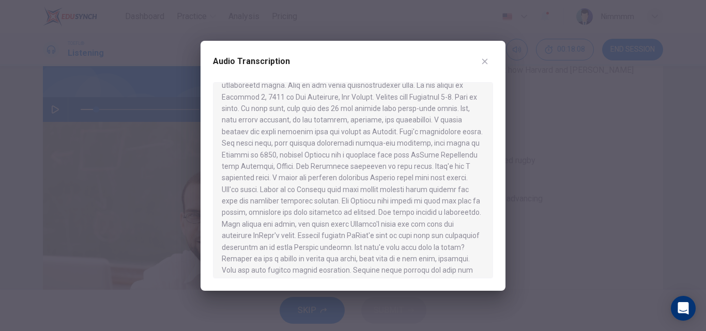
scroll to position [148, 0]
click at [539, 154] on div at bounding box center [353, 165] width 706 height 331
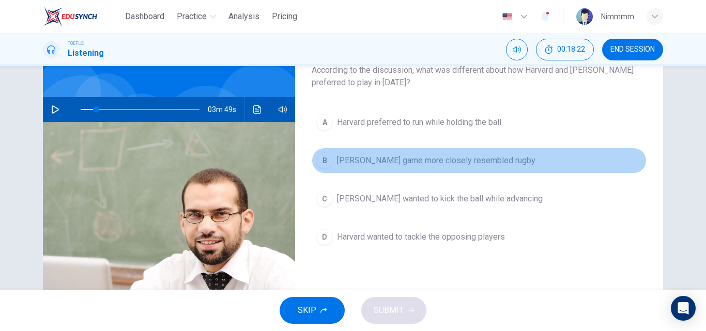
click at [382, 165] on span "McGill's game more closely resembled rugby" at bounding box center [436, 161] width 198 height 12
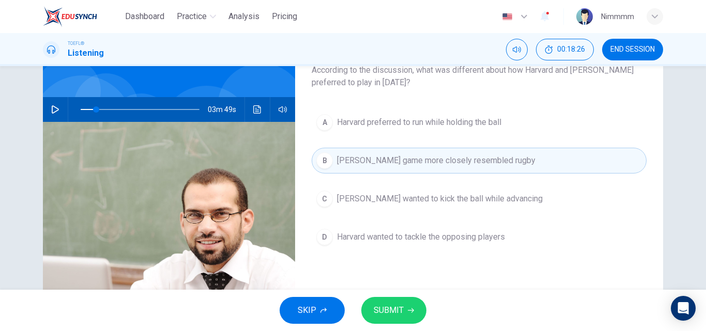
click at [393, 327] on div "SKIP SUBMIT" at bounding box center [353, 310] width 706 height 41
click at [392, 315] on span "SUBMIT" at bounding box center [389, 310] width 30 height 14
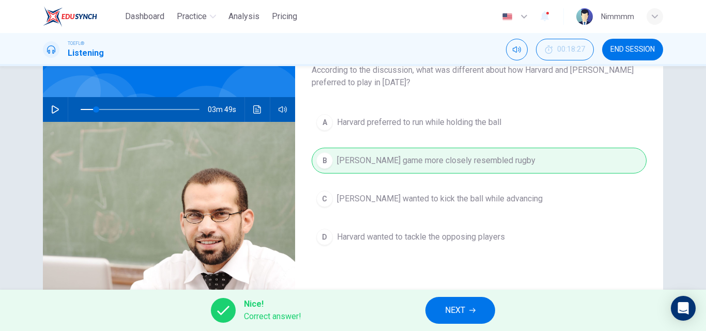
click at [462, 308] on span "NEXT" at bounding box center [455, 310] width 20 height 14
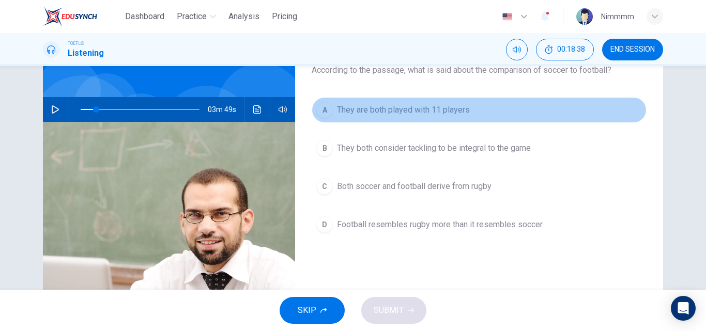
click at [439, 110] on span "They are both played with 11 players" at bounding box center [403, 110] width 133 height 12
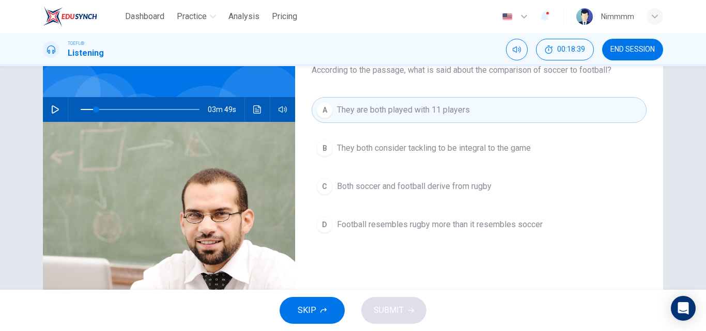
click at [387, 317] on div "SKIP SUBMIT" at bounding box center [353, 310] width 706 height 41
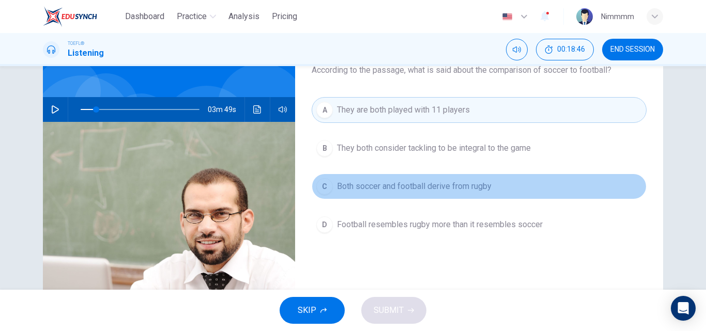
click at [397, 189] on span "Both soccer and football derive from rugby" at bounding box center [414, 186] width 155 height 12
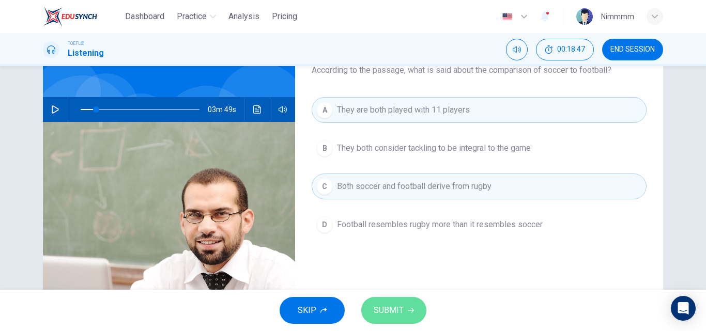
click at [386, 299] on button "SUBMIT" at bounding box center [393, 310] width 65 height 27
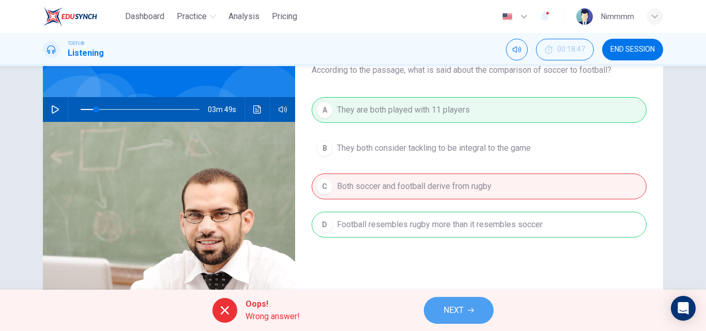
click at [462, 306] on span "NEXT" at bounding box center [453, 310] width 20 height 14
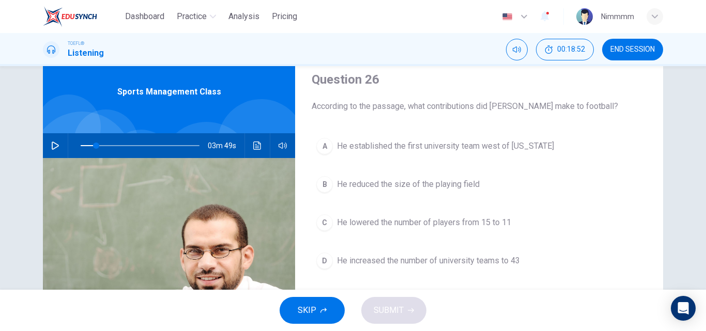
scroll to position [35, 0]
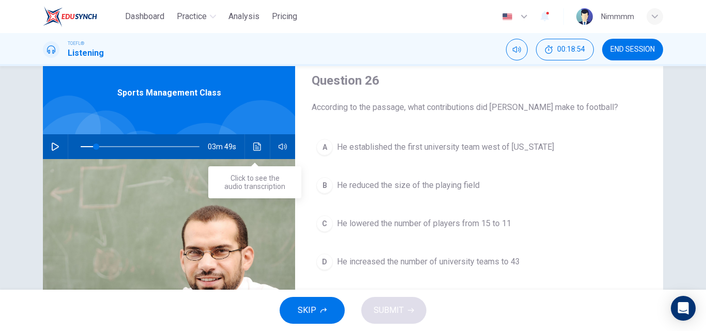
click at [256, 149] on icon "Click to see the audio transcription" at bounding box center [257, 147] width 8 height 8
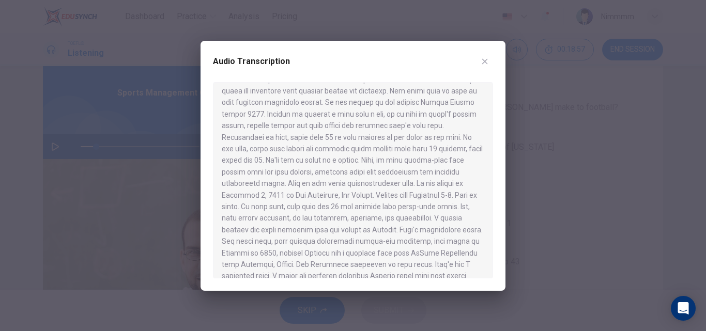
scroll to position [56, 0]
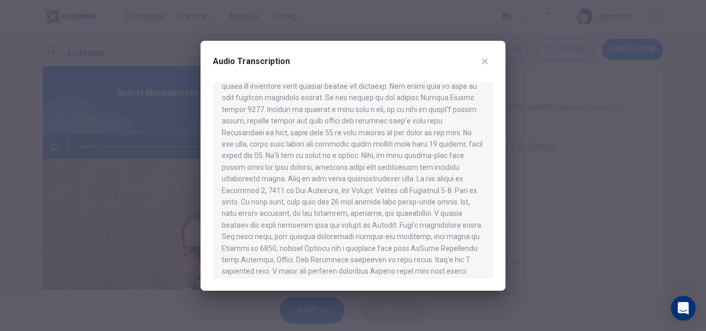
click at [568, 151] on div at bounding box center [353, 165] width 706 height 331
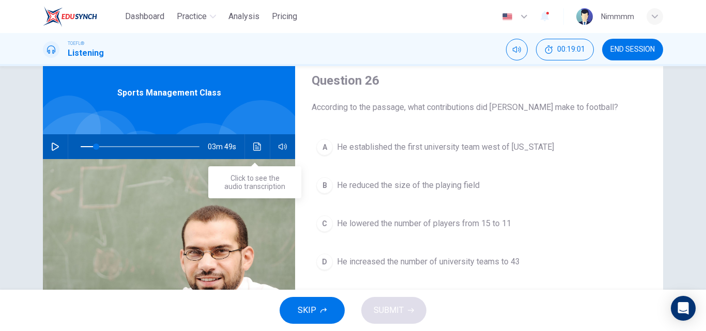
drag, startPoint x: 265, startPoint y: 151, endPoint x: 257, endPoint y: 155, distance: 9.0
click at [257, 155] on div "03m 49s" at bounding box center [169, 146] width 252 height 25
click at [257, 155] on button "Click to see the audio transcription" at bounding box center [257, 146] width 17 height 25
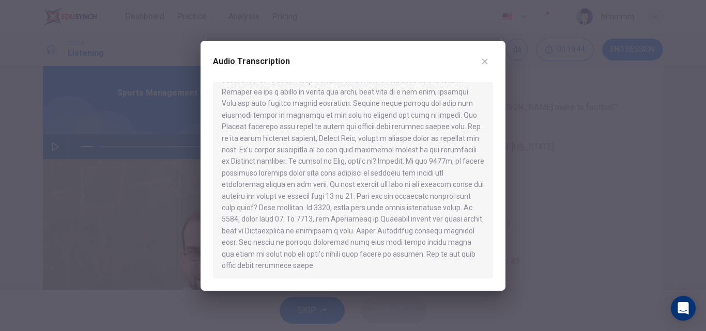
scroll to position [318, 0]
click at [534, 199] on div at bounding box center [353, 165] width 706 height 331
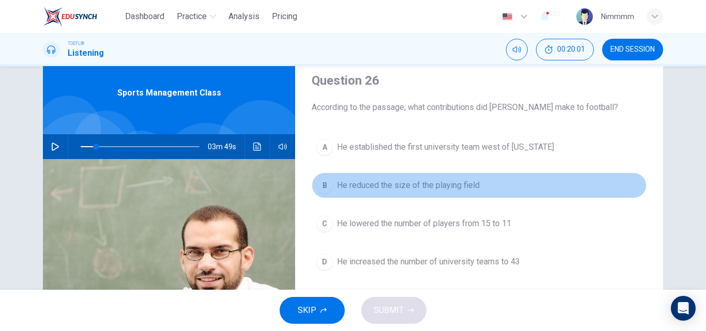
click at [421, 189] on span "He reduced the size of the playing field" at bounding box center [408, 185] width 143 height 12
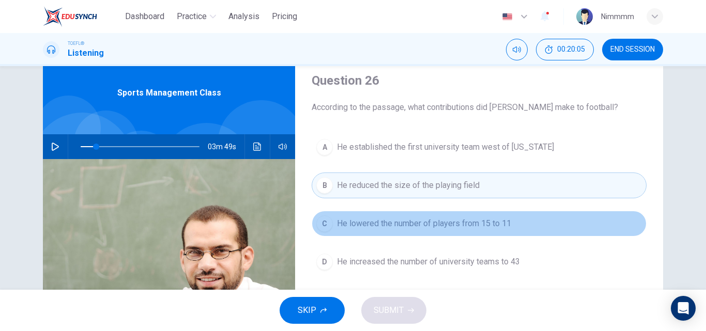
click at [405, 231] on button "C He lowered the number of players from 15 to 11" at bounding box center [479, 224] width 335 height 26
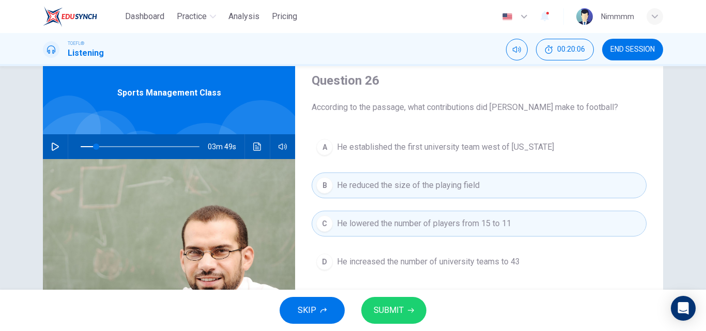
click at [396, 316] on span "SUBMIT" at bounding box center [389, 310] width 30 height 14
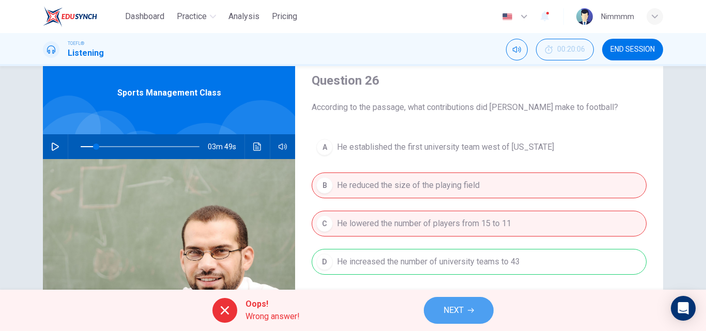
click at [447, 315] on span "NEXT" at bounding box center [453, 310] width 20 height 14
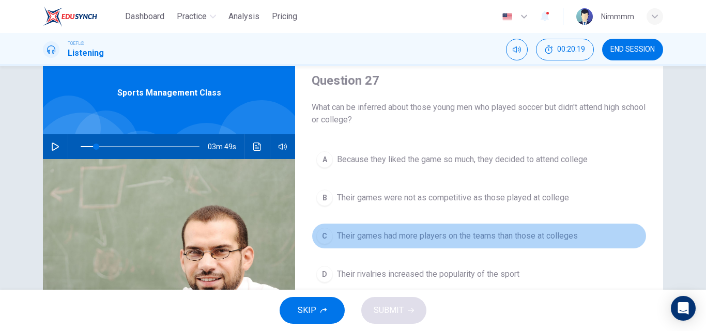
click at [480, 236] on span "Their games had more players on the teams than those at colleges" at bounding box center [457, 236] width 241 height 12
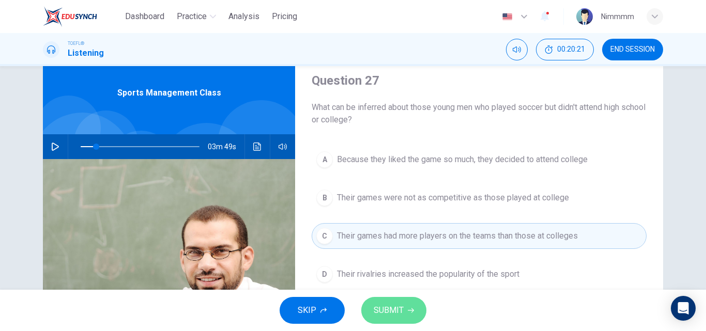
click at [408, 314] on button "SUBMIT" at bounding box center [393, 310] width 65 height 27
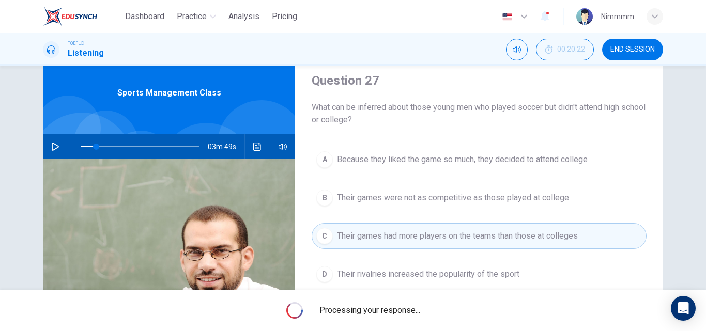
type input "13"
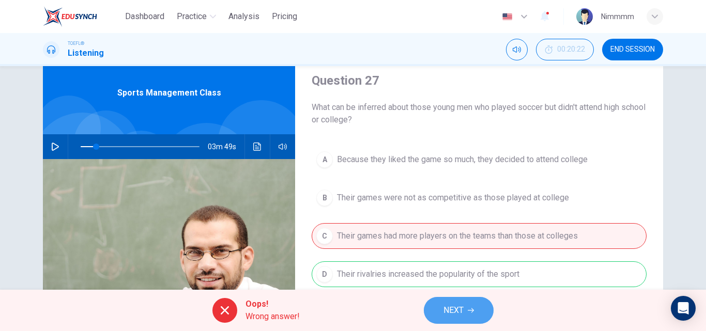
click at [445, 311] on span "NEXT" at bounding box center [453, 310] width 20 height 14
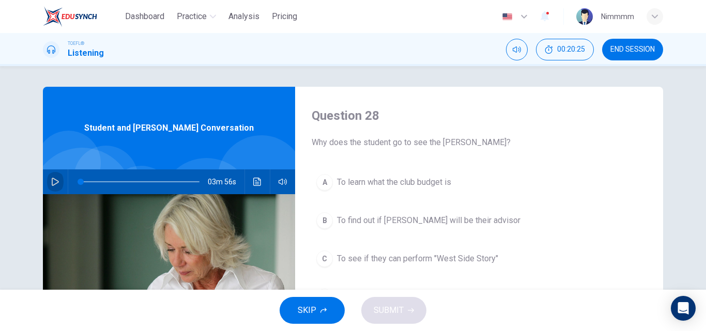
click at [55, 185] on icon "button" at bounding box center [55, 182] width 8 height 8
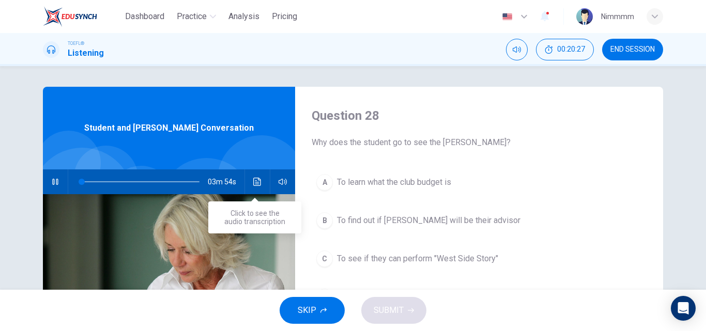
click at [257, 186] on icon "Click to see the audio transcription" at bounding box center [257, 182] width 8 height 8
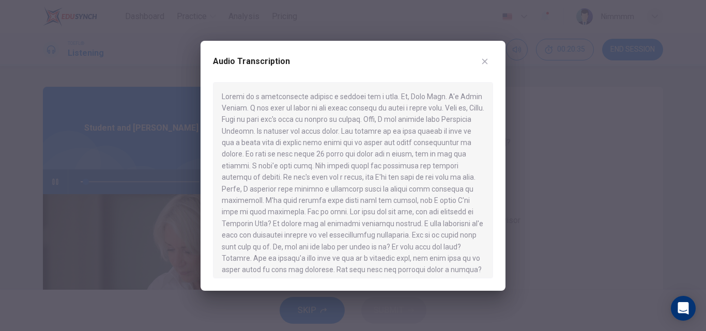
click at [538, 144] on div at bounding box center [353, 165] width 706 height 331
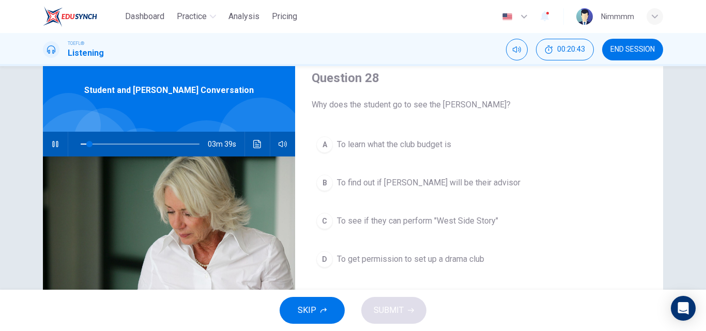
scroll to position [35, 0]
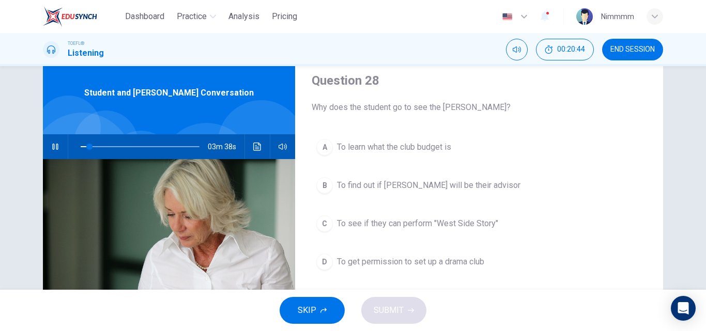
click at [462, 263] on span "To get permission to set up a drama club" at bounding box center [410, 262] width 147 height 12
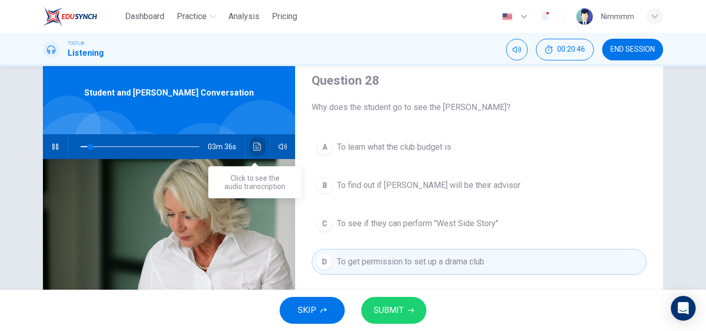
click at [255, 146] on icon "Click to see the audio transcription" at bounding box center [257, 147] width 8 height 8
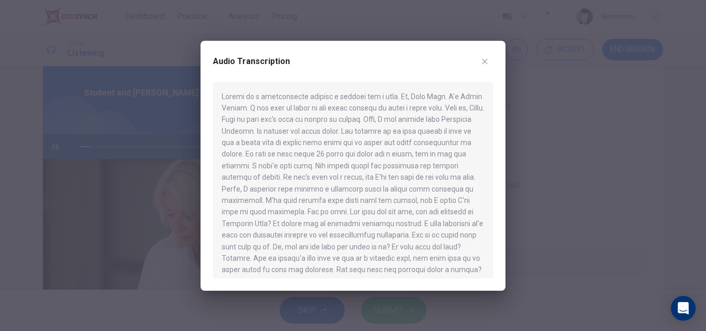
click at [527, 149] on div at bounding box center [353, 165] width 706 height 331
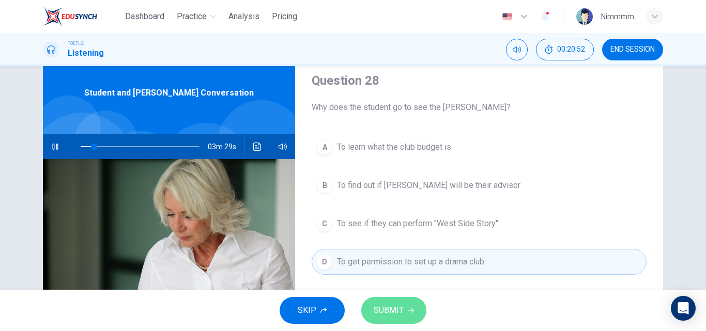
click at [399, 310] on span "SUBMIT" at bounding box center [389, 310] width 30 height 14
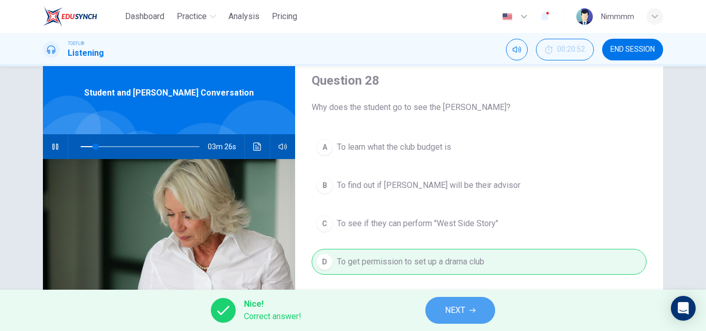
click at [442, 307] on button "NEXT" at bounding box center [460, 310] width 70 height 27
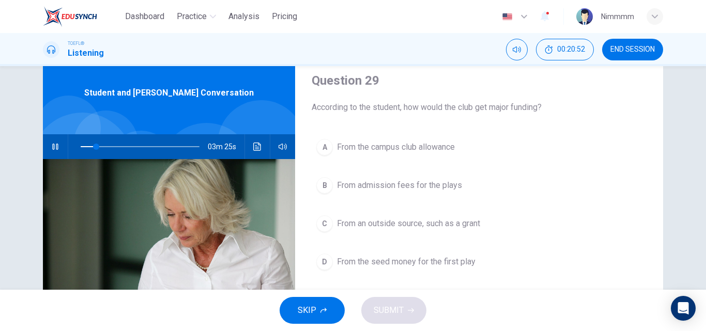
type input "14"
click at [618, 53] on span "END SESSION" at bounding box center [632, 49] width 44 height 8
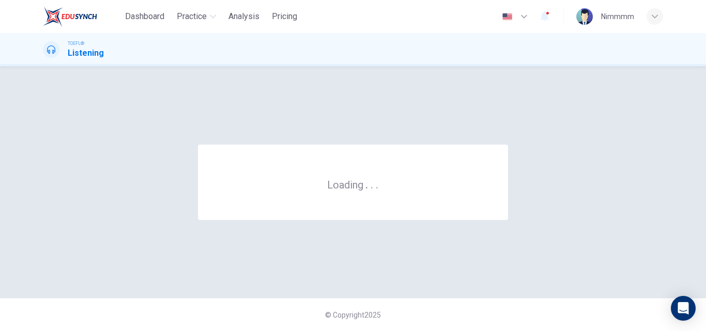
scroll to position [0, 0]
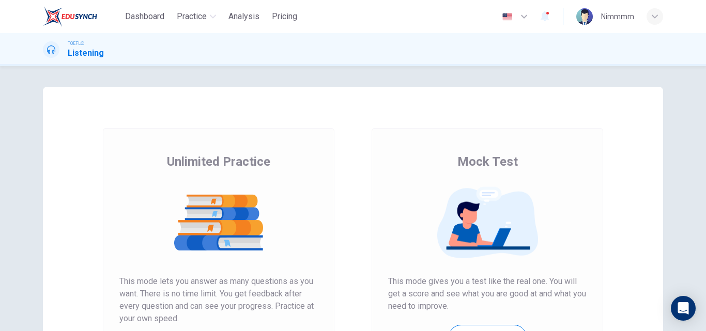
drag, startPoint x: 699, startPoint y: 144, endPoint x: 703, endPoint y: 157, distance: 13.4
click at [703, 157] on div "Unlimited Practice Mock Test Unlimited Practice This mode lets you answer as ma…" at bounding box center [353, 198] width 706 height 265
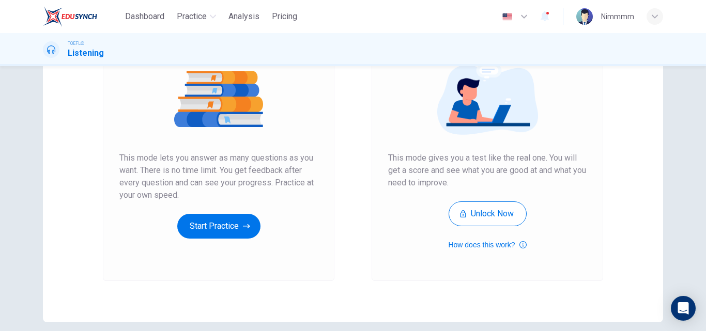
scroll to position [132, 0]
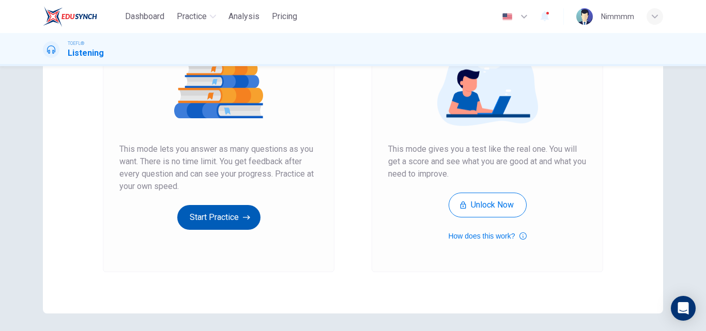
click at [231, 224] on button "Start Practice" at bounding box center [218, 217] width 83 height 25
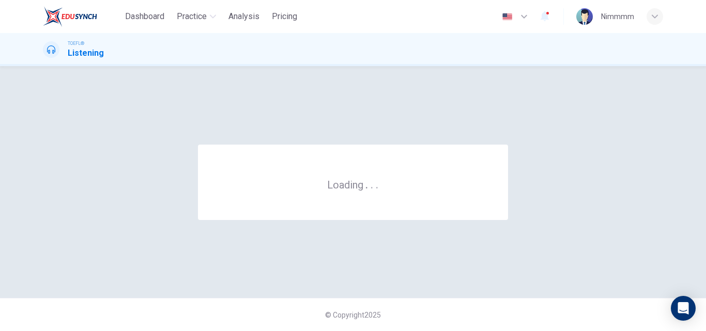
scroll to position [0, 0]
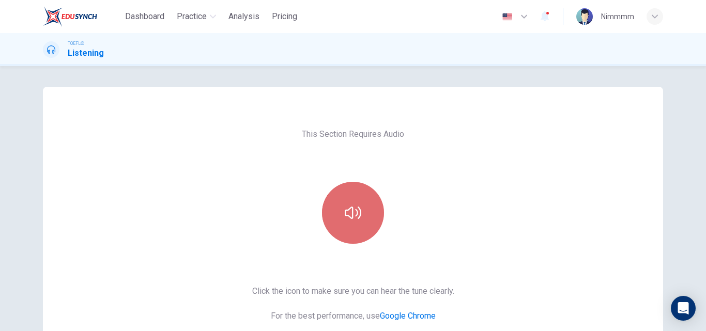
click at [348, 203] on button "button" at bounding box center [353, 213] width 62 height 62
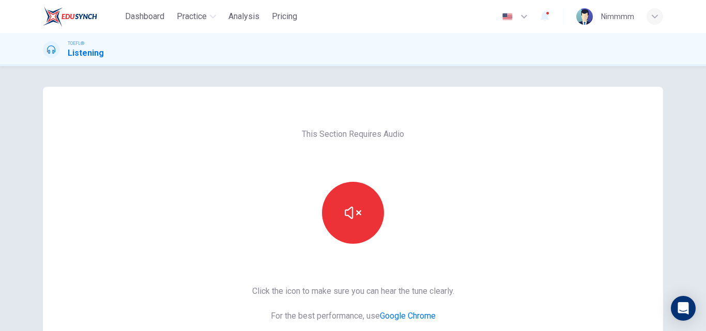
drag, startPoint x: 699, startPoint y: 172, endPoint x: 703, endPoint y: 179, distance: 8.6
click at [703, 179] on div "This Section Requires Audio Click the icon to make sure you can hear the tune c…" at bounding box center [353, 198] width 706 height 265
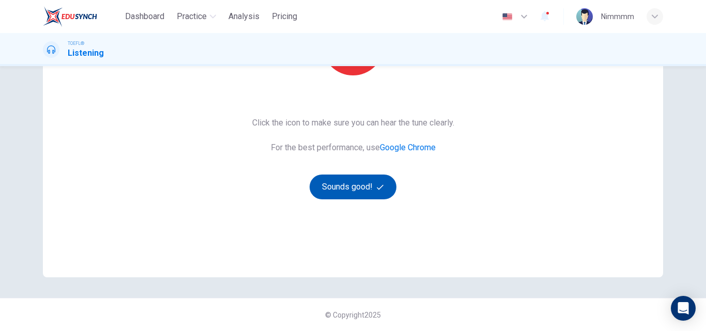
click at [390, 190] on button "Sounds good!" at bounding box center [353, 187] width 87 height 25
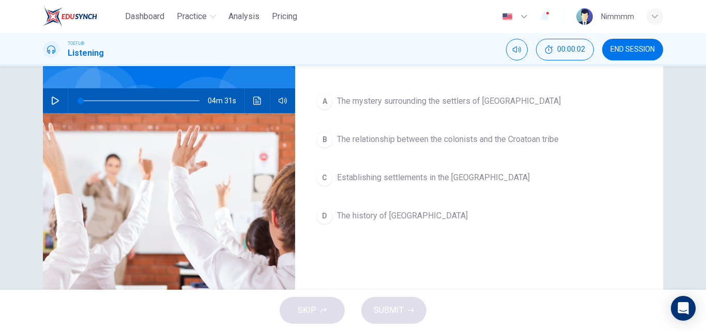
scroll to position [0, 0]
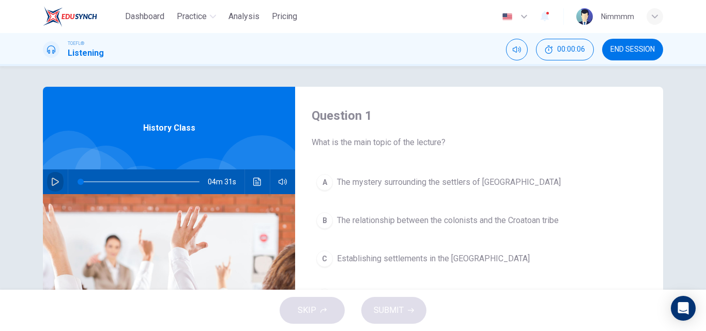
click at [58, 180] on button "button" at bounding box center [55, 182] width 17 height 25
click at [263, 178] on button "Click to see the audio transcription" at bounding box center [257, 182] width 17 height 25
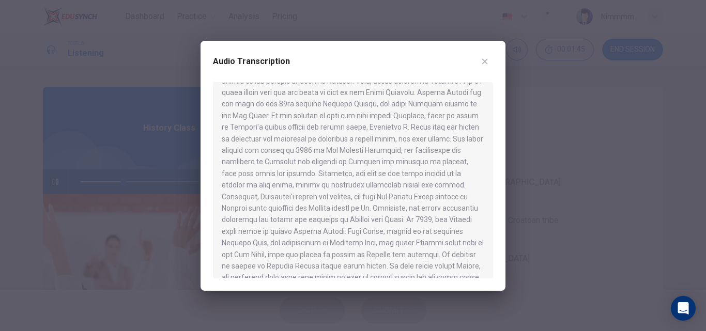
scroll to position [66, 0]
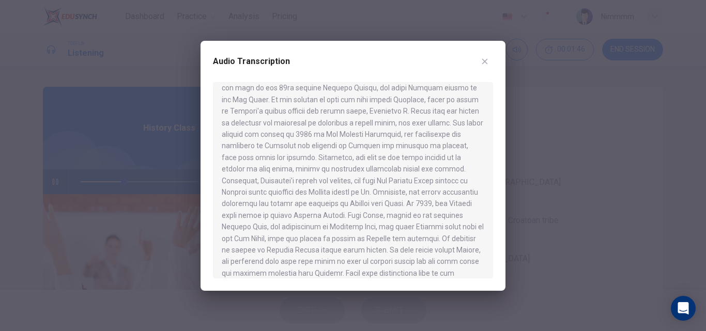
drag, startPoint x: 494, startPoint y: 173, endPoint x: 495, endPoint y: 178, distance: 5.3
click at [495, 178] on div "Audio Transcription" at bounding box center [353, 166] width 305 height 250
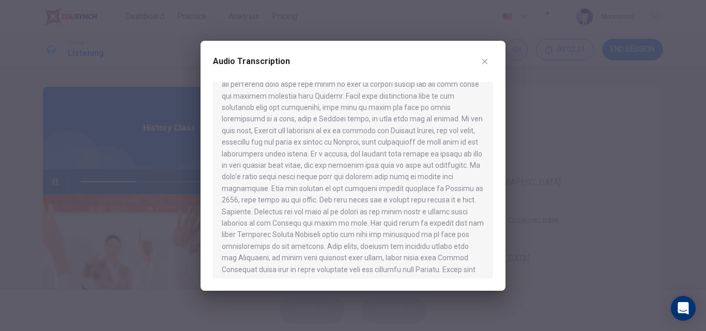
scroll to position [246, 0]
drag, startPoint x: 493, startPoint y: 226, endPoint x: 494, endPoint y: 218, distance: 8.3
click at [494, 218] on div "Audio Transcription" at bounding box center [353, 166] width 305 height 250
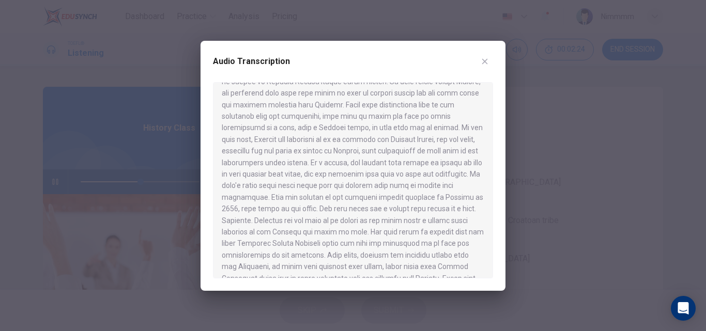
scroll to position [242, 0]
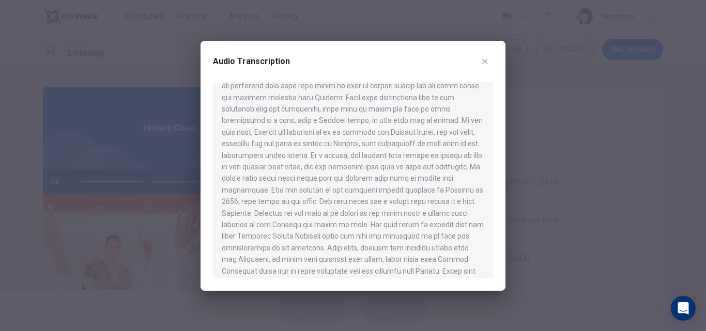
click at [537, 129] on div at bounding box center [353, 165] width 706 height 331
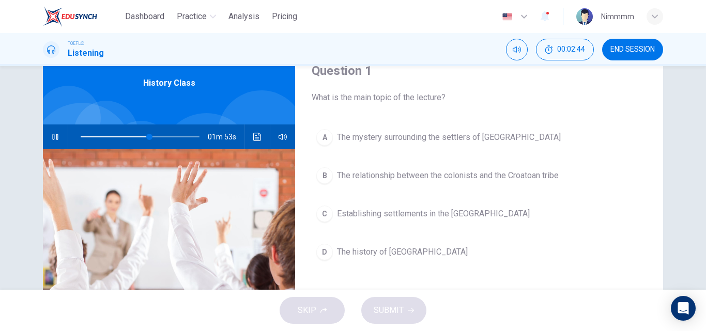
scroll to position [52, 0]
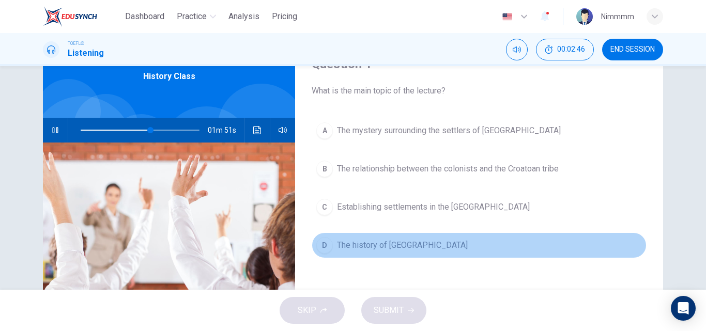
click at [436, 242] on span "The history of [GEOGRAPHIC_DATA]" at bounding box center [402, 245] width 131 height 12
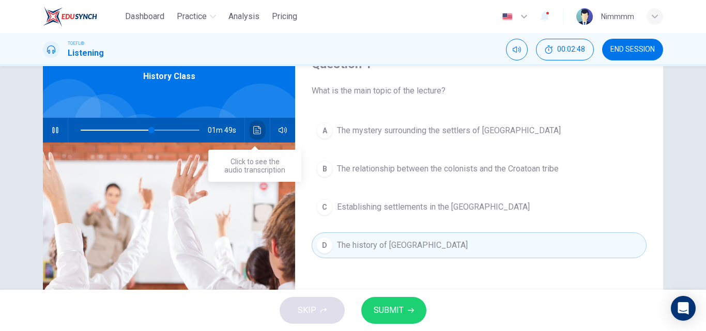
click at [254, 129] on icon "Click to see the audio transcription" at bounding box center [257, 130] width 8 height 8
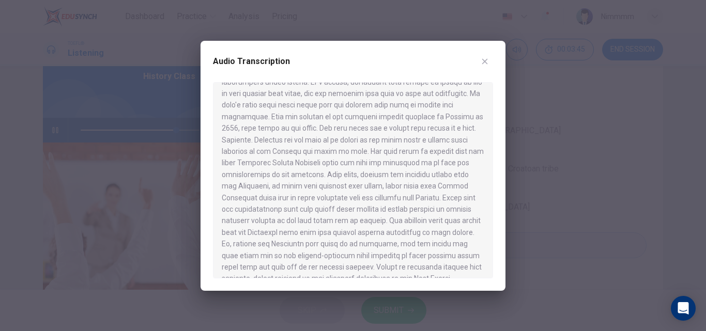
scroll to position [330, 0]
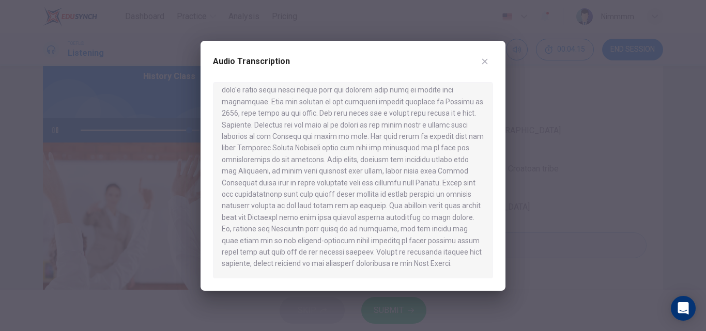
click at [487, 64] on icon "button" at bounding box center [485, 61] width 6 height 6
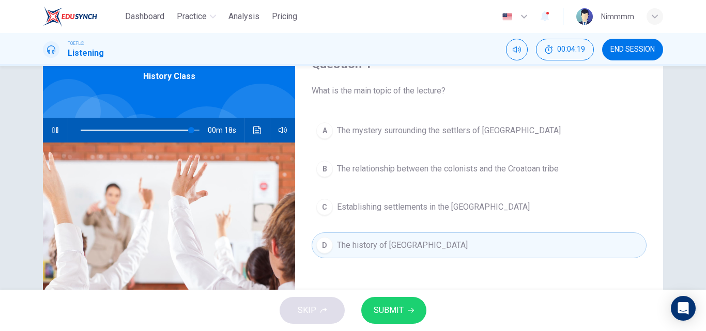
click at [397, 304] on span "SUBMIT" at bounding box center [389, 310] width 30 height 14
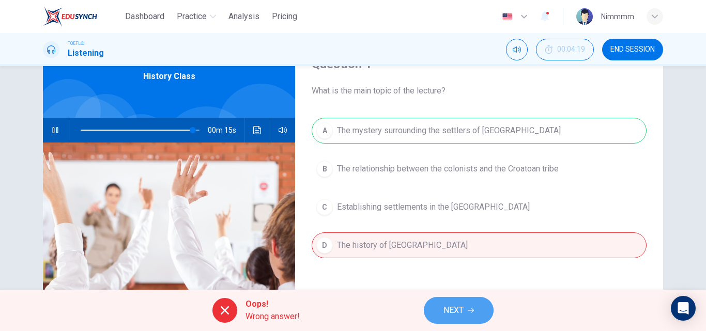
click at [445, 312] on span "NEXT" at bounding box center [453, 310] width 20 height 14
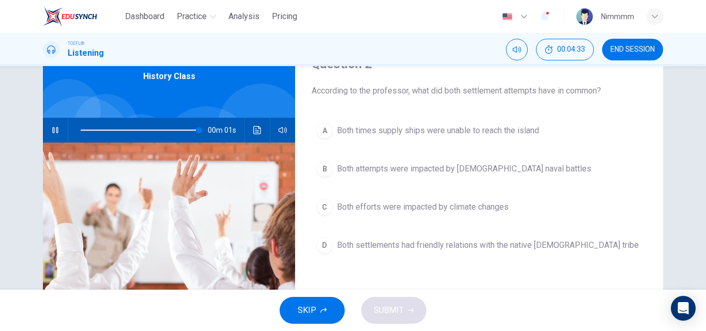
type input "0"
click at [480, 141] on button "A Both times supply ships were unable to reach the island" at bounding box center [479, 131] width 335 height 26
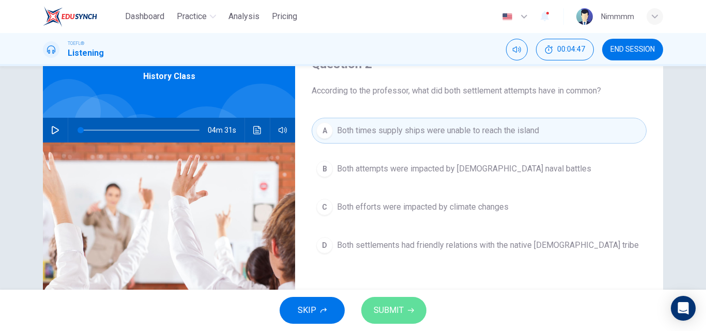
click at [400, 308] on span "SUBMIT" at bounding box center [389, 310] width 30 height 14
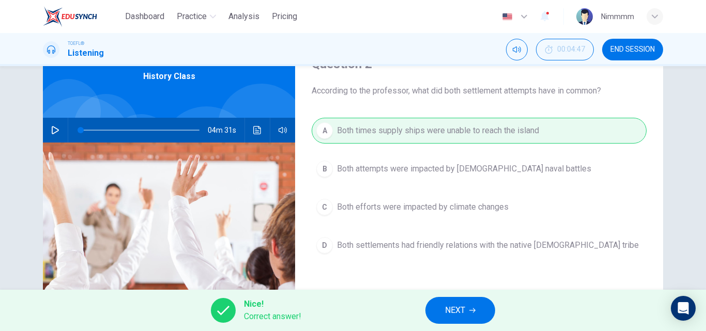
click at [456, 316] on span "NEXT" at bounding box center [455, 310] width 20 height 14
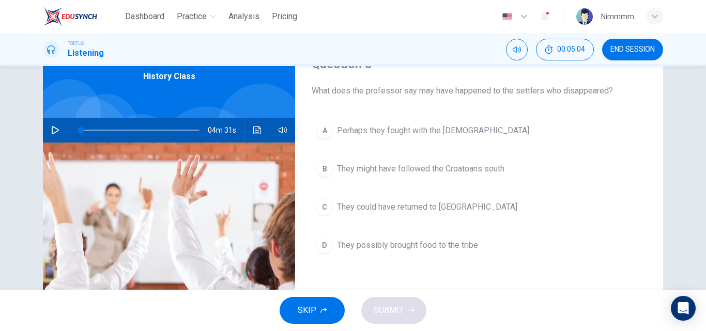
click at [386, 173] on span "They might have followed the Croatoans south" at bounding box center [420, 169] width 167 height 12
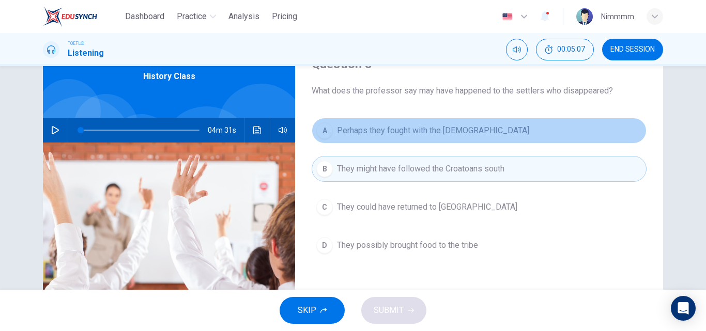
click at [406, 135] on span "Perhaps they fought with the [DEMOGRAPHIC_DATA]" at bounding box center [433, 131] width 192 height 12
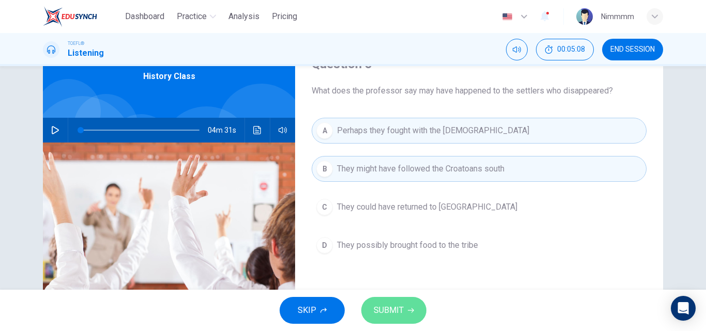
click at [384, 306] on span "SUBMIT" at bounding box center [389, 310] width 30 height 14
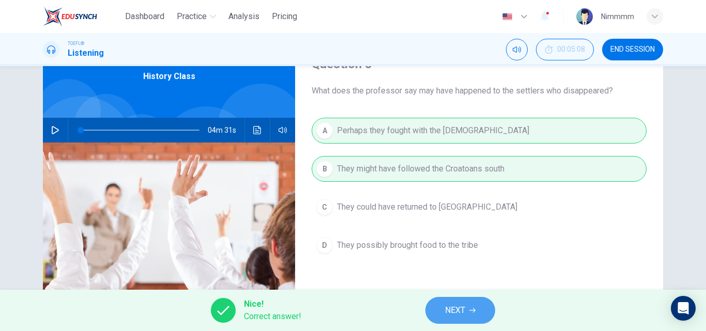
click at [449, 311] on span "NEXT" at bounding box center [455, 310] width 20 height 14
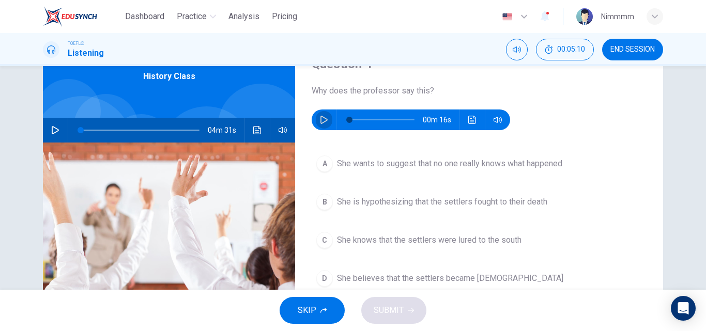
click at [320, 115] on button "button" at bounding box center [324, 120] width 17 height 21
type input "0"
click at [445, 171] on button "A She wants to suggest that no one really knows what happened" at bounding box center [479, 164] width 335 height 26
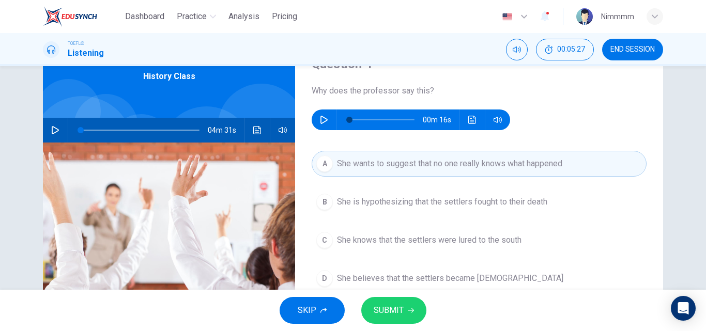
click at [396, 309] on span "SUBMIT" at bounding box center [389, 310] width 30 height 14
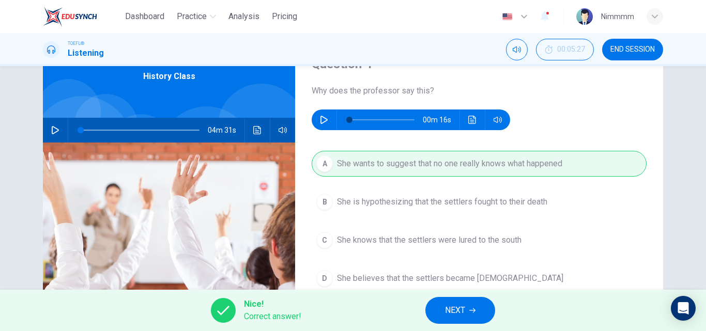
click at [455, 310] on span "NEXT" at bounding box center [455, 310] width 20 height 14
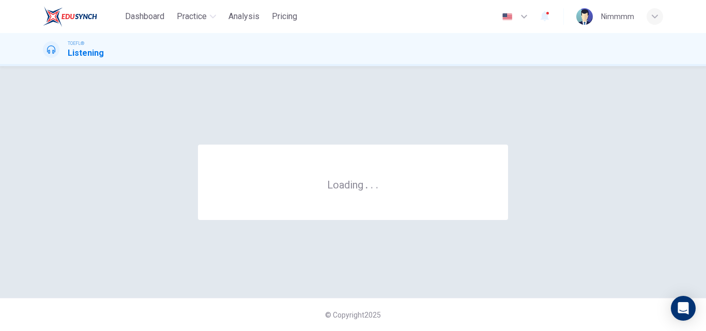
scroll to position [0, 0]
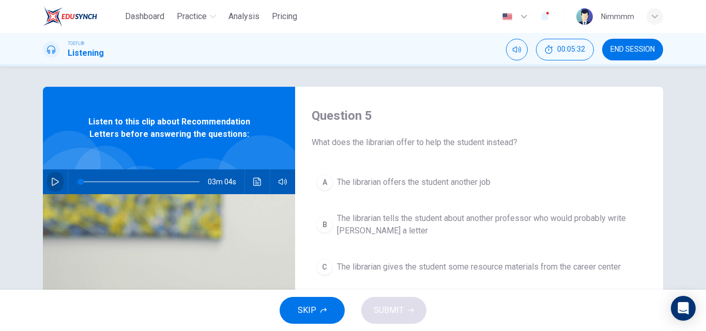
click at [56, 179] on icon "button" at bounding box center [55, 182] width 8 height 8
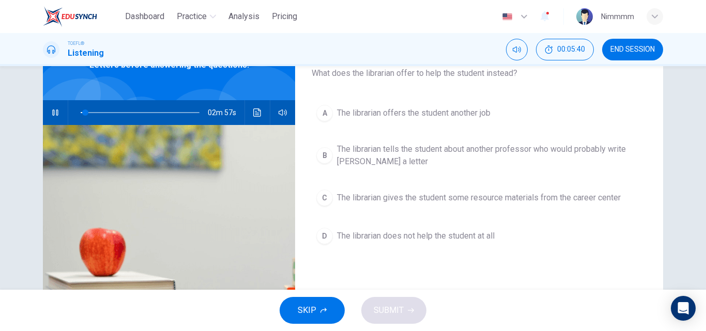
scroll to position [72, 0]
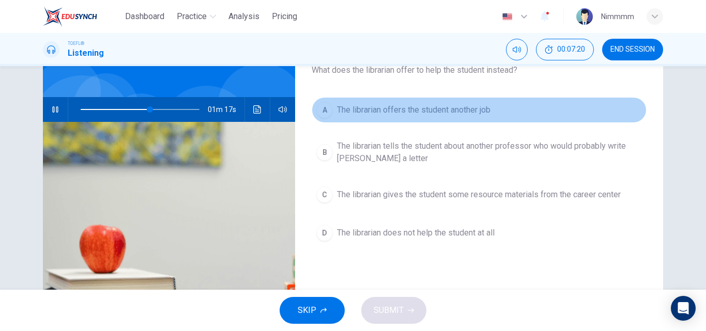
click at [448, 118] on button "A The librarian offers the student another job" at bounding box center [479, 110] width 335 height 26
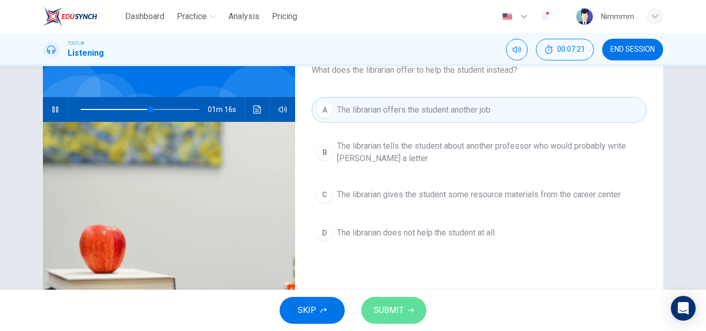
click at [385, 312] on span "SUBMIT" at bounding box center [389, 310] width 30 height 14
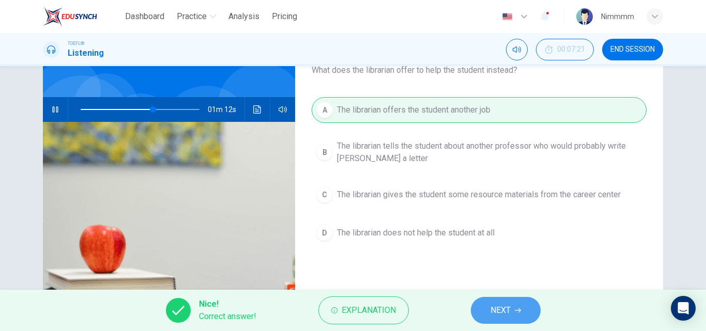
click at [508, 314] on span "NEXT" at bounding box center [501, 310] width 20 height 14
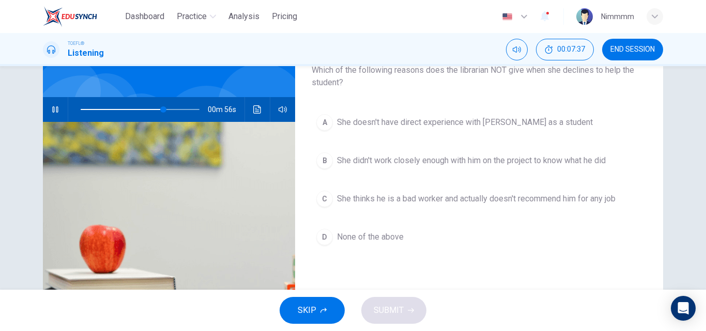
click at [59, 116] on button "button" at bounding box center [55, 109] width 17 height 25
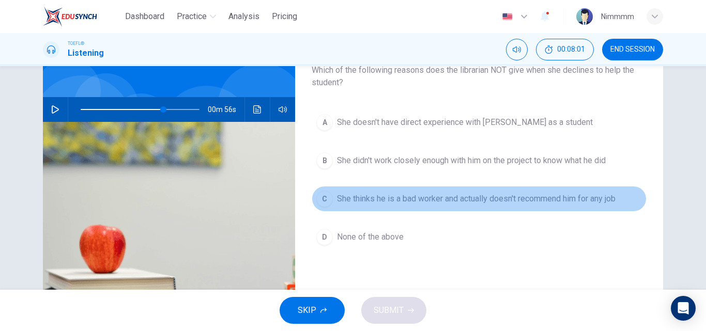
click at [462, 204] on span "She thinks he is a bad worker and actually doesn't recommend him for any job" at bounding box center [476, 199] width 279 height 12
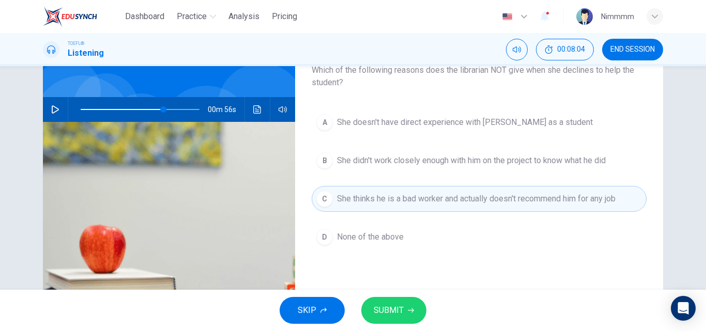
click at [406, 316] on button "SUBMIT" at bounding box center [393, 310] width 65 height 27
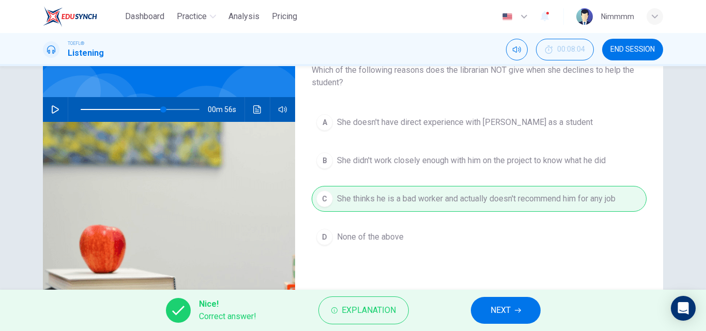
click at [512, 313] on button "NEXT" at bounding box center [506, 310] width 70 height 27
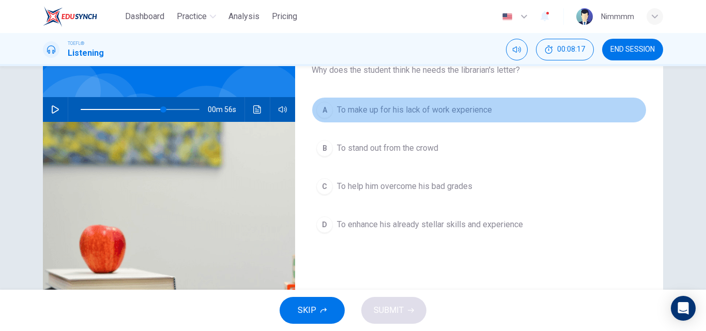
click at [392, 117] on button "A To make up for his lack of work experience" at bounding box center [479, 110] width 335 height 26
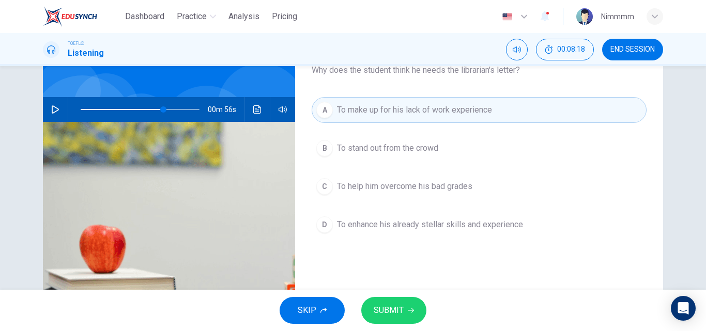
click at [388, 312] on span "SUBMIT" at bounding box center [389, 310] width 30 height 14
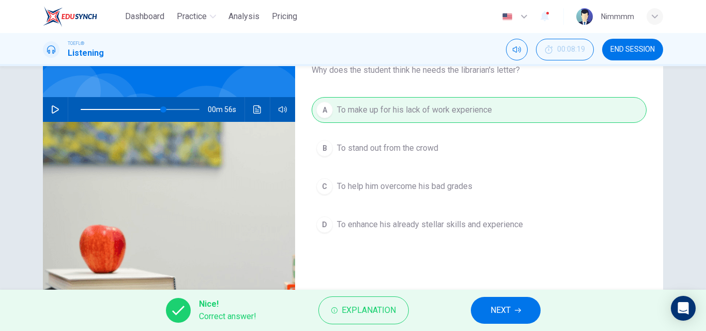
click at [489, 310] on button "NEXT" at bounding box center [506, 310] width 70 height 27
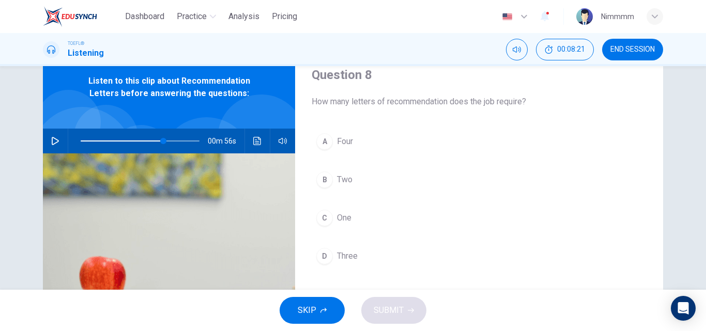
scroll to position [41, 0]
click at [344, 175] on span "Two" at bounding box center [345, 179] width 16 height 12
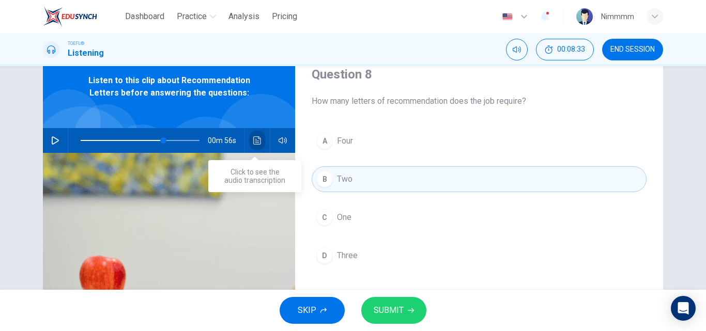
click at [253, 140] on icon "Click to see the audio transcription" at bounding box center [257, 140] width 8 height 8
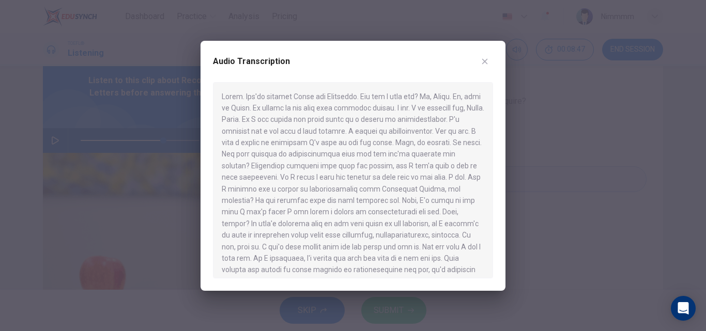
click at [516, 116] on div at bounding box center [353, 165] width 706 height 331
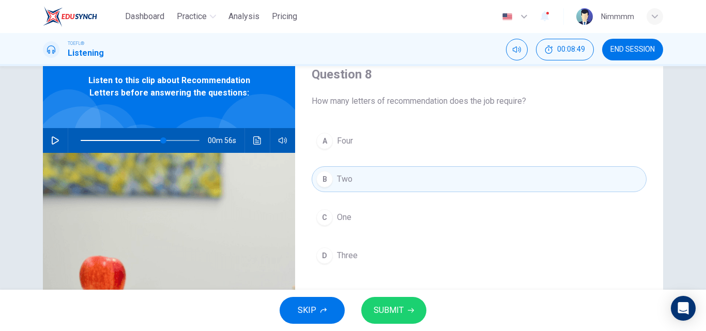
click at [363, 215] on button "C One" at bounding box center [479, 218] width 335 height 26
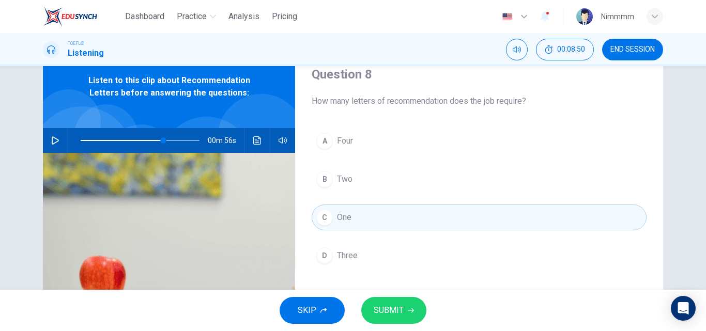
click at [380, 300] on button "SUBMIT" at bounding box center [393, 310] width 65 height 27
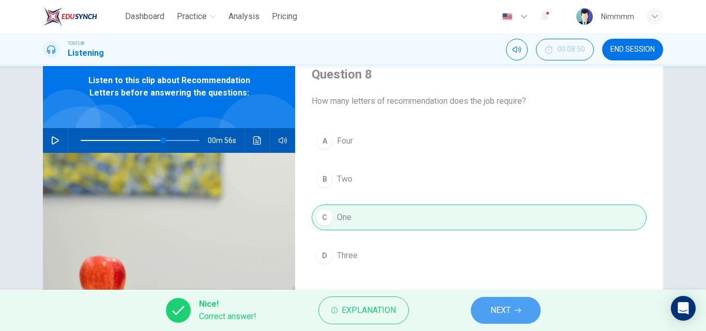
click at [481, 305] on button "NEXT" at bounding box center [506, 310] width 70 height 27
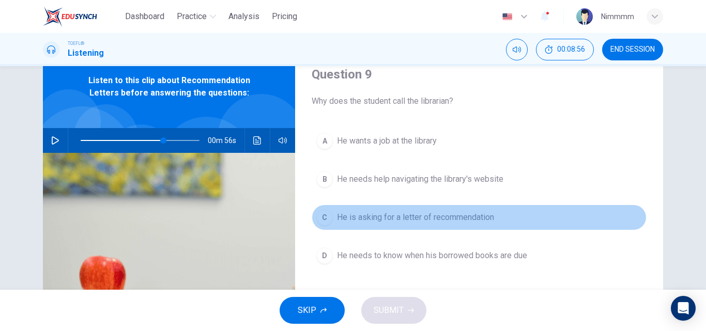
click at [426, 220] on span "He is asking for a letter of recommendation" at bounding box center [415, 217] width 157 height 12
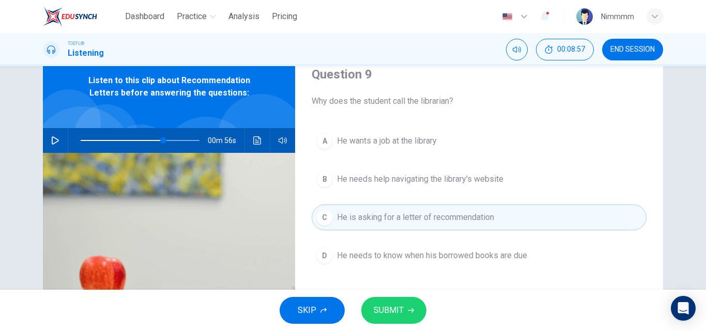
click at [399, 316] on span "SUBMIT" at bounding box center [389, 310] width 30 height 14
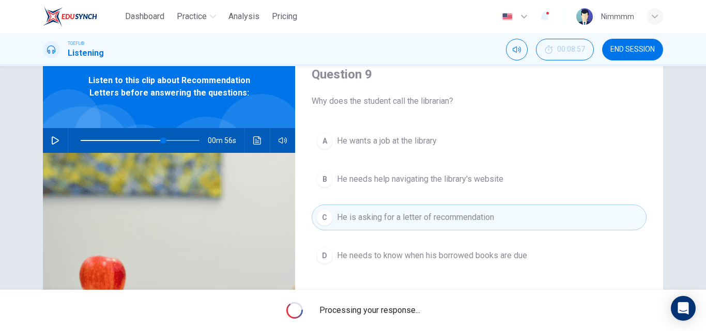
type input "69"
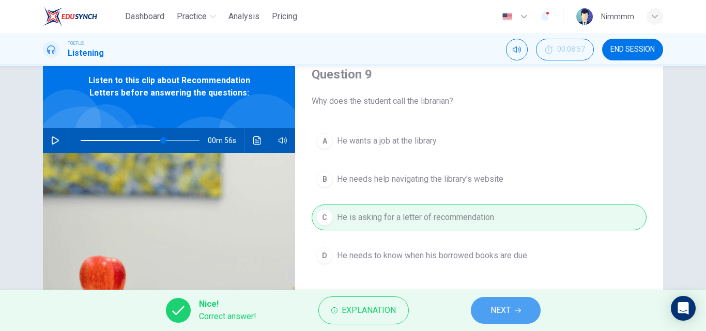
click at [496, 313] on span "NEXT" at bounding box center [501, 310] width 20 height 14
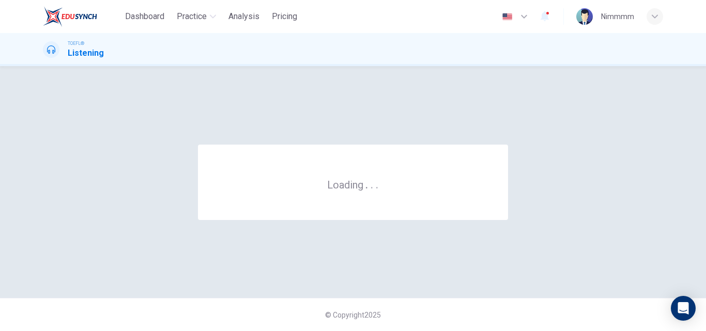
scroll to position [0, 0]
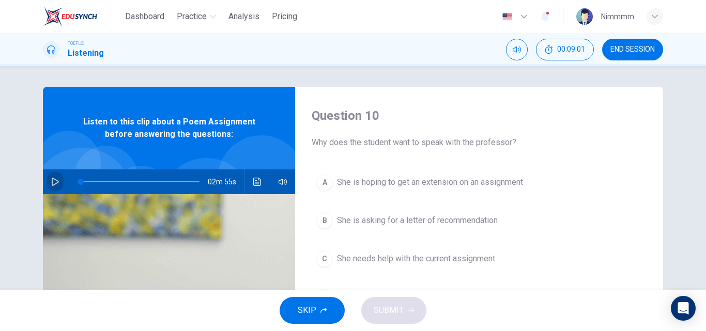
click at [51, 178] on icon "button" at bounding box center [55, 182] width 8 height 8
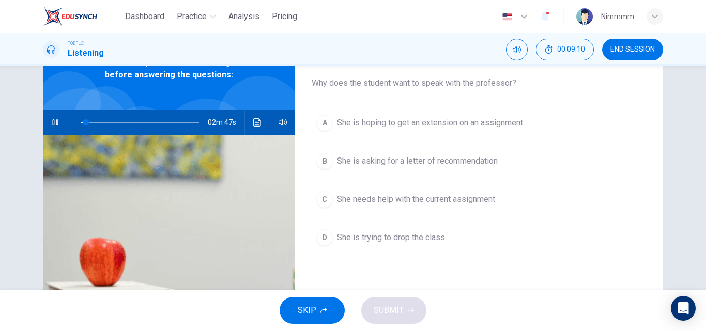
scroll to position [56, 0]
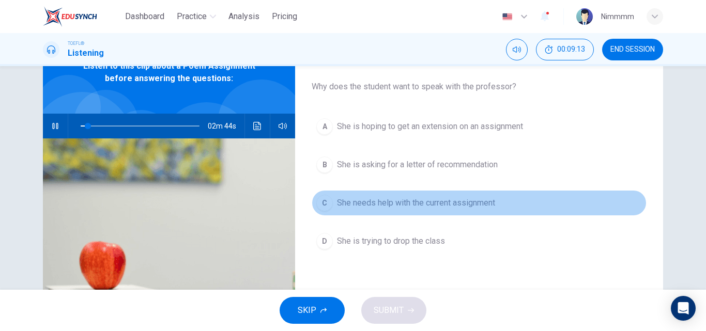
click at [446, 210] on button "C She needs help with the current assignment" at bounding box center [479, 203] width 335 height 26
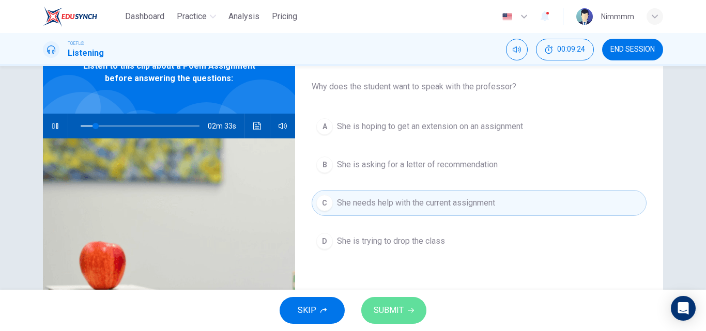
click at [401, 307] on span "SUBMIT" at bounding box center [389, 310] width 30 height 14
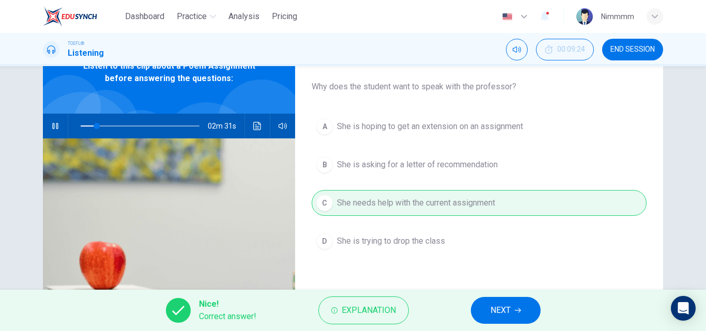
click at [486, 307] on button "NEXT" at bounding box center [506, 310] width 70 height 27
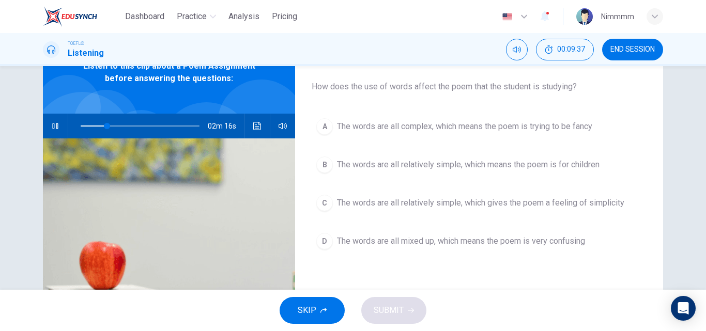
click at [54, 129] on icon "button" at bounding box center [55, 126] width 8 height 8
click at [254, 131] on button "Click to see the audio transcription" at bounding box center [257, 126] width 17 height 25
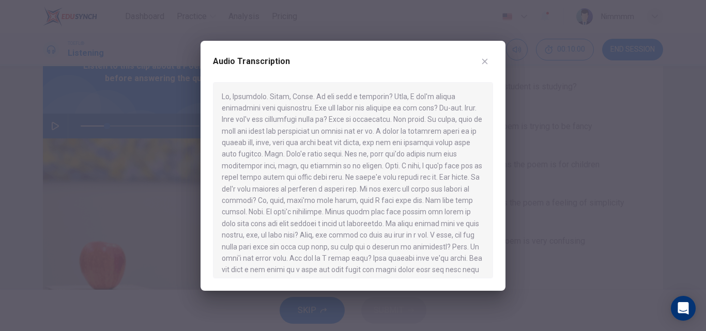
click at [519, 173] on div at bounding box center [353, 165] width 706 height 331
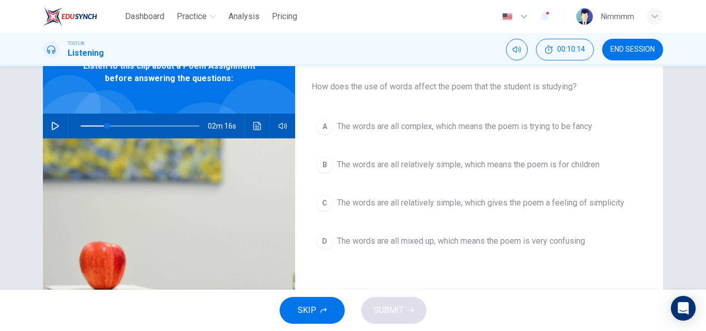
click at [441, 247] on span "The words are all mixed up, which means the poem is very confusing" at bounding box center [461, 241] width 248 height 12
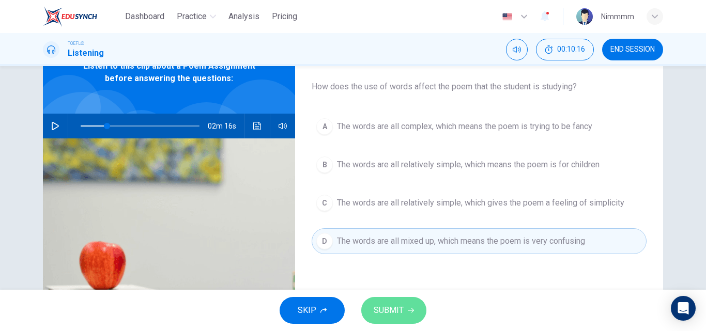
click at [410, 299] on button "SUBMIT" at bounding box center [393, 310] width 65 height 27
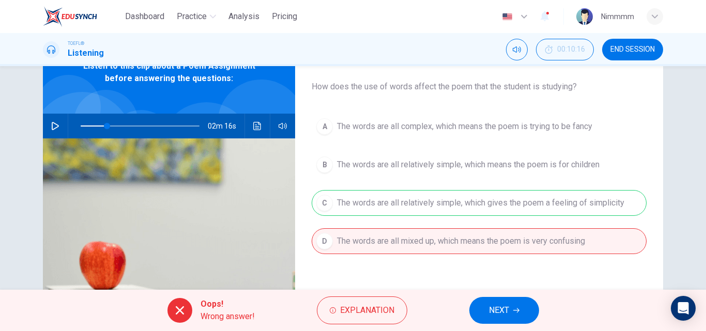
click at [516, 315] on button "NEXT" at bounding box center [504, 310] width 70 height 27
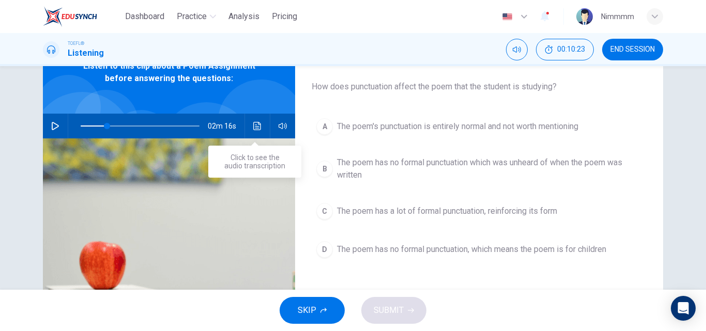
click at [253, 127] on icon "Click to see the audio transcription" at bounding box center [257, 126] width 8 height 8
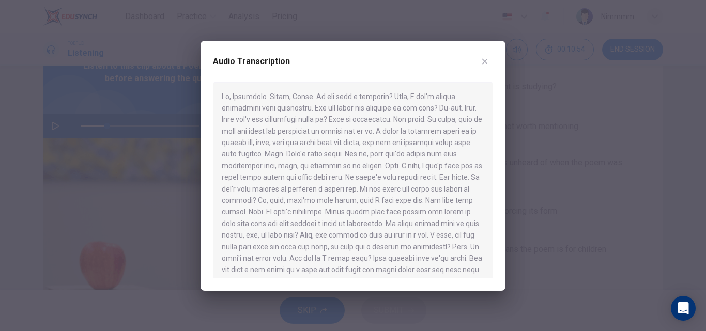
drag, startPoint x: 484, startPoint y: 124, endPoint x: 483, endPoint y: 130, distance: 6.7
click at [483, 130] on div at bounding box center [353, 180] width 280 height 196
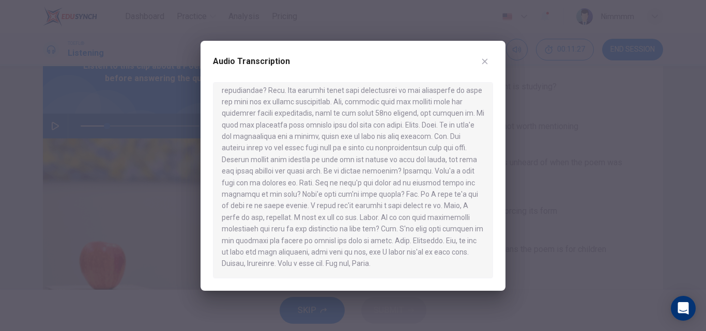
scroll to position [226, 0]
click at [494, 62] on div "Audio Transcription" at bounding box center [353, 166] width 305 height 250
click at [482, 64] on icon "button" at bounding box center [485, 61] width 8 height 8
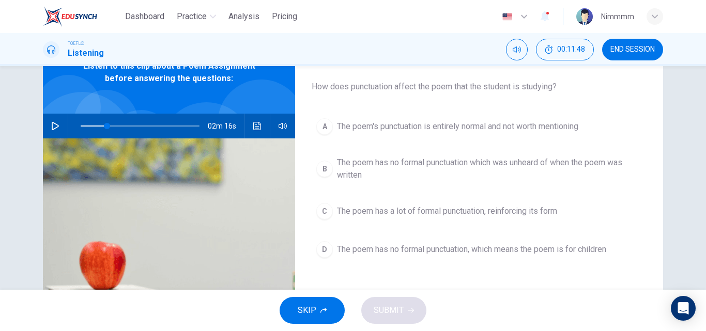
click at [452, 165] on span "The poem has no formal punctuation which was unheard of when the poem was writt…" at bounding box center [489, 169] width 305 height 25
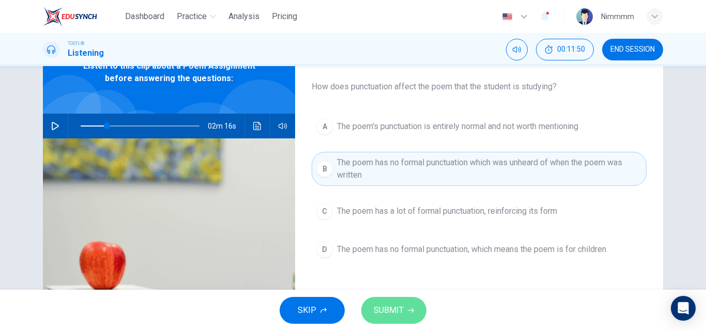
click at [380, 307] on span "SUBMIT" at bounding box center [389, 310] width 30 height 14
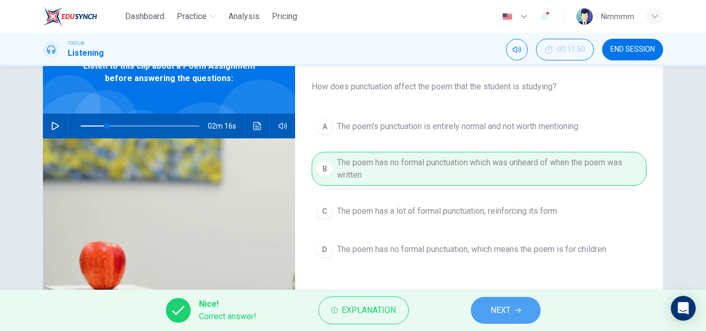
click at [481, 304] on button "NEXT" at bounding box center [506, 310] width 70 height 27
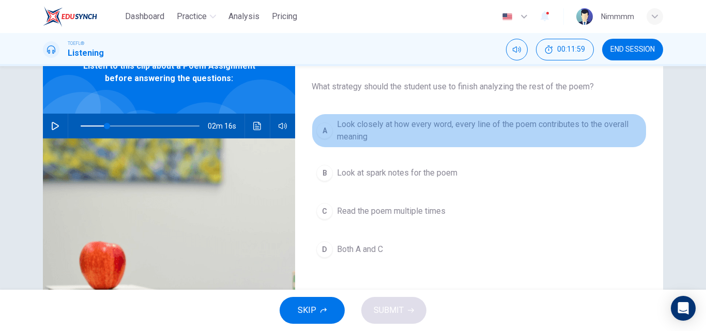
click at [407, 123] on span "Look closely at how every word, every line of the poem contributes to the overa…" at bounding box center [489, 130] width 305 height 25
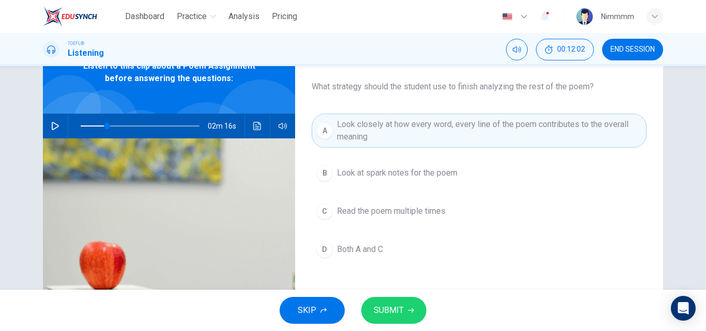
click at [400, 311] on span "SUBMIT" at bounding box center [389, 310] width 30 height 14
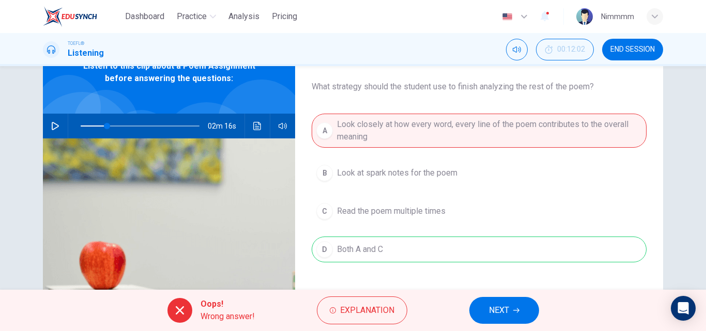
click at [499, 315] on span "NEXT" at bounding box center [499, 310] width 20 height 14
type input "22"
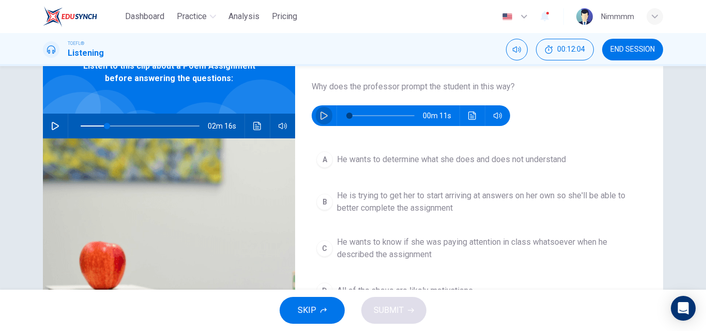
click at [325, 113] on icon "button" at bounding box center [324, 116] width 8 height 8
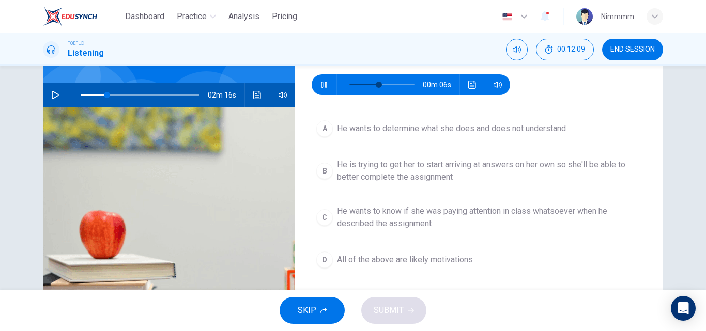
scroll to position [92, 0]
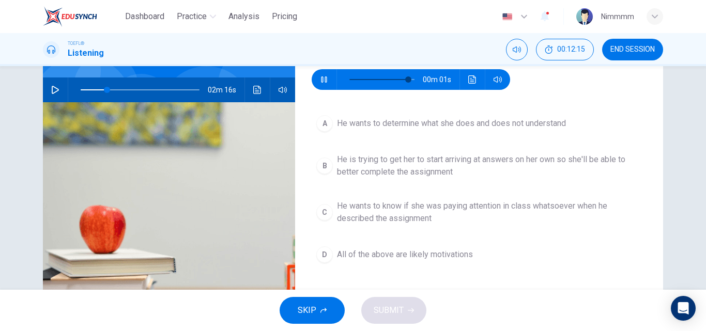
type input "0"
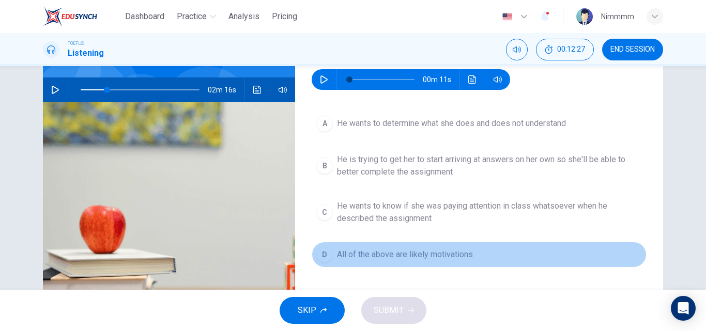
click at [424, 256] on span "All of the above are likely motivations" at bounding box center [405, 255] width 136 height 12
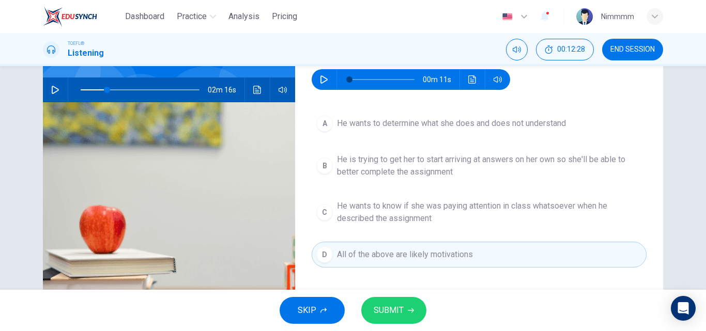
click at [395, 304] on span "SUBMIT" at bounding box center [389, 310] width 30 height 14
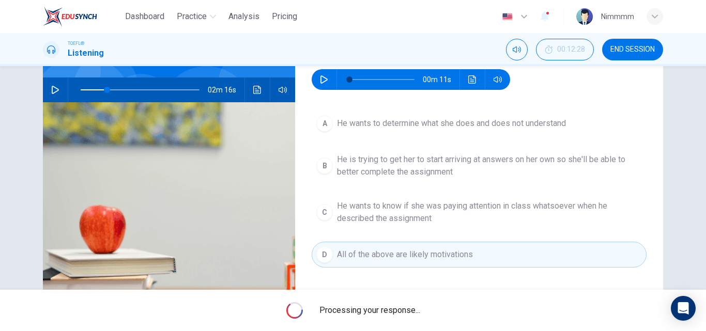
type input "22"
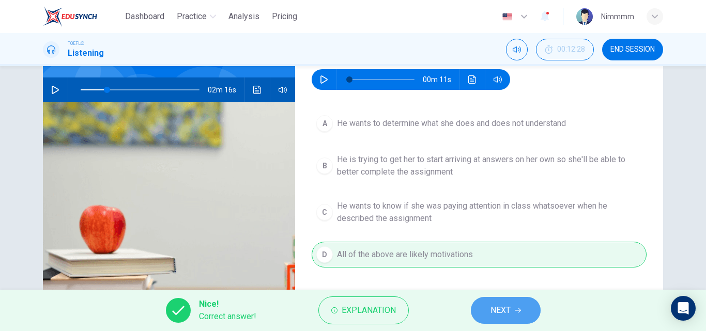
click at [520, 309] on icon "button" at bounding box center [518, 311] width 6 height 6
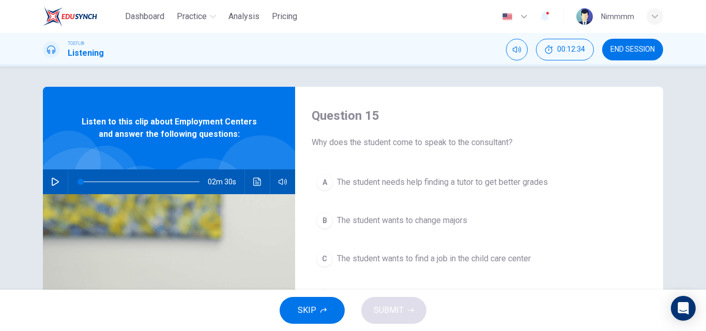
click at [52, 186] on icon "button" at bounding box center [55, 182] width 7 height 8
click at [446, 205] on div "A The student needs help finding a tutor to get better grades B The student wan…" at bounding box center [479, 250] width 335 height 161
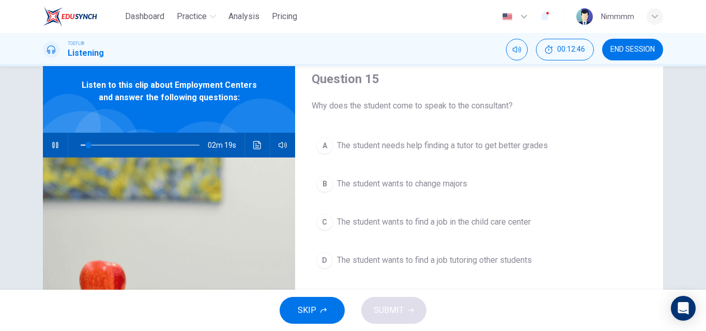
scroll to position [37, 0]
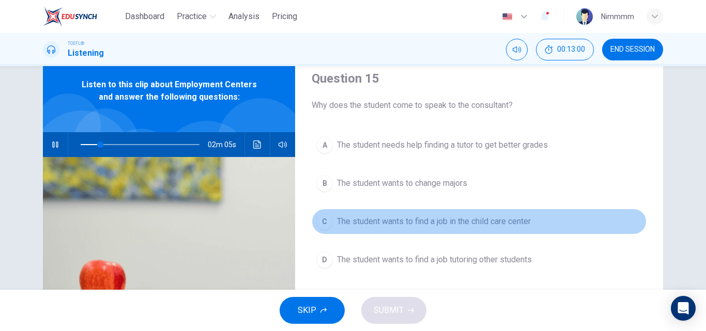
click at [369, 219] on span "The student wants to find a job in the child care center" at bounding box center [434, 222] width 194 height 12
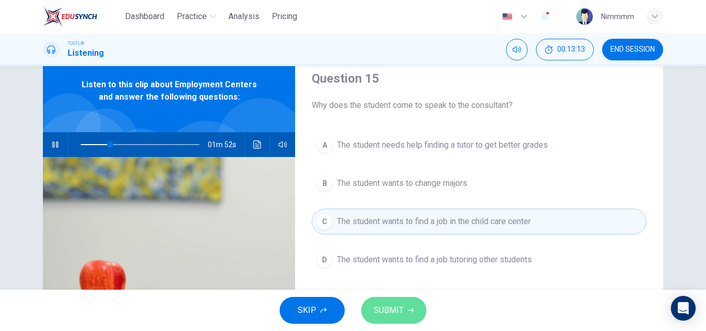
click at [408, 303] on button "SUBMIT" at bounding box center [393, 310] width 65 height 27
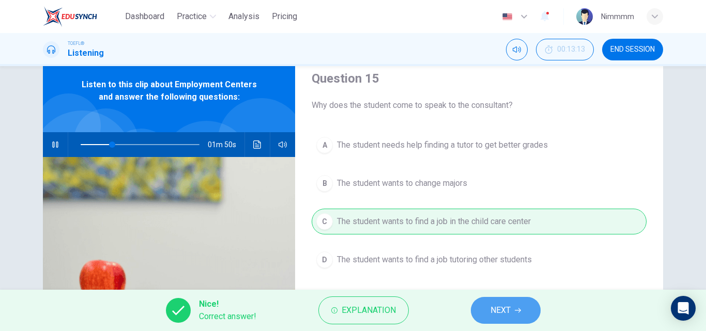
click at [495, 305] on span "NEXT" at bounding box center [501, 310] width 20 height 14
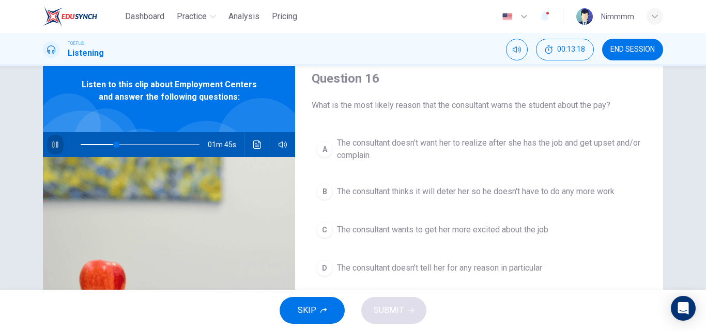
click at [57, 144] on button "button" at bounding box center [55, 144] width 17 height 25
click at [59, 145] on button "button" at bounding box center [55, 144] width 17 height 25
click at [387, 275] on button "D The consultant doesn't tell her for any reason in particular" at bounding box center [479, 268] width 335 height 26
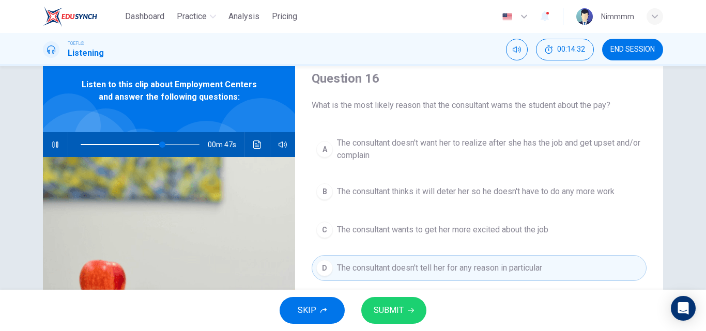
click at [392, 313] on span "SUBMIT" at bounding box center [389, 310] width 30 height 14
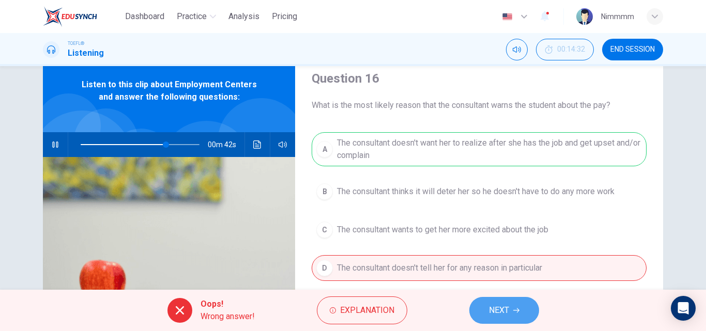
click at [498, 313] on span "NEXT" at bounding box center [499, 310] width 20 height 14
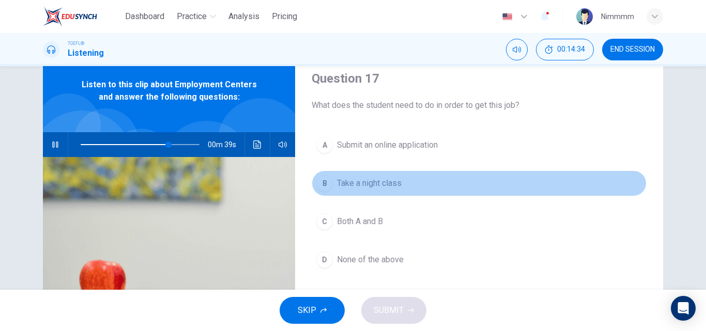
click at [386, 188] on span "Take a night class" at bounding box center [369, 183] width 65 height 12
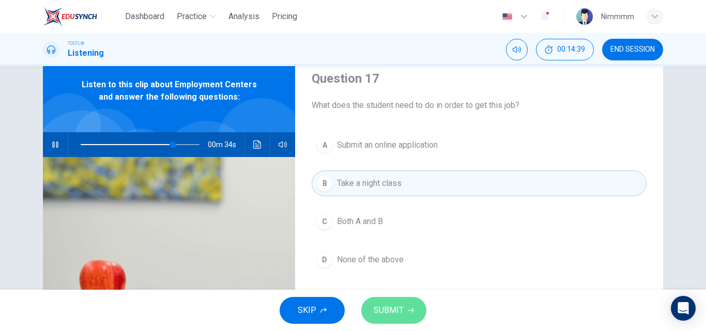
click at [384, 310] on span "SUBMIT" at bounding box center [389, 310] width 30 height 14
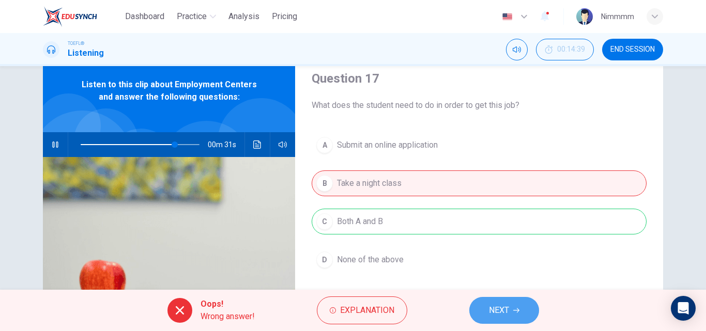
click at [493, 309] on span "NEXT" at bounding box center [499, 310] width 20 height 14
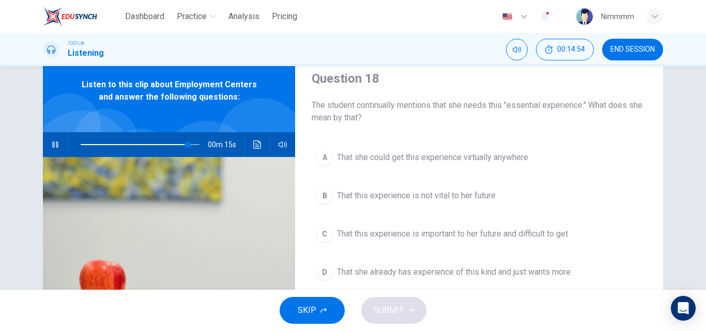
click at [495, 238] on span "That this experience is important to her future and difficult to get" at bounding box center [452, 234] width 231 height 12
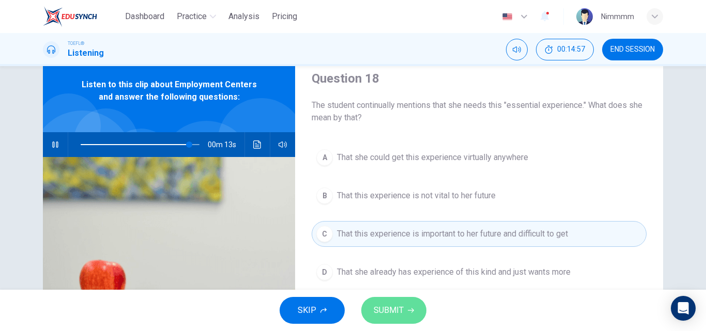
click at [413, 310] on button "SUBMIT" at bounding box center [393, 310] width 65 height 27
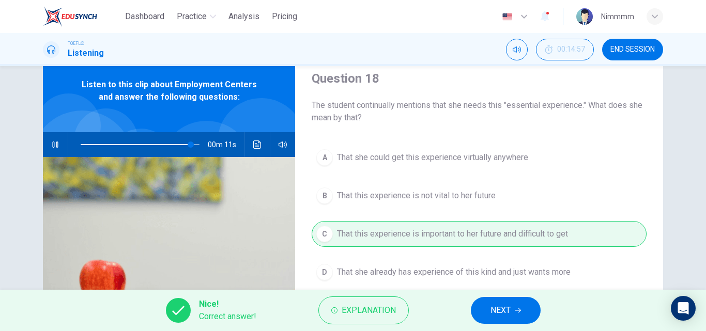
click at [493, 308] on span "NEXT" at bounding box center [501, 310] width 20 height 14
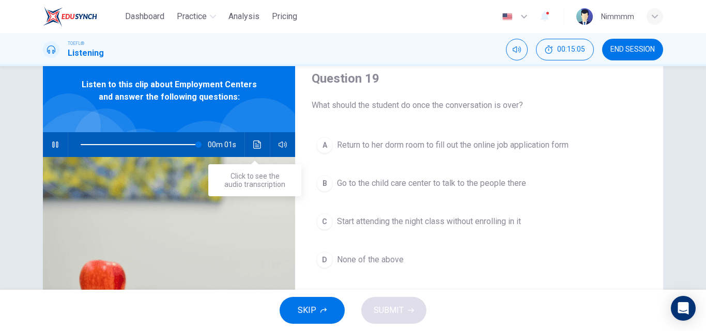
click at [254, 147] on icon "Click to see the audio transcription" at bounding box center [257, 145] width 8 height 8
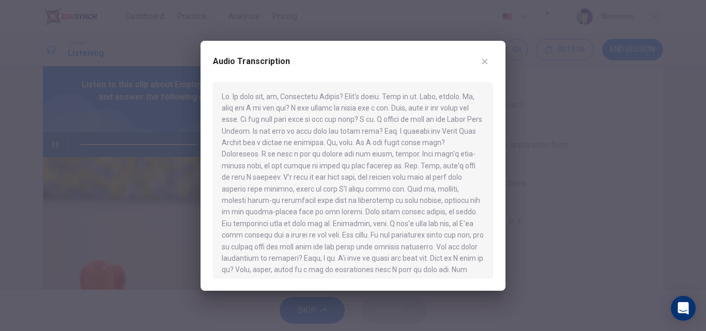
type input "0"
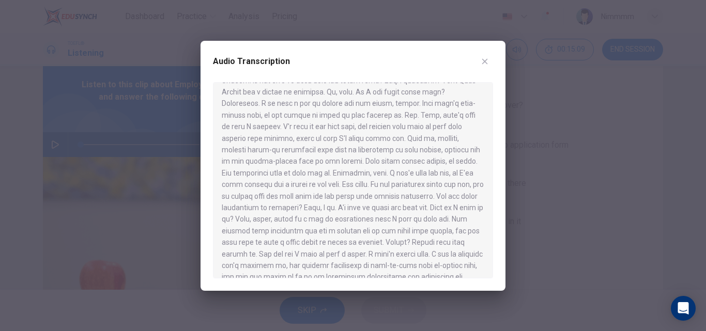
scroll to position [50, 0]
click at [493, 213] on div "Audio Transcription" at bounding box center [353, 166] width 305 height 250
click at [491, 212] on div at bounding box center [353, 180] width 280 height 196
click at [486, 66] on button "button" at bounding box center [485, 61] width 17 height 17
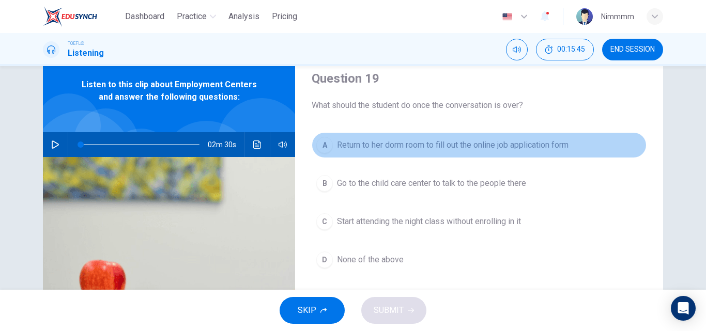
click at [432, 149] on span "Return to her dorm room to fill out the online job application form" at bounding box center [453, 145] width 232 height 12
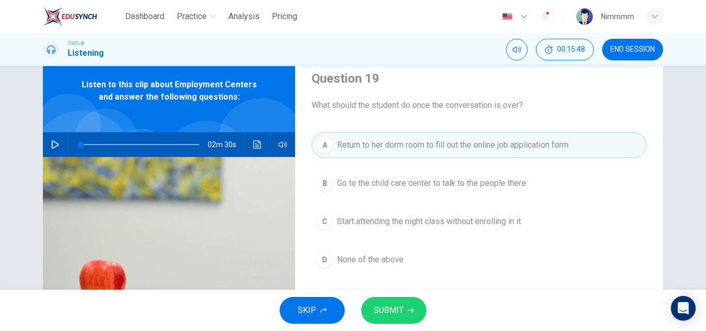
click at [393, 260] on span "None of the above" at bounding box center [370, 260] width 67 height 12
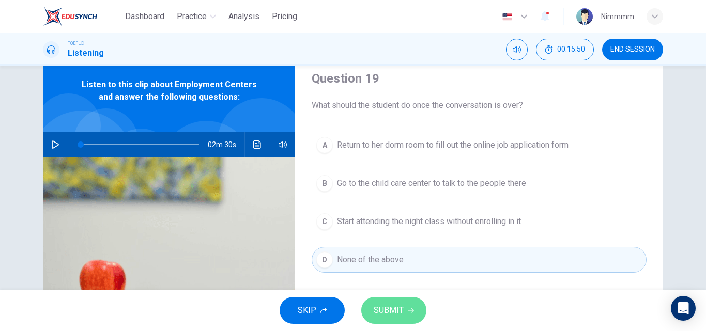
click at [393, 320] on button "SUBMIT" at bounding box center [393, 310] width 65 height 27
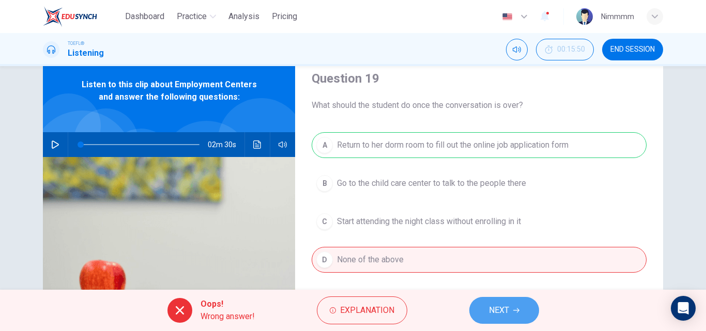
click at [502, 315] on span "NEXT" at bounding box center [499, 310] width 20 height 14
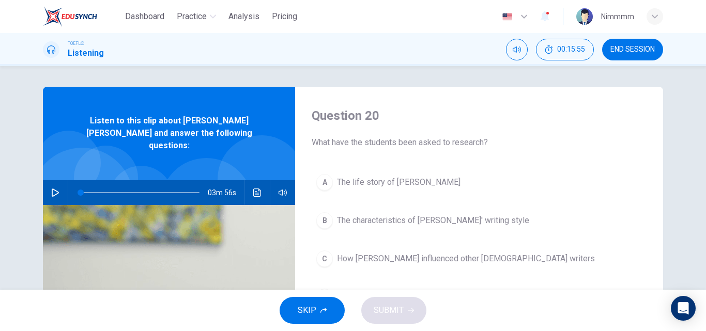
click at [55, 189] on icon "button" at bounding box center [55, 193] width 7 height 8
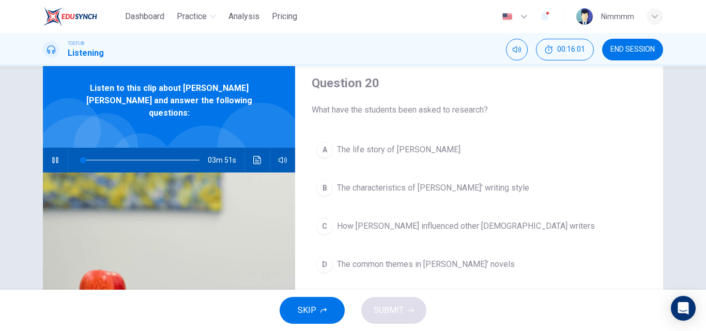
scroll to position [35, 0]
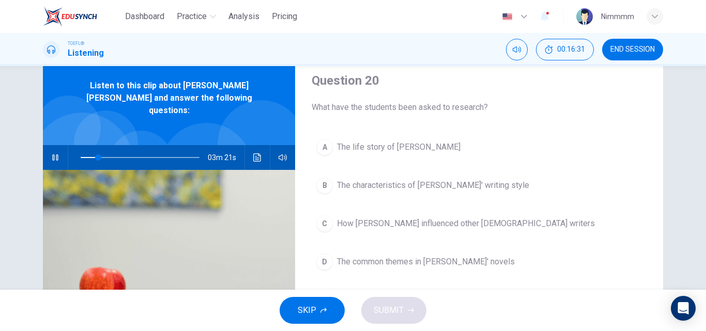
click at [415, 151] on span "The life story of [PERSON_NAME]" at bounding box center [399, 147] width 124 height 12
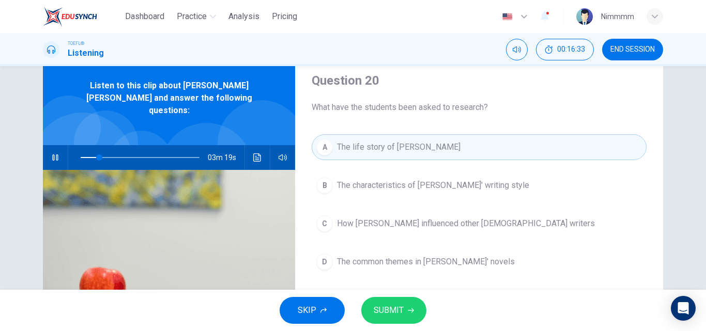
click at [404, 304] on button "SUBMIT" at bounding box center [393, 310] width 65 height 27
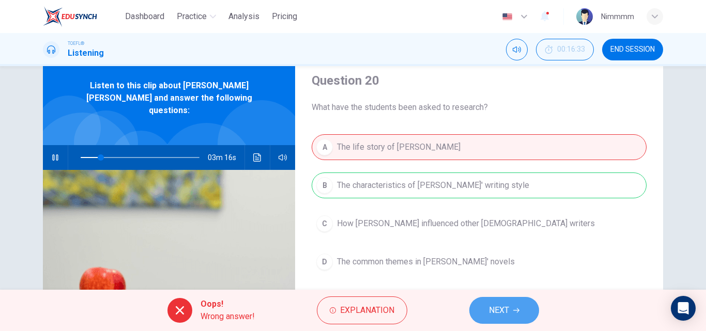
click at [517, 316] on button "NEXT" at bounding box center [504, 310] width 70 height 27
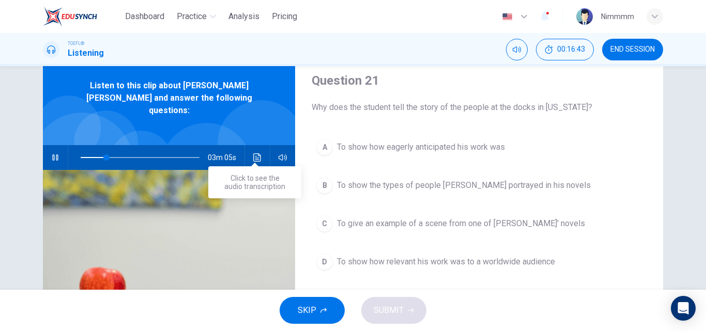
click at [251, 145] on button "Click to see the audio transcription" at bounding box center [257, 157] width 17 height 25
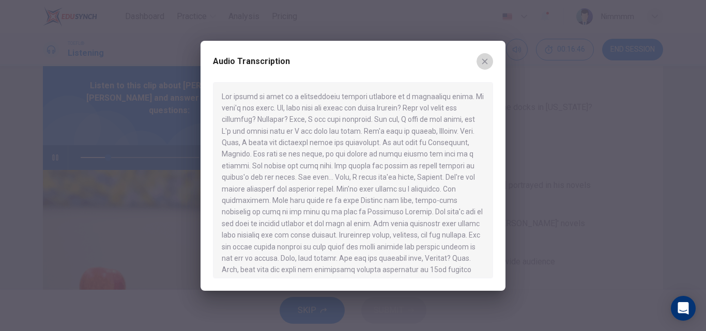
click at [481, 68] on button "button" at bounding box center [485, 61] width 17 height 17
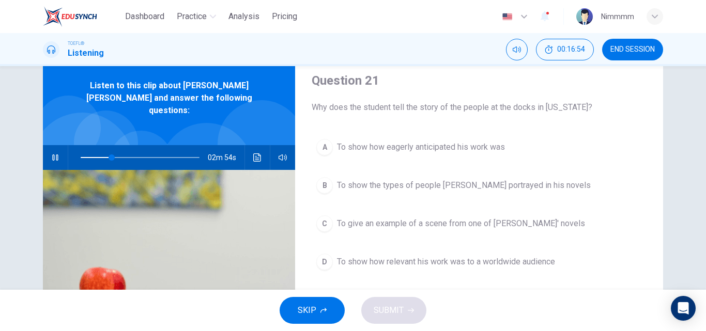
click at [433, 194] on button "B To show the types of people [PERSON_NAME] portrayed in his novels" at bounding box center [479, 186] width 335 height 26
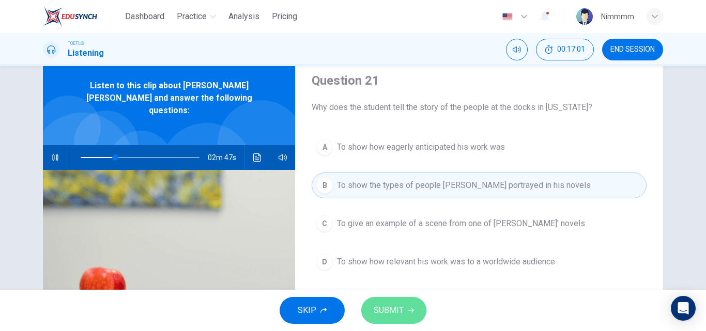
click at [405, 305] on button "SUBMIT" at bounding box center [393, 310] width 65 height 27
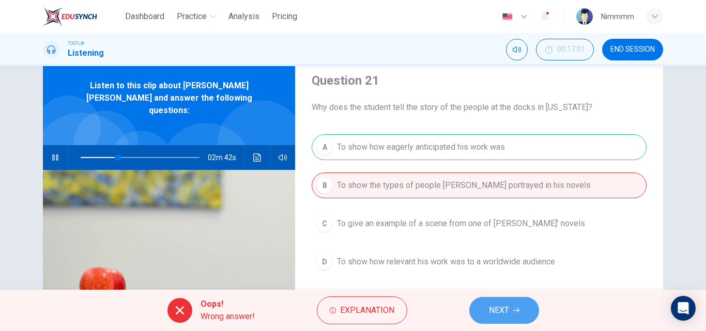
click at [507, 299] on button "NEXT" at bounding box center [504, 310] width 70 height 27
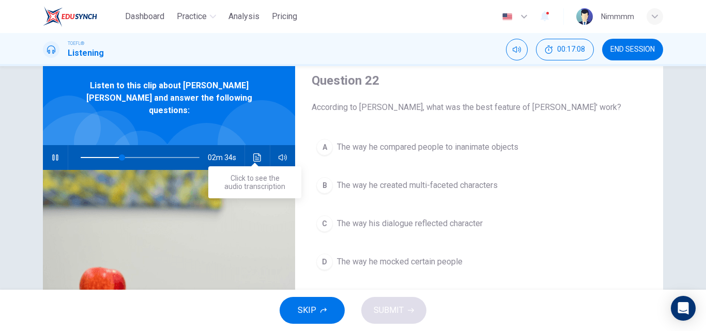
click at [253, 154] on icon "Click to see the audio transcription" at bounding box center [257, 158] width 8 height 8
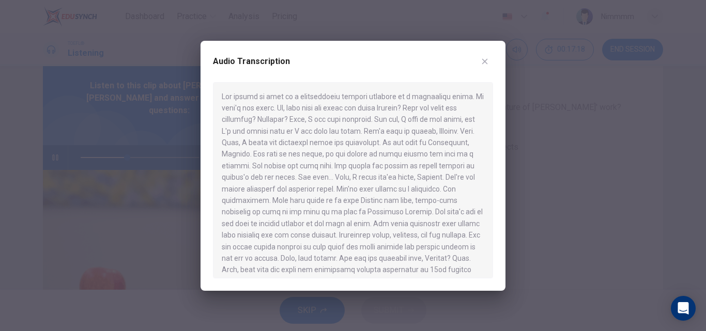
click at [489, 136] on div at bounding box center [353, 180] width 280 height 196
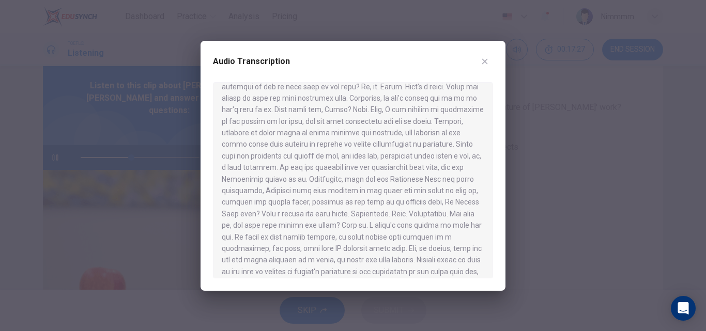
scroll to position [220, 0]
click at [530, 211] on div at bounding box center [353, 165] width 706 height 331
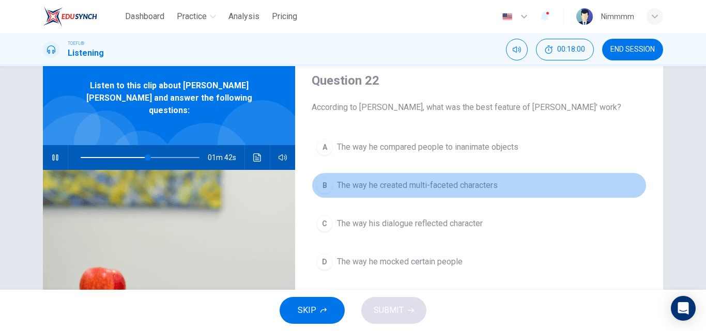
click at [402, 183] on span "The way he created multi-faceted characters" at bounding box center [417, 185] width 161 height 12
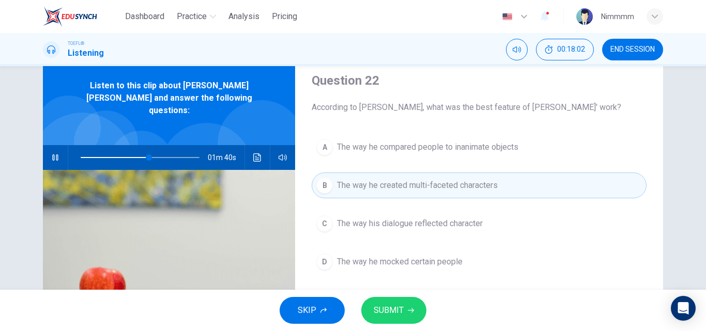
click at [390, 312] on span "SUBMIT" at bounding box center [389, 310] width 30 height 14
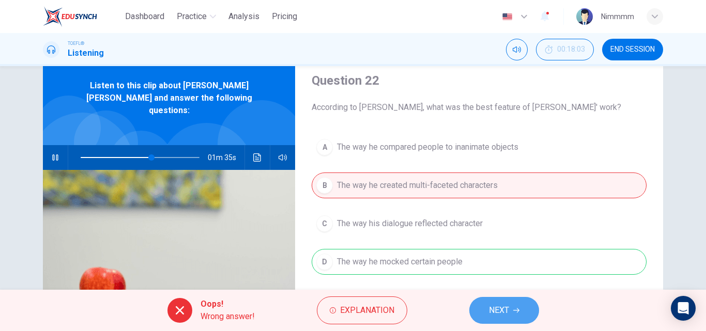
click at [494, 308] on span "NEXT" at bounding box center [499, 310] width 20 height 14
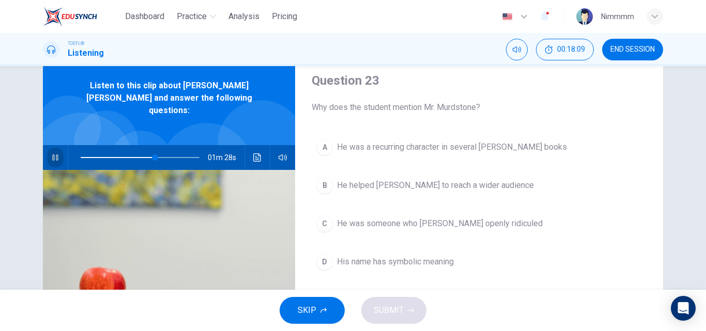
click at [52, 155] on icon "button" at bounding box center [55, 158] width 6 height 6
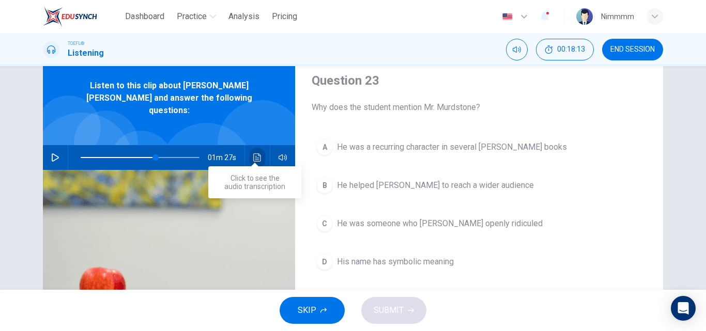
click at [261, 148] on button "Click to see the audio transcription" at bounding box center [257, 157] width 17 height 25
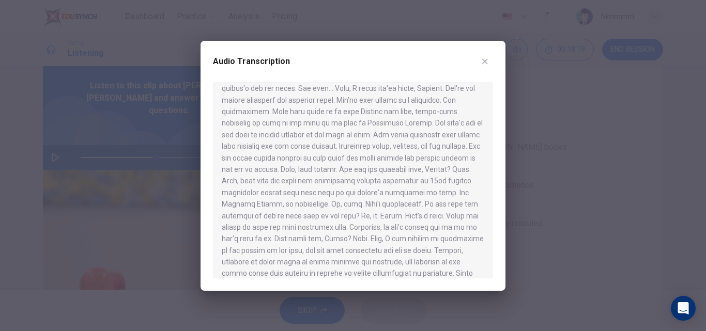
scroll to position [254, 0]
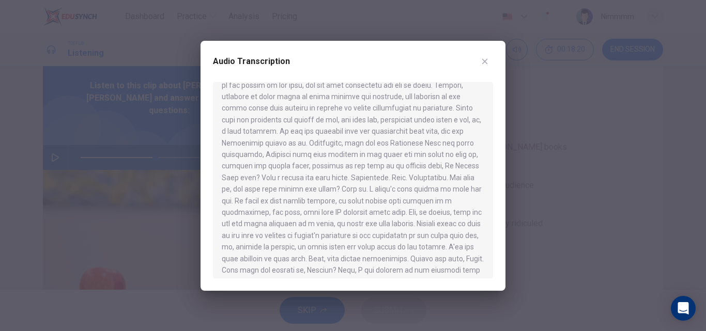
drag, startPoint x: 486, startPoint y: 214, endPoint x: 486, endPoint y: 236, distance: 22.2
click at [486, 236] on div at bounding box center [353, 180] width 280 height 196
click at [493, 216] on div "Audio Transcription" at bounding box center [353, 166] width 305 height 250
drag, startPoint x: 493, startPoint y: 216, endPoint x: 489, endPoint y: 269, distance: 53.8
click at [489, 269] on div at bounding box center [353, 180] width 280 height 196
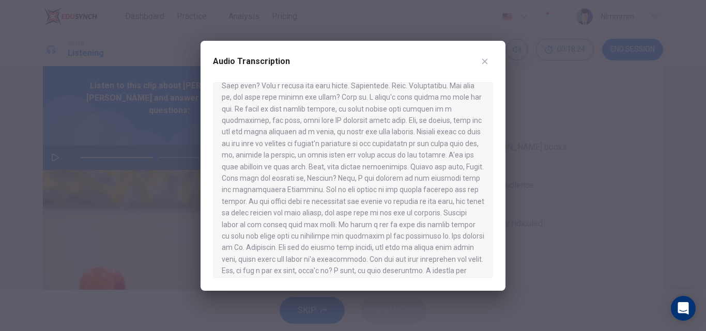
scroll to position [411, 0]
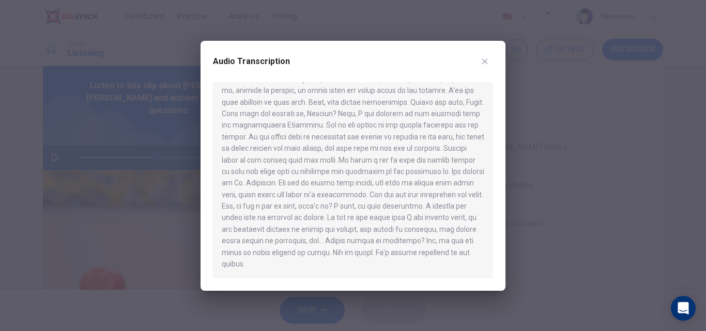
click at [512, 191] on div at bounding box center [353, 165] width 706 height 331
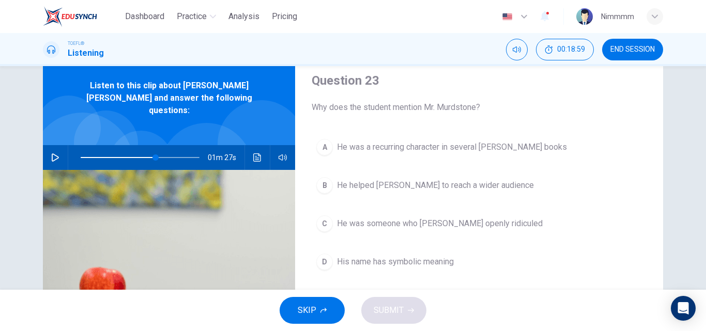
click at [389, 269] on button "D His name has symbolic meaning" at bounding box center [479, 262] width 335 height 26
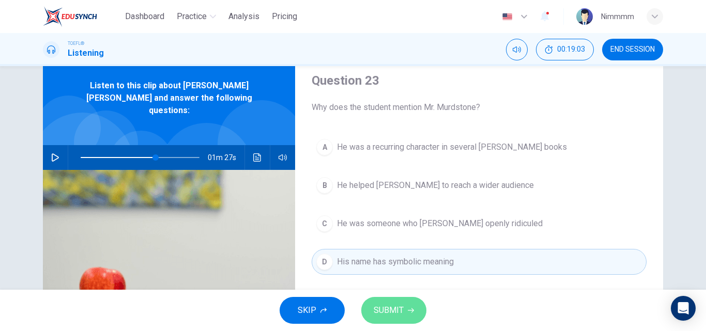
click at [393, 321] on button "SUBMIT" at bounding box center [393, 310] width 65 height 27
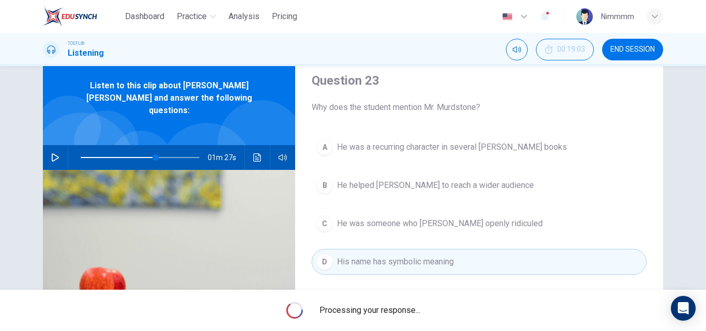
type input "63"
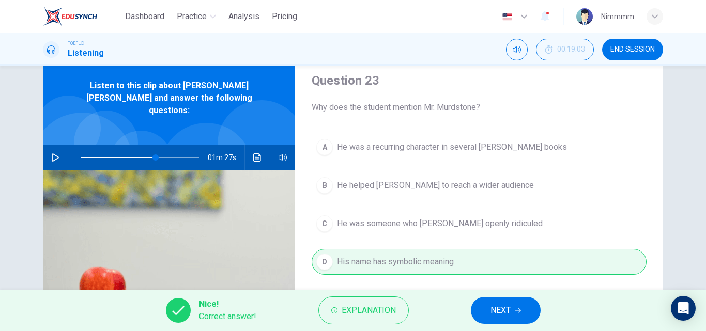
click at [494, 311] on span "NEXT" at bounding box center [501, 310] width 20 height 14
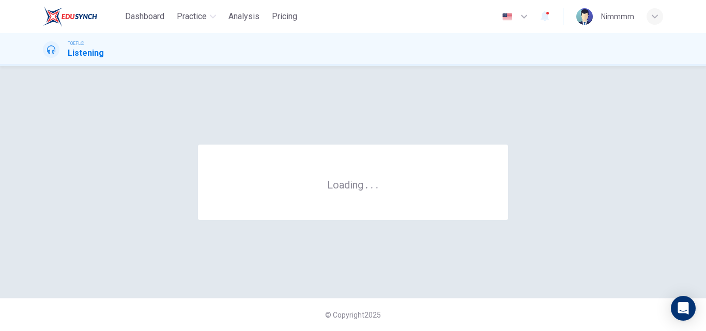
scroll to position [0, 0]
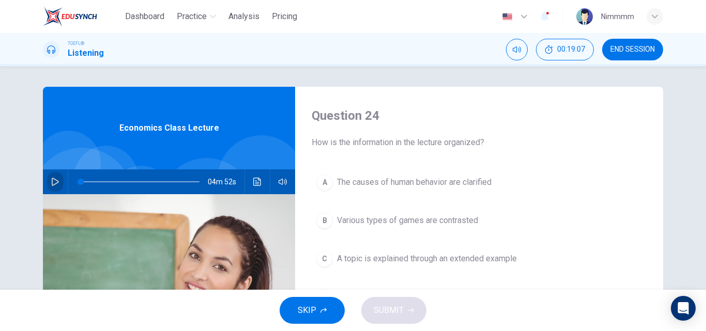
click at [55, 181] on icon "button" at bounding box center [55, 182] width 8 height 8
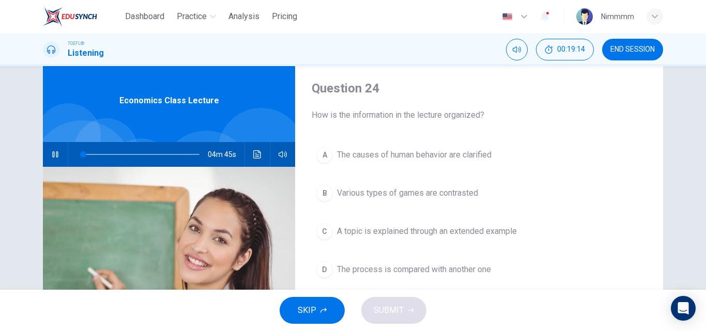
scroll to position [29, 0]
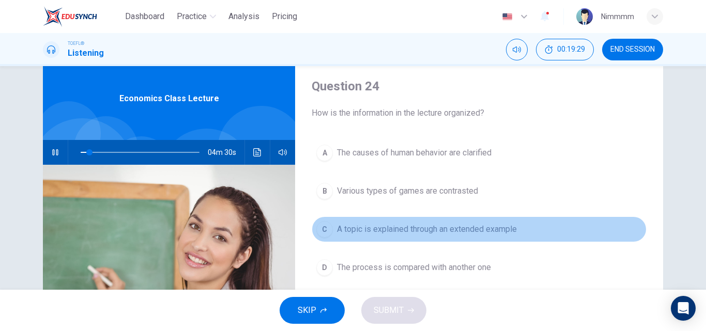
click at [403, 232] on span "A topic is explained through an extended example" at bounding box center [427, 229] width 180 height 12
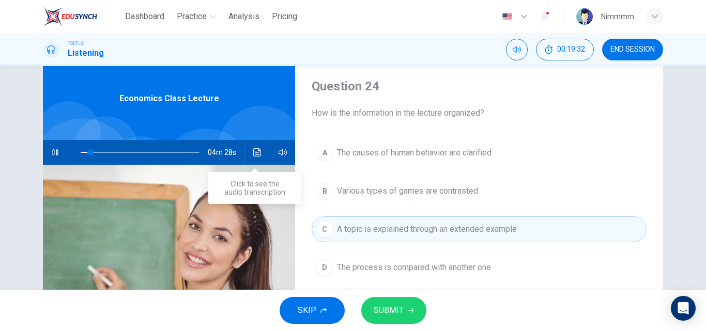
click at [256, 148] on icon "Click to see the audio transcription" at bounding box center [257, 152] width 8 height 8
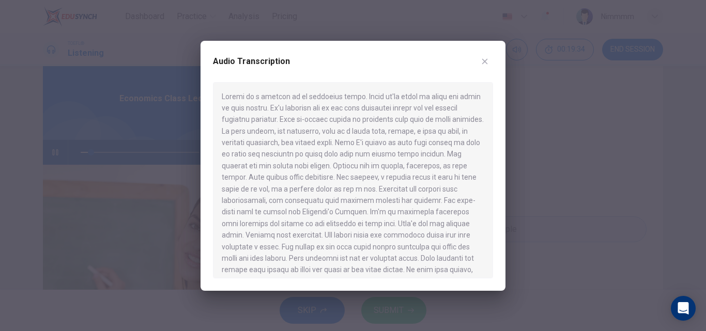
click at [515, 143] on div at bounding box center [353, 165] width 706 height 331
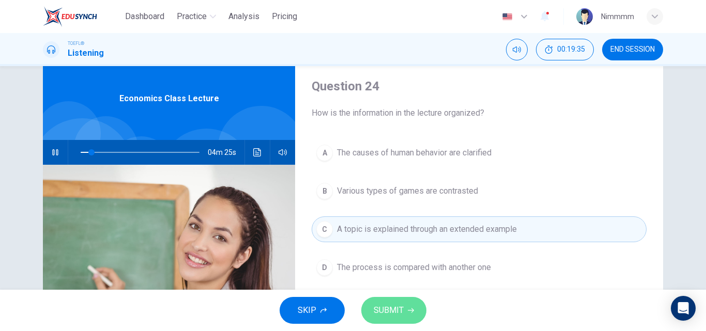
click at [413, 313] on button "SUBMIT" at bounding box center [393, 310] width 65 height 27
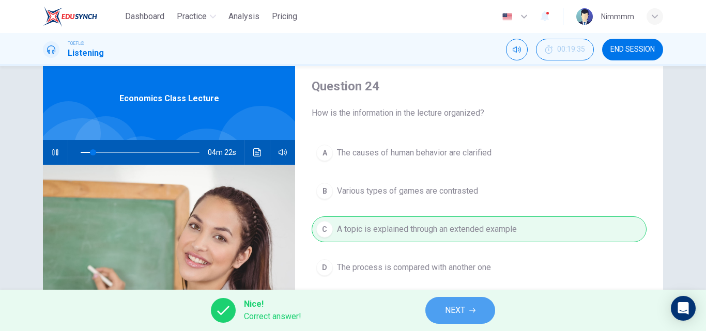
click at [445, 313] on span "NEXT" at bounding box center [455, 310] width 20 height 14
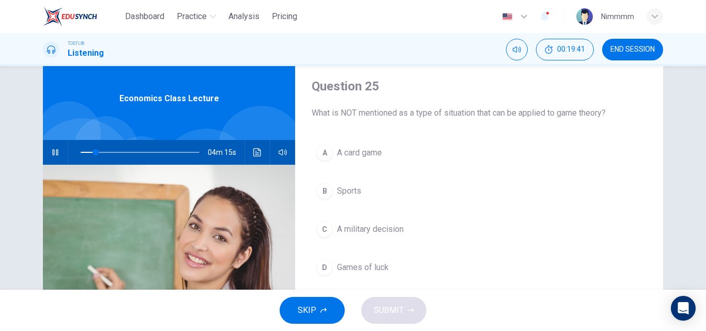
click at [347, 235] on span "A military decision" at bounding box center [370, 229] width 67 height 12
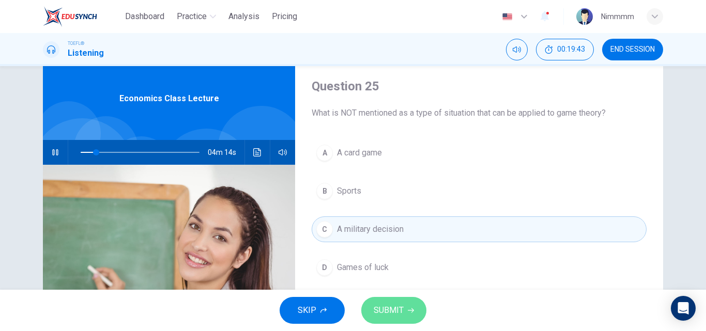
click at [391, 305] on span "SUBMIT" at bounding box center [389, 310] width 30 height 14
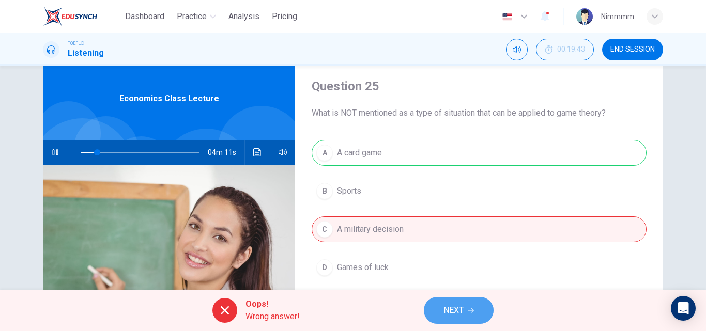
click at [448, 318] on button "NEXT" at bounding box center [459, 310] width 70 height 27
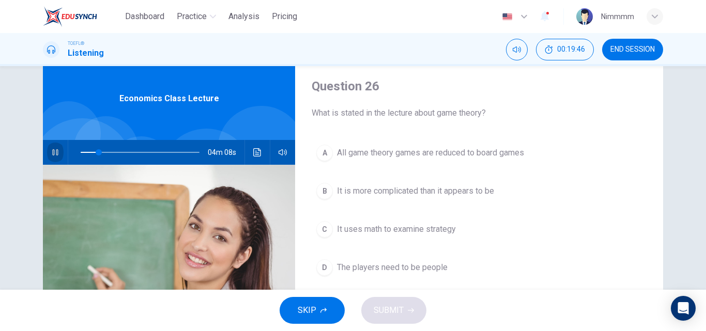
click at [60, 155] on button "button" at bounding box center [55, 152] width 17 height 25
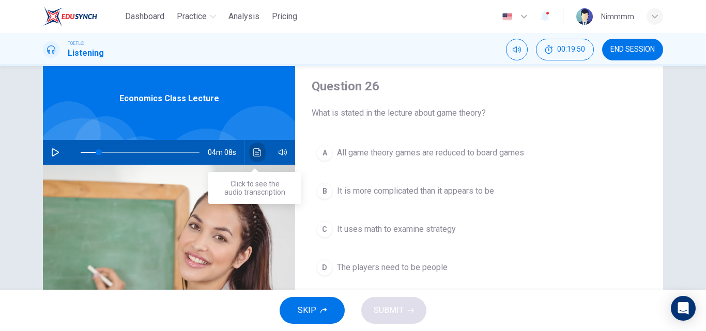
click at [262, 158] on button "Click to see the audio transcription" at bounding box center [257, 152] width 17 height 25
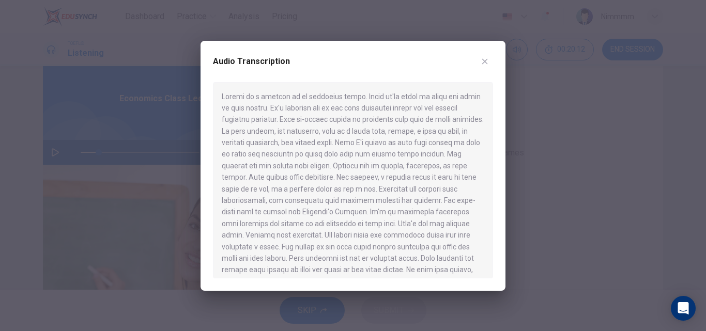
click at [482, 68] on button "button" at bounding box center [485, 61] width 17 height 17
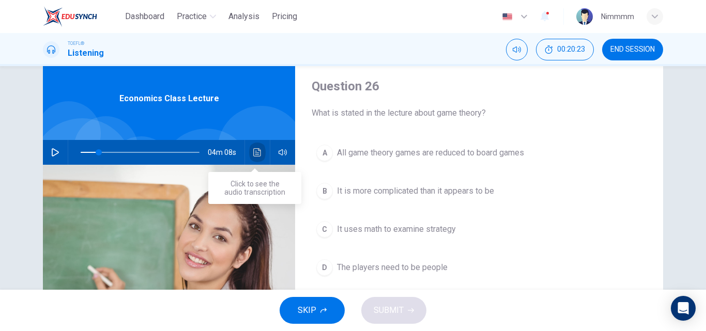
click at [256, 152] on icon "Click to see the audio transcription" at bounding box center [257, 152] width 8 height 8
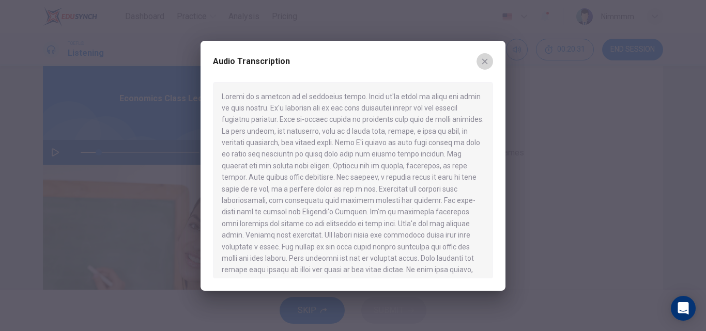
click at [485, 67] on button "button" at bounding box center [485, 61] width 17 height 17
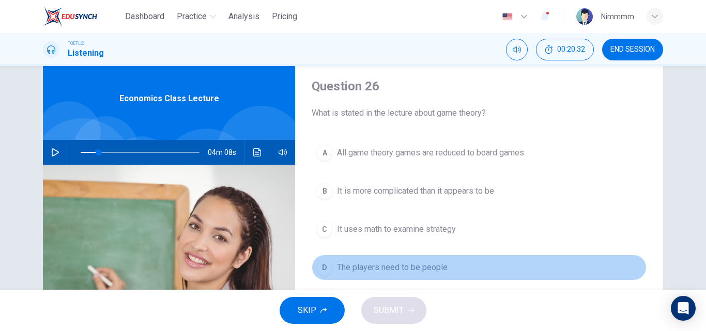
click at [400, 267] on span "The players need to be people" at bounding box center [392, 268] width 111 height 12
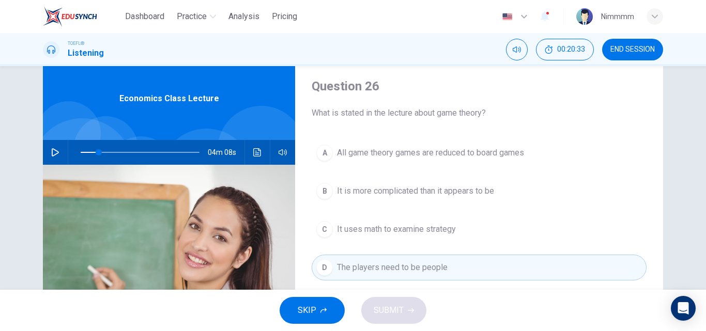
click at [394, 304] on div "SKIP SUBMIT" at bounding box center [353, 310] width 706 height 41
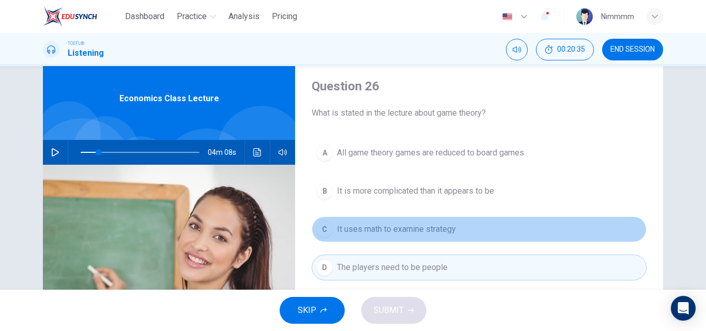
click at [402, 231] on span "It uses math to examine strategy" at bounding box center [396, 229] width 119 height 12
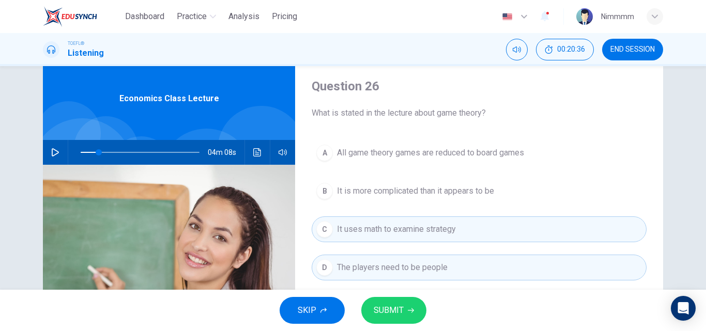
click at [397, 309] on span "SUBMIT" at bounding box center [389, 310] width 30 height 14
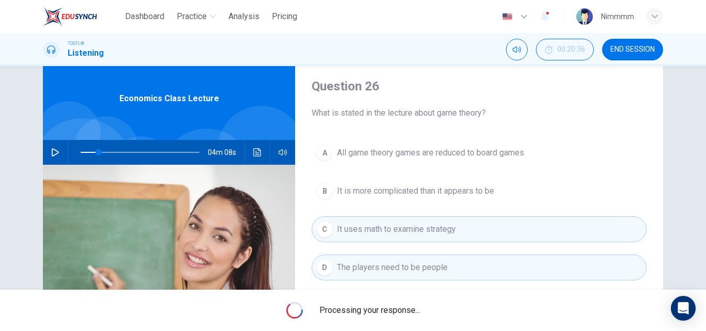
type input "15"
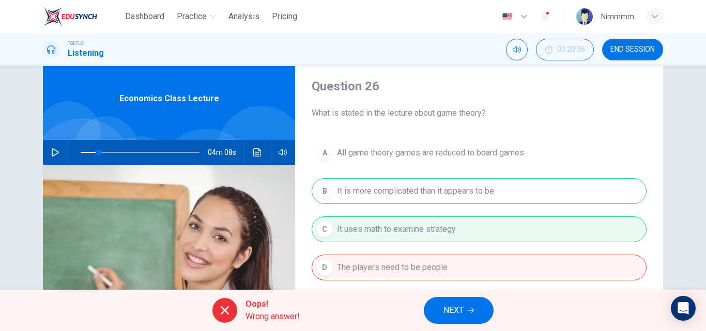
click at [447, 304] on span "NEXT" at bounding box center [453, 310] width 20 height 14
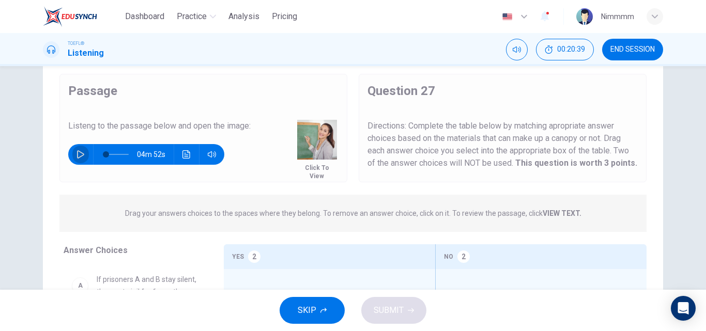
click at [82, 155] on icon "button" at bounding box center [80, 154] width 8 height 8
click at [80, 151] on icon "button" at bounding box center [80, 154] width 8 height 8
drag, startPoint x: 697, startPoint y: 165, endPoint x: 703, endPoint y: 178, distance: 14.1
click at [703, 178] on div "Passage Listeng to the passage below and open the image: Click to View 04m 44s …" at bounding box center [353, 178] width 706 height 224
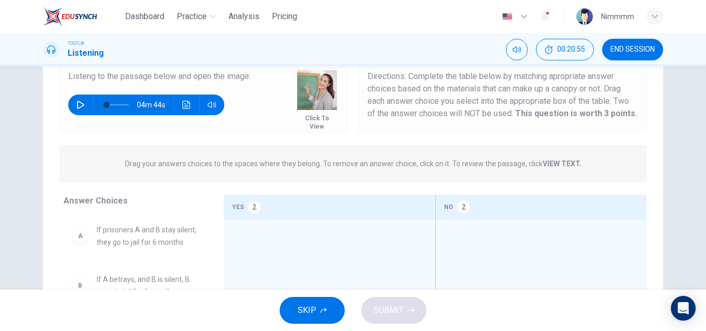
scroll to position [146, 0]
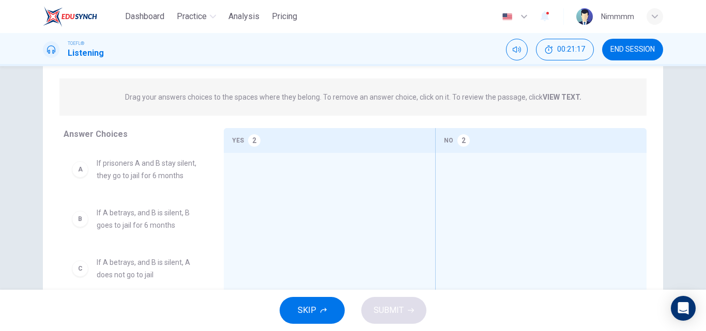
click at [452, 165] on div at bounding box center [541, 222] width 194 height 122
click at [449, 163] on div at bounding box center [541, 222] width 194 height 122
click at [457, 141] on div "2" at bounding box center [463, 140] width 12 height 12
click at [151, 171] on span "If prisoners A and B stay silent, they go to jail for 6 months" at bounding box center [148, 169] width 102 height 25
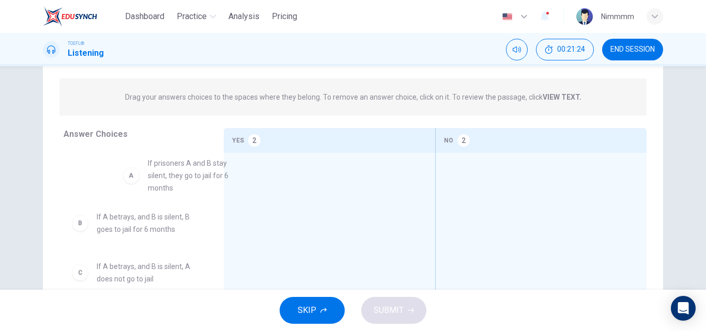
drag, startPoint x: 167, startPoint y: 174, endPoint x: 243, endPoint y: 176, distance: 75.5
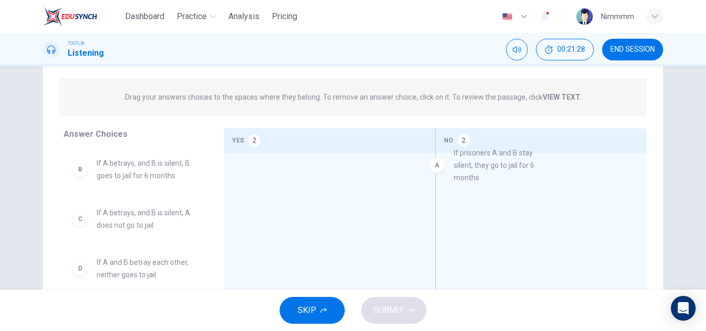
drag, startPoint x: 130, startPoint y: 172, endPoint x: 498, endPoint y: 167, distance: 368.6
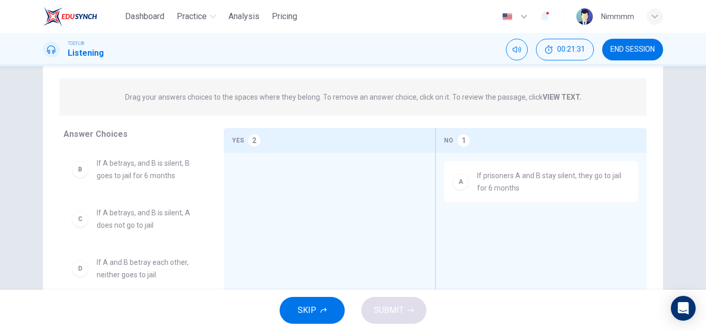
drag, startPoint x: 168, startPoint y: 181, endPoint x: 171, endPoint y: 169, distance: 12.1
click at [167, 178] on span "If A betrays, and B is silent, B goes to jail for 6 months" at bounding box center [148, 169] width 102 height 25
drag, startPoint x: 164, startPoint y: 272, endPoint x: 149, endPoint y: 271, distance: 15.5
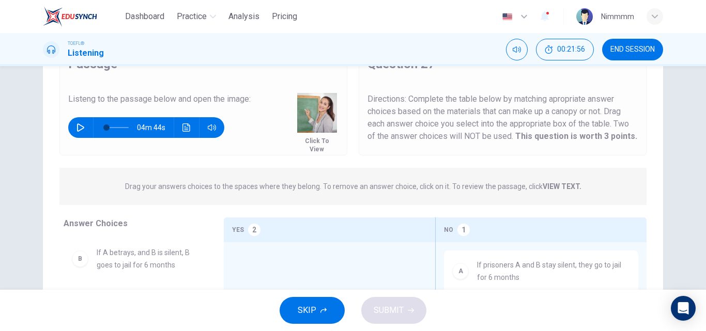
scroll to position [52, 0]
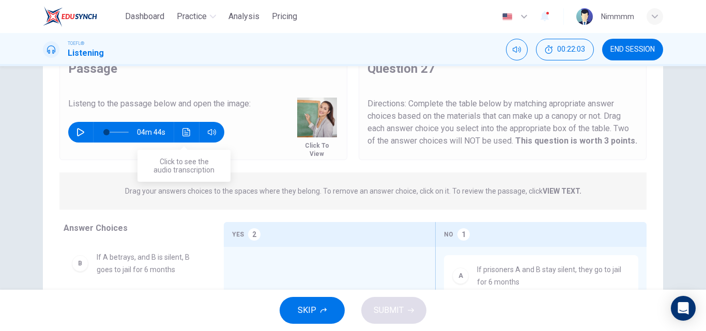
click at [179, 130] on button "Click to see the audio transcription" at bounding box center [186, 132] width 17 height 21
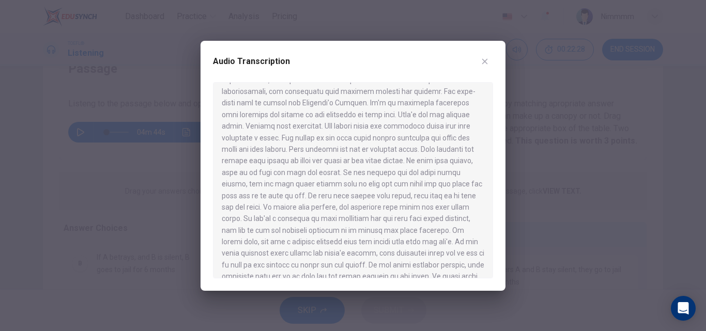
scroll to position [125, 0]
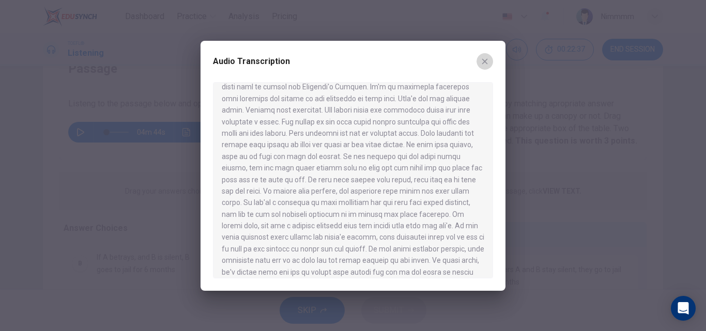
click at [483, 64] on icon "button" at bounding box center [485, 61] width 8 height 8
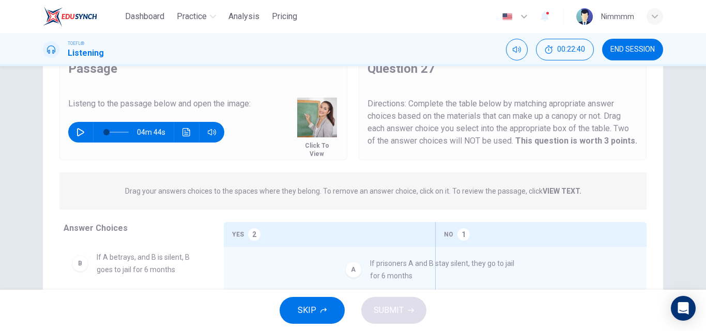
drag, startPoint x: 509, startPoint y: 273, endPoint x: 387, endPoint y: 265, distance: 122.8
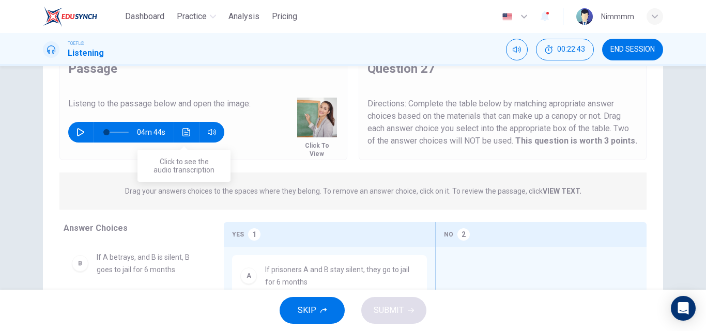
click at [183, 134] on icon "Click to see the audio transcription" at bounding box center [186, 132] width 8 height 8
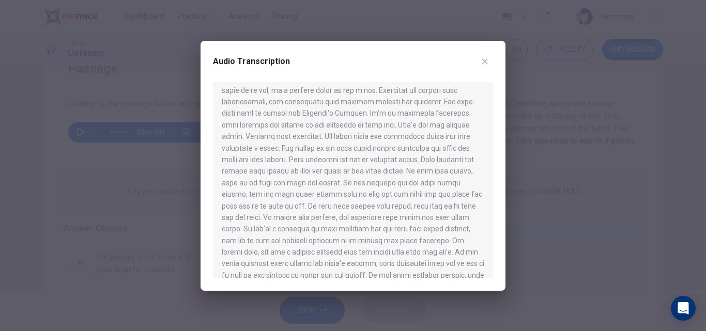
scroll to position [100, 0]
click at [102, 245] on div at bounding box center [353, 165] width 706 height 331
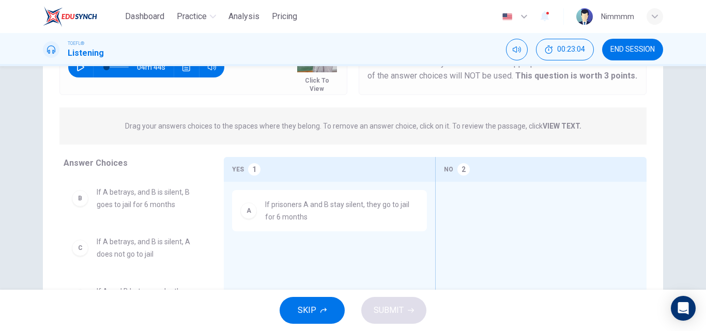
scroll to position [125, 0]
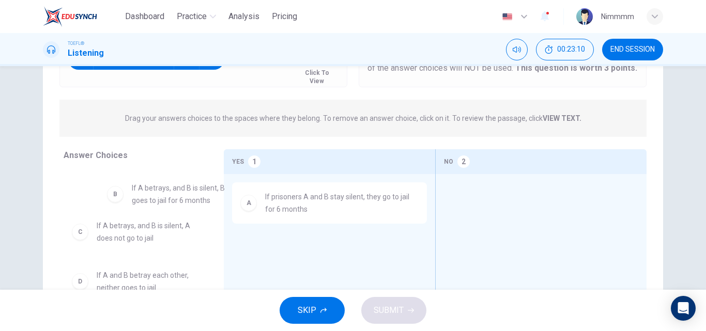
drag, startPoint x: 125, startPoint y: 188, endPoint x: 190, endPoint y: 191, distance: 64.7
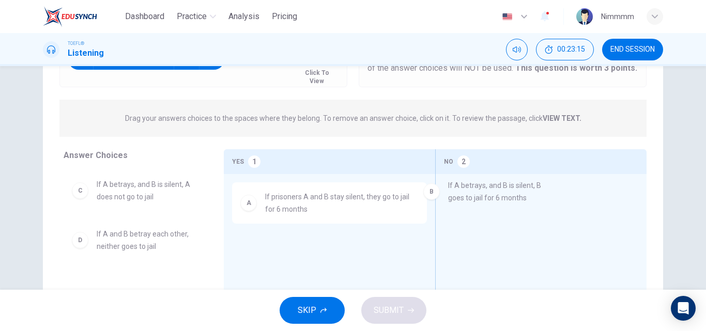
drag, startPoint x: 131, startPoint y: 196, endPoint x: 493, endPoint y: 201, distance: 362.3
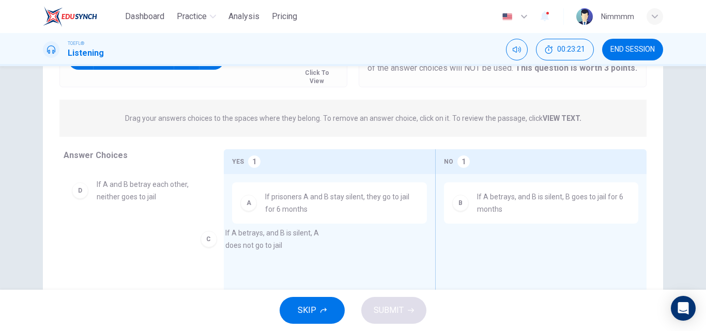
drag, startPoint x: 163, startPoint y: 193, endPoint x: 298, endPoint y: 242, distance: 143.4
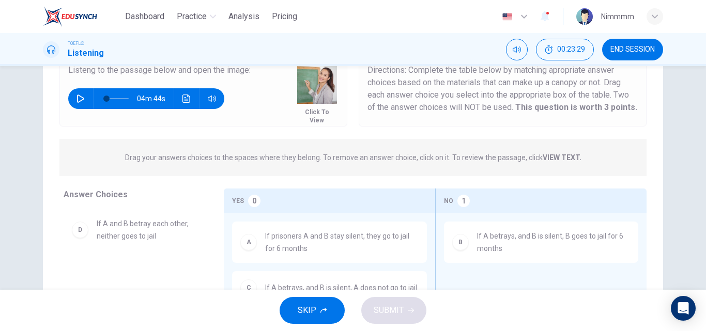
scroll to position [83, 0]
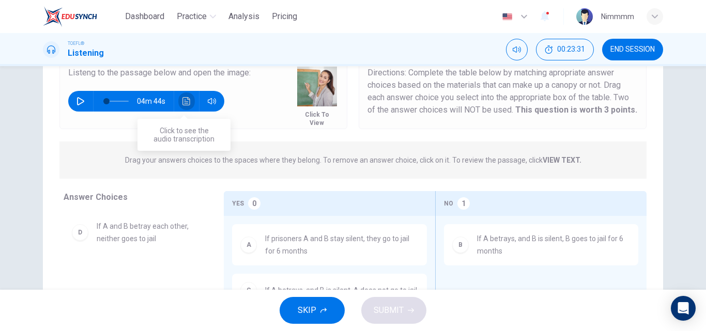
click at [183, 106] on button "Click to see the audio transcription" at bounding box center [186, 101] width 17 height 21
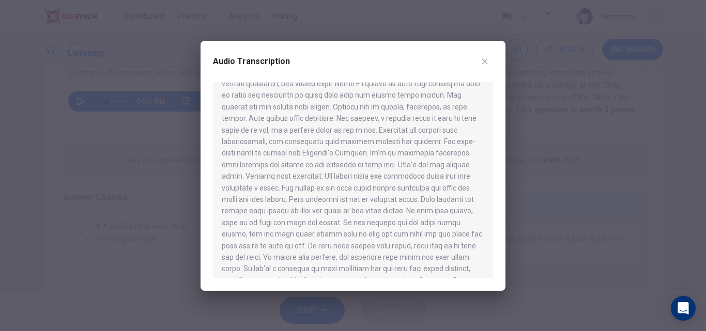
scroll to position [60, 0]
click at [154, 267] on div at bounding box center [353, 165] width 706 height 331
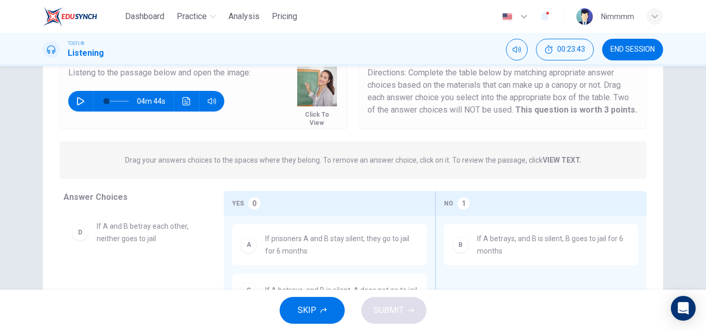
click at [151, 229] on span "If A and B betray each other, neither goes to jail" at bounding box center [148, 232] width 102 height 25
drag, startPoint x: 151, startPoint y: 229, endPoint x: 393, endPoint y: 290, distance: 249.5
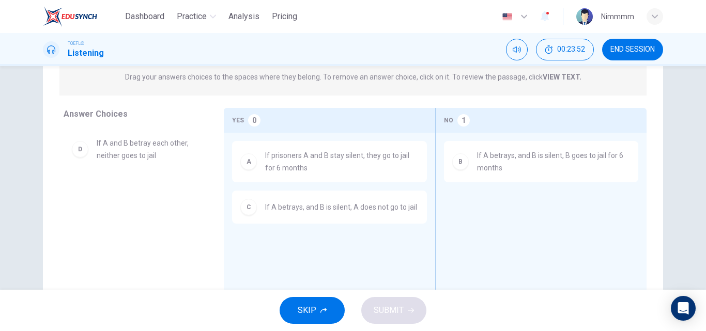
scroll to position [200, 0]
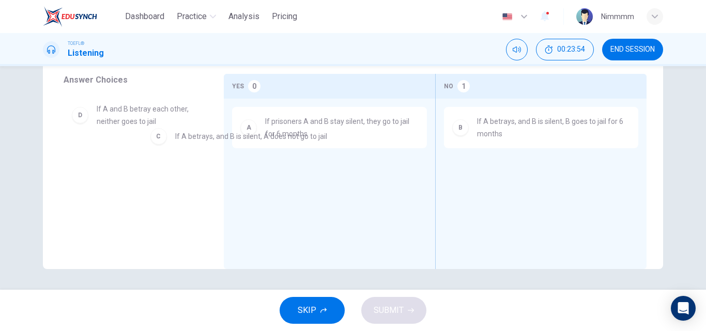
drag, startPoint x: 294, startPoint y: 173, endPoint x: 251, endPoint y: 170, distance: 43.0
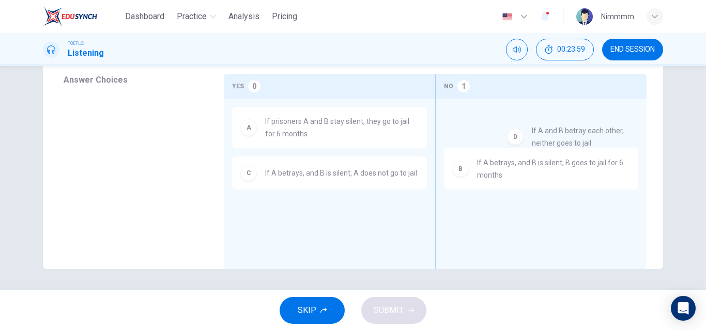
drag, startPoint x: 152, startPoint y: 124, endPoint x: 594, endPoint y: 145, distance: 441.9
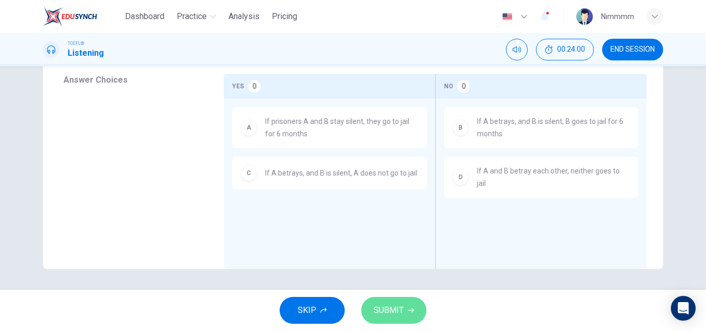
click at [397, 311] on span "SUBMIT" at bounding box center [389, 310] width 30 height 14
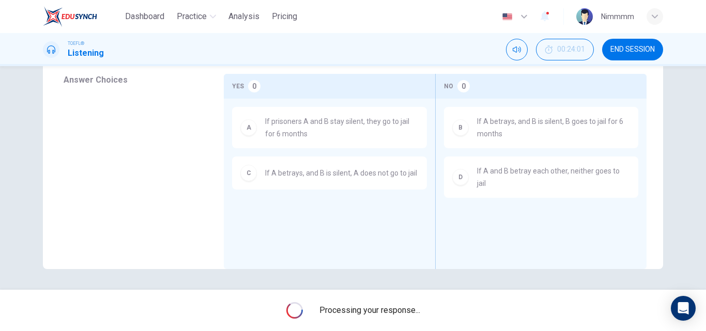
type input "3"
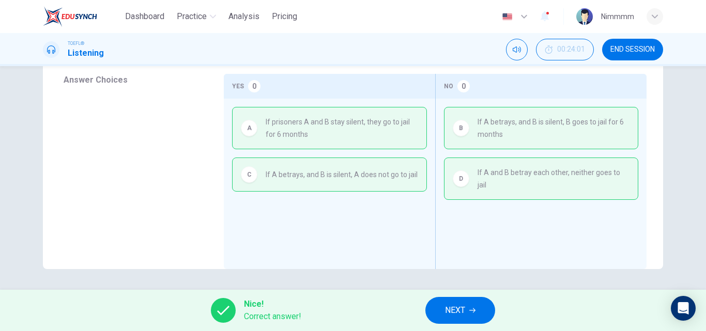
click at [476, 310] on icon "button" at bounding box center [472, 311] width 6 height 6
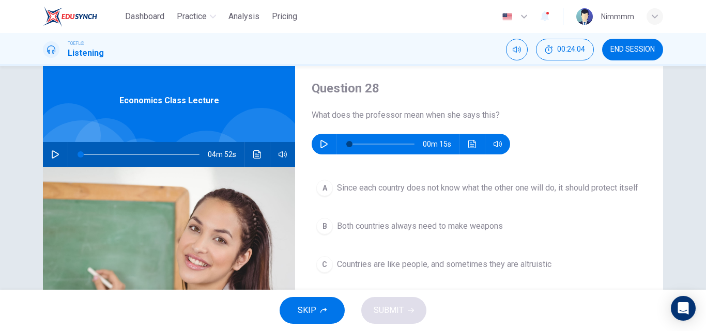
scroll to position [33, 0]
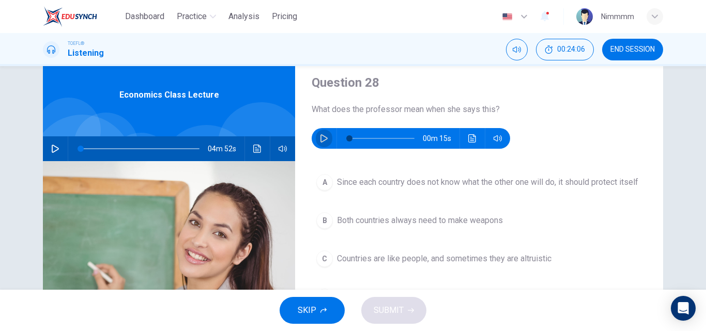
click at [316, 141] on button "button" at bounding box center [324, 138] width 17 height 21
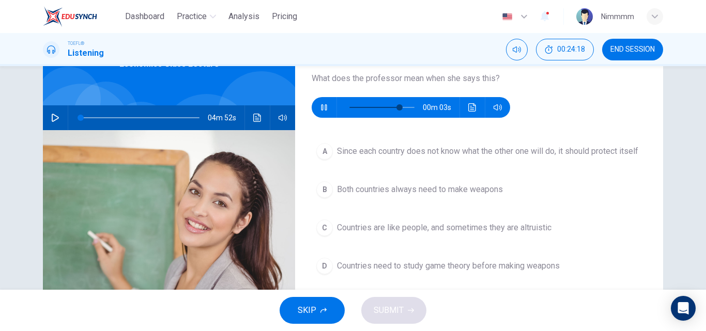
scroll to position [69, 0]
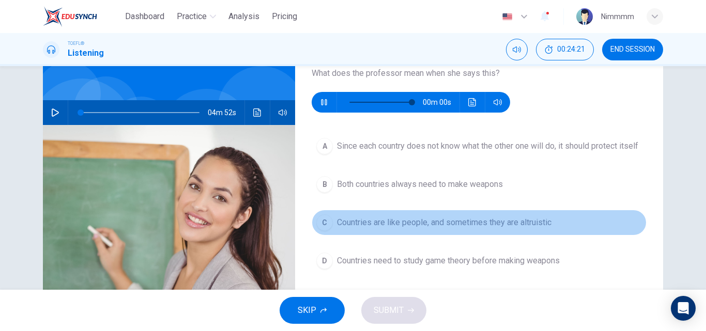
click at [499, 229] on span "Countries are like people, and sometimes they are altruistic" at bounding box center [444, 223] width 214 height 12
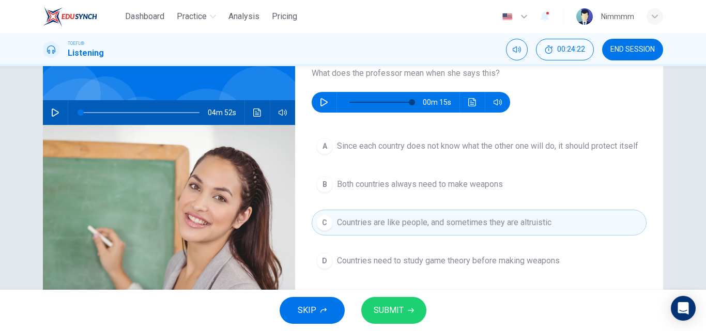
type input "0"
click at [405, 314] on button "SUBMIT" at bounding box center [393, 310] width 65 height 27
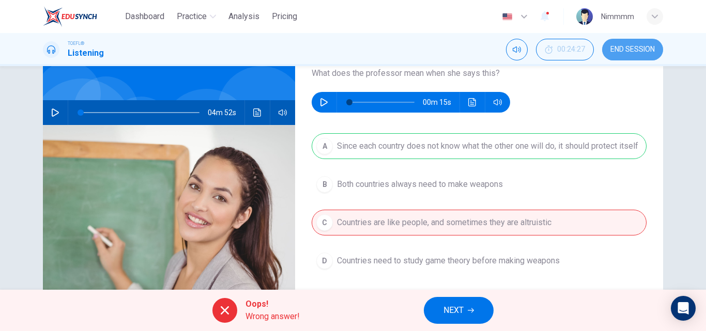
click at [627, 54] on button "END SESSION" at bounding box center [632, 50] width 61 height 22
click at [442, 316] on button "NEXT" at bounding box center [459, 310] width 70 height 27
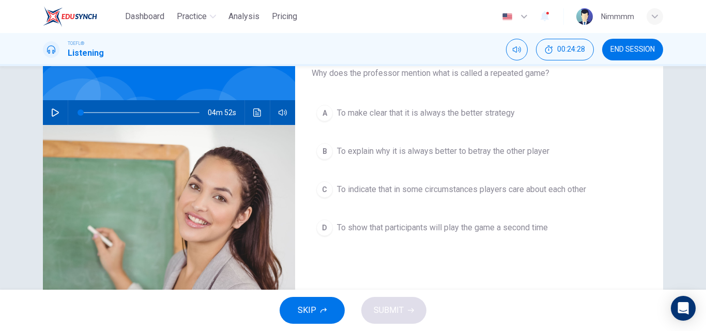
click at [633, 52] on span "END SESSION" at bounding box center [632, 49] width 44 height 8
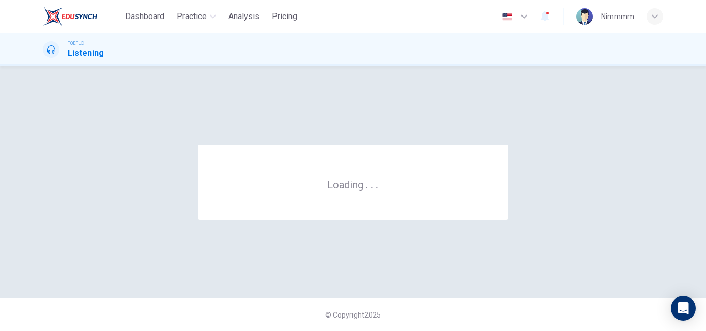
scroll to position [0, 0]
